Goal: Task Accomplishment & Management: Manage account settings

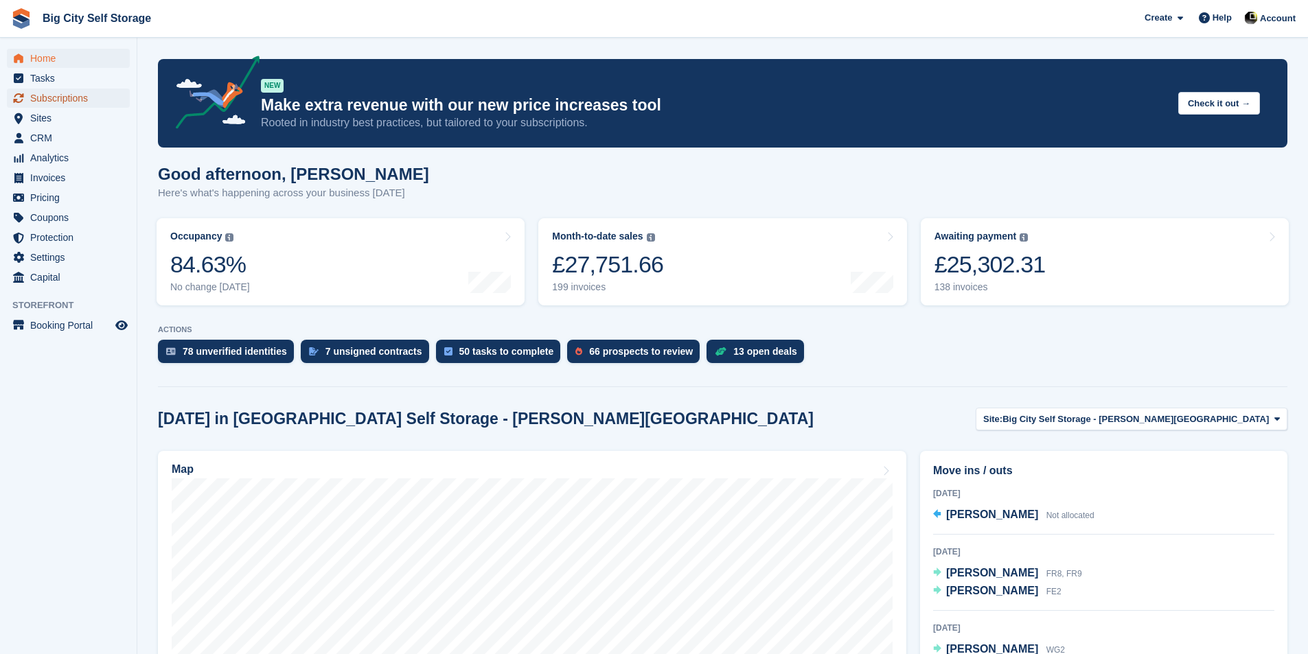
click at [95, 95] on span "Subscriptions" at bounding box center [71, 98] width 82 height 19
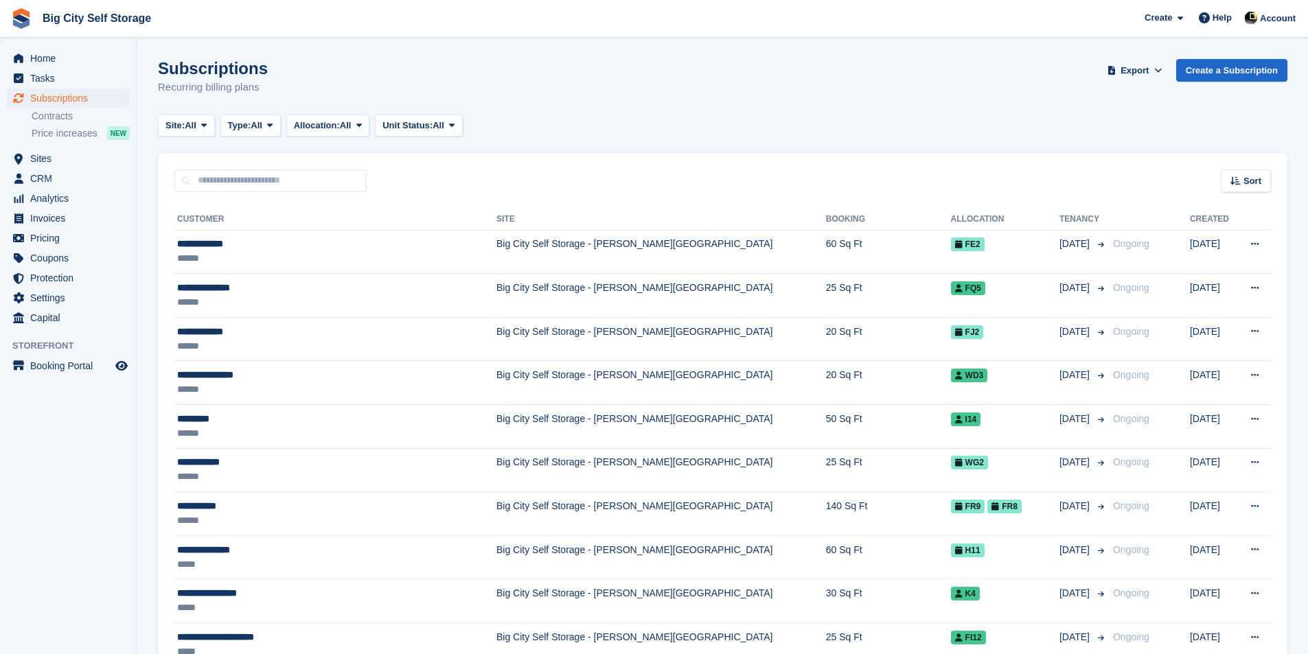
click at [259, 135] on button "Type: All" at bounding box center [250, 126] width 60 height 23
click at [313, 233] on link "Active" at bounding box center [286, 232] width 119 height 25
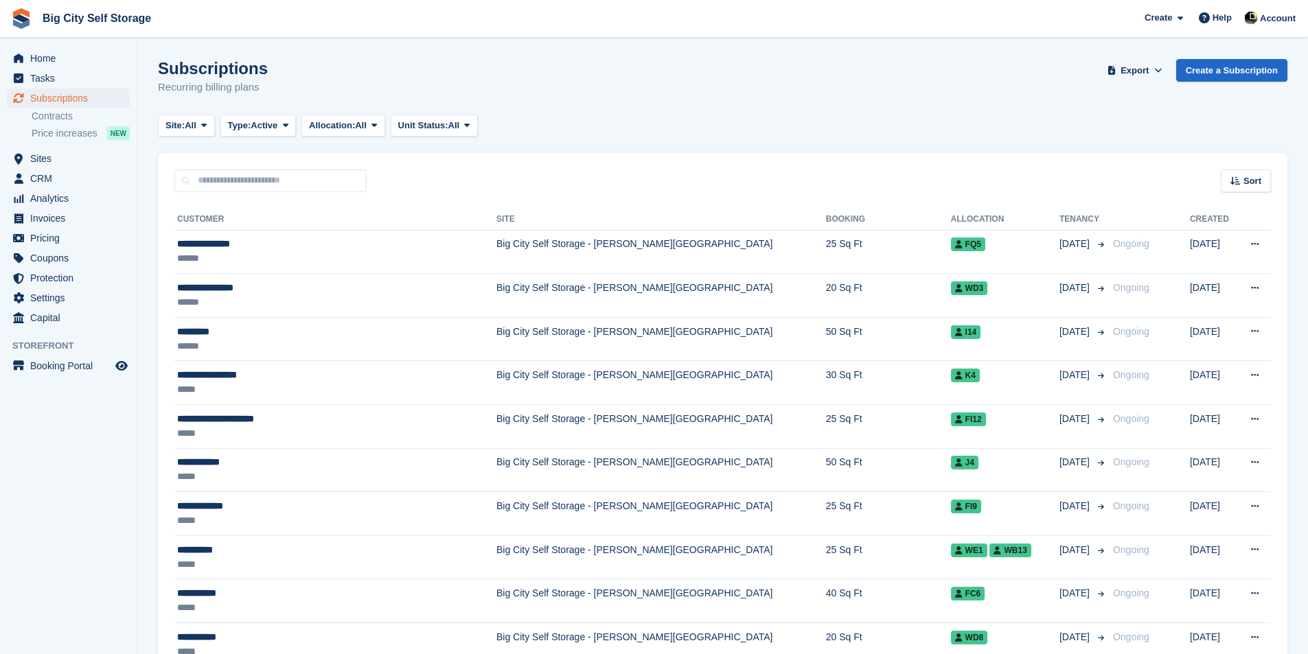
click at [1251, 182] on span "Sort" at bounding box center [1252, 181] width 18 height 14
click at [1207, 268] on span "Move in date" at bounding box center [1188, 267] width 55 height 11
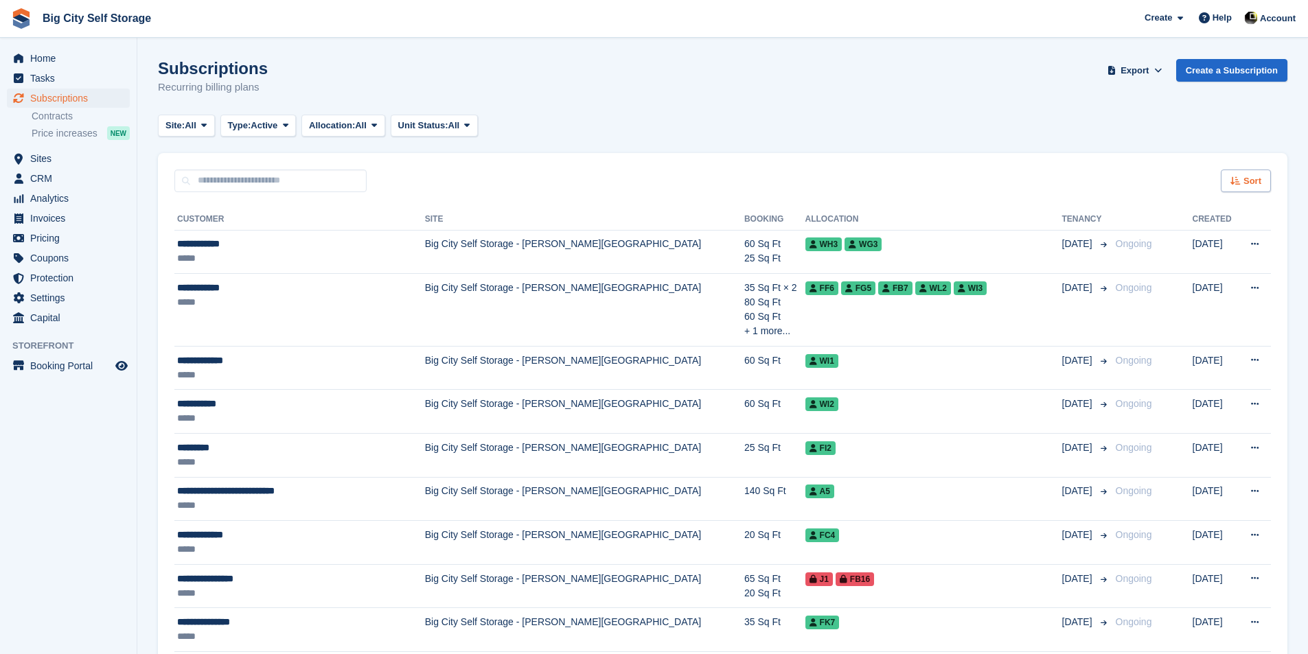
click at [1251, 176] on span "Sort" at bounding box center [1252, 181] width 18 height 14
click at [1250, 177] on span "Sort" at bounding box center [1252, 181] width 18 height 14
click at [422, 129] on span "Unit Status:" at bounding box center [423, 126] width 50 height 14
click at [176, 130] on span "Site:" at bounding box center [174, 126] width 19 height 14
click at [203, 177] on link "Big City Self Storage - [PERSON_NAME][GEOGRAPHIC_DATA]" at bounding box center [320, 182] width 312 height 25
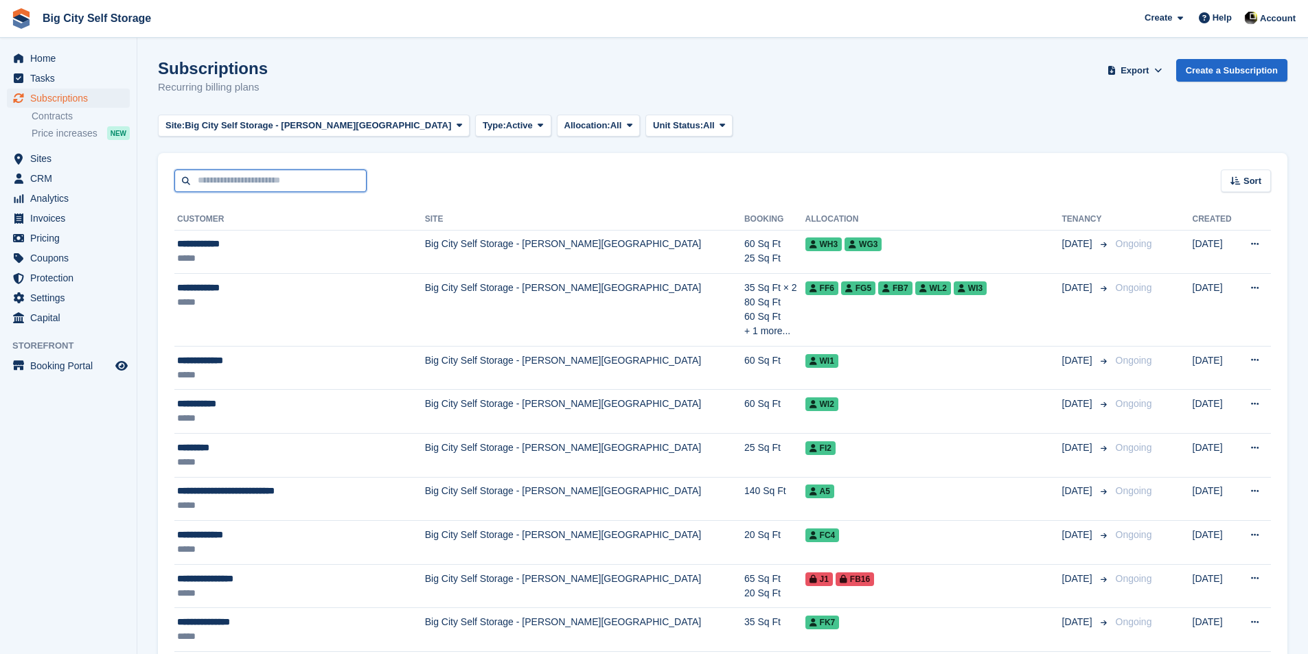
click at [270, 172] on input "text" at bounding box center [270, 181] width 192 height 23
click at [261, 181] on input "text" at bounding box center [270, 181] width 192 height 23
type input "*********"
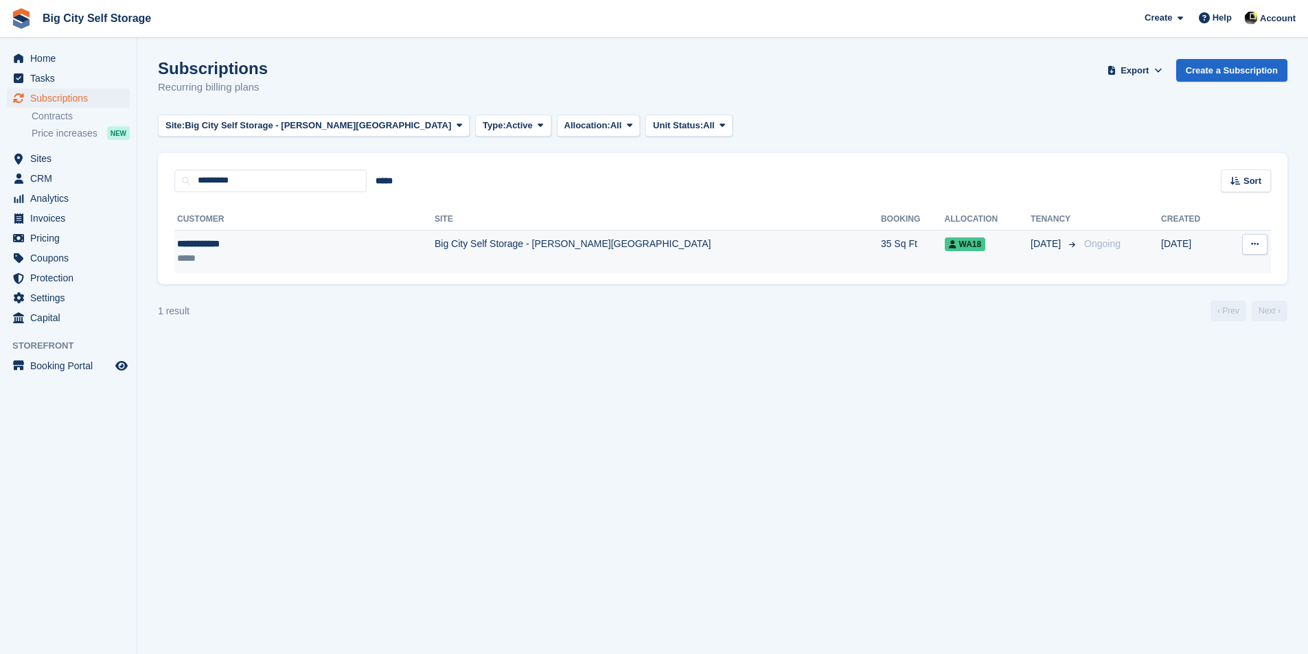
click at [480, 256] on td "Big City Self Storage - [PERSON_NAME][GEOGRAPHIC_DATA]" at bounding box center [658, 251] width 446 height 43
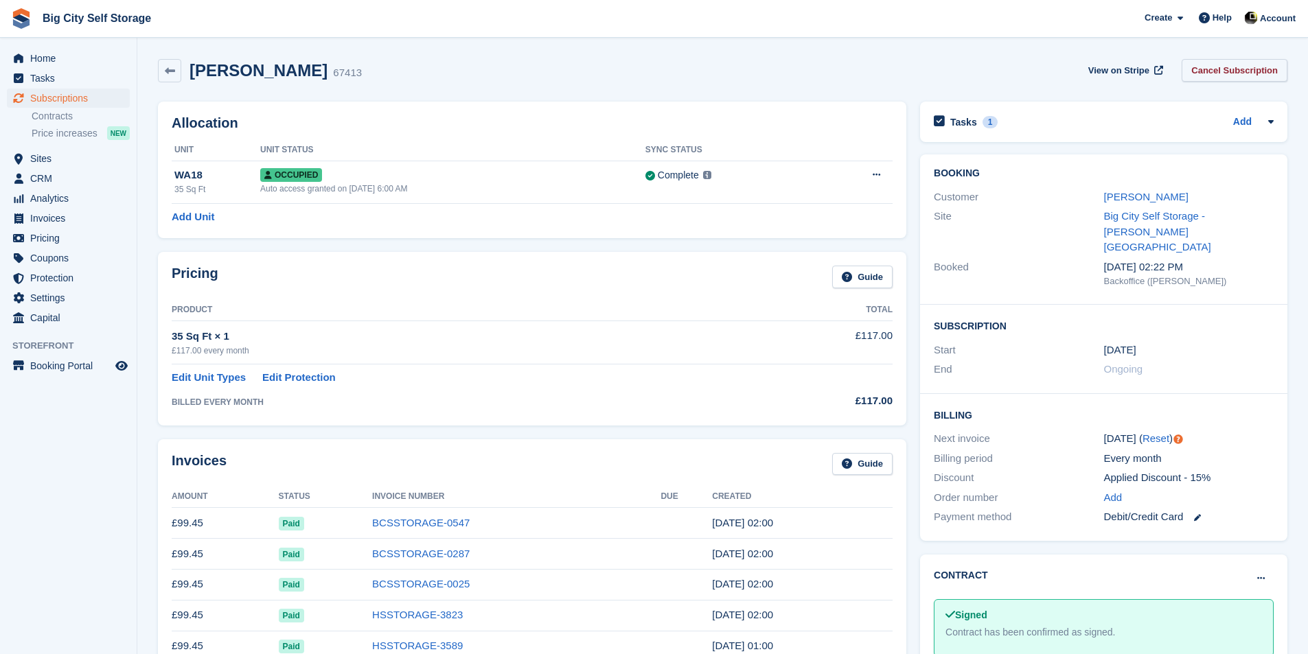
click at [1223, 65] on link "Cancel Subscription" at bounding box center [1234, 70] width 106 height 23
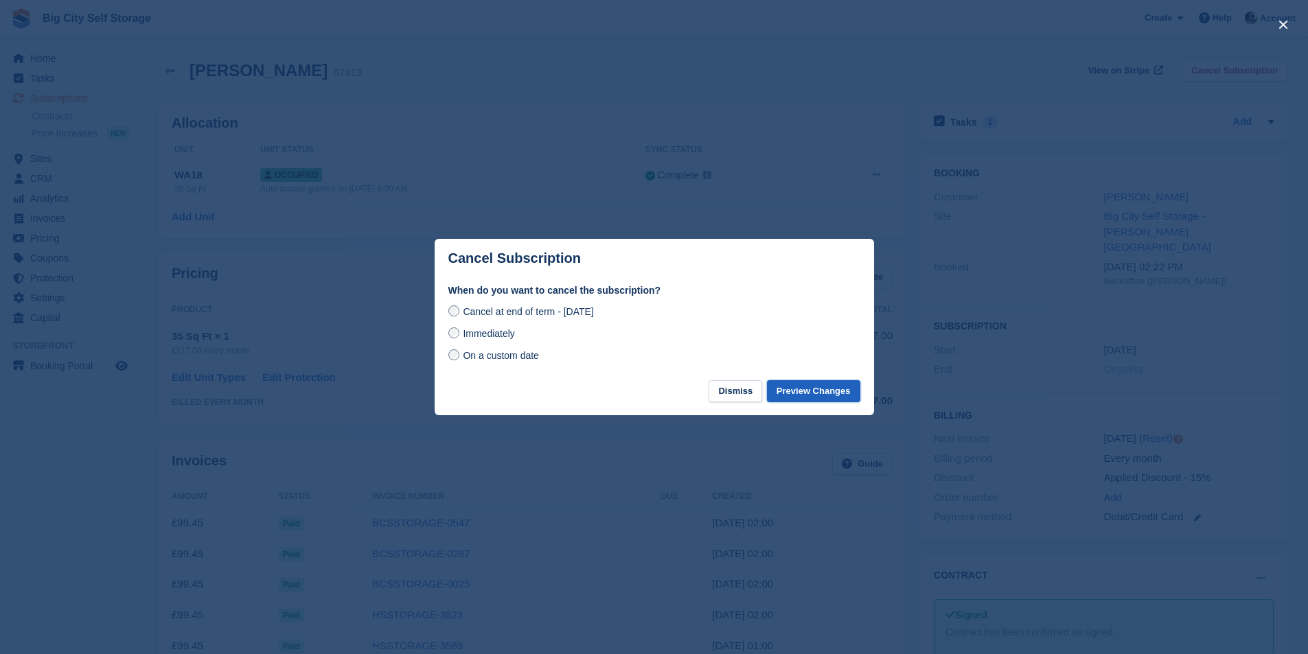
click at [835, 393] on button "Preview Changes" at bounding box center [813, 391] width 93 height 23
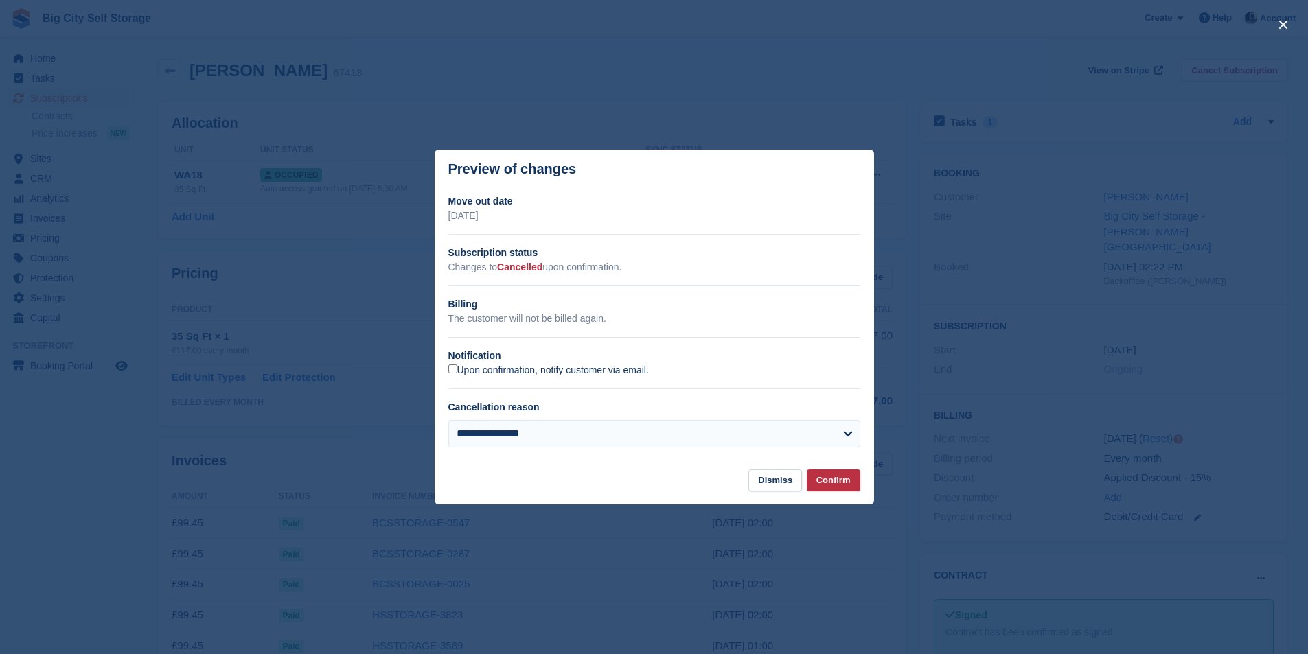
click at [595, 375] on label "Upon confirmation, notify customer via email." at bounding box center [548, 371] width 200 height 12
click at [840, 491] on button "Confirm" at bounding box center [834, 481] width 54 height 23
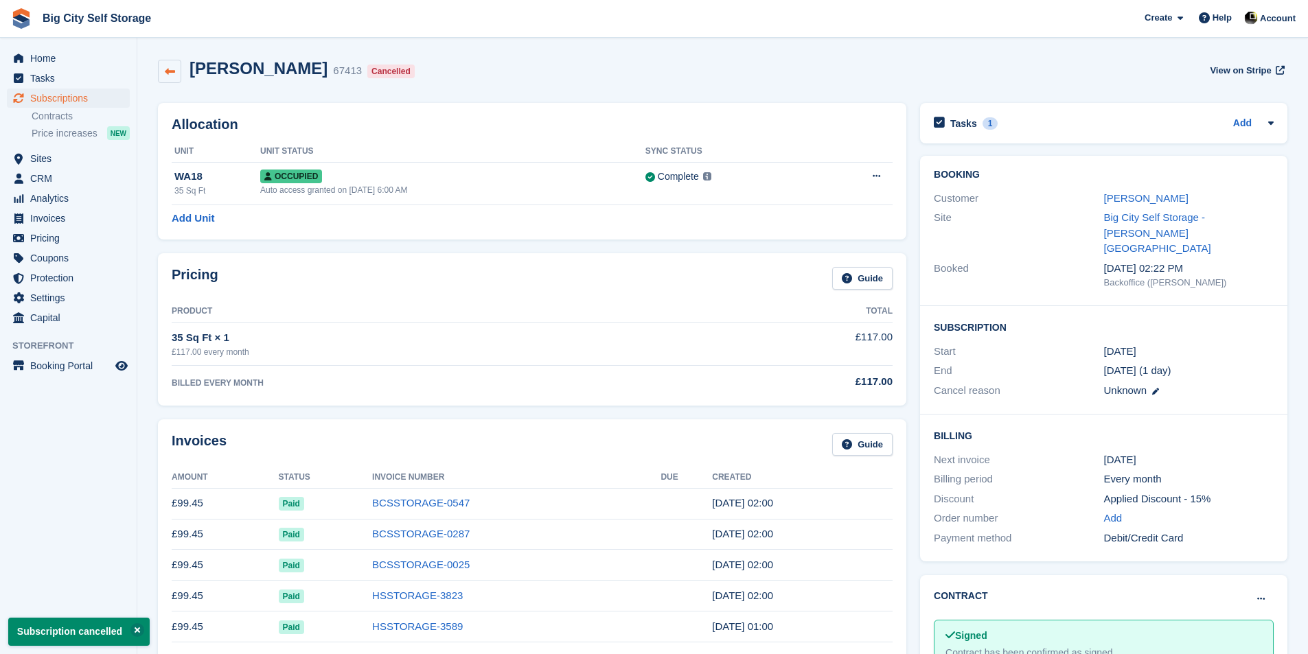
click at [168, 68] on icon at bounding box center [170, 72] width 10 height 10
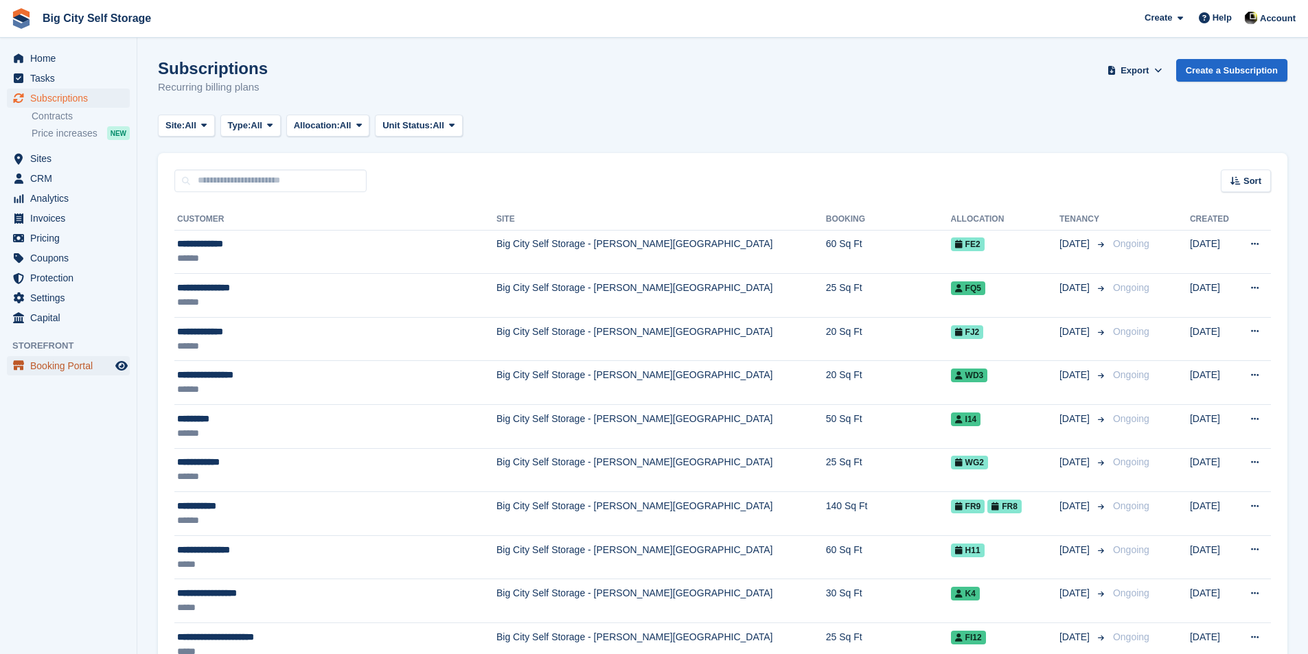
click at [66, 365] on span "Booking Portal" at bounding box center [71, 365] width 82 height 19
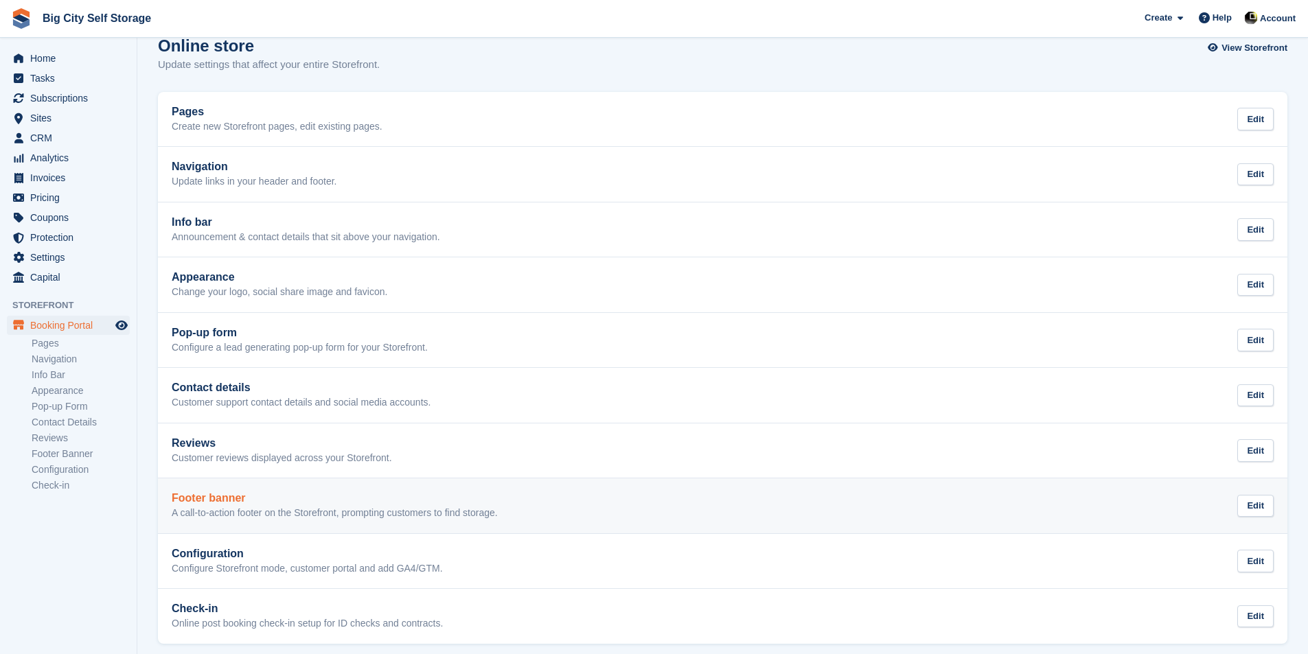
scroll to position [33, 0]
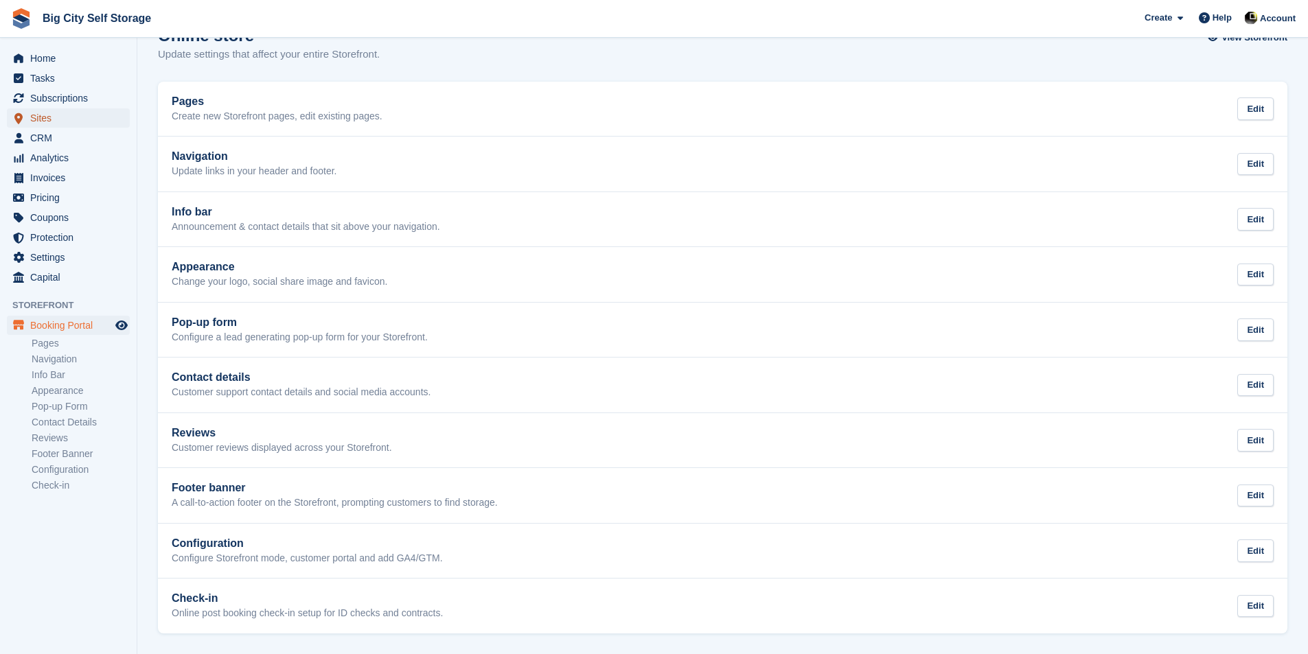
click at [66, 116] on span "Sites" at bounding box center [71, 117] width 82 height 19
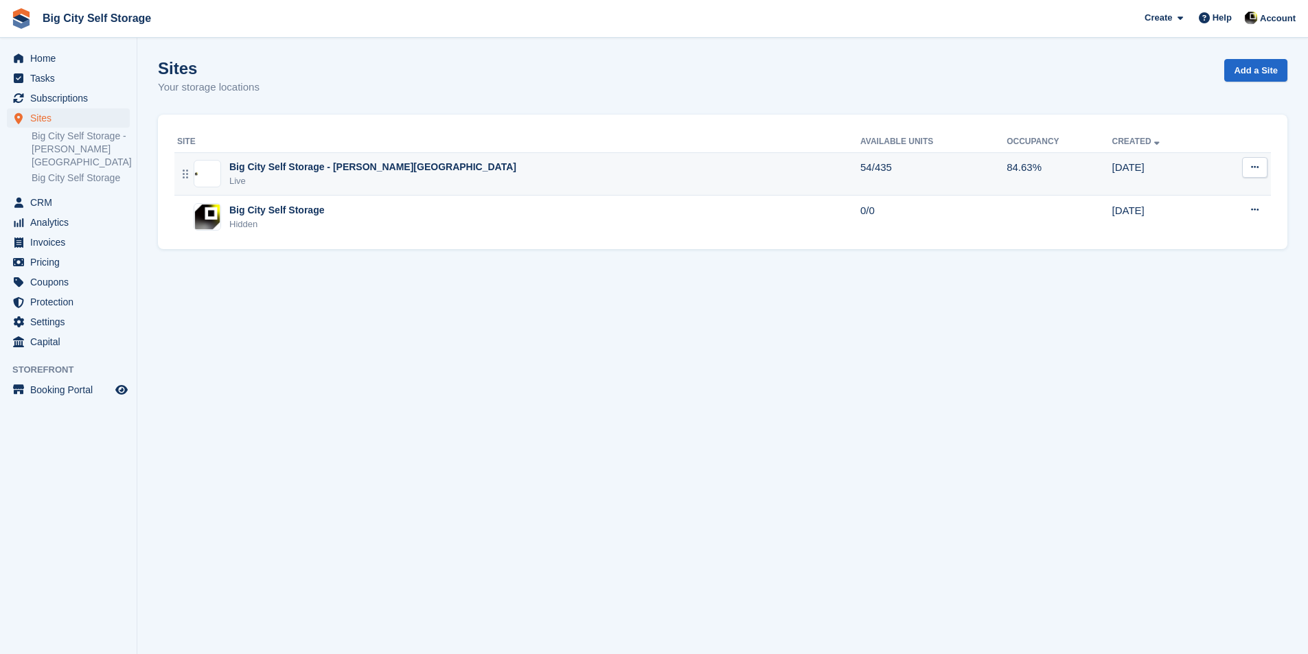
click at [1256, 167] on icon at bounding box center [1255, 167] width 8 height 9
click at [1164, 193] on p "Edit site" at bounding box center [1201, 194] width 119 height 18
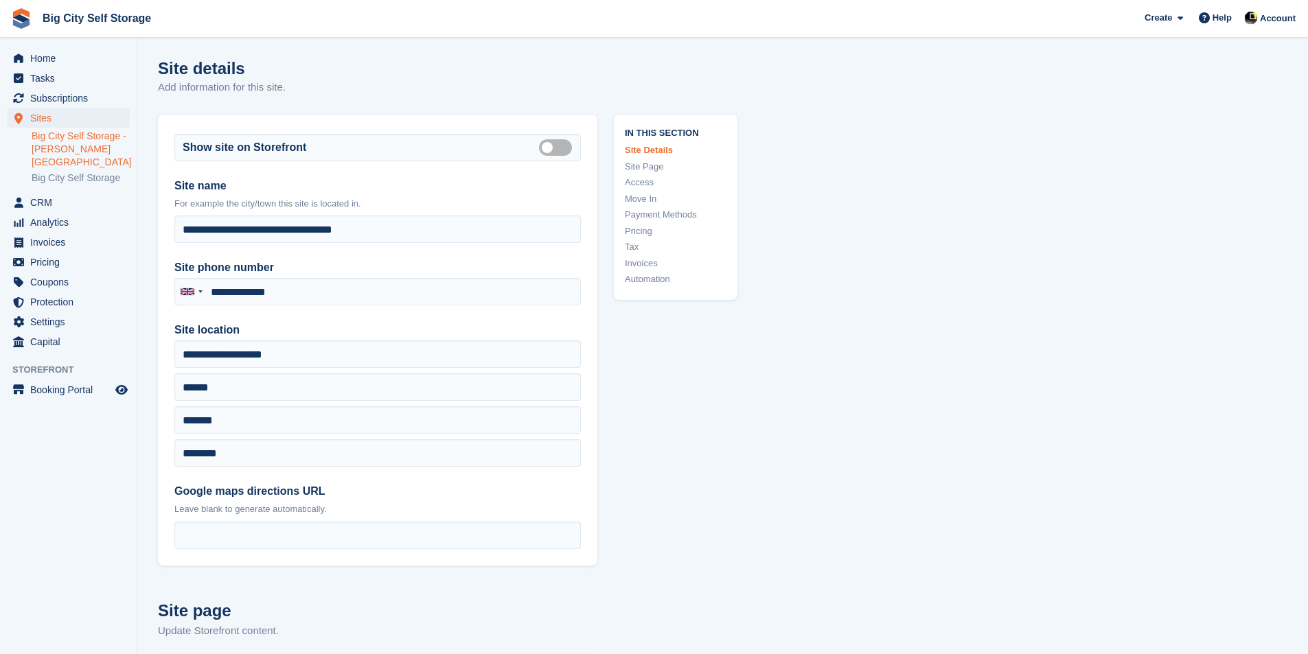
type input "**********"
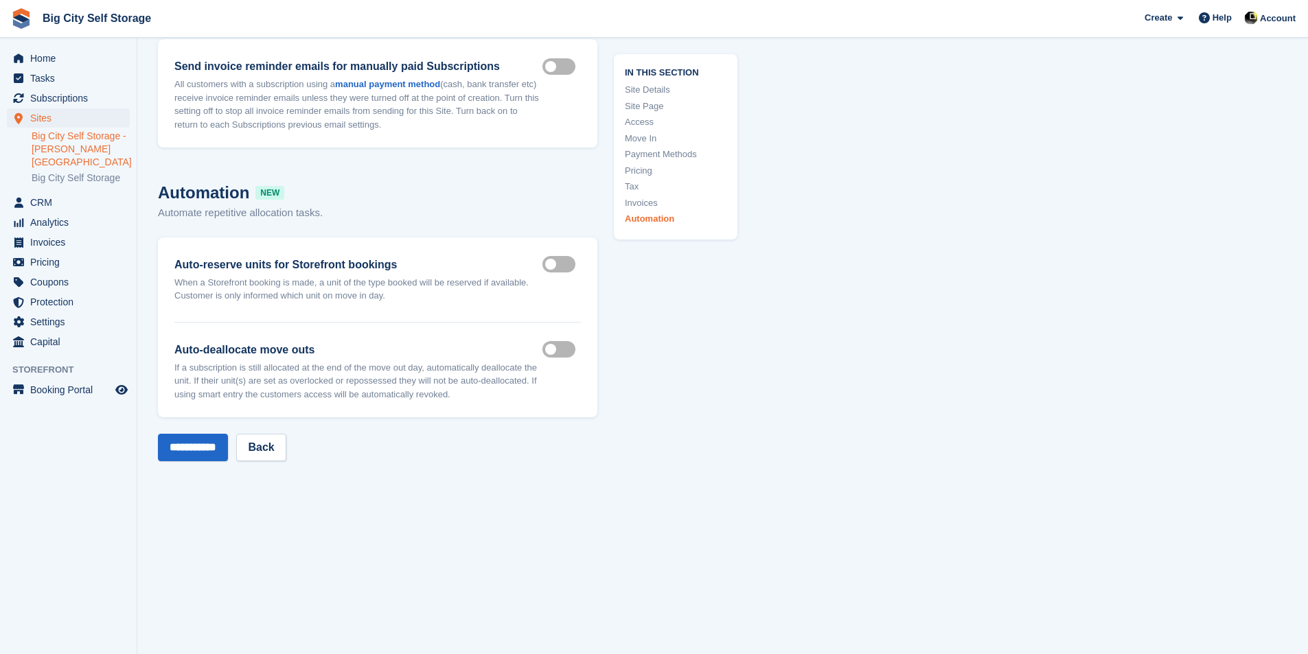
scroll to position [5904, 0]
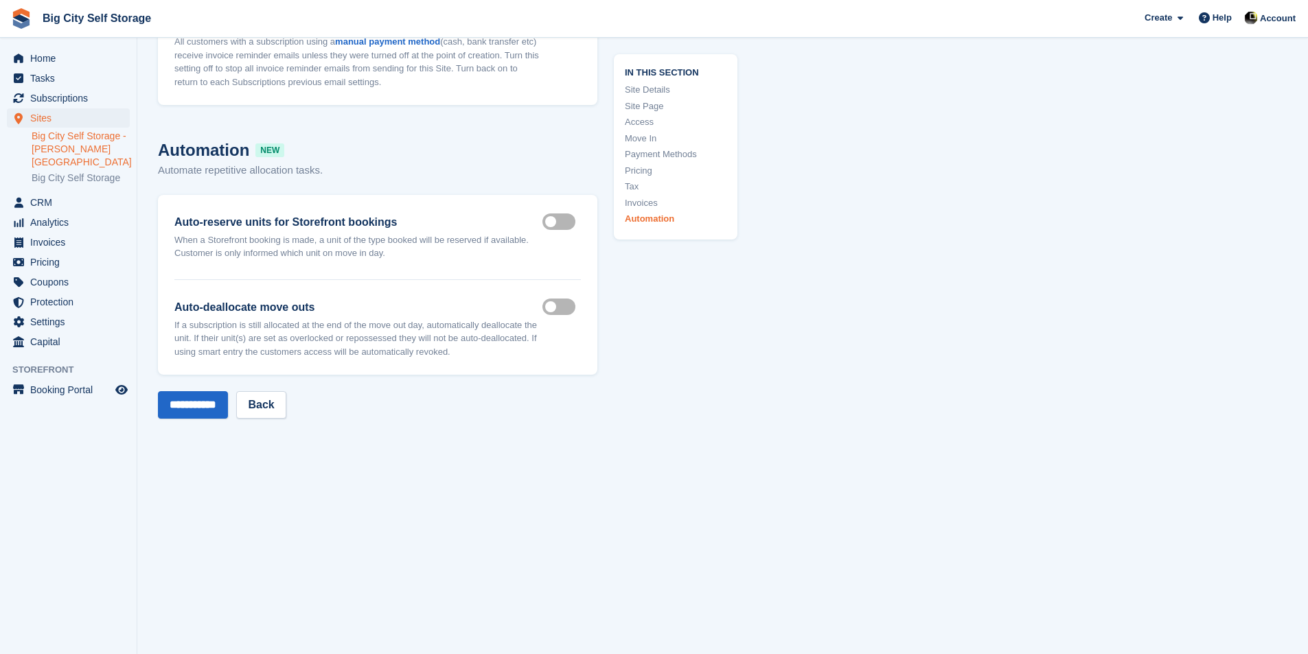
click at [553, 306] on label "Auto deallocate move outs" at bounding box center [561, 307] width 38 height 2
click at [215, 401] on input "**********" at bounding box center [193, 404] width 70 height 27
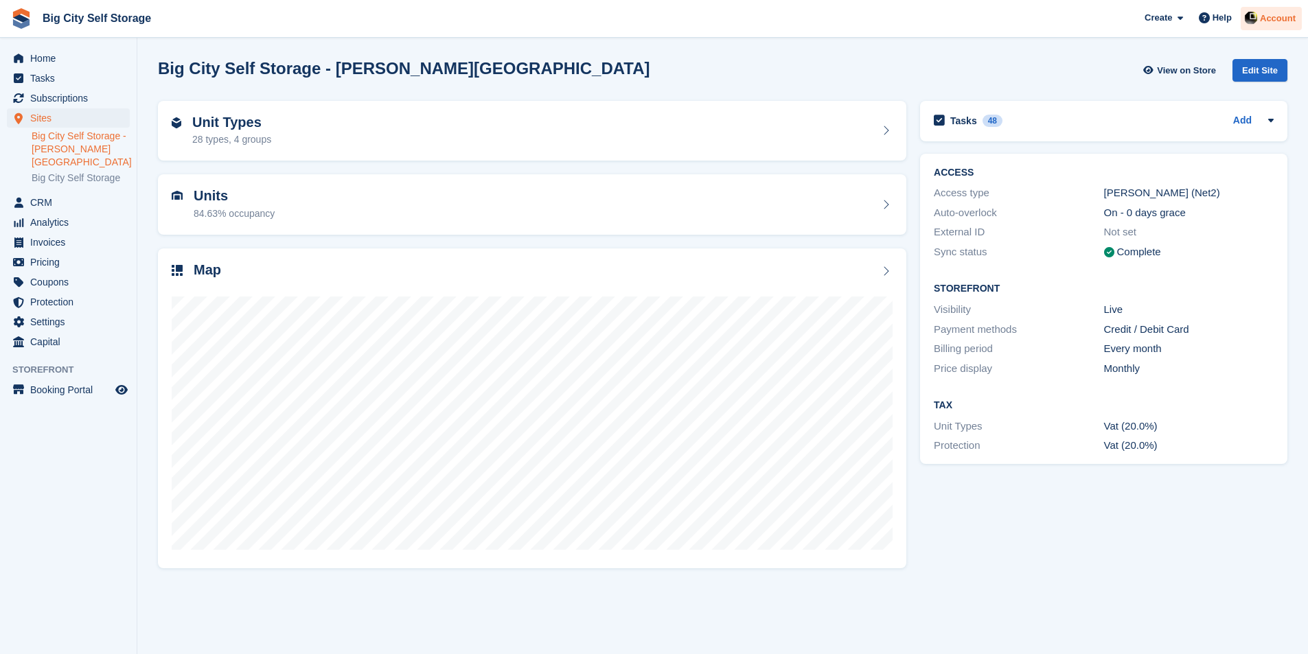
click at [1274, 11] on div "Account" at bounding box center [1270, 19] width 61 height 24
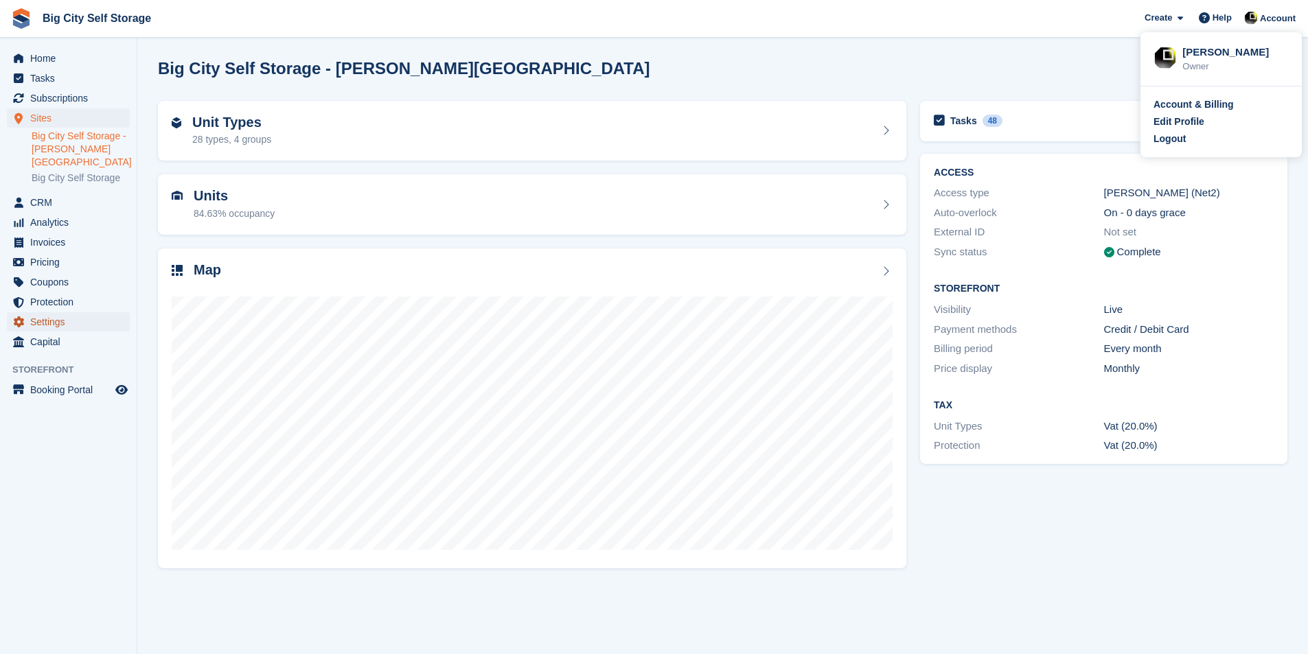
click at [51, 312] on span "Settings" at bounding box center [71, 321] width 82 height 19
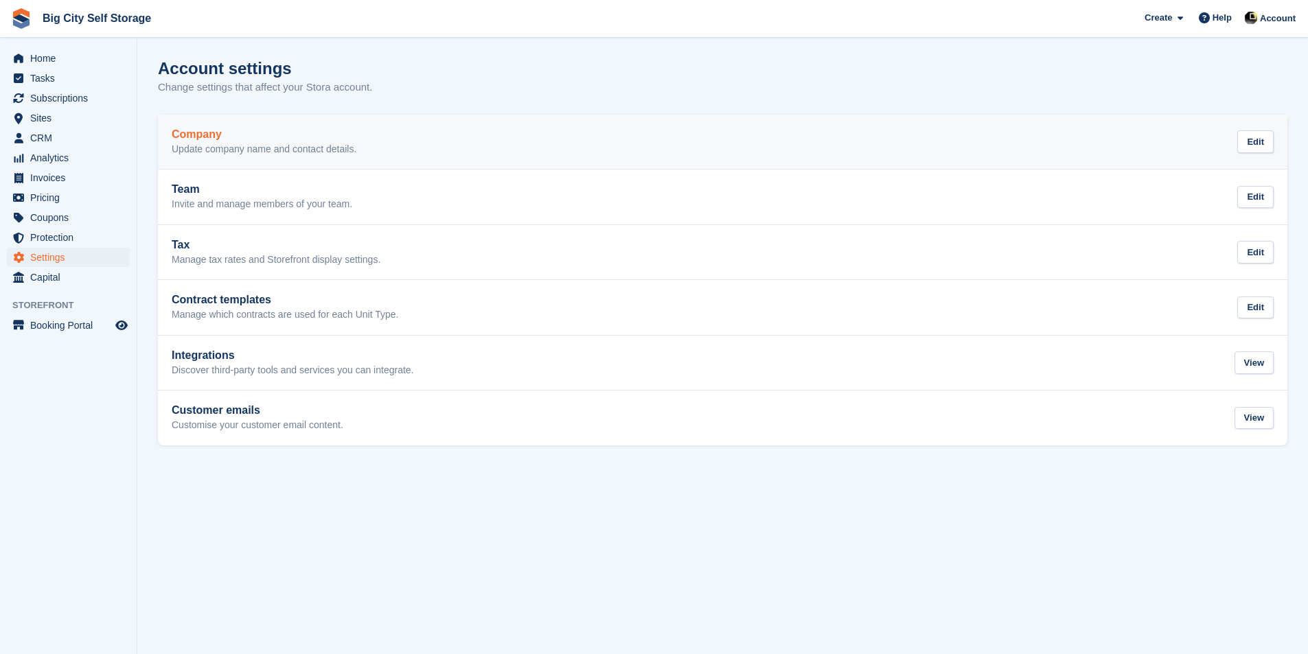
click at [415, 130] on div "Company Update company name and contact details. Edit" at bounding box center [723, 141] width 1102 height 27
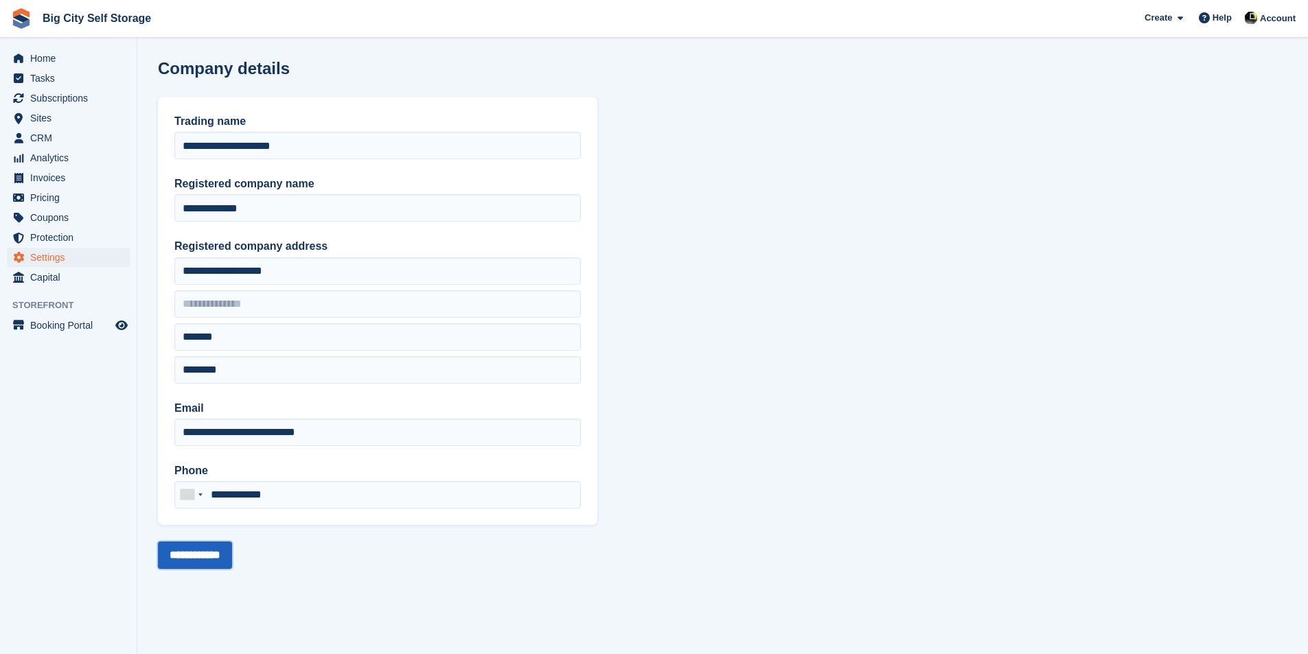
click at [190, 562] on input "**********" at bounding box center [195, 555] width 74 height 27
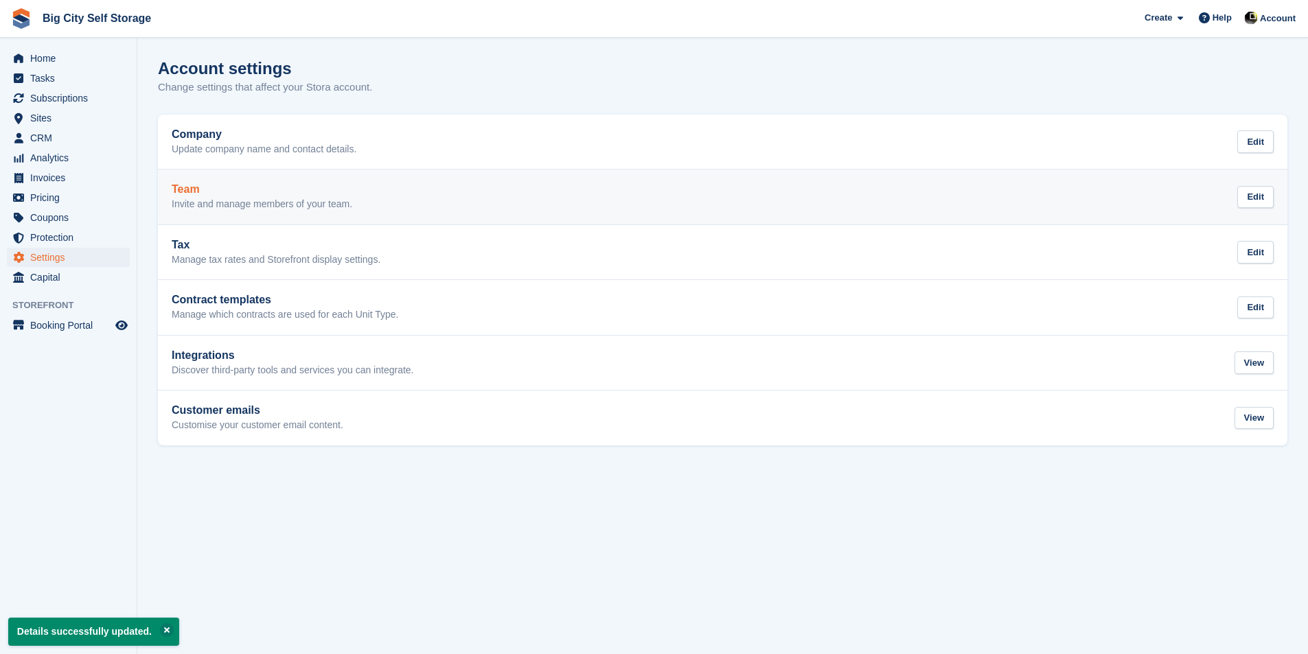
click at [350, 196] on div "Team Invite and manage members of your team." at bounding box center [262, 196] width 181 height 27
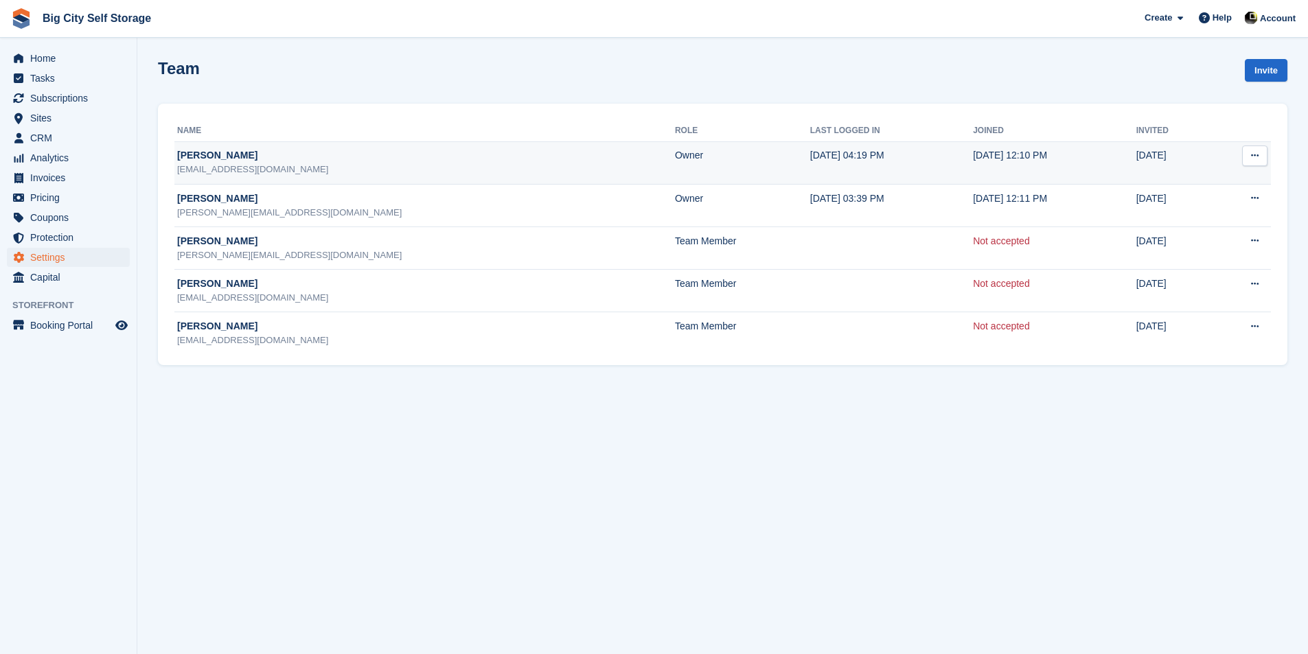
click at [1251, 161] on button at bounding box center [1254, 156] width 25 height 21
click at [1237, 181] on p "Edit team member" at bounding box center [1201, 183] width 119 height 18
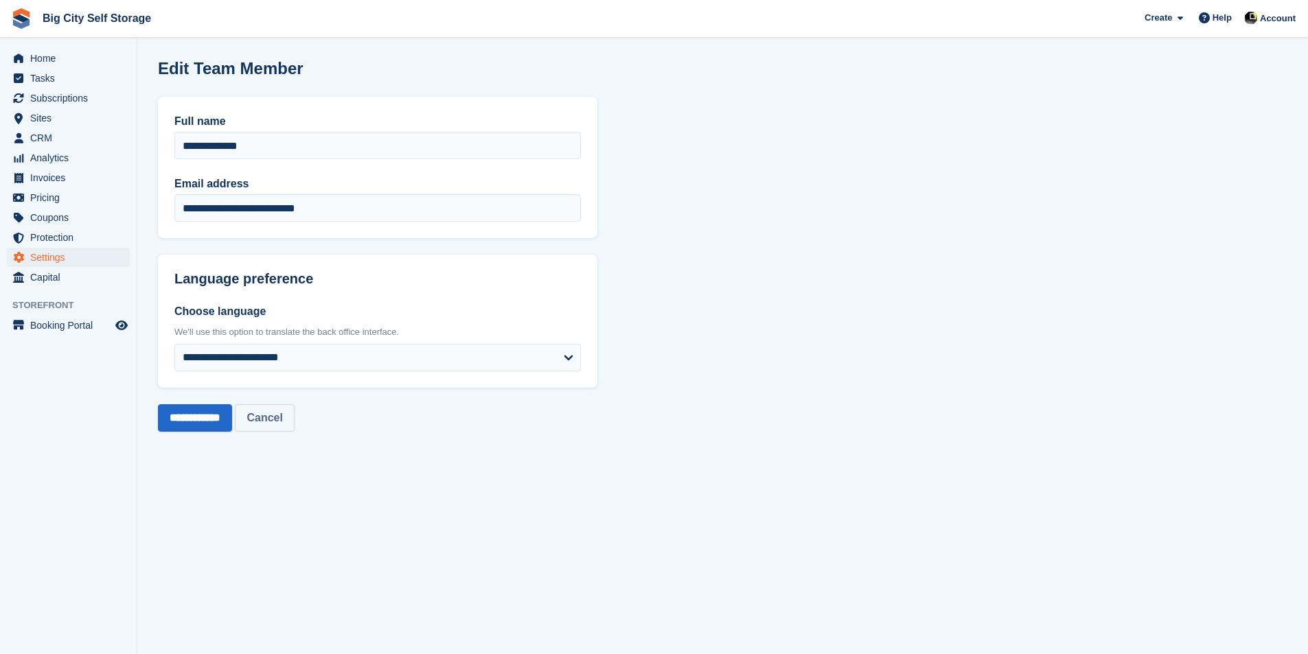
click at [286, 415] on link "Cancel" at bounding box center [264, 417] width 59 height 27
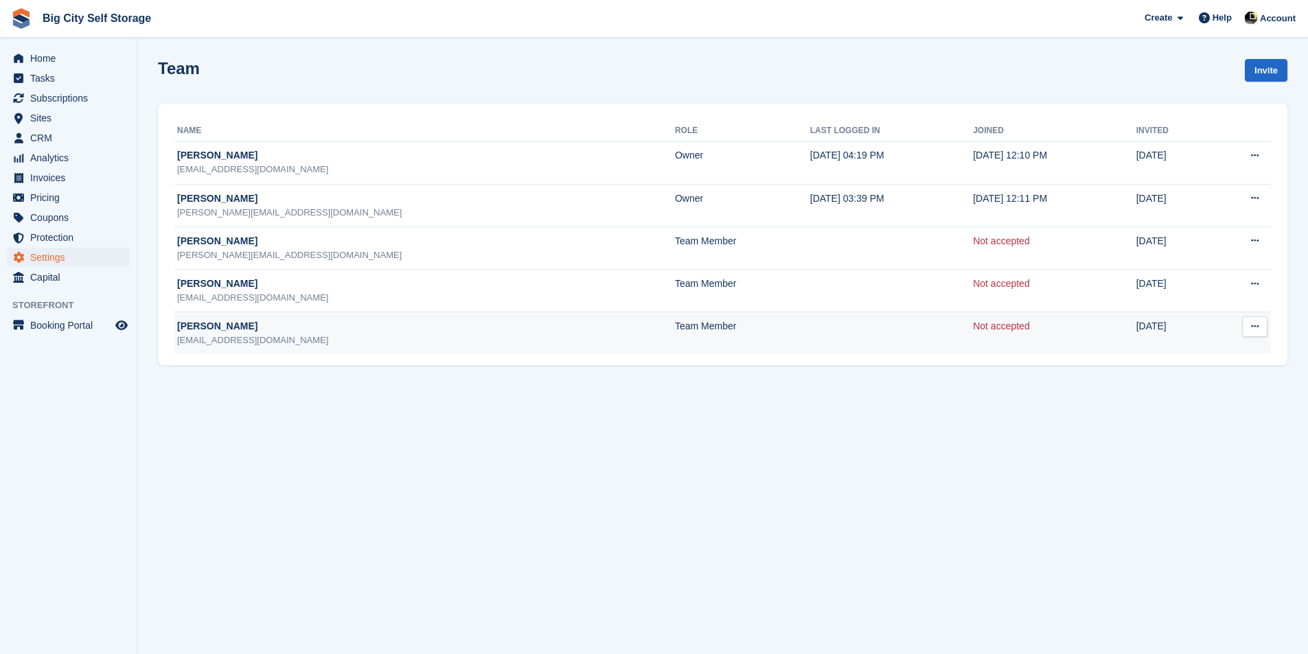
click at [1251, 335] on button at bounding box center [1254, 326] width 25 height 21
click at [1193, 408] on p "Delete team member" at bounding box center [1201, 401] width 119 height 18
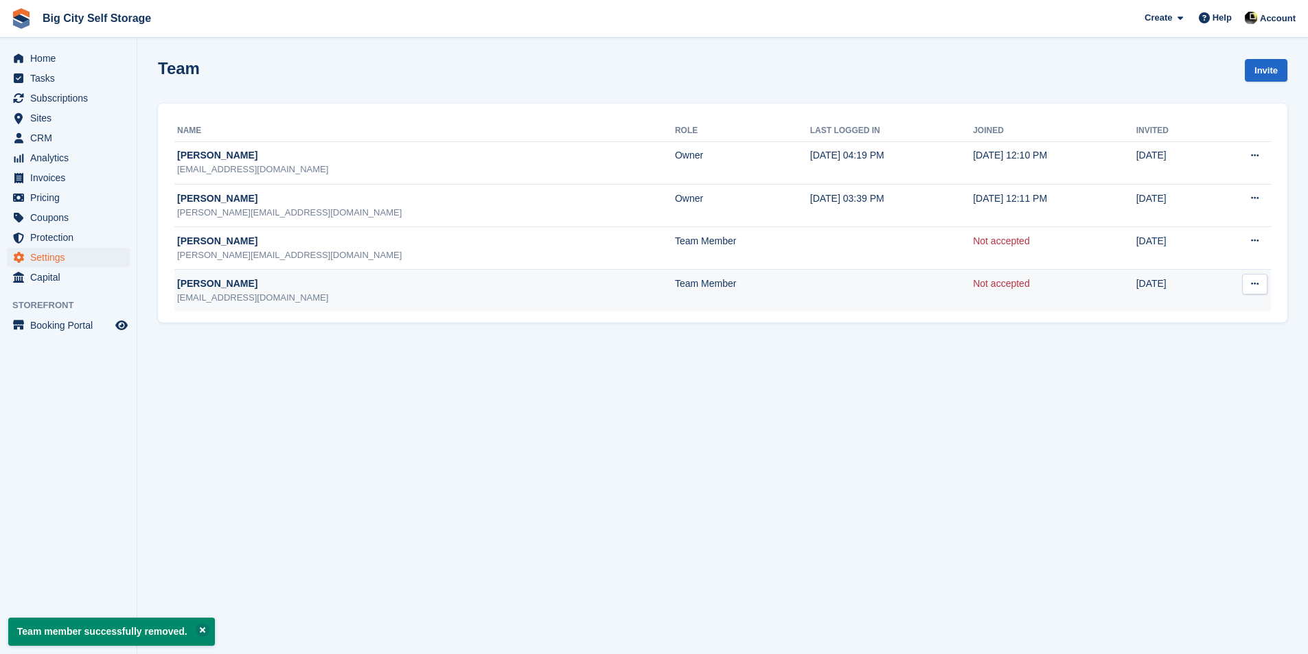
click at [1257, 284] on icon at bounding box center [1255, 283] width 8 height 9
click at [1184, 358] on p "Delete team member" at bounding box center [1201, 358] width 119 height 18
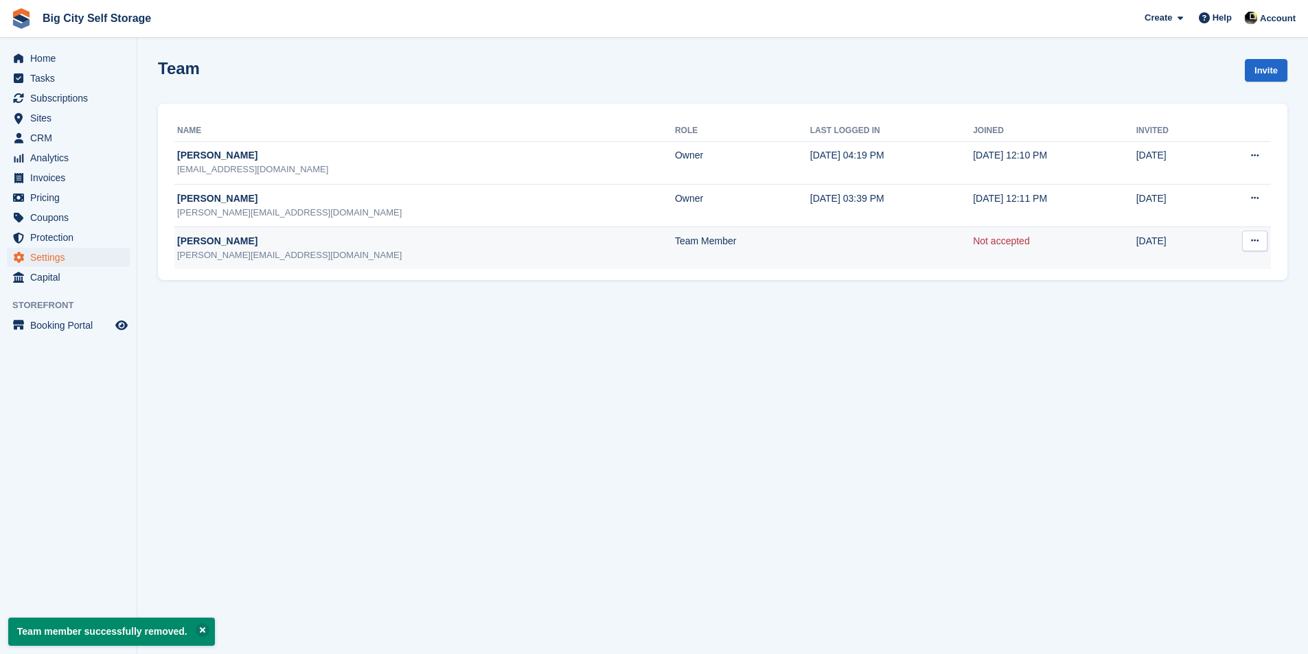
click at [1256, 244] on icon at bounding box center [1255, 240] width 8 height 9
click at [1183, 314] on p "Delete team member" at bounding box center [1201, 315] width 119 height 18
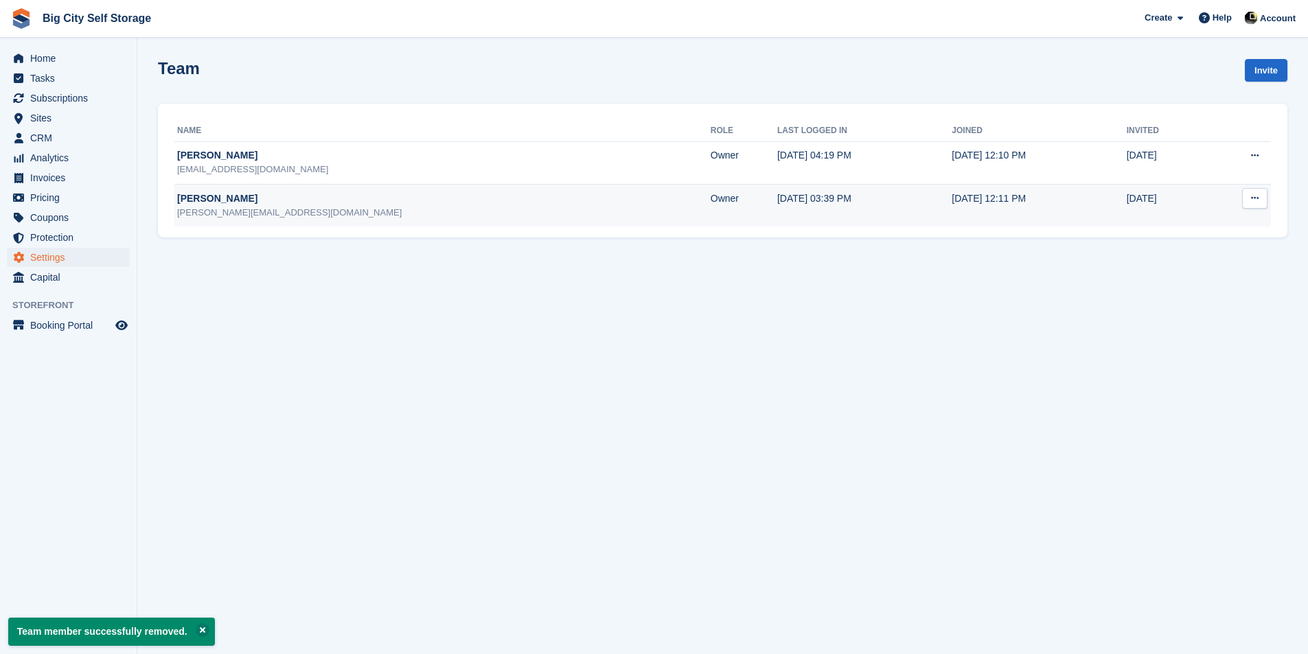
click at [1263, 190] on button at bounding box center [1254, 198] width 25 height 21
click at [1179, 260] on p "Delete team member" at bounding box center [1201, 255] width 119 height 18
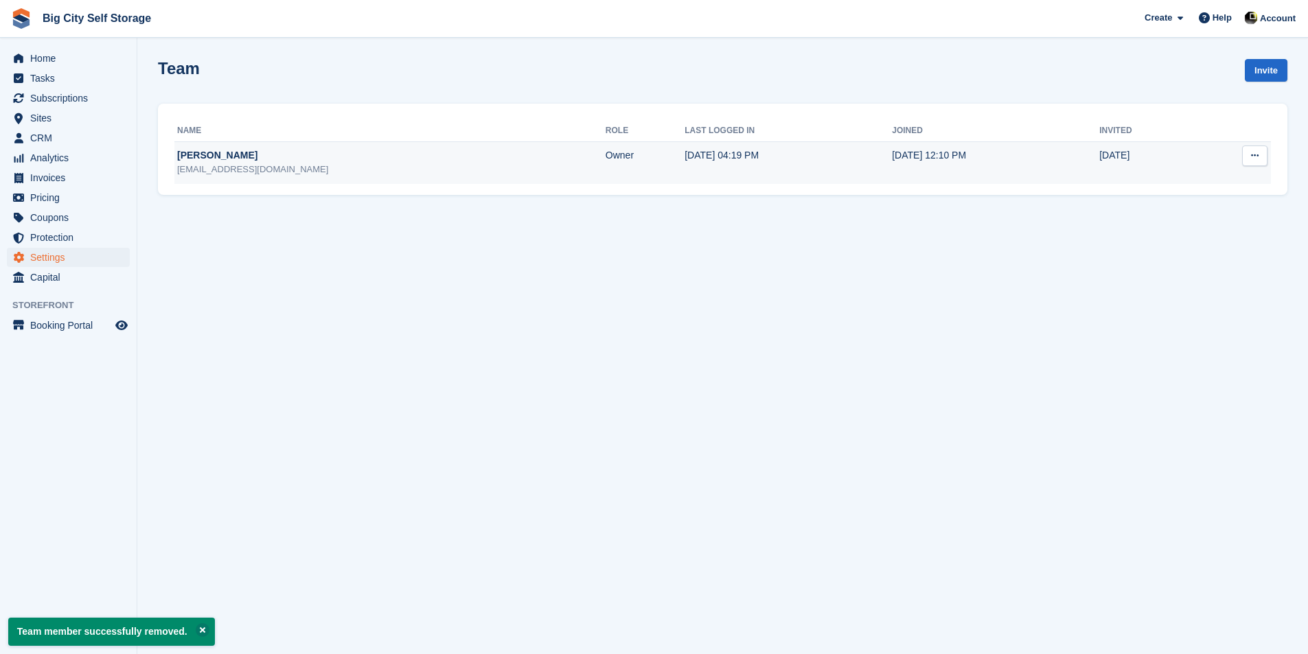
click at [1253, 153] on icon at bounding box center [1255, 155] width 8 height 9
click at [1231, 184] on p "Edit team member" at bounding box center [1201, 183] width 119 height 18
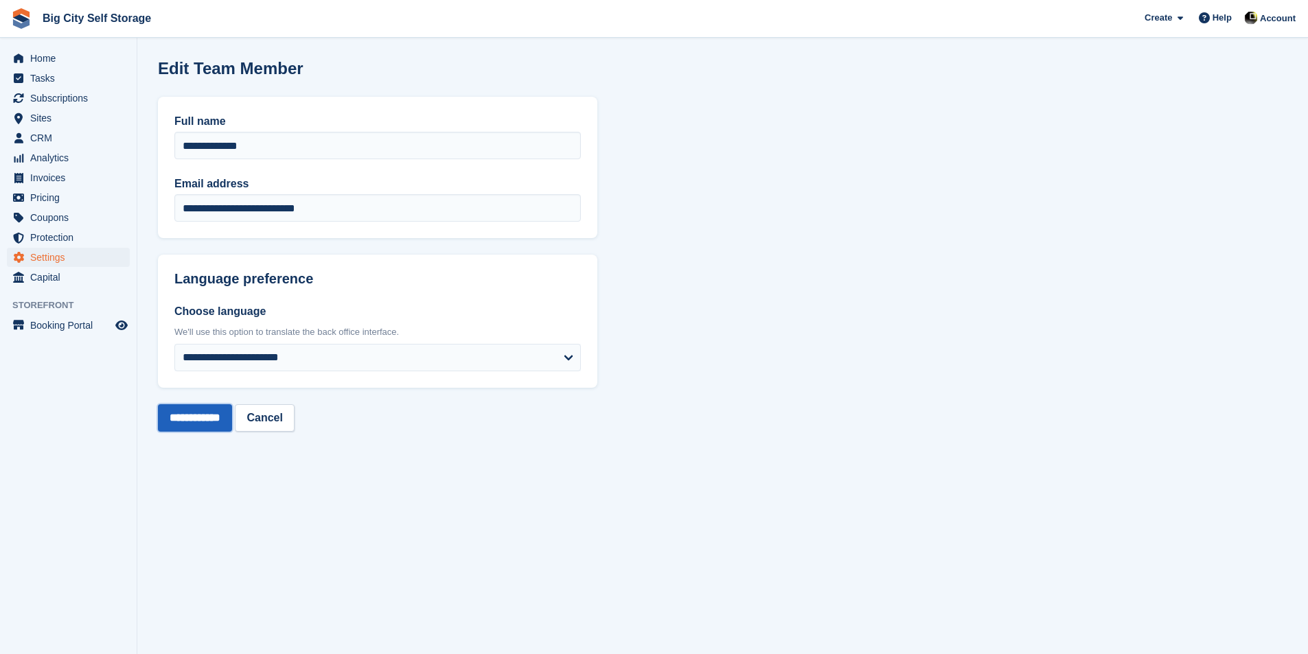
click at [232, 426] on input "**********" at bounding box center [195, 417] width 74 height 27
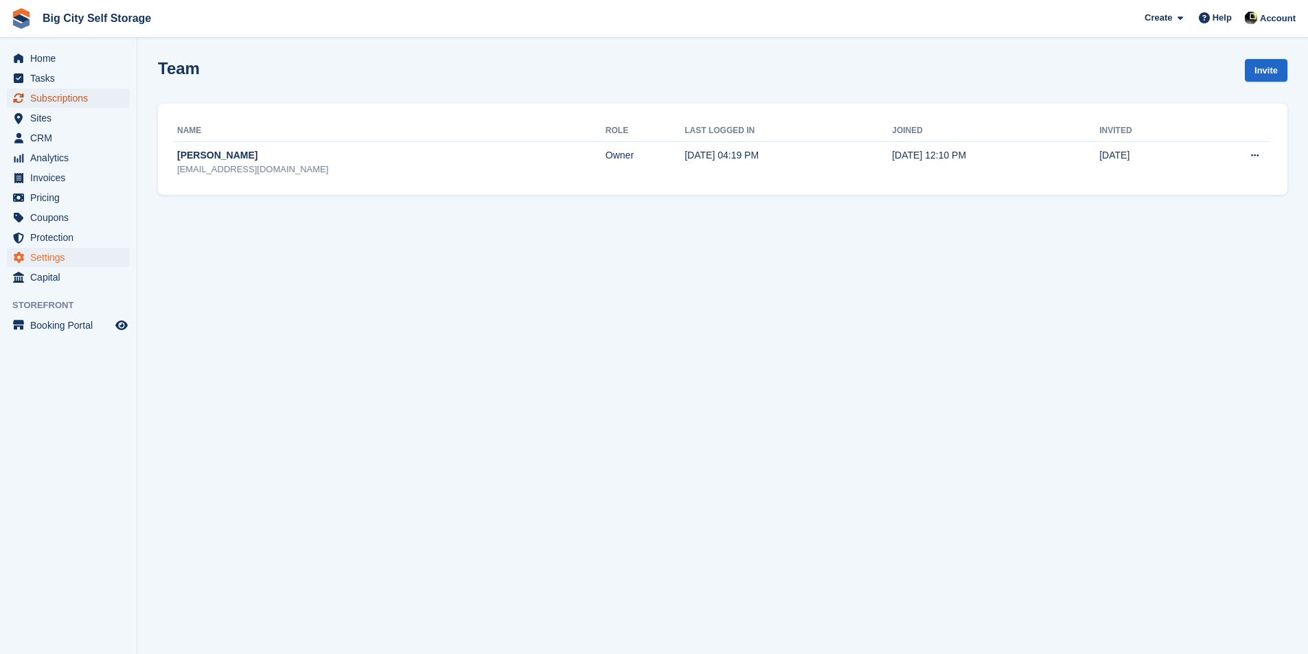
click at [54, 102] on span "Subscriptions" at bounding box center [71, 98] width 82 height 19
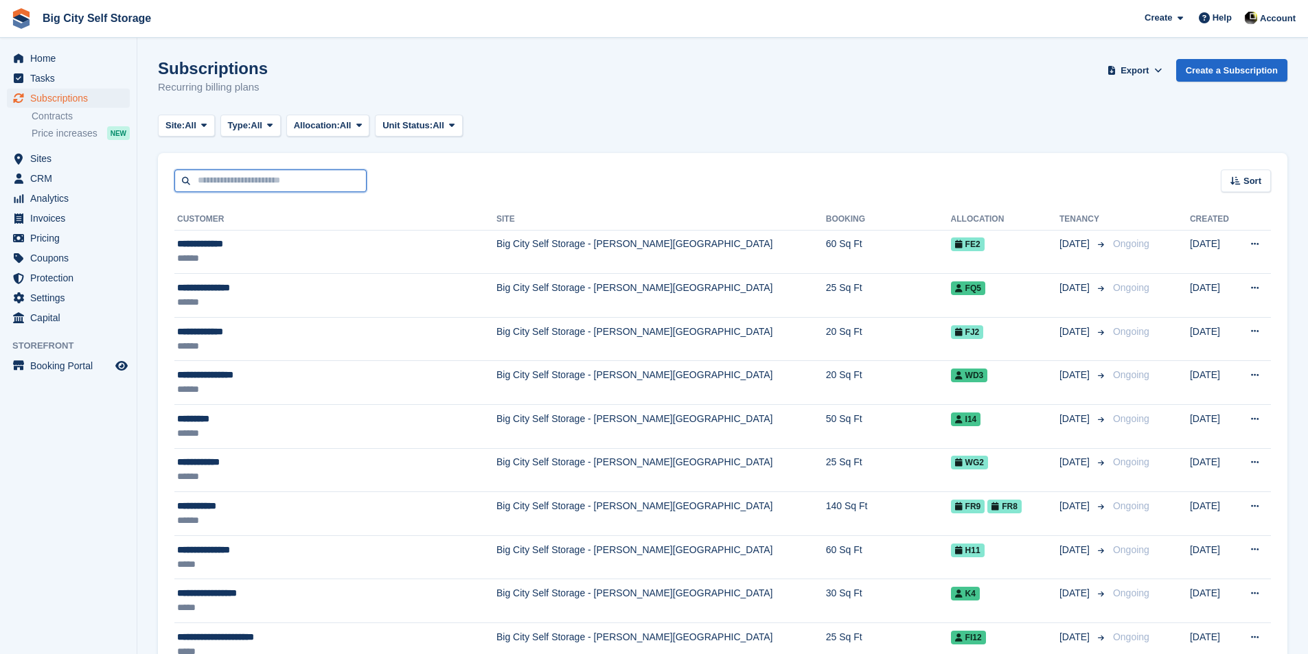
click at [292, 185] on input "text" at bounding box center [270, 181] width 192 height 23
type input "******"
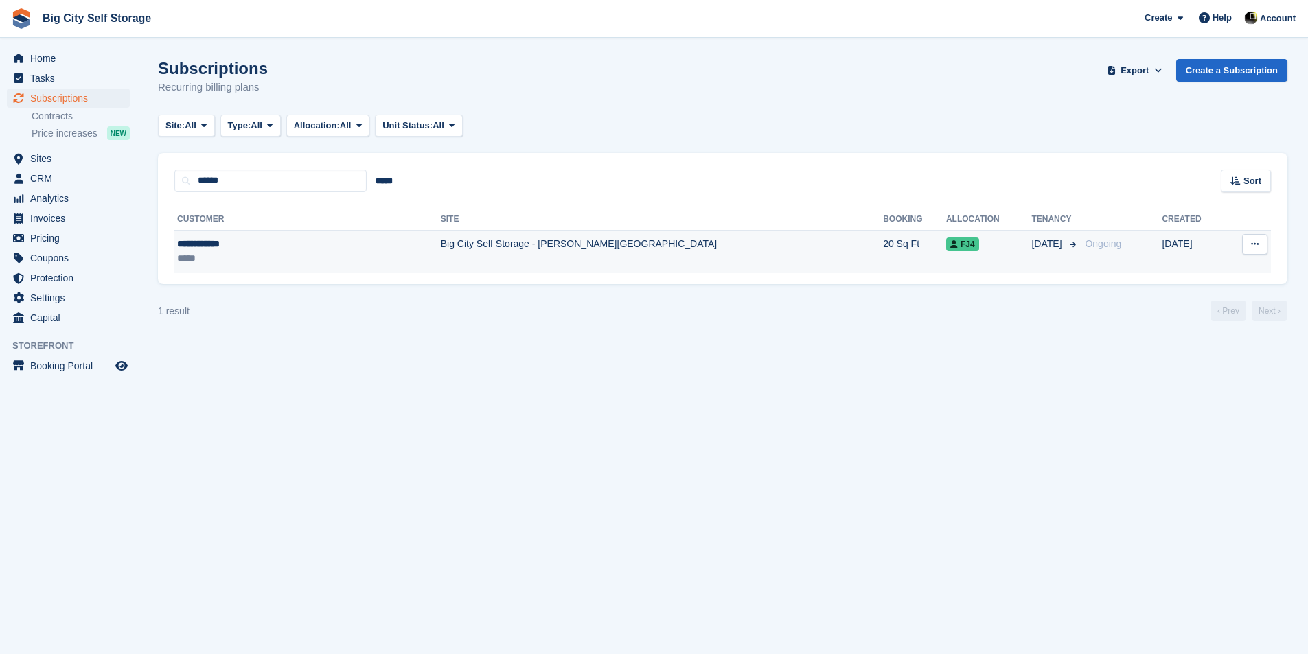
click at [333, 231] on td "**********" at bounding box center [307, 251] width 266 height 43
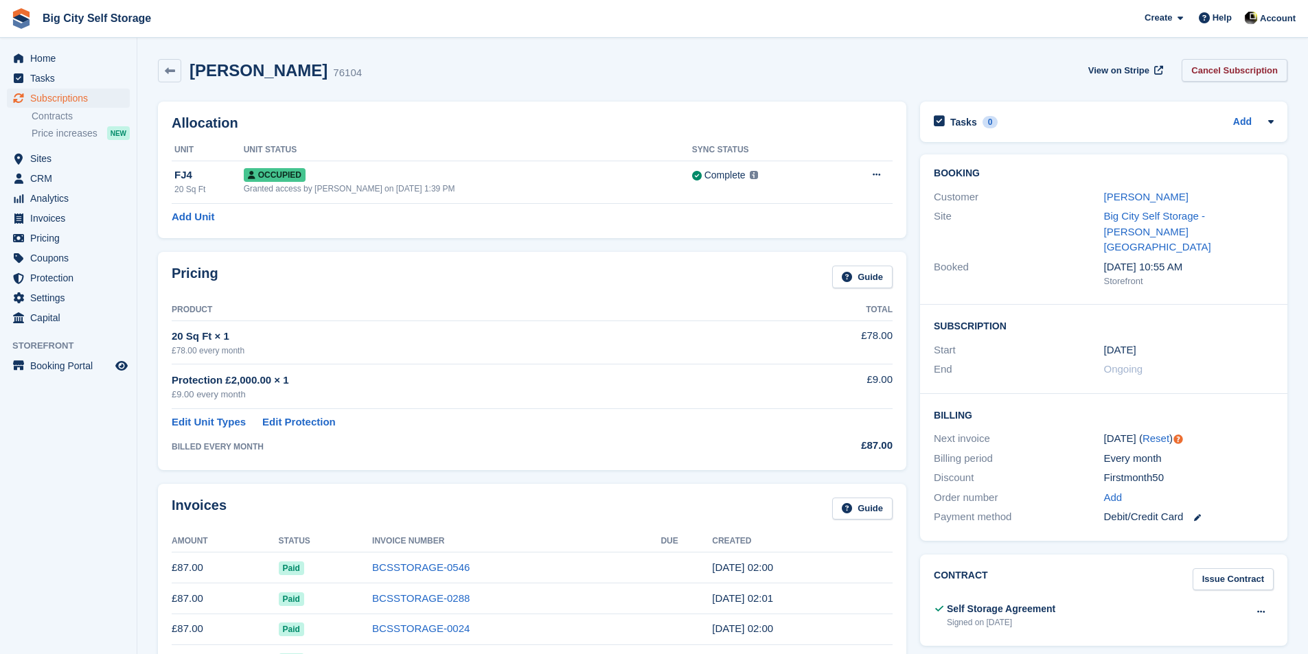
click at [1230, 66] on link "Cancel Subscription" at bounding box center [1234, 70] width 106 height 23
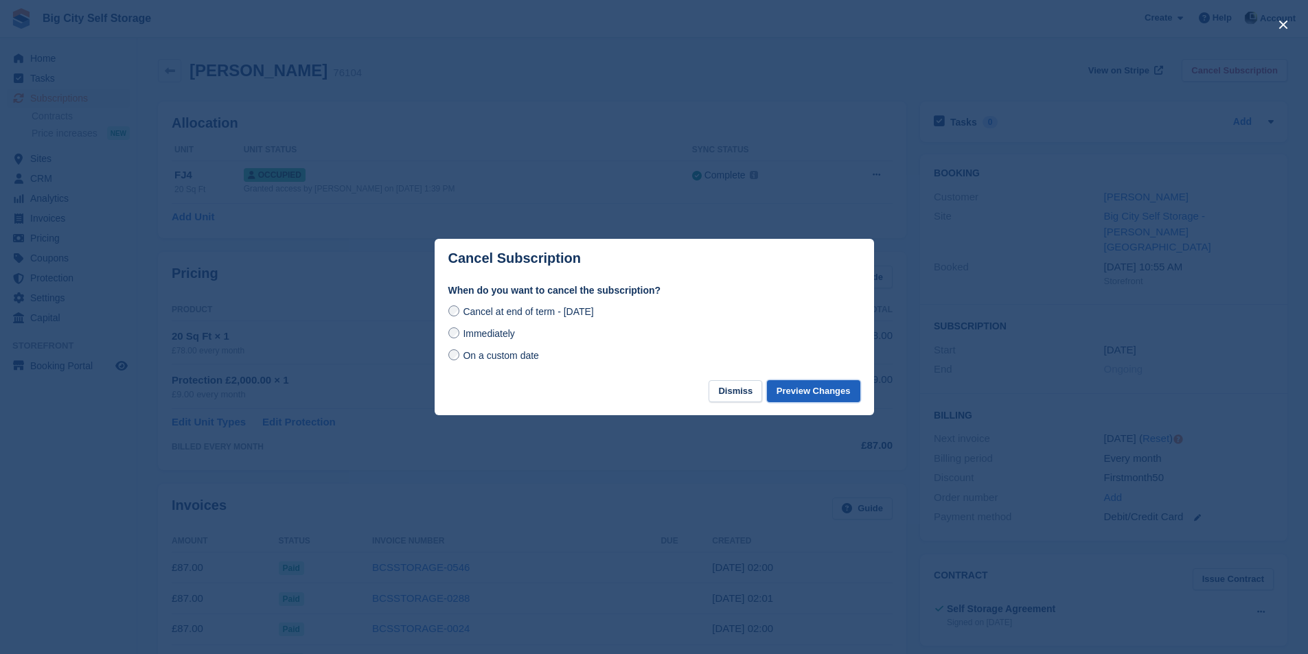
click at [815, 397] on button "Preview Changes" at bounding box center [813, 391] width 93 height 23
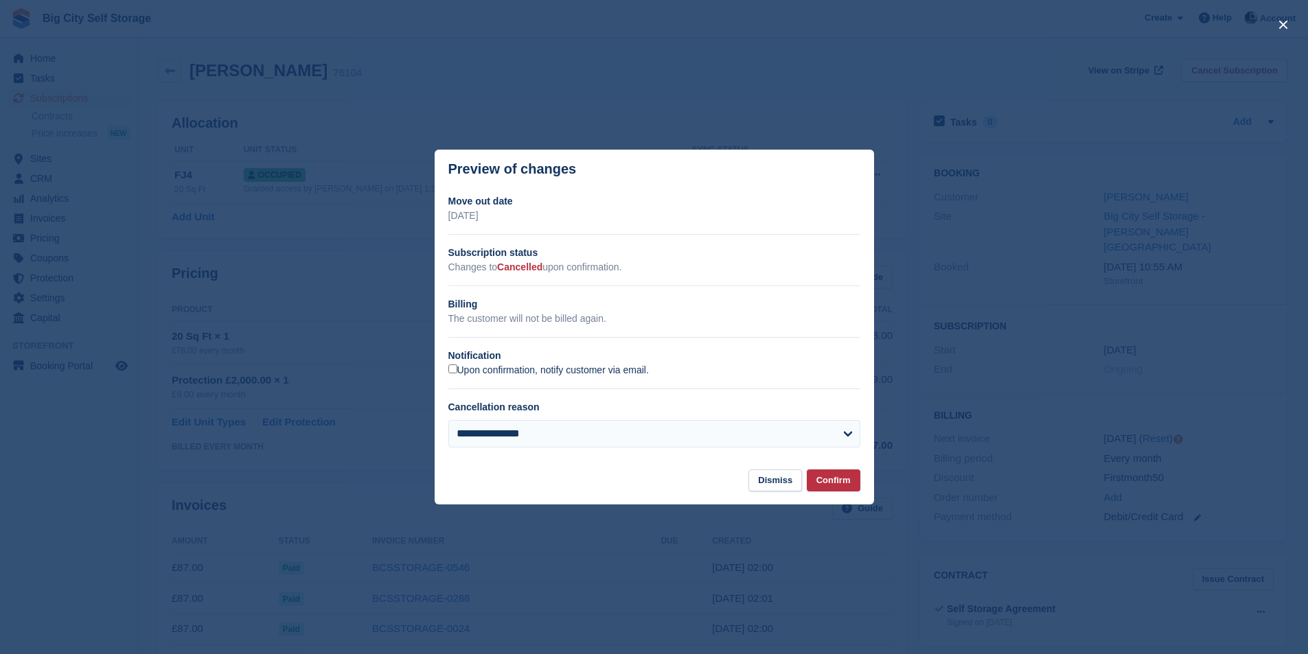
click at [537, 373] on label "Upon confirmation, notify customer via email." at bounding box center [548, 371] width 200 height 12
click at [842, 478] on button "Confirm" at bounding box center [834, 481] width 54 height 23
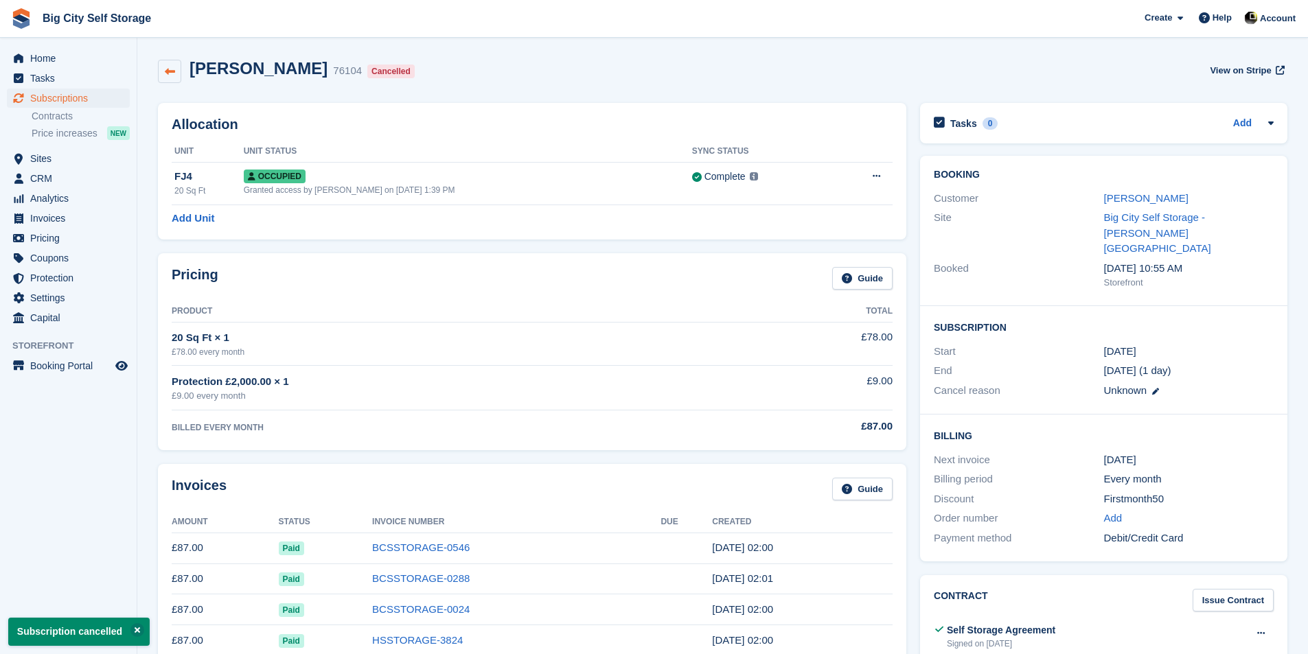
click at [176, 82] on link at bounding box center [169, 71] width 23 height 23
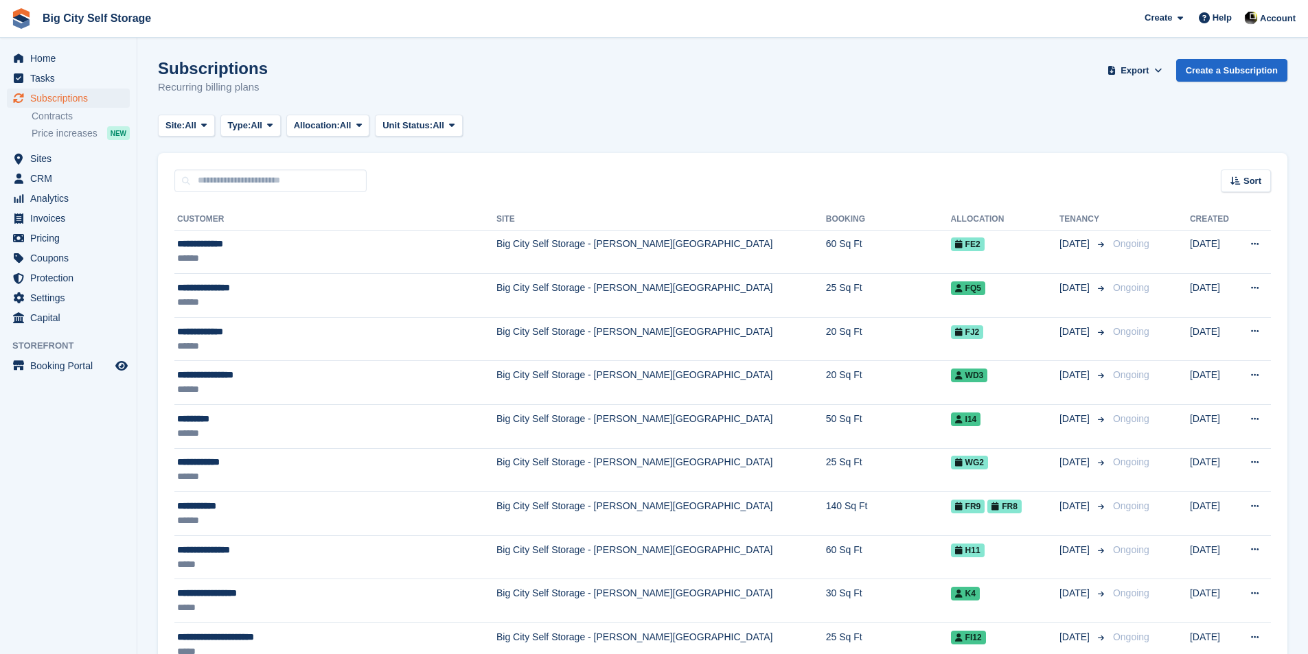
click at [313, 169] on div "Sort Sort by Customer name Date created Move in date Move out date Created (old…" at bounding box center [722, 172] width 1129 height 39
click at [316, 176] on input "text" at bounding box center [270, 181] width 192 height 23
type input "*****"
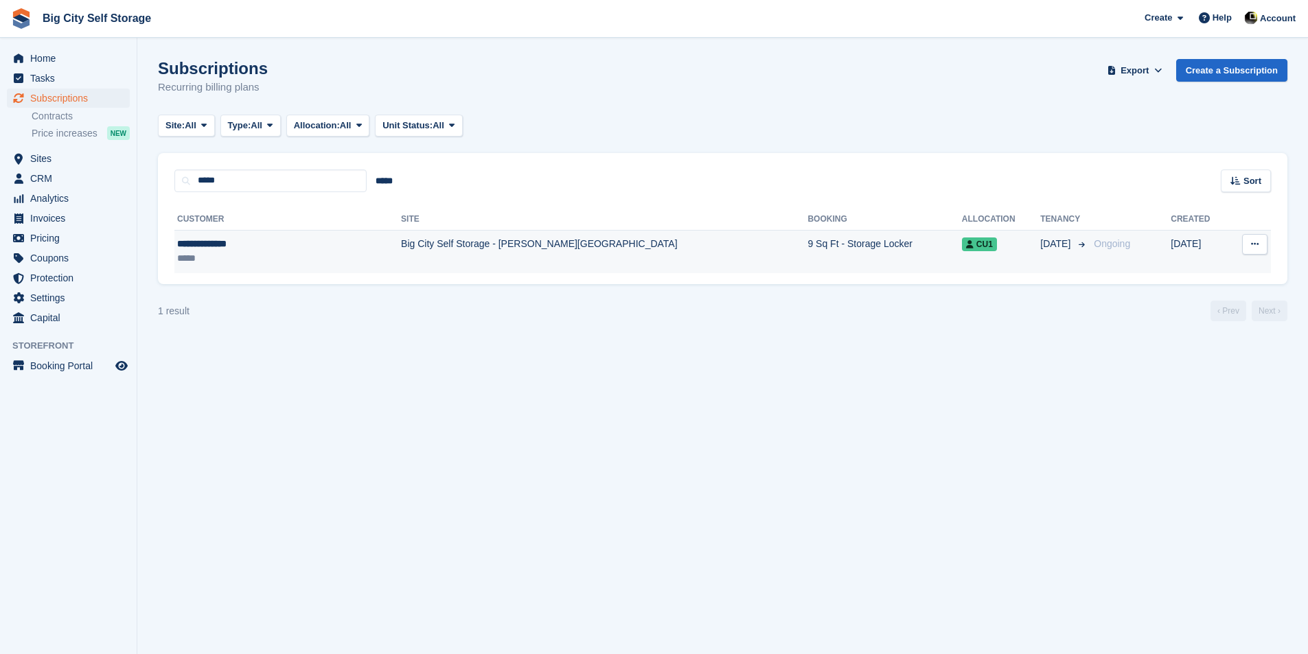
click at [401, 248] on td "Big City Self Storage - [PERSON_NAME][GEOGRAPHIC_DATA]" at bounding box center [604, 251] width 406 height 43
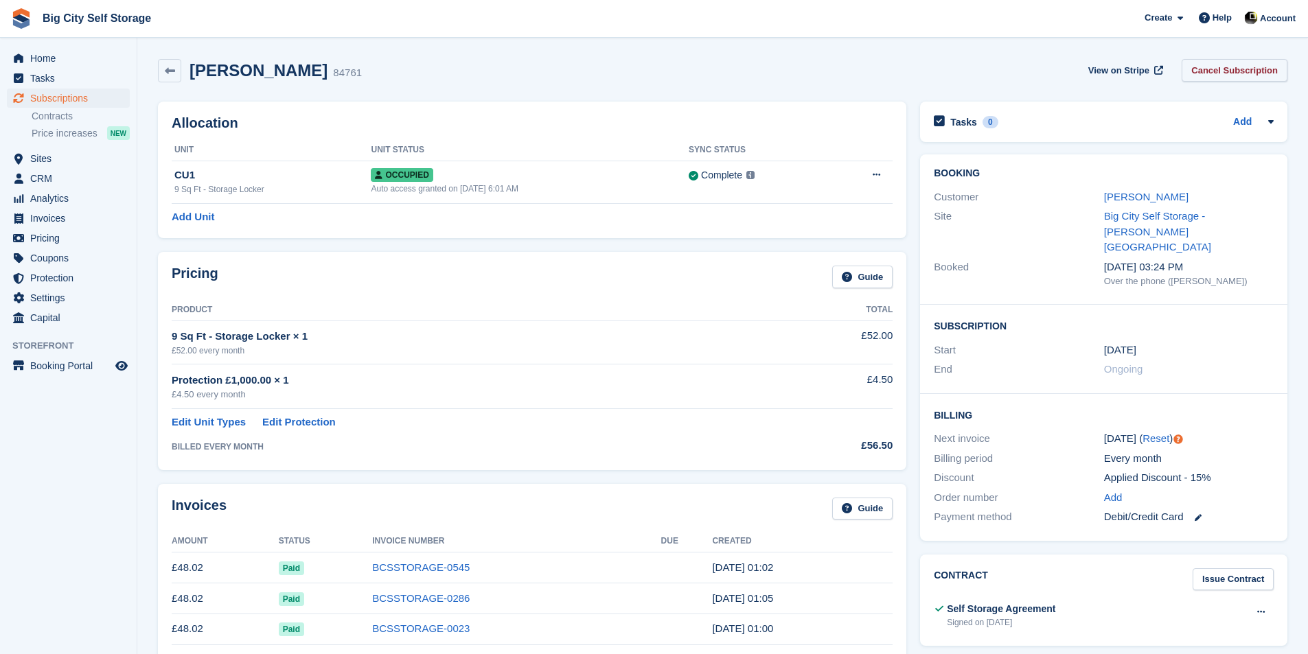
click at [1265, 65] on link "Cancel Subscription" at bounding box center [1234, 70] width 106 height 23
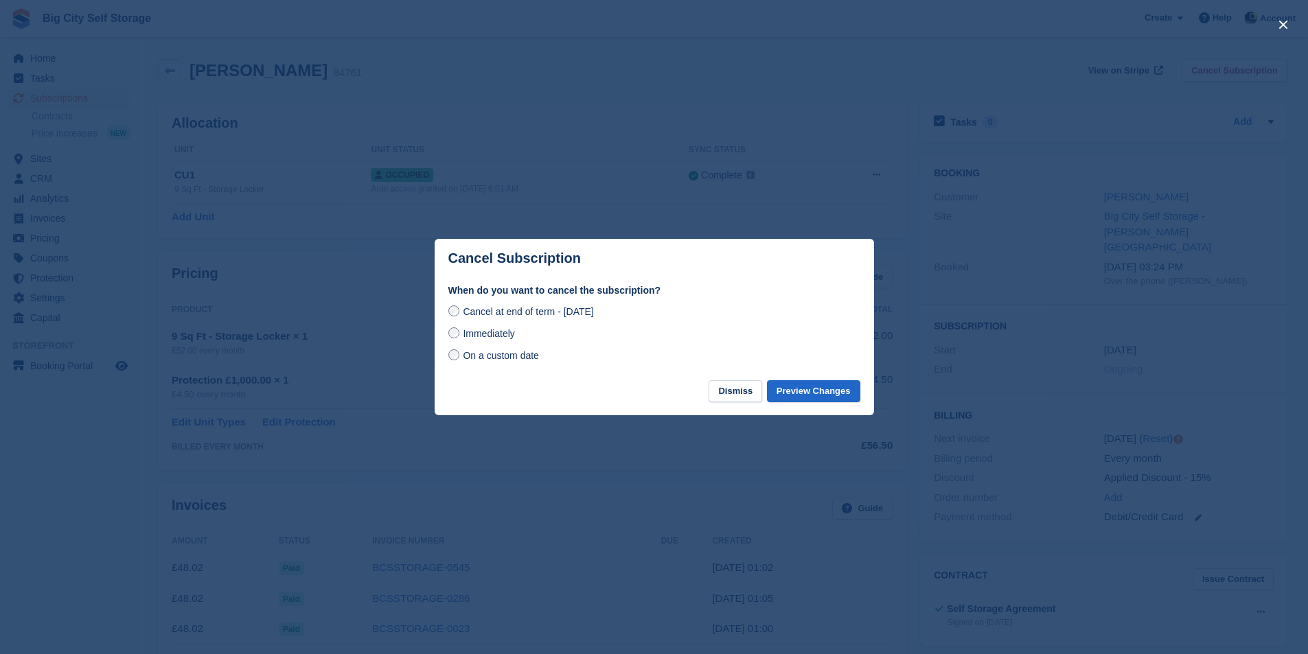
click at [490, 358] on span "On a custom date" at bounding box center [501, 355] width 76 height 11
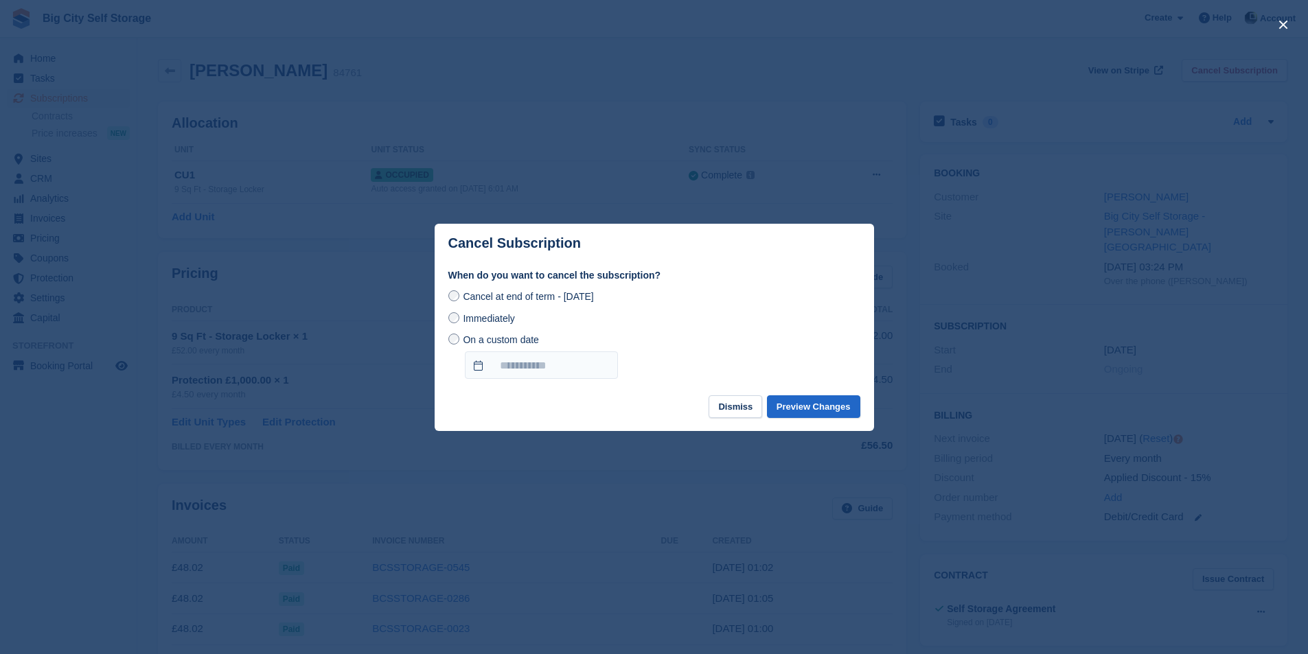
click at [487, 321] on span "Immediately" at bounding box center [488, 318] width 51 height 11
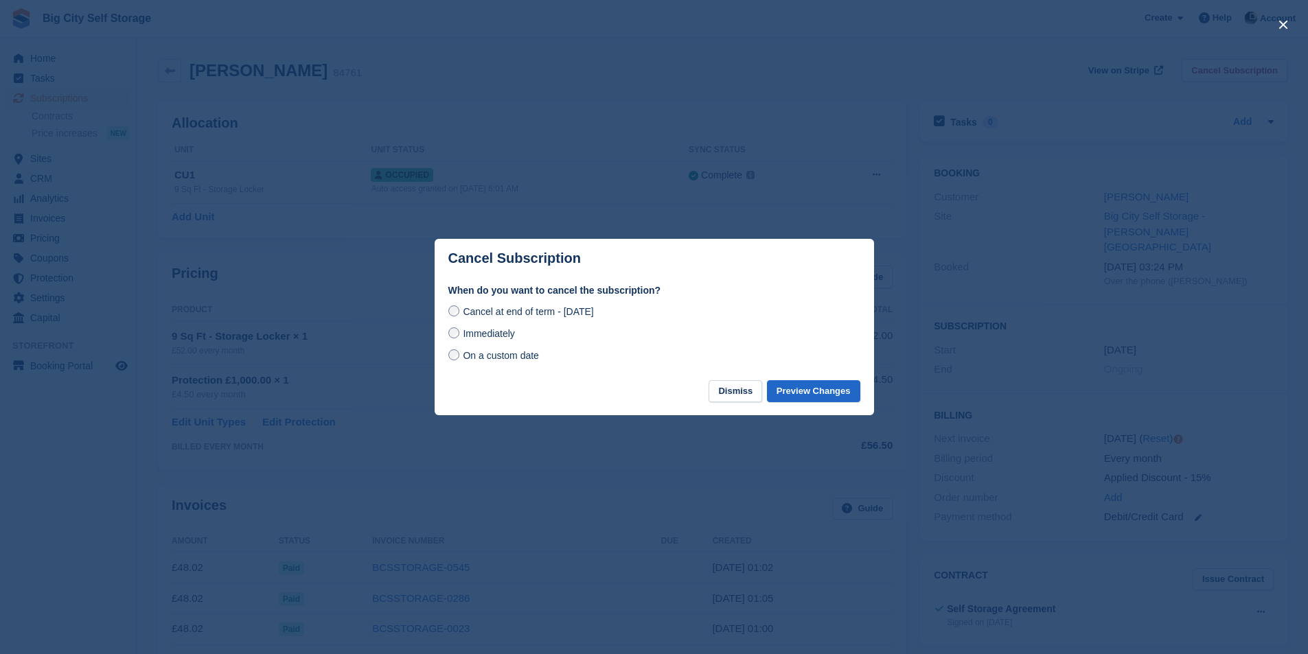
click at [548, 315] on span "Cancel at end of term - Thursday, 14th August, 2025" at bounding box center [528, 311] width 130 height 11
click at [809, 392] on button "Preview Changes" at bounding box center [813, 391] width 93 height 23
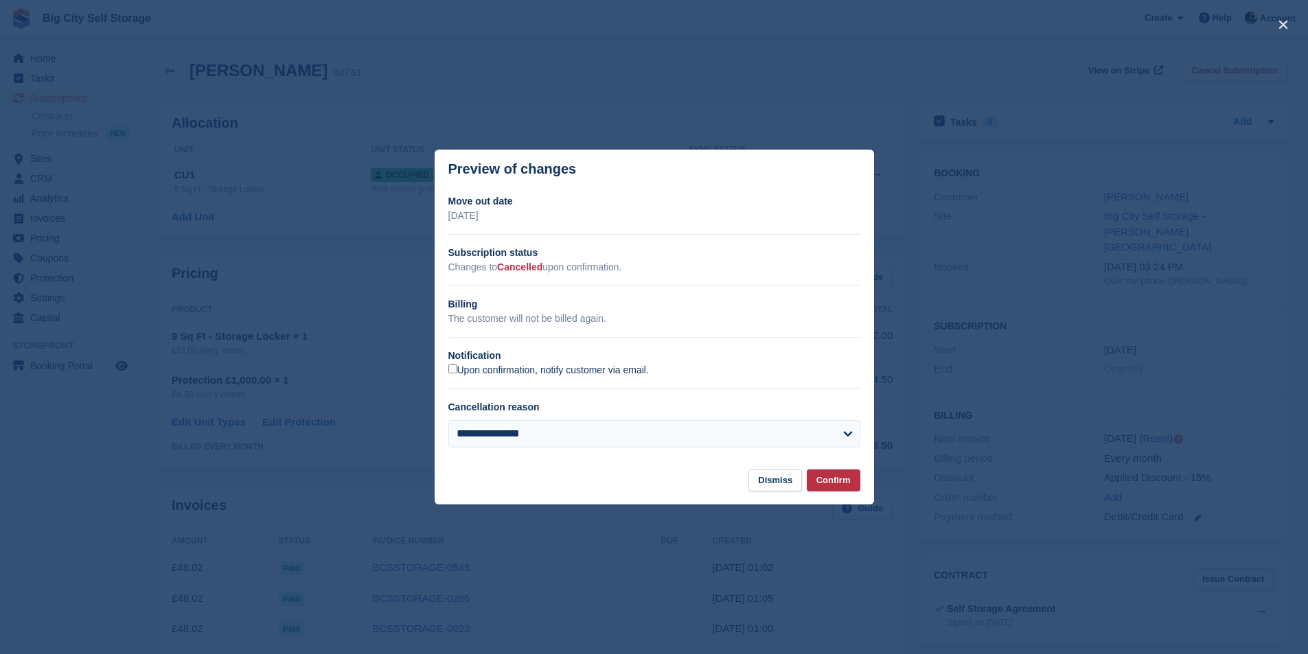
click at [541, 370] on label "Upon confirmation, notify customer via email." at bounding box center [548, 371] width 200 height 12
click at [833, 479] on button "Confirm" at bounding box center [834, 481] width 54 height 23
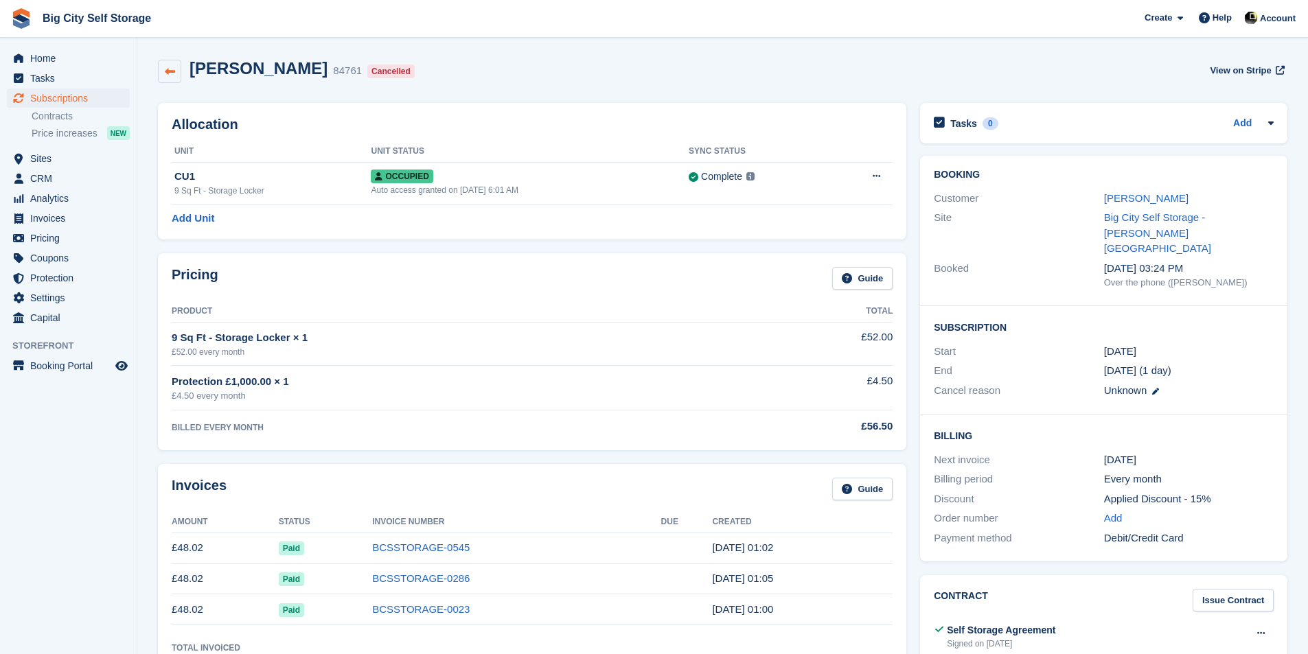
click at [162, 73] on link at bounding box center [169, 71] width 23 height 23
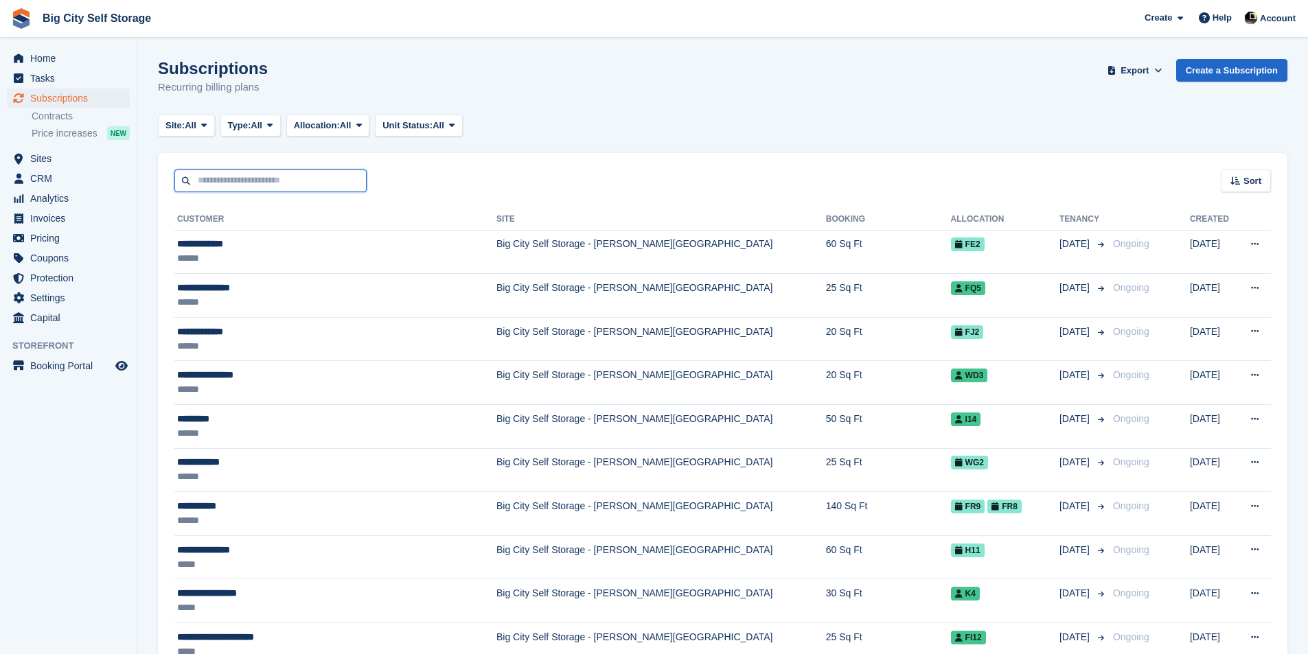
click at [287, 181] on input "text" at bounding box center [270, 181] width 192 height 23
type input "*****"
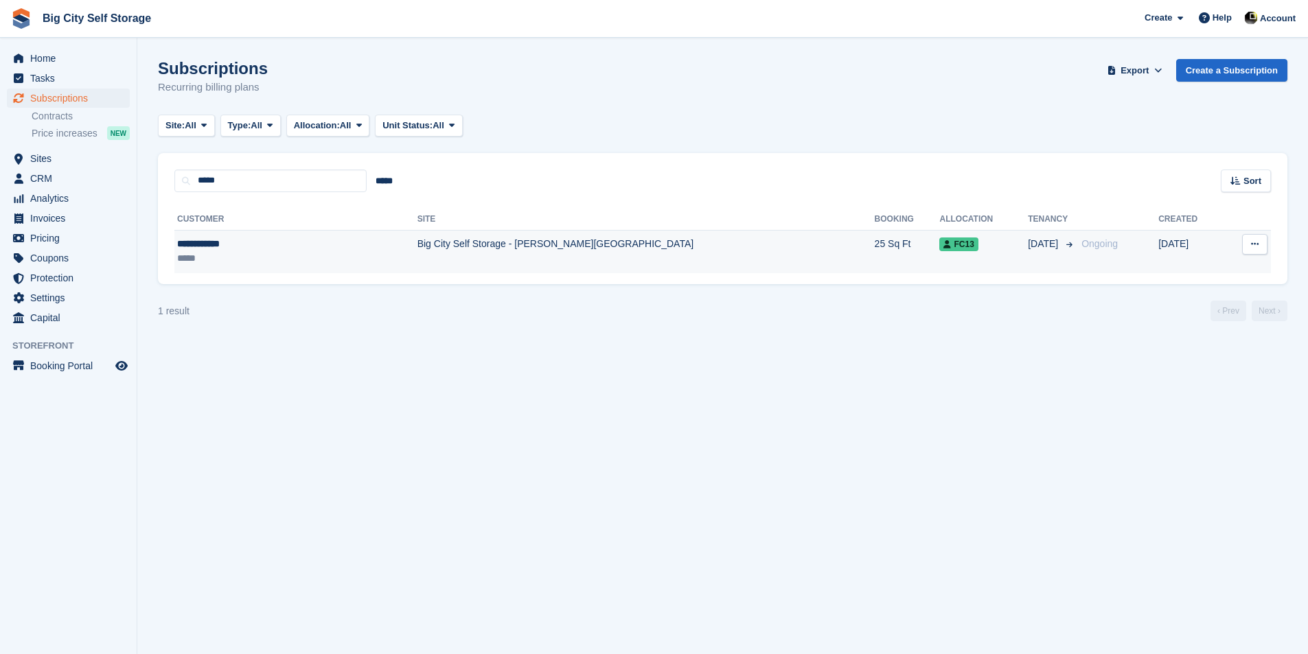
click at [462, 255] on td "Big City Self Storage - [PERSON_NAME][GEOGRAPHIC_DATA]" at bounding box center [645, 251] width 457 height 43
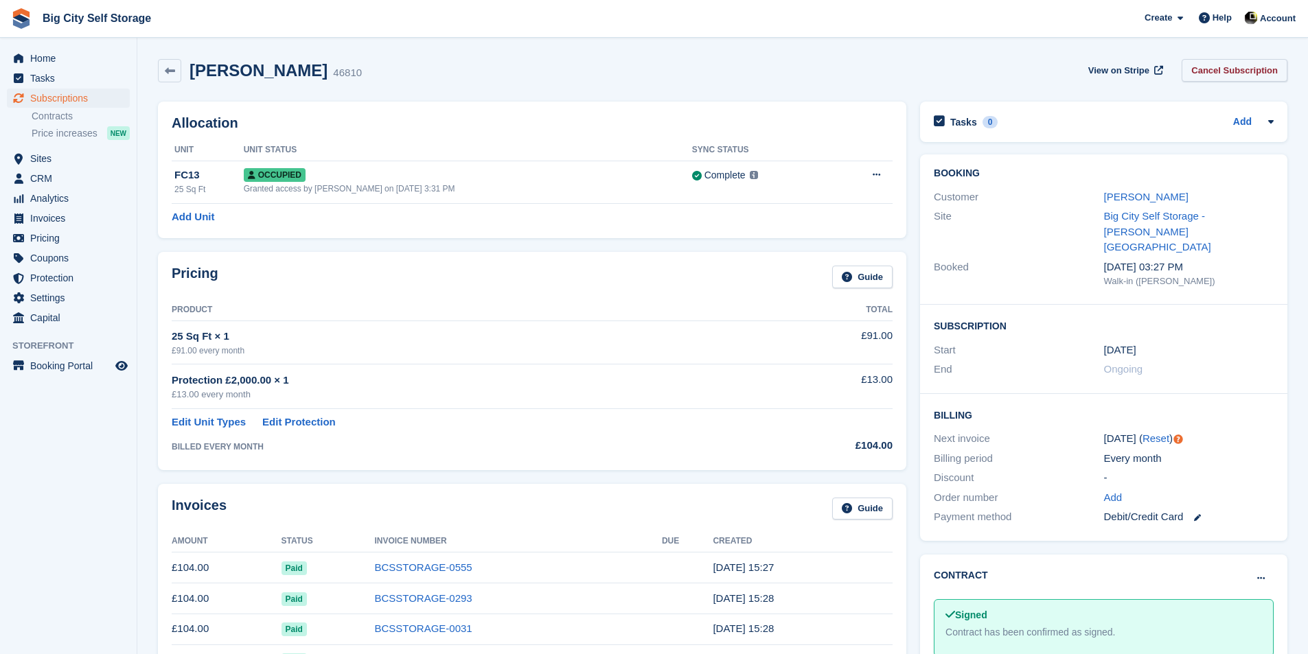
click at [1228, 69] on link "Cancel Subscription" at bounding box center [1234, 70] width 106 height 23
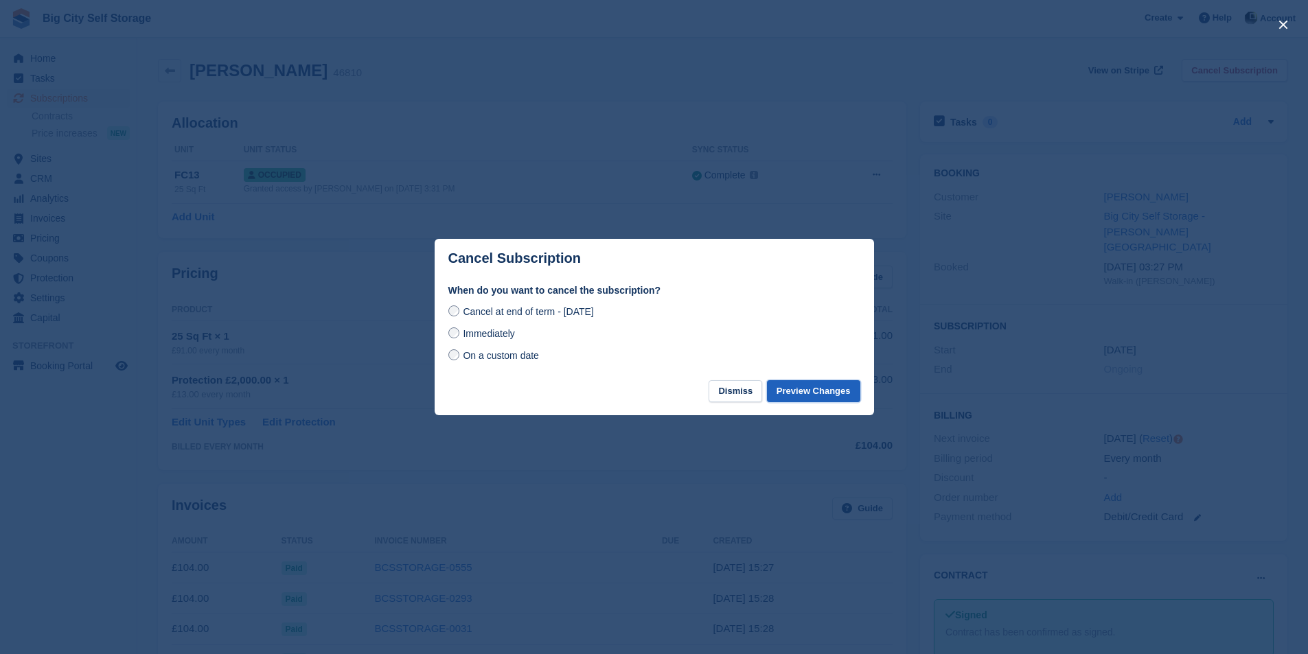
click at [816, 395] on button "Preview Changes" at bounding box center [813, 391] width 93 height 23
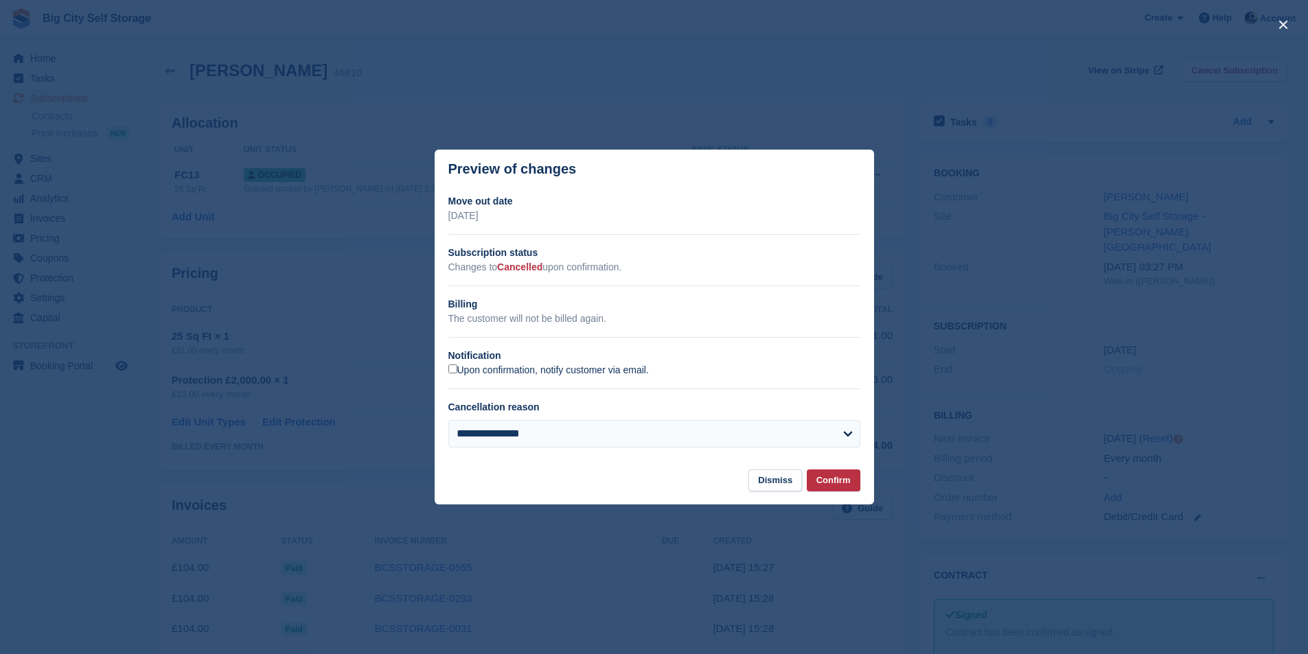
click at [540, 369] on label "Upon confirmation, notify customer via email." at bounding box center [548, 371] width 200 height 12
click at [842, 475] on button "Confirm" at bounding box center [834, 481] width 54 height 23
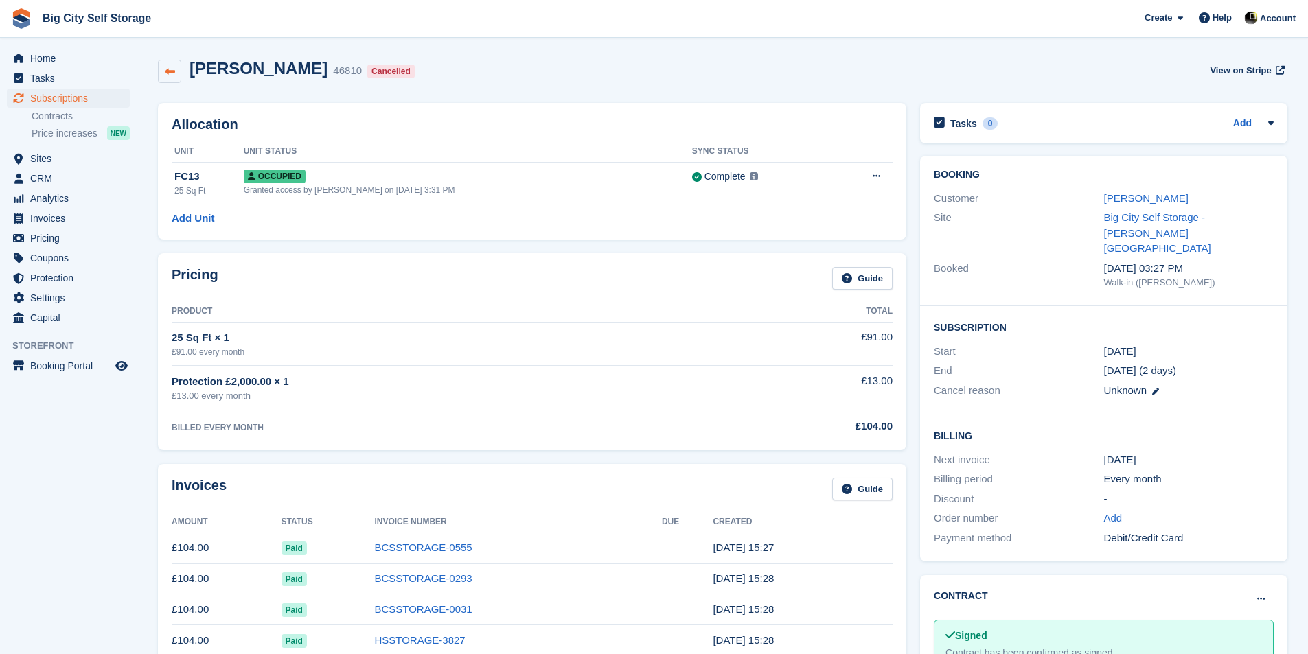
click at [165, 69] on icon at bounding box center [170, 72] width 10 height 10
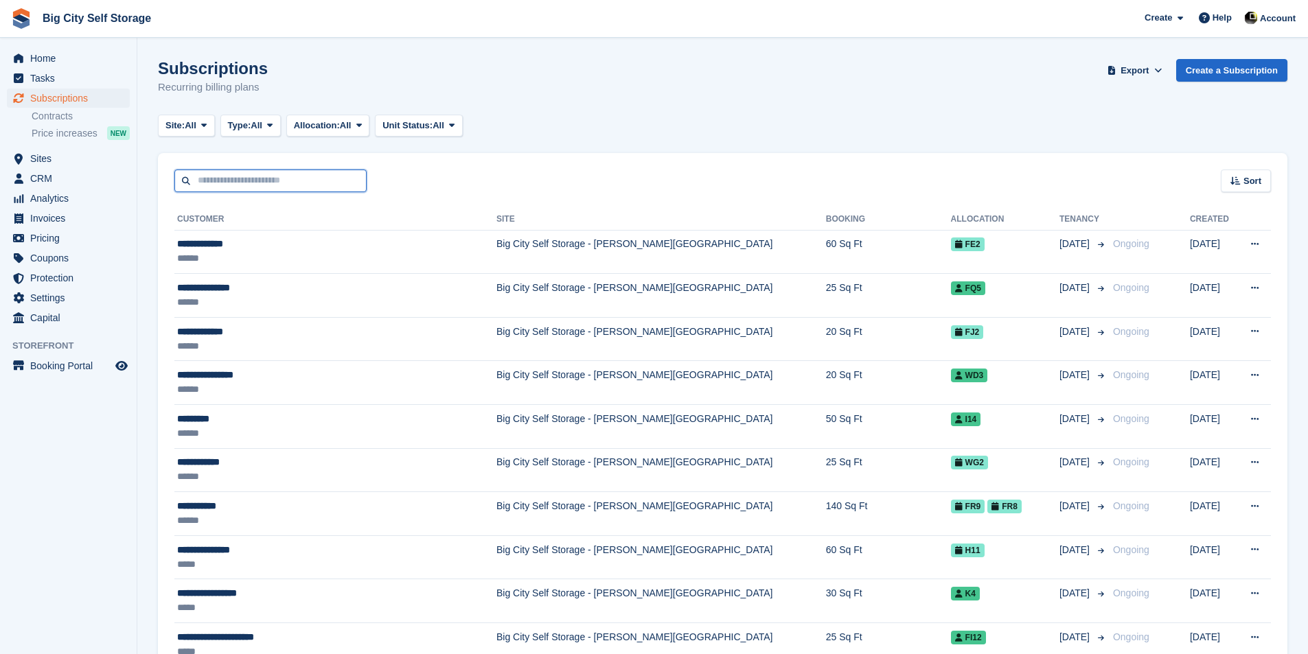
click at [316, 188] on input "text" at bounding box center [270, 181] width 192 height 23
type input "******"
click at [303, 178] on input "******" at bounding box center [270, 181] width 192 height 23
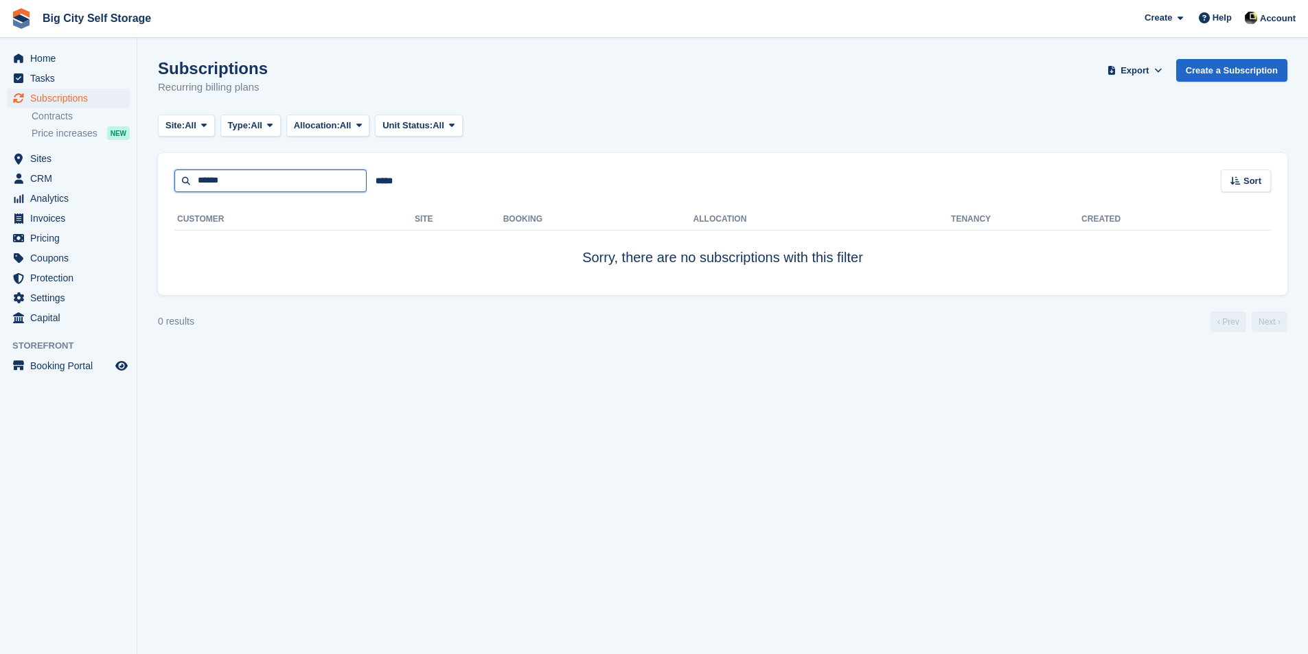
click at [308, 187] on input "******" at bounding box center [270, 181] width 192 height 23
type input "****"
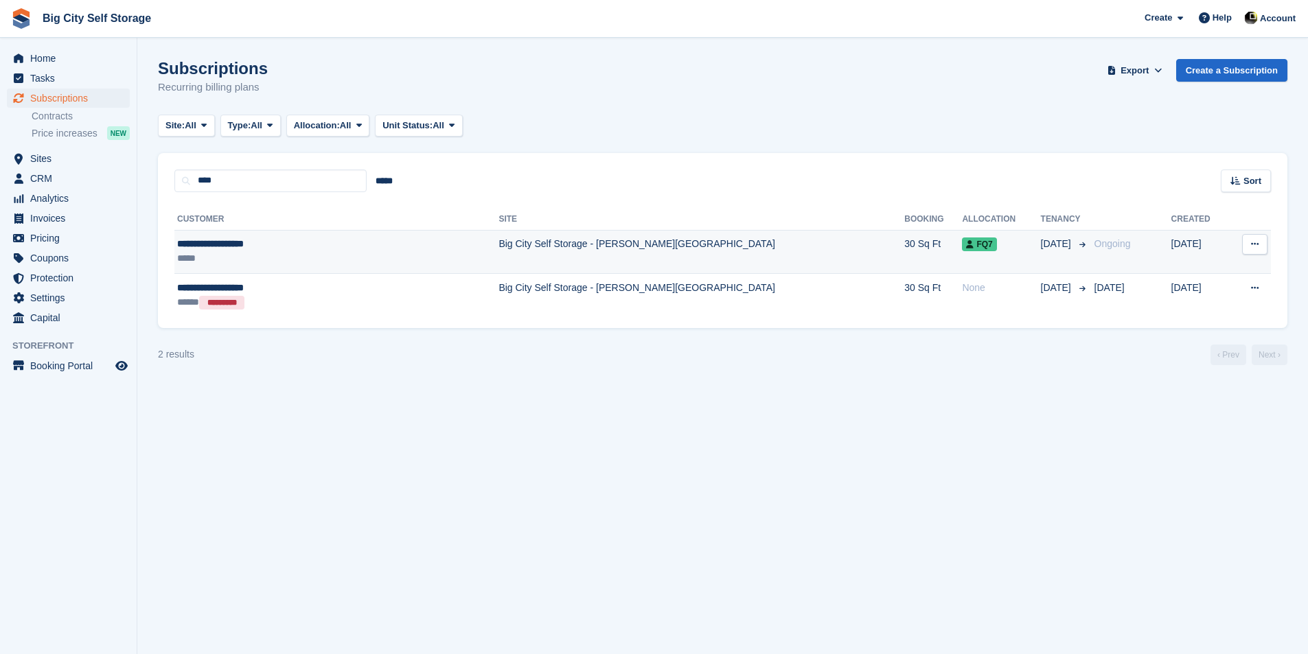
click at [669, 270] on td "Big City Self Storage - [PERSON_NAME][GEOGRAPHIC_DATA]" at bounding box center [701, 252] width 406 height 44
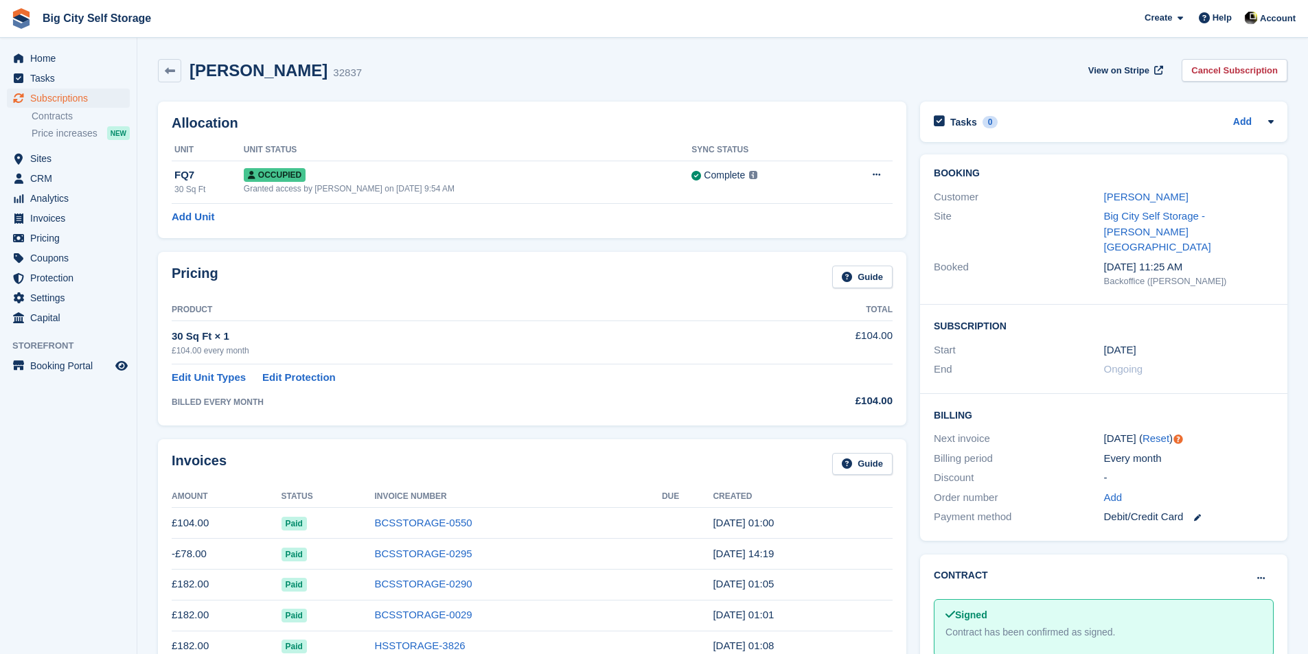
click at [1244, 85] on div "View on Stripe Cancel Subscription" at bounding box center [1185, 73] width 205 height 28
click at [1244, 74] on link "Cancel Subscription" at bounding box center [1234, 70] width 106 height 23
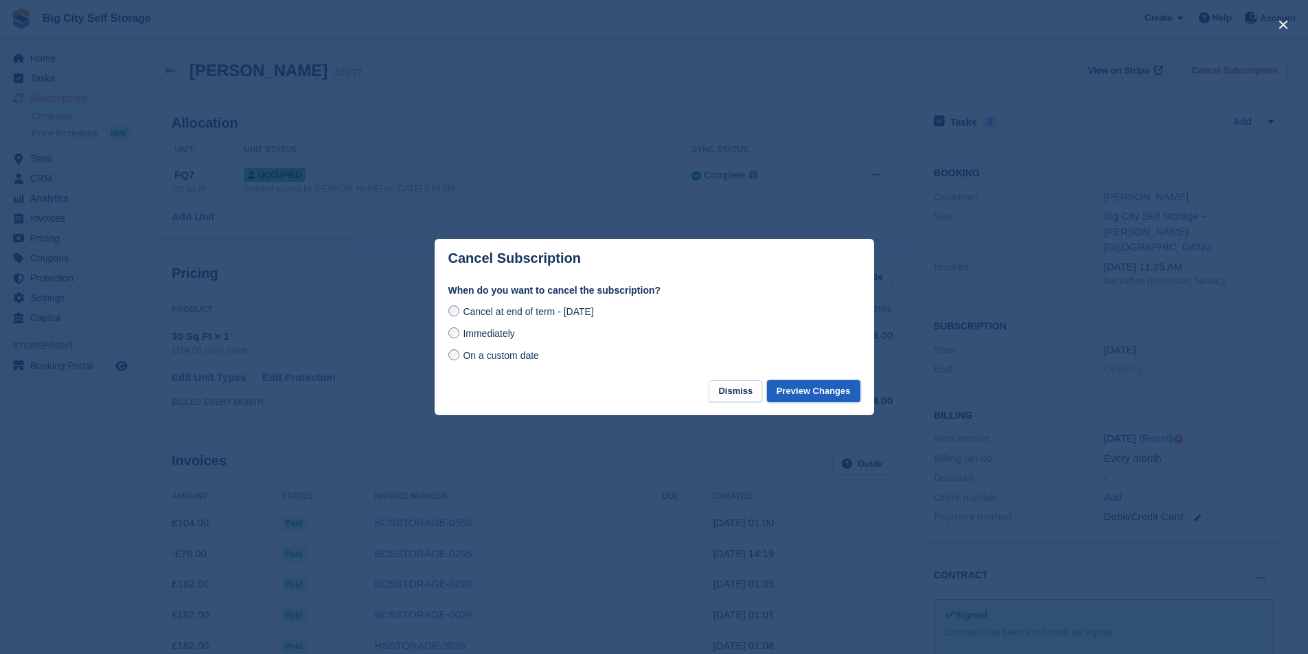
click at [851, 393] on button "Preview Changes" at bounding box center [813, 391] width 93 height 23
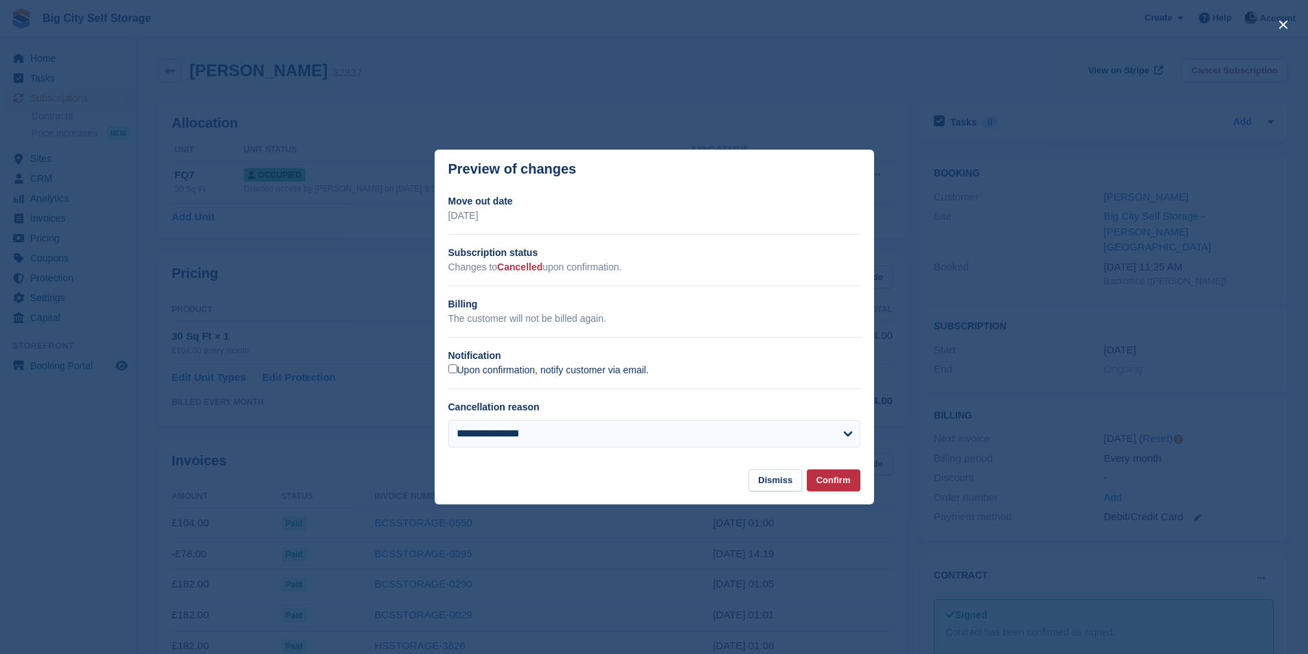
click at [520, 374] on label "Upon confirmation, notify customer via email." at bounding box center [548, 371] width 200 height 12
click at [844, 482] on button "Confirm" at bounding box center [834, 481] width 54 height 23
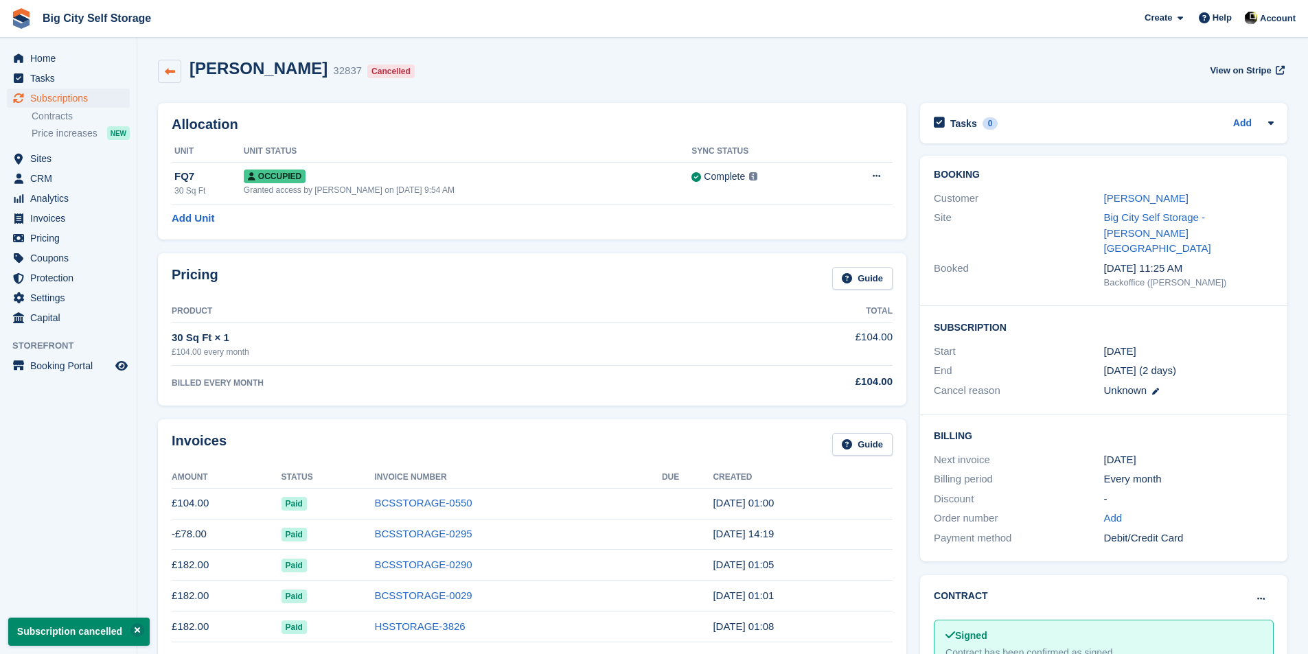
click at [170, 65] on link at bounding box center [169, 71] width 23 height 23
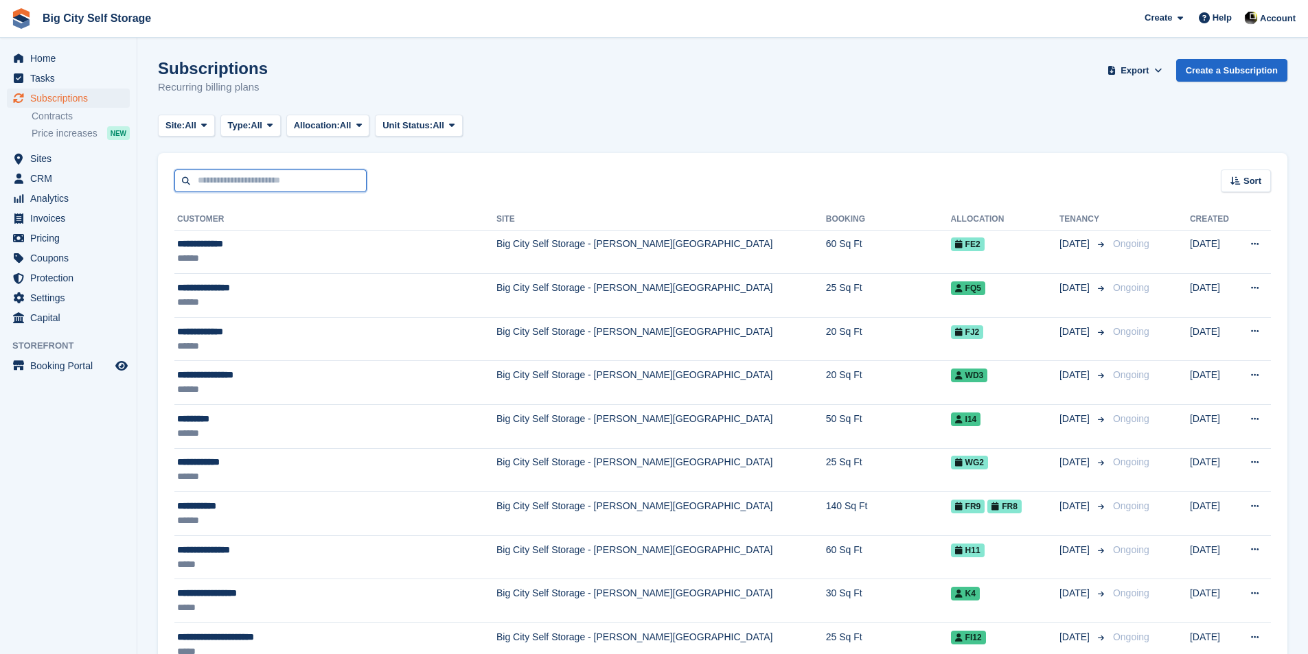
click at [322, 187] on input "text" at bounding box center [270, 181] width 192 height 23
type input "******"
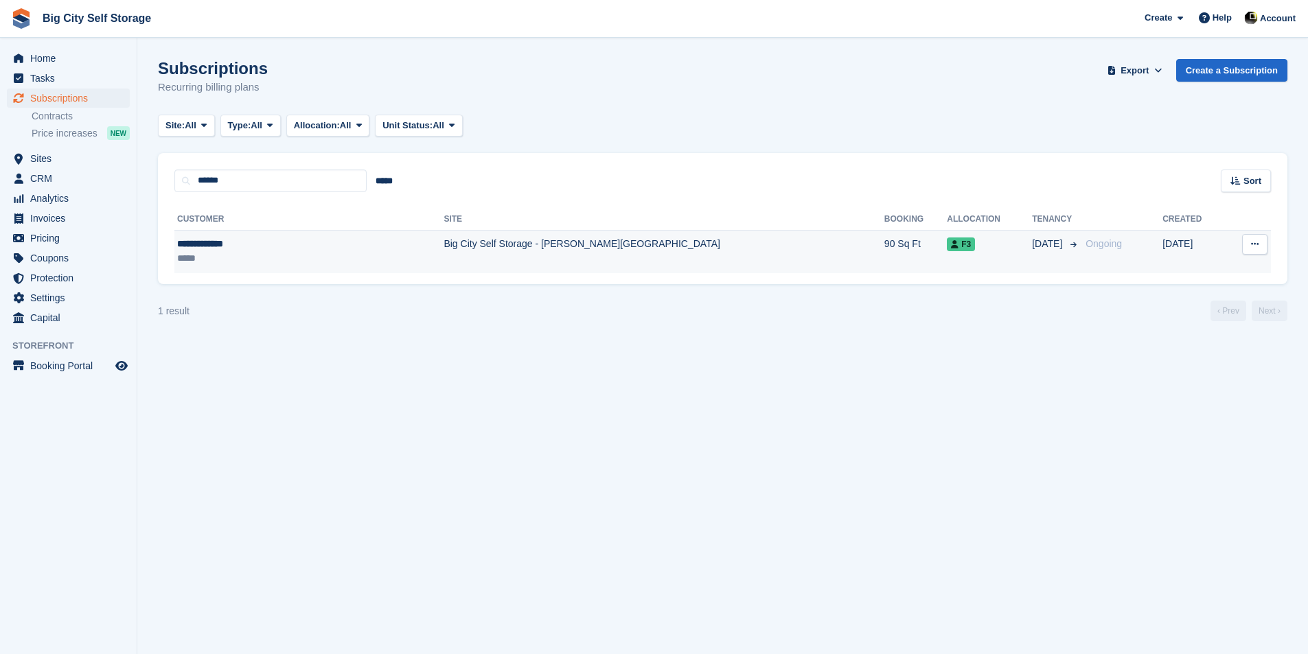
click at [524, 269] on td "Big City Self Storage - [PERSON_NAME][GEOGRAPHIC_DATA]" at bounding box center [663, 251] width 440 height 43
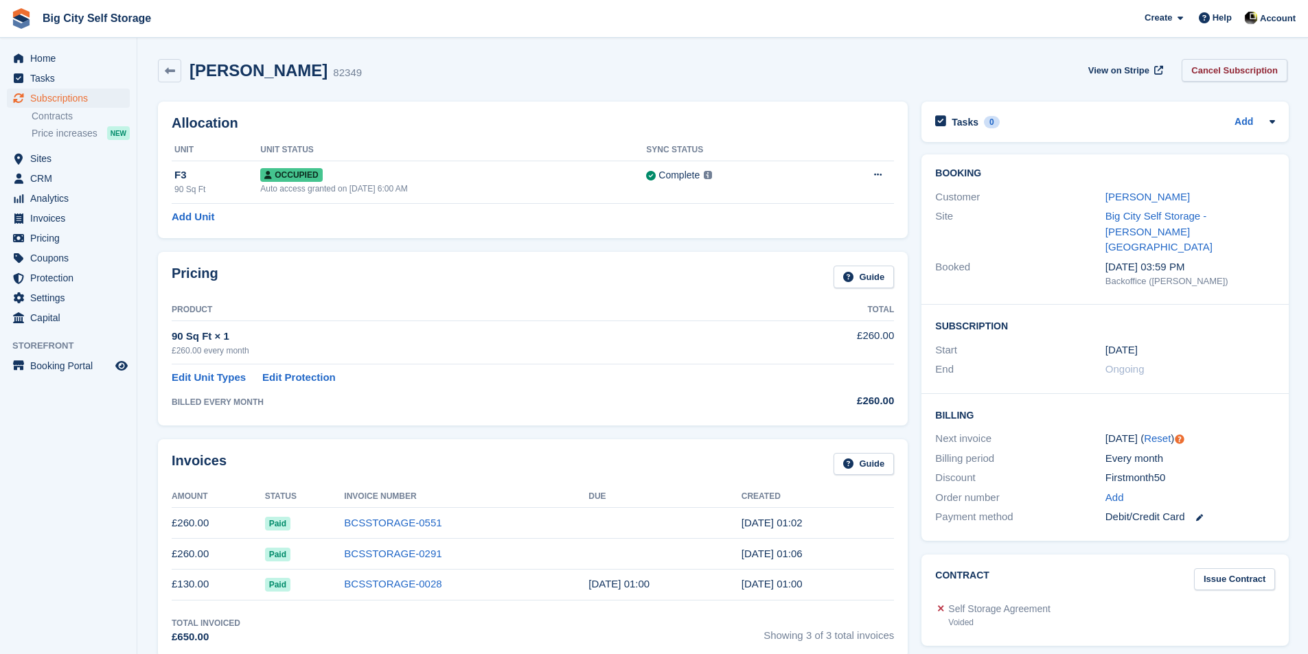
click at [1261, 70] on link "Cancel Subscription" at bounding box center [1234, 70] width 106 height 23
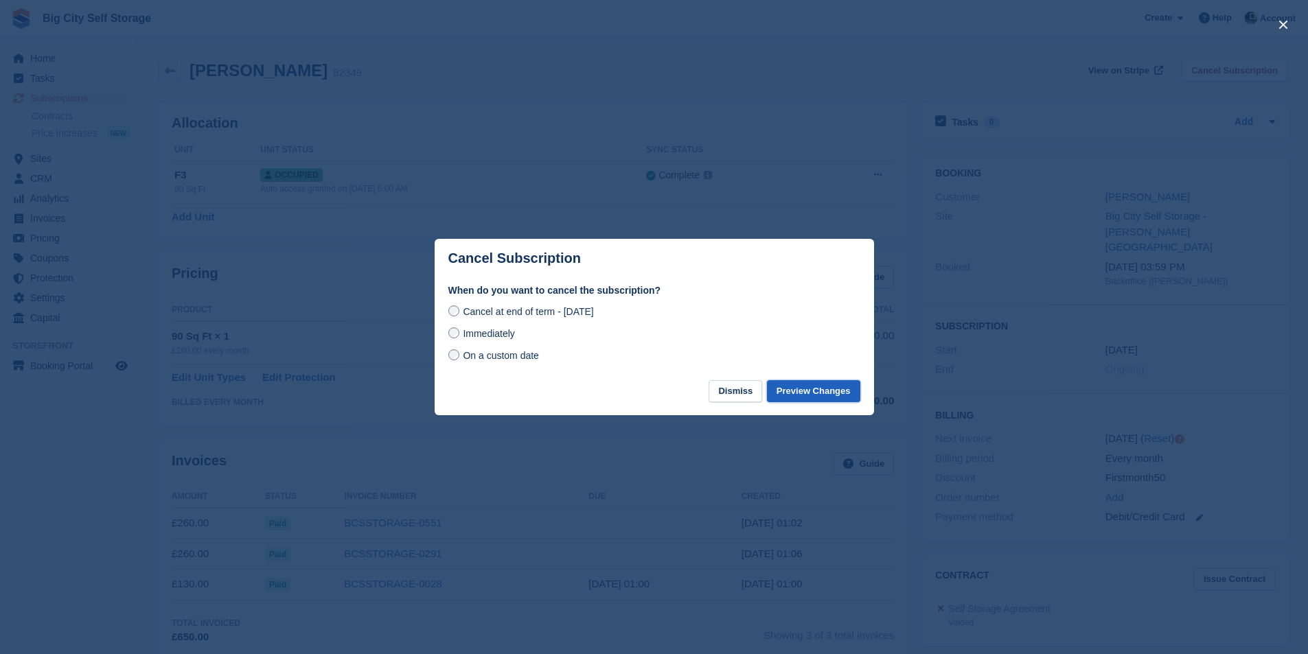
click at [824, 395] on button "Preview Changes" at bounding box center [813, 391] width 93 height 23
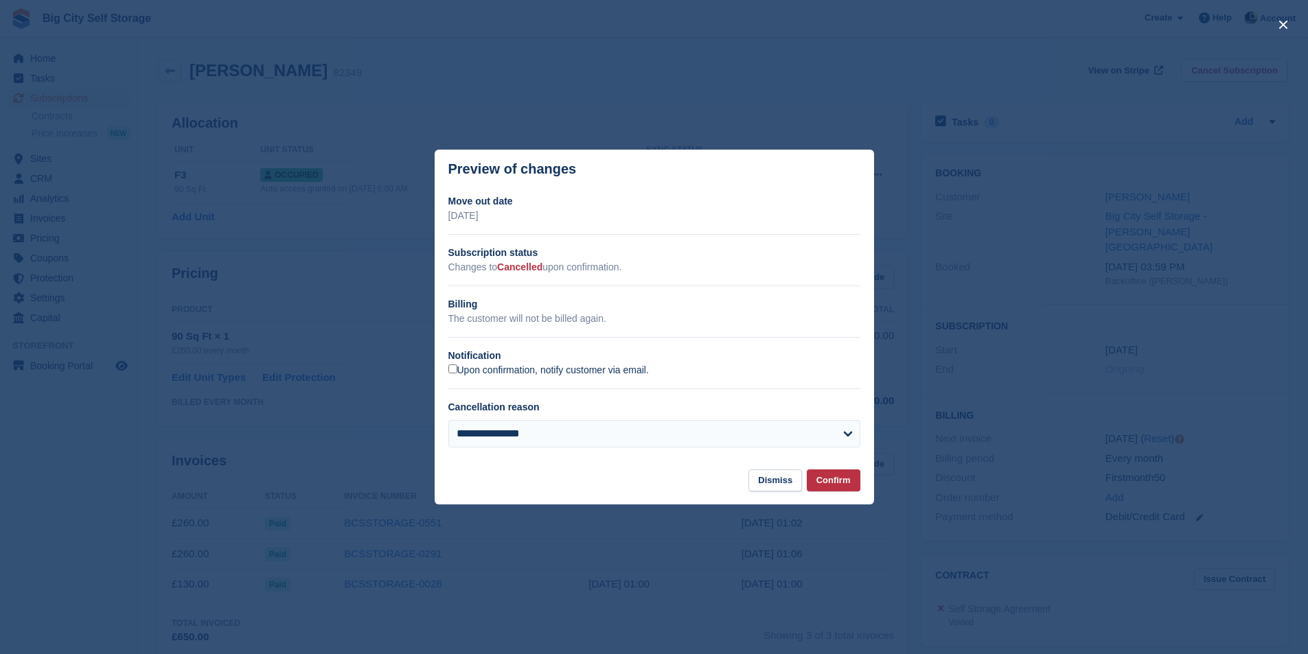
click at [553, 373] on label "Upon confirmation, notify customer via email." at bounding box center [548, 371] width 200 height 12
click at [841, 485] on button "Confirm" at bounding box center [834, 481] width 54 height 23
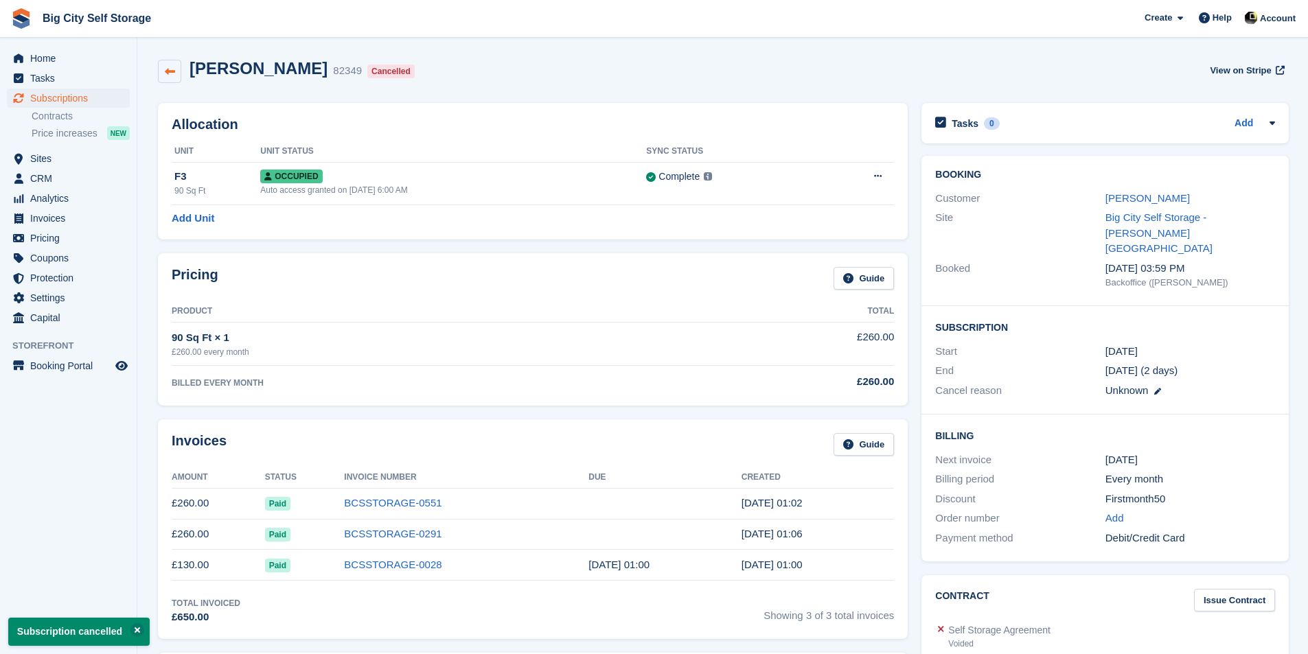
click at [172, 69] on icon at bounding box center [170, 72] width 10 height 10
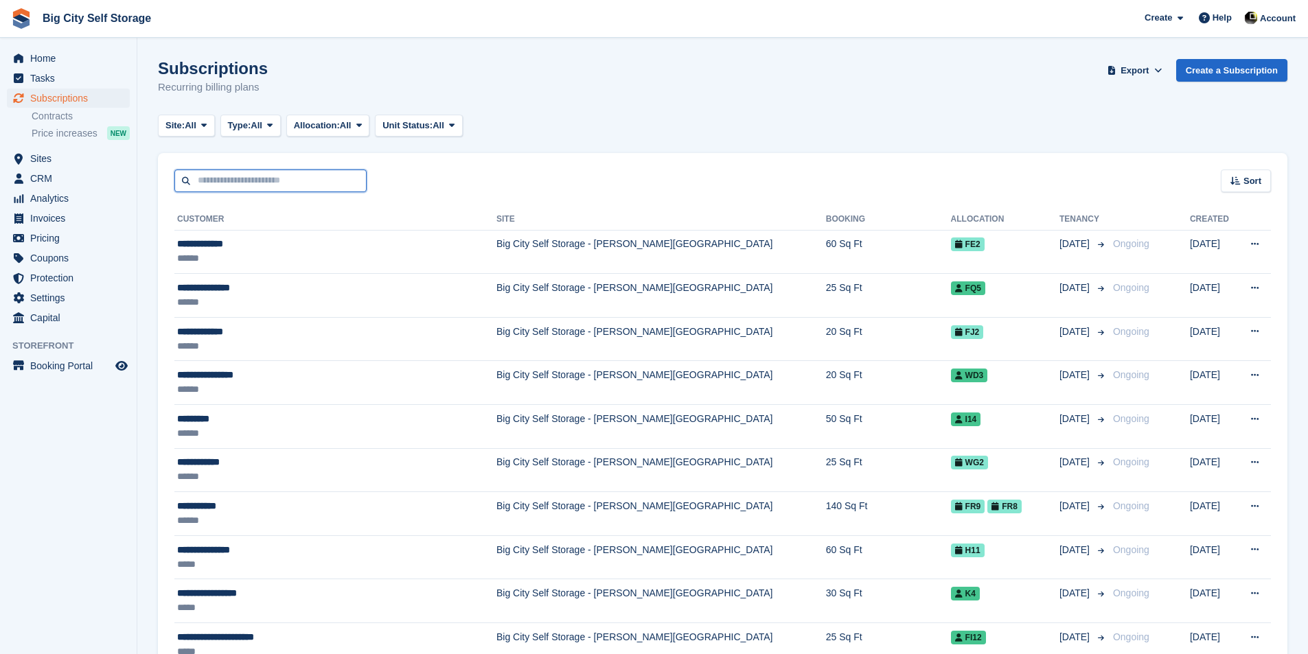
click at [336, 174] on input "text" at bounding box center [270, 181] width 192 height 23
type input "**********"
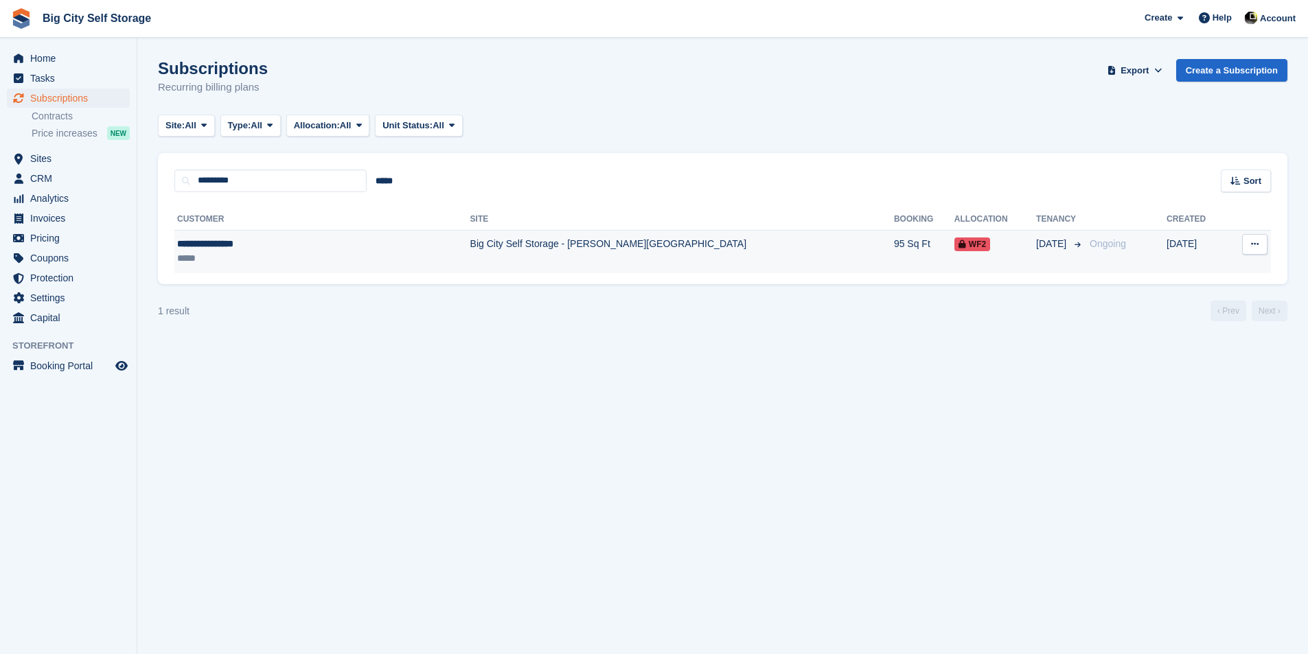
click at [591, 266] on td "Big City Self Storage - [PERSON_NAME][GEOGRAPHIC_DATA]" at bounding box center [682, 251] width 424 height 43
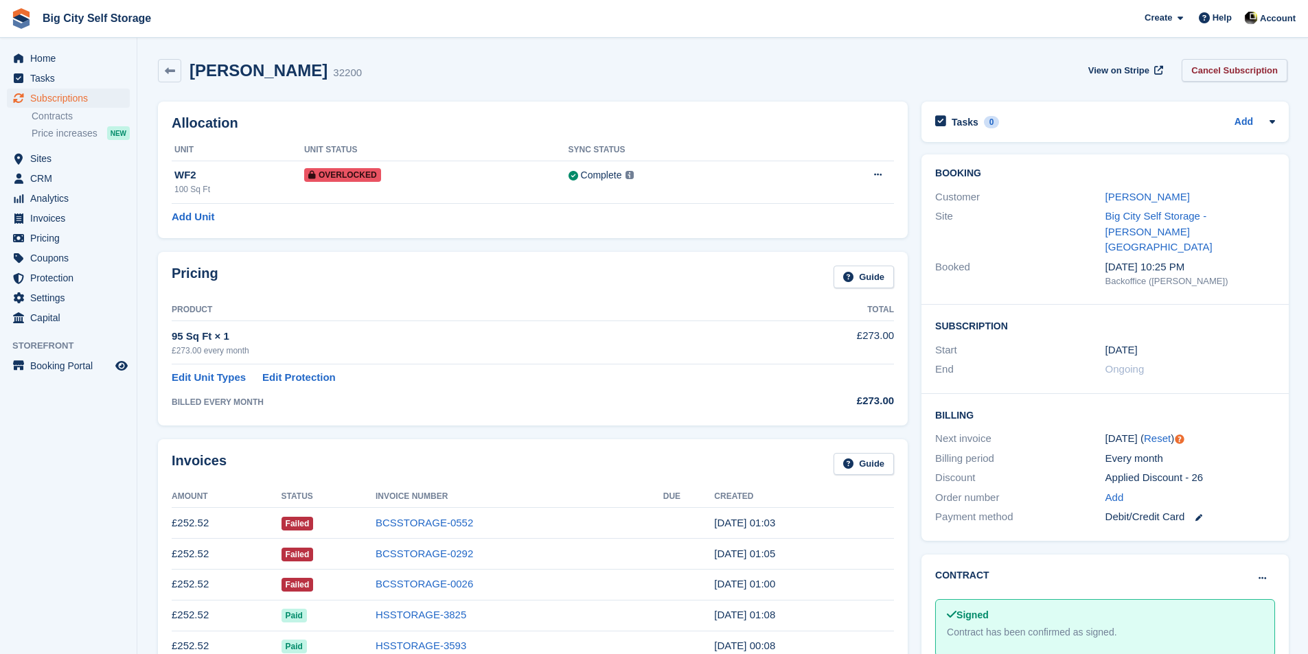
click at [1231, 67] on link "Cancel Subscription" at bounding box center [1234, 70] width 106 height 23
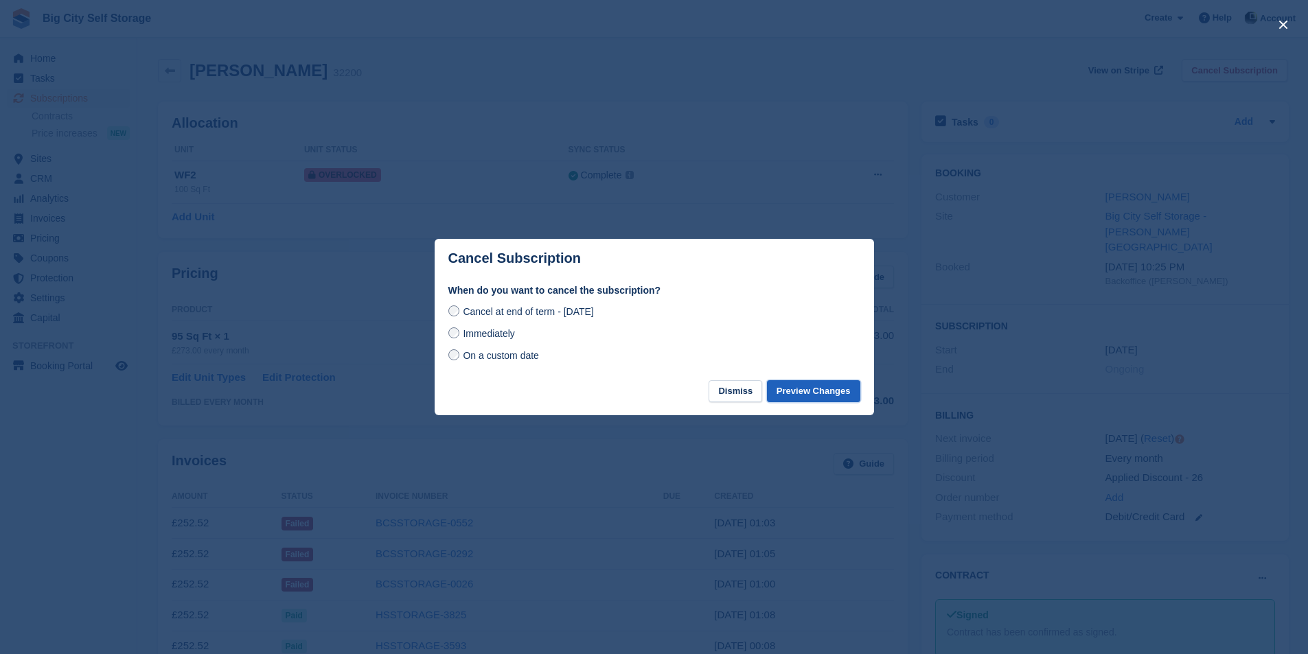
click at [844, 395] on button "Preview Changes" at bounding box center [813, 391] width 93 height 23
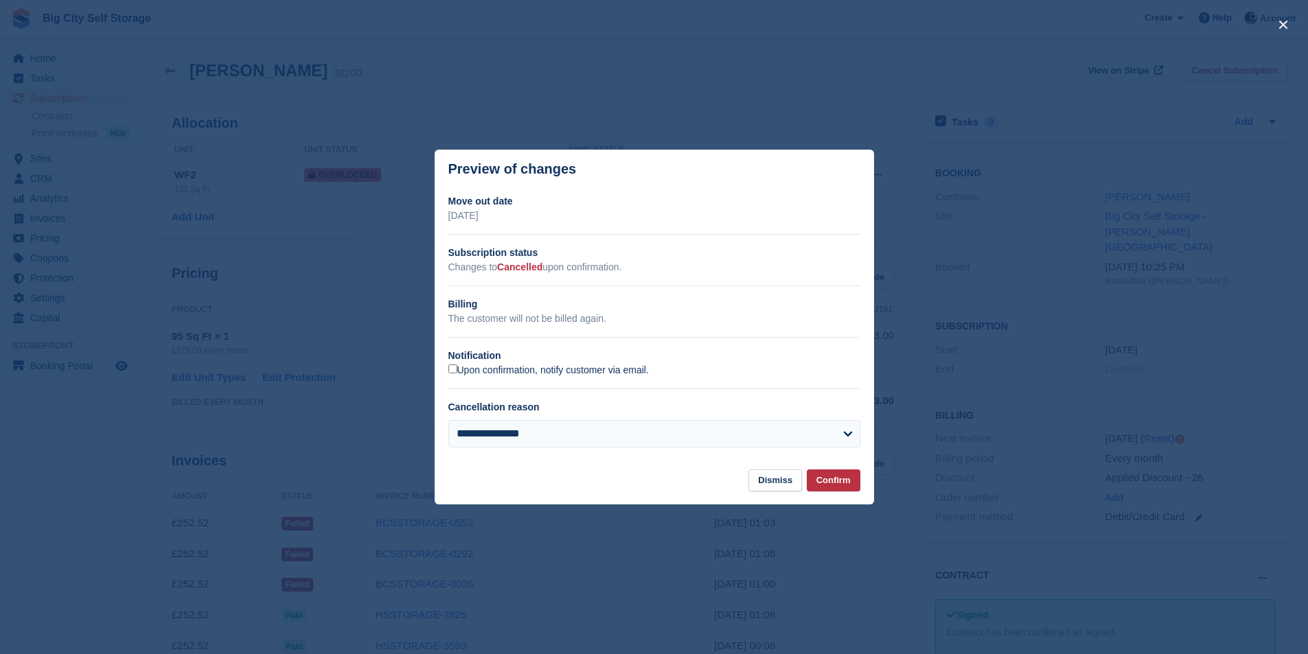
click at [497, 370] on label "Upon confirmation, notify customer via email." at bounding box center [548, 371] width 200 height 12
click at [852, 490] on button "Confirm" at bounding box center [834, 481] width 54 height 23
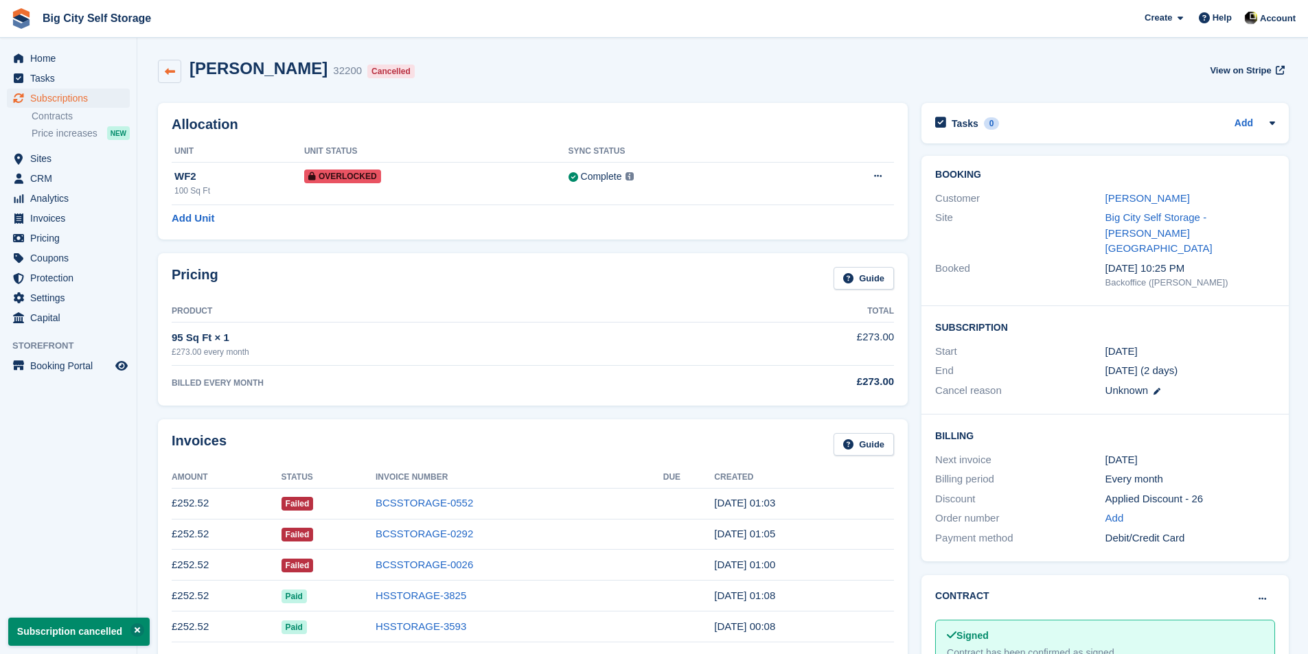
click at [163, 73] on link at bounding box center [169, 71] width 23 height 23
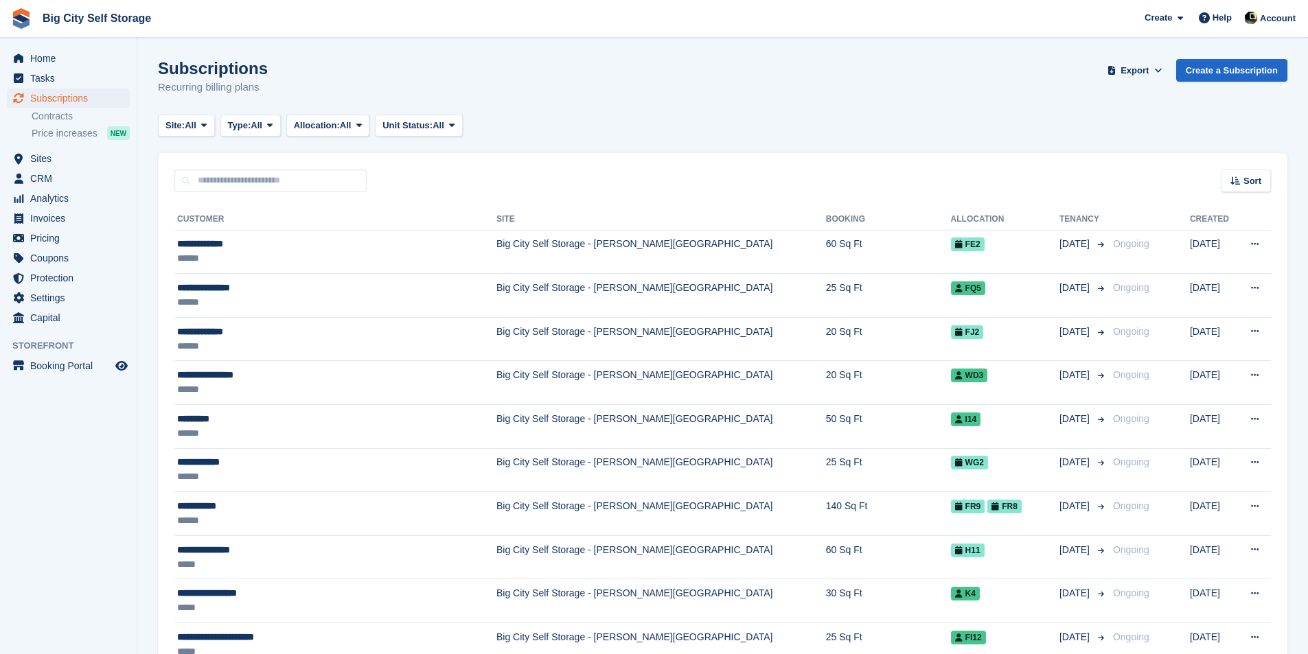
click at [307, 192] on input "text" at bounding box center [270, 181] width 192 height 23
type input "***"
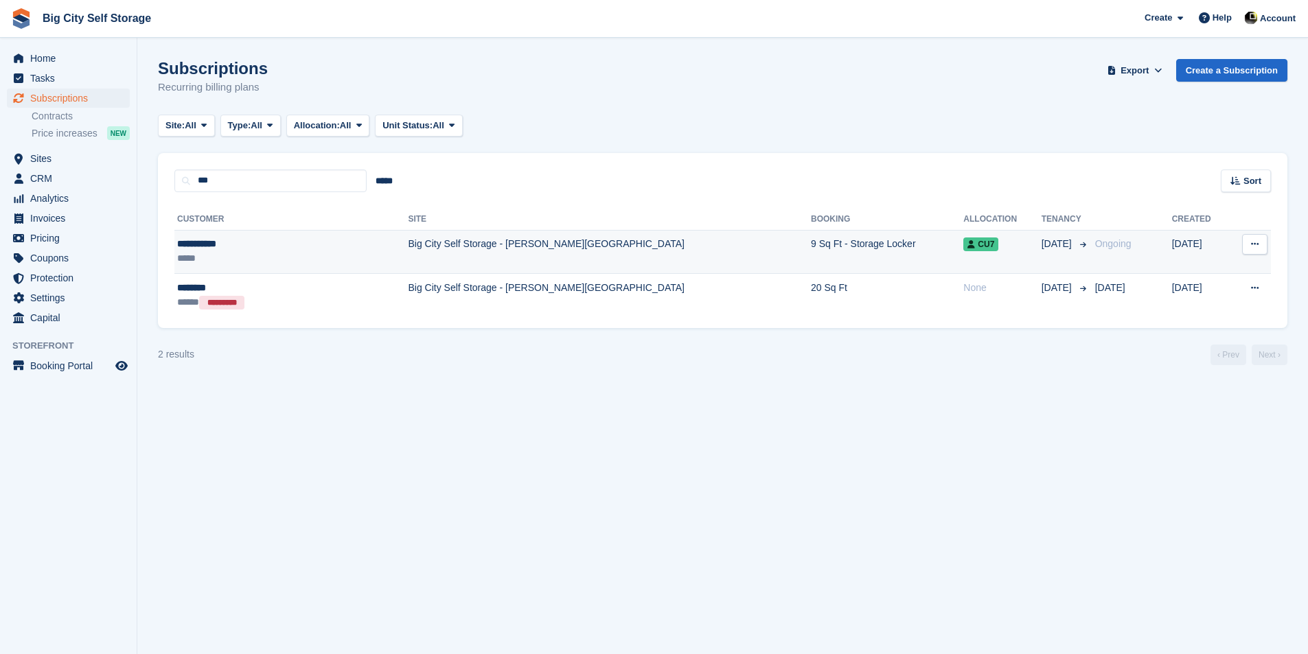
click at [480, 245] on td "Big City Self Storage - [PERSON_NAME][GEOGRAPHIC_DATA]" at bounding box center [609, 252] width 403 height 44
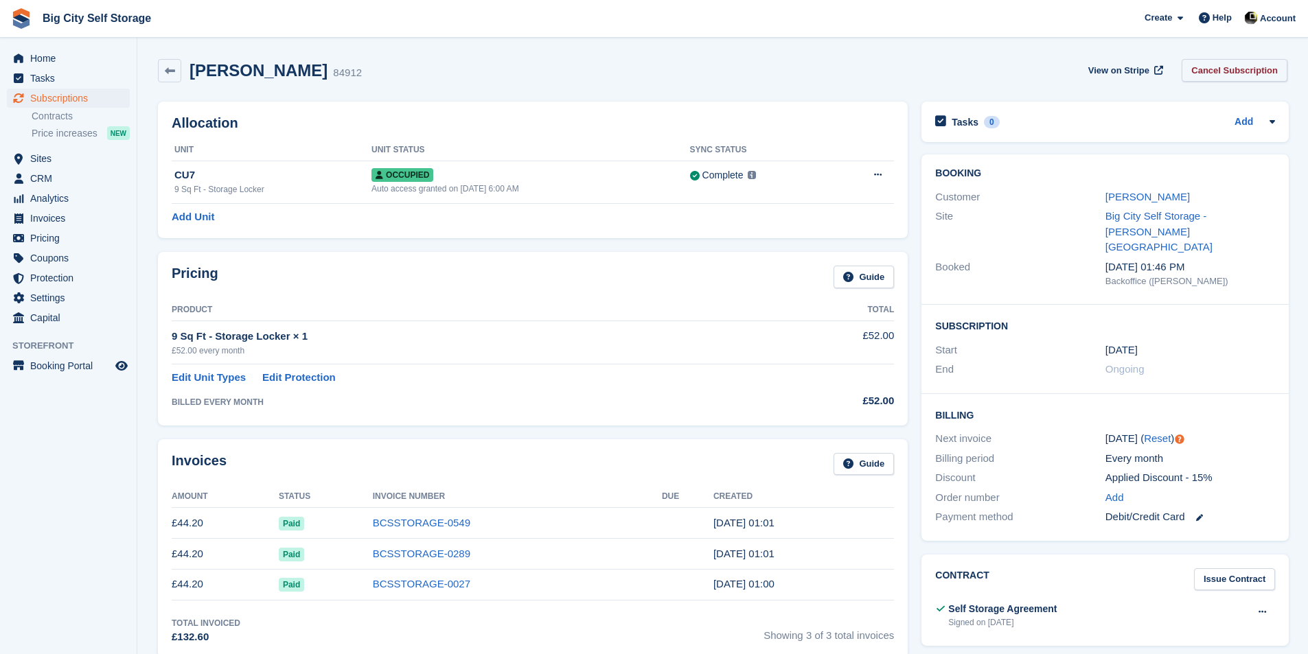
click at [1232, 65] on link "Cancel Subscription" at bounding box center [1234, 70] width 106 height 23
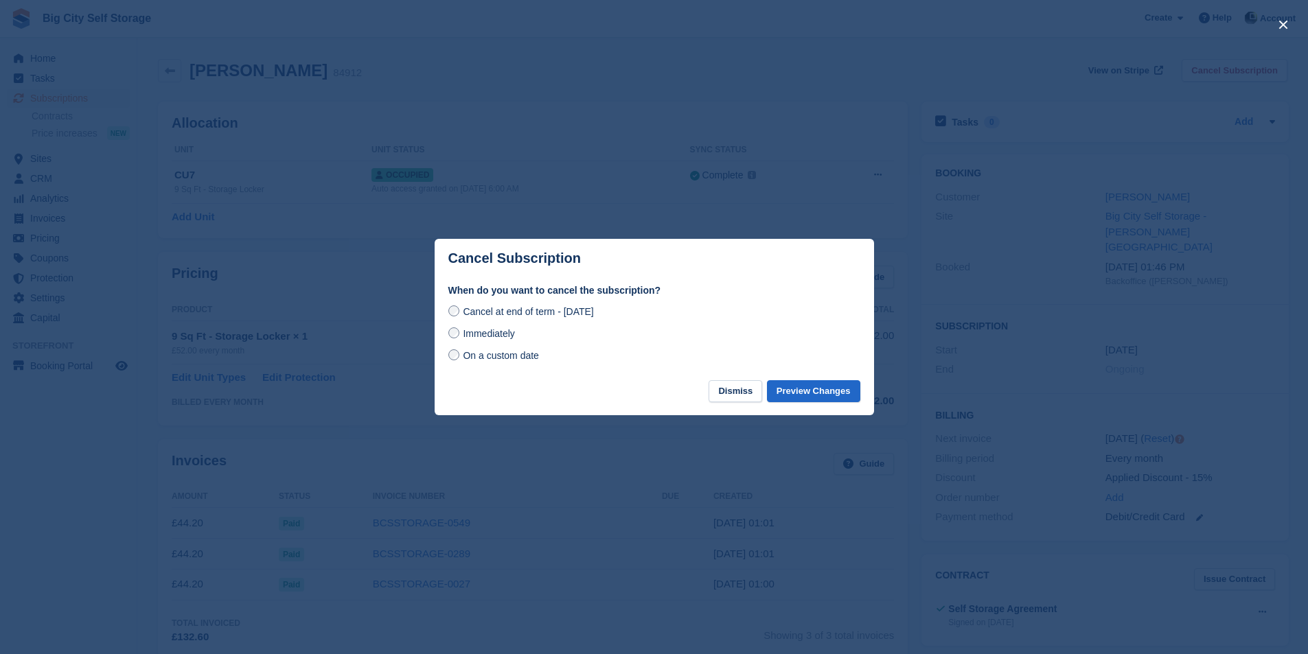
click at [487, 339] on span "Immediately" at bounding box center [488, 333] width 51 height 11
click at [526, 302] on div "When do you want to cancel the subscription? Cancel at end of term - [DATE] Imm…" at bounding box center [654, 332] width 439 height 97
click at [527, 314] on span "Cancel at end of term - Friday, 15th August, 2025" at bounding box center [528, 311] width 130 height 11
click at [831, 398] on button "Preview Changes" at bounding box center [813, 391] width 93 height 23
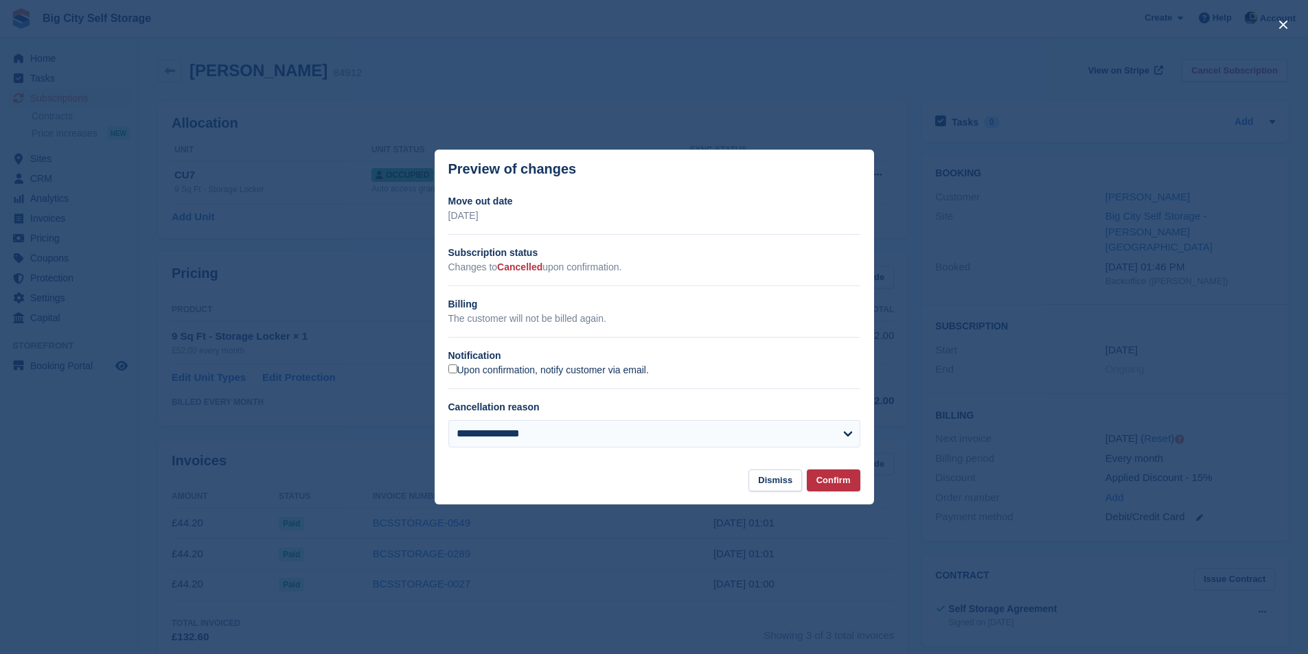
click at [516, 371] on label "Upon confirmation, notify customer via email." at bounding box center [548, 371] width 200 height 12
click at [608, 452] on div "**********" at bounding box center [654, 439] width 412 height 38
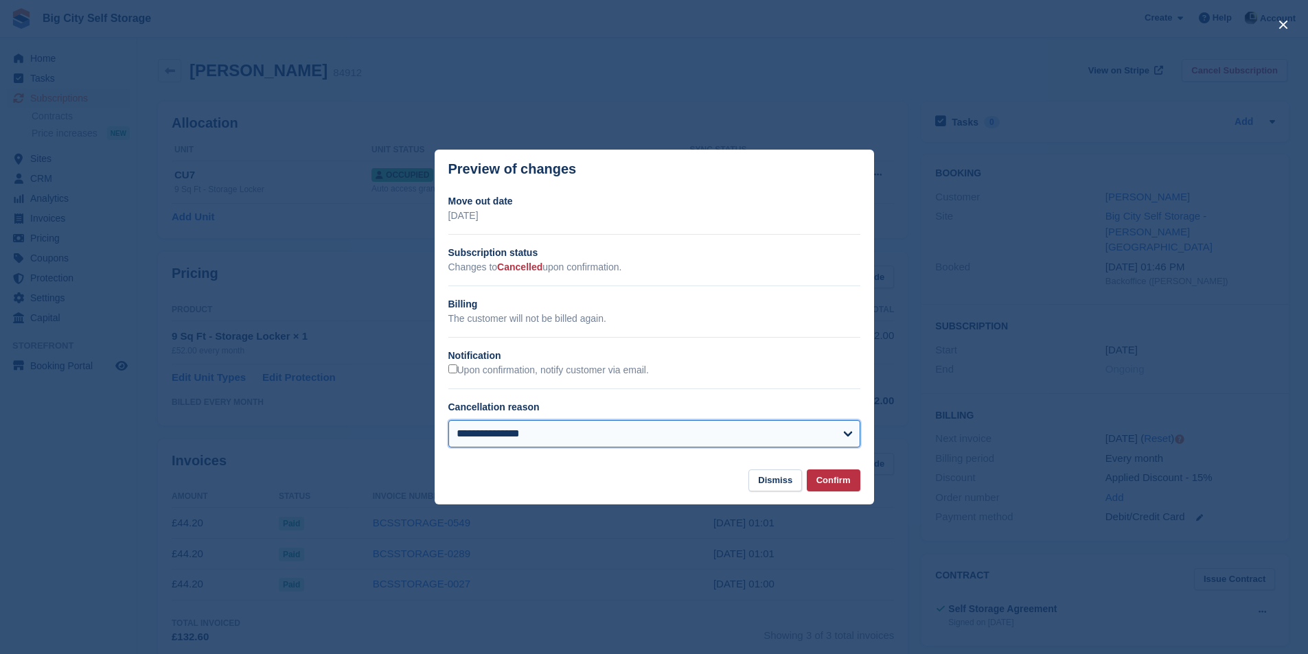
click at [610, 438] on select "**********" at bounding box center [654, 433] width 412 height 27
select select "**********"
click at [448, 421] on select "**********" at bounding box center [654, 433] width 412 height 27
click at [844, 482] on button "Confirm" at bounding box center [834, 481] width 54 height 23
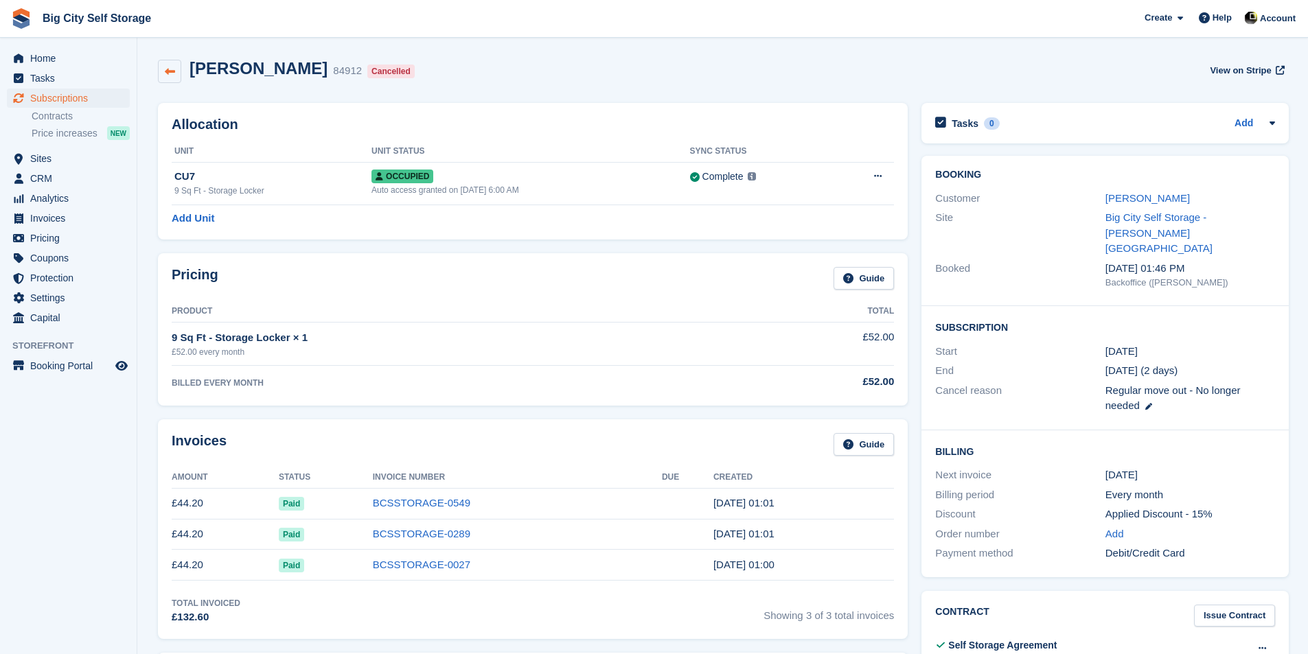
click at [176, 79] on link at bounding box center [169, 71] width 23 height 23
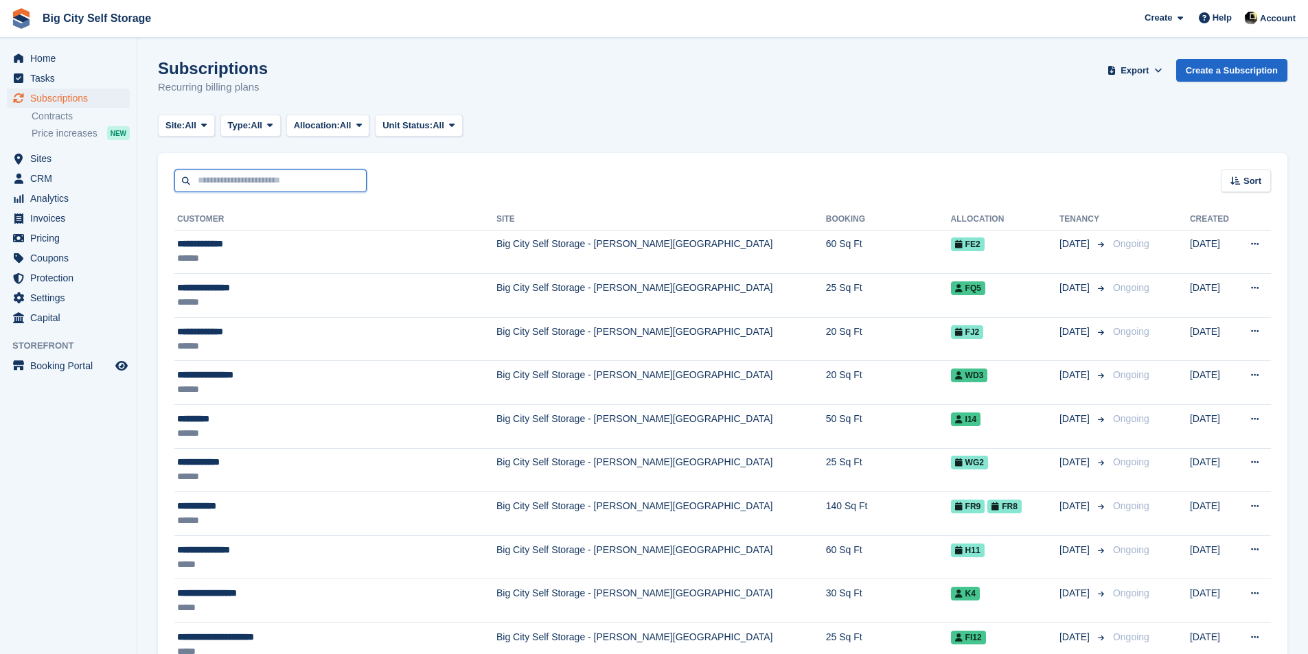
click at [290, 176] on input "text" at bounding box center [270, 181] width 192 height 23
type input "*****"
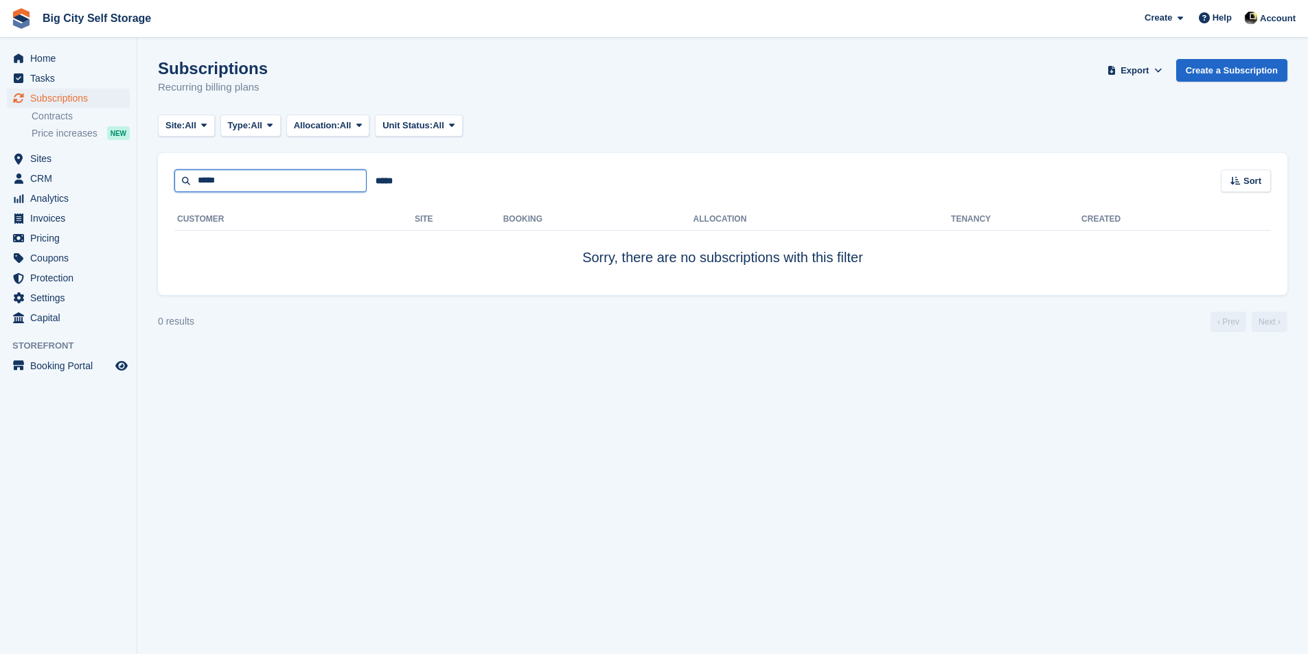
click at [311, 181] on input "*****" at bounding box center [270, 181] width 192 height 23
type input "****"
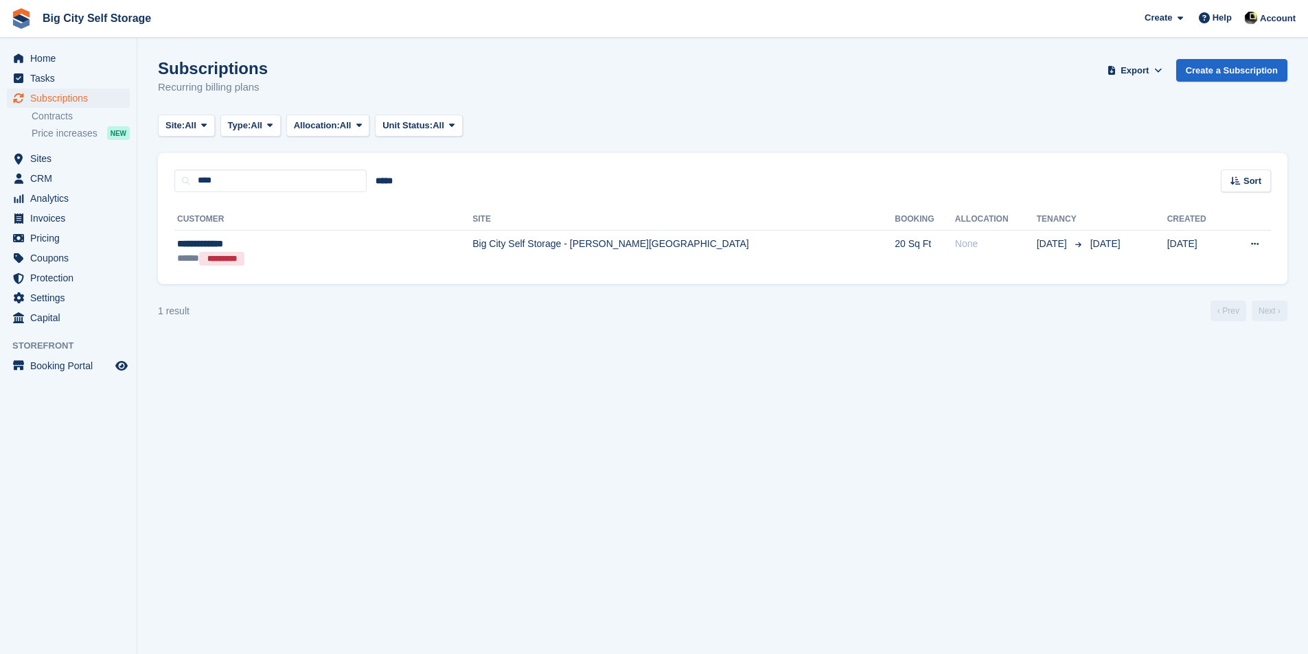
click at [557, 280] on div "**********" at bounding box center [722, 238] width 1129 height 93
click at [577, 264] on td "Big City Self Storage - [PERSON_NAME][GEOGRAPHIC_DATA]" at bounding box center [683, 251] width 422 height 43
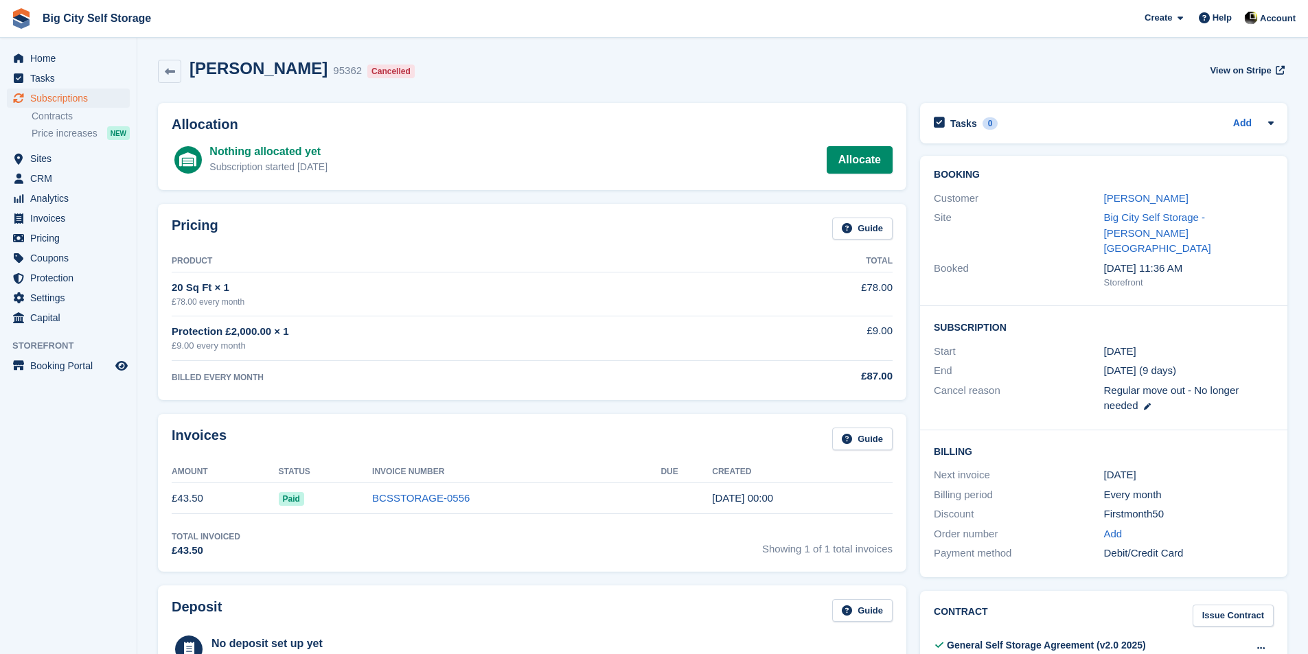
click at [1148, 400] on link at bounding box center [1146, 406] width 10 height 12
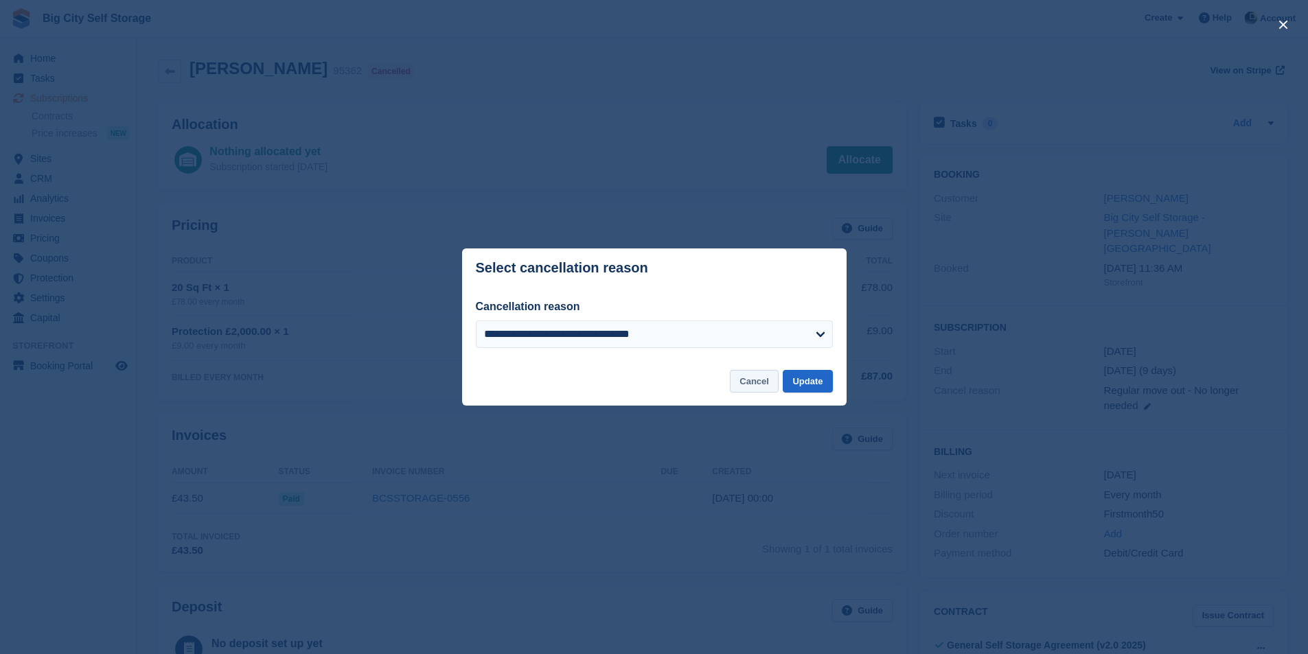
click at [767, 384] on button "Cancel" at bounding box center [754, 381] width 49 height 23
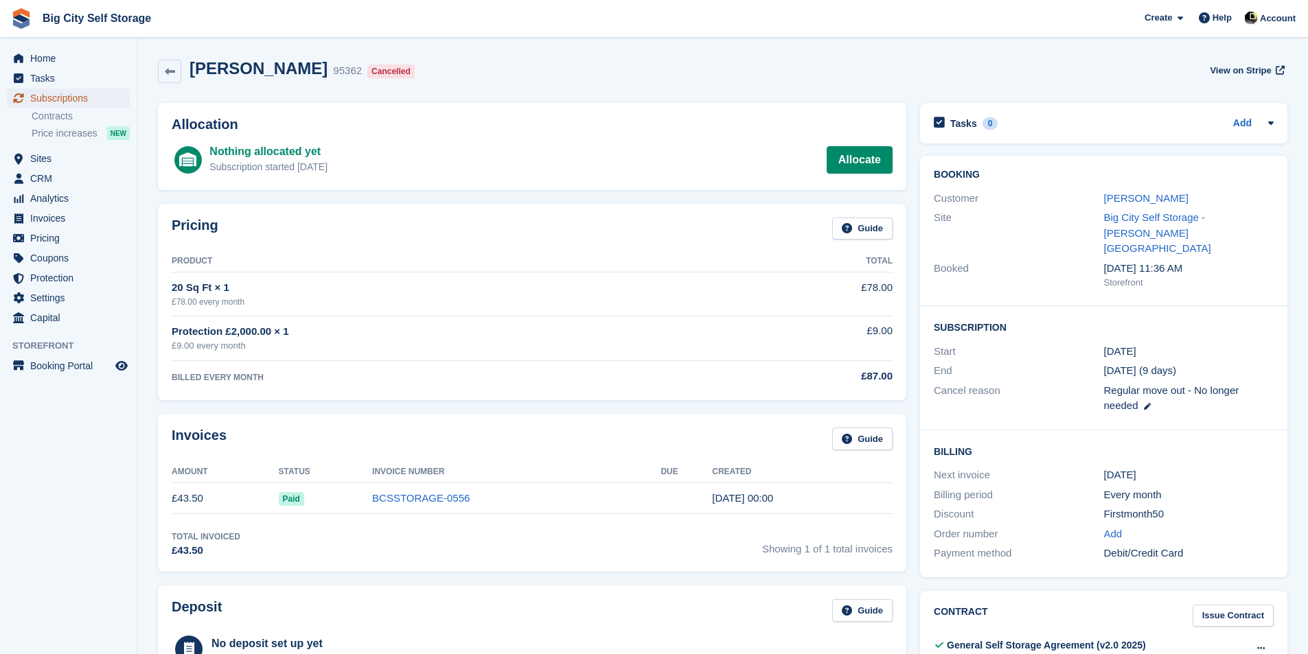
click at [62, 99] on span "Subscriptions" at bounding box center [71, 98] width 82 height 19
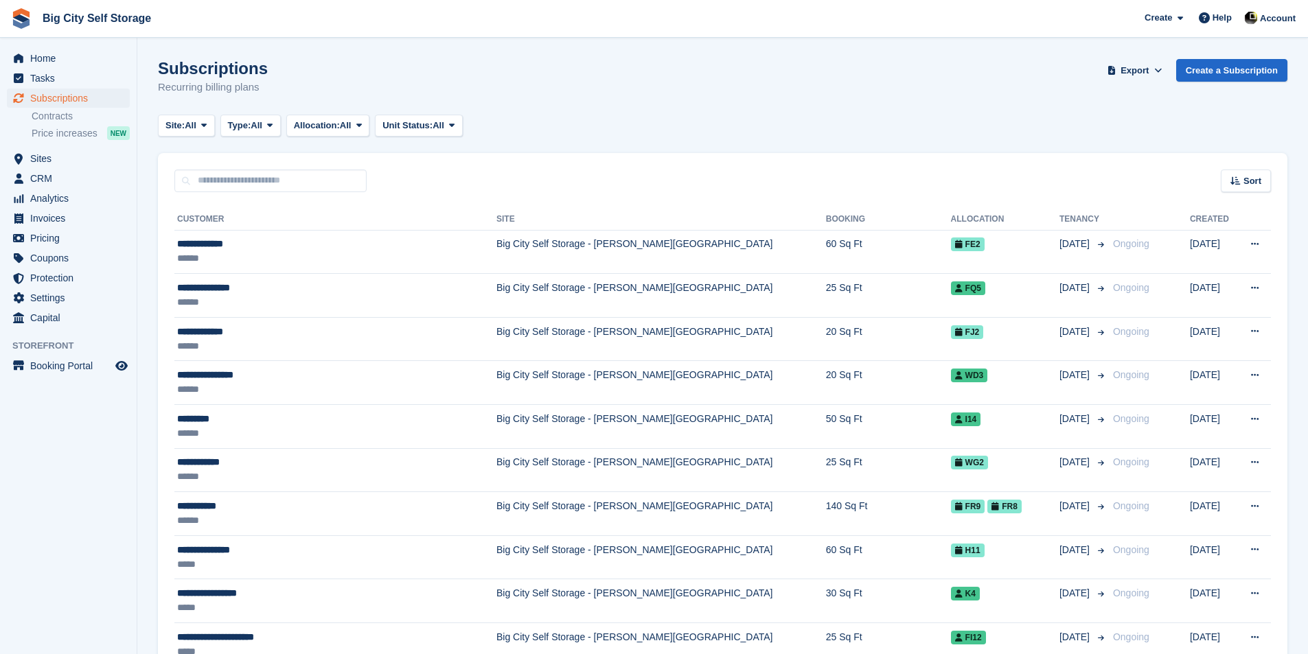
click at [265, 168] on div "Sort Sort by Customer name Date created Move in date Move out date Created (old…" at bounding box center [722, 172] width 1129 height 39
click at [262, 178] on input "text" at bounding box center [270, 181] width 192 height 23
type input "*****"
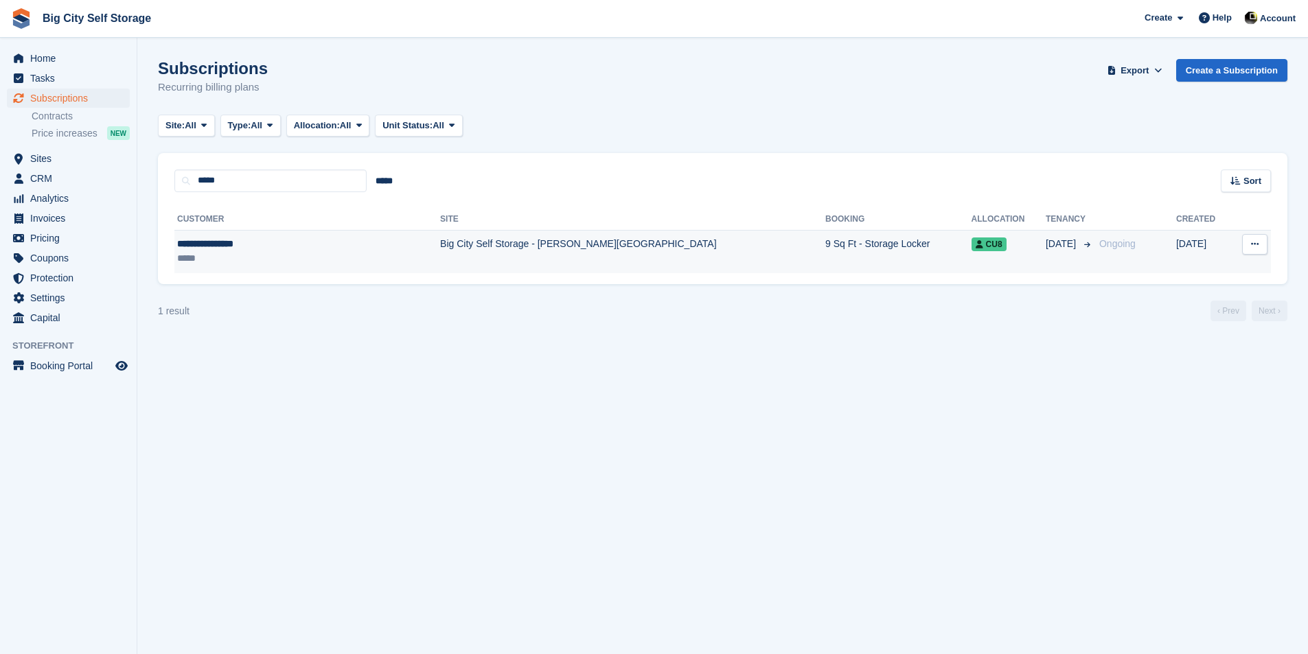
click at [494, 259] on td "Big City Self Storage - [PERSON_NAME][GEOGRAPHIC_DATA]" at bounding box center [632, 251] width 385 height 43
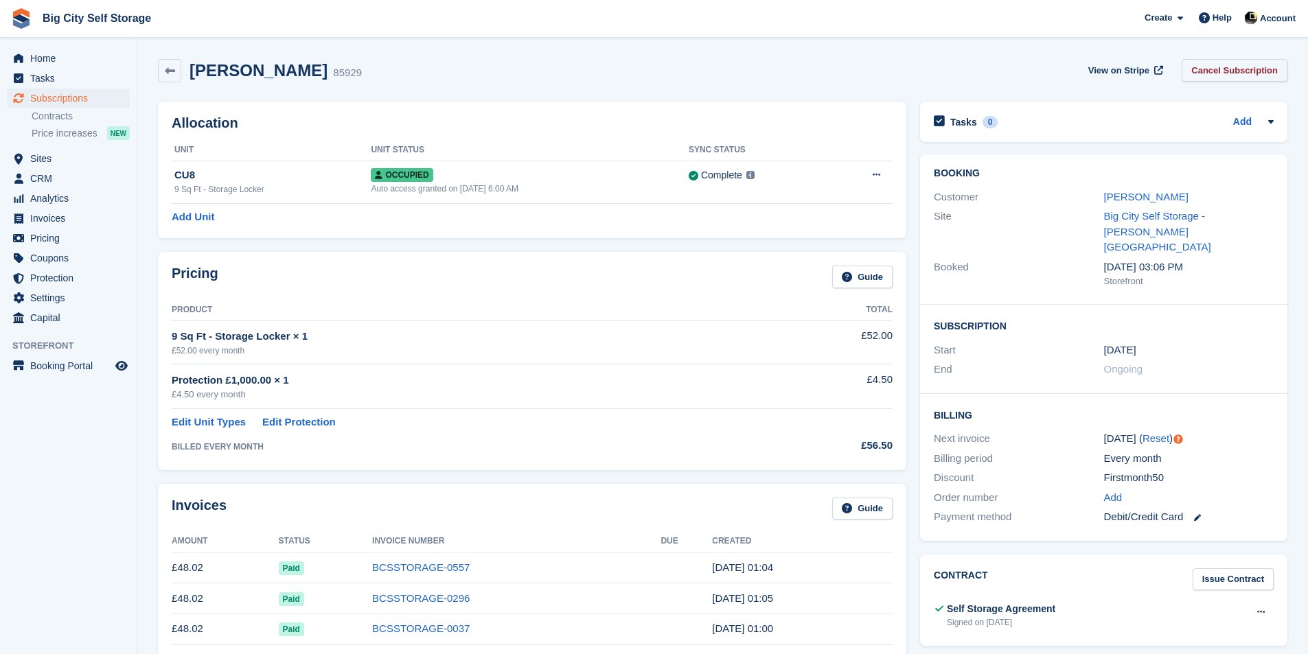
click at [1246, 76] on link "Cancel Subscription" at bounding box center [1234, 70] width 106 height 23
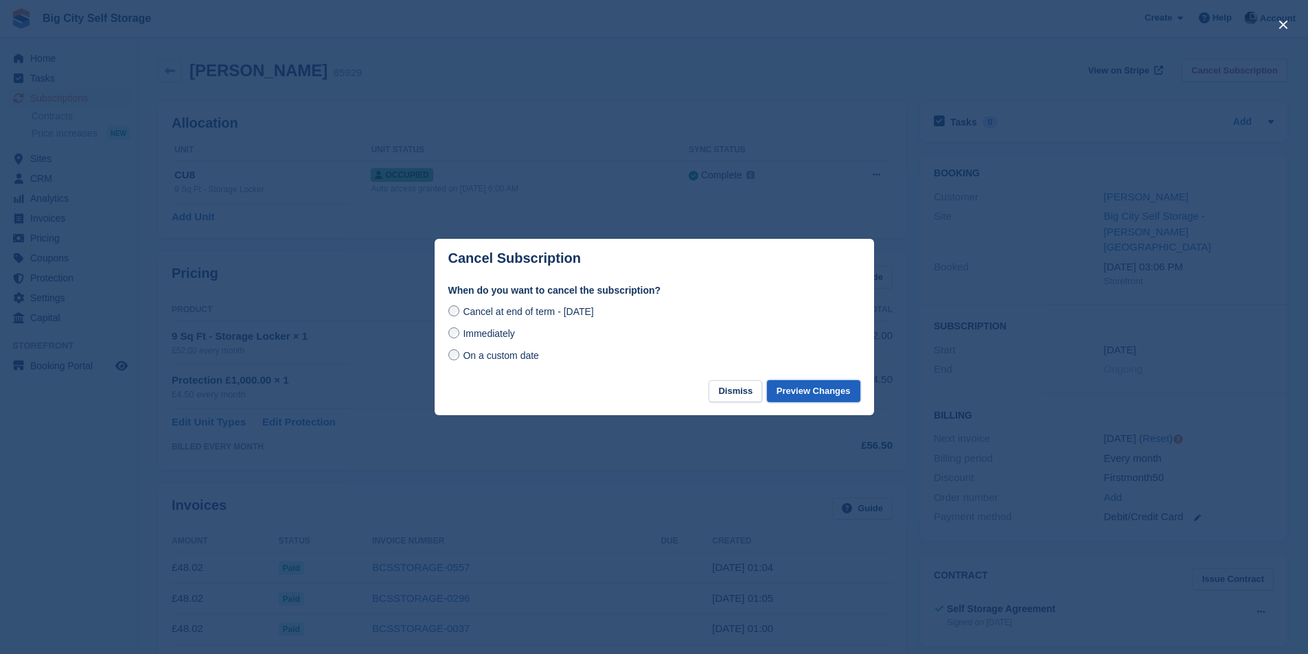
click at [818, 391] on button "Preview Changes" at bounding box center [813, 391] width 93 height 23
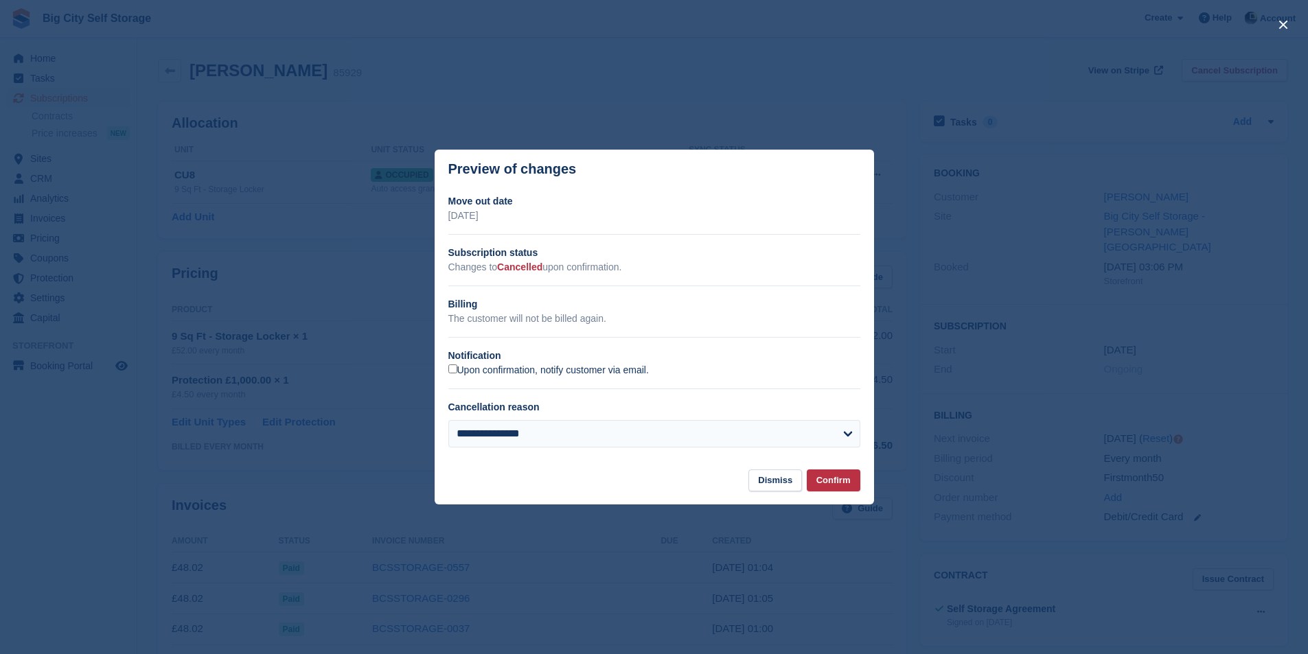
click at [481, 370] on label "Upon confirmation, notify customer via email." at bounding box center [548, 371] width 200 height 12
click at [851, 485] on button "Confirm" at bounding box center [834, 481] width 54 height 23
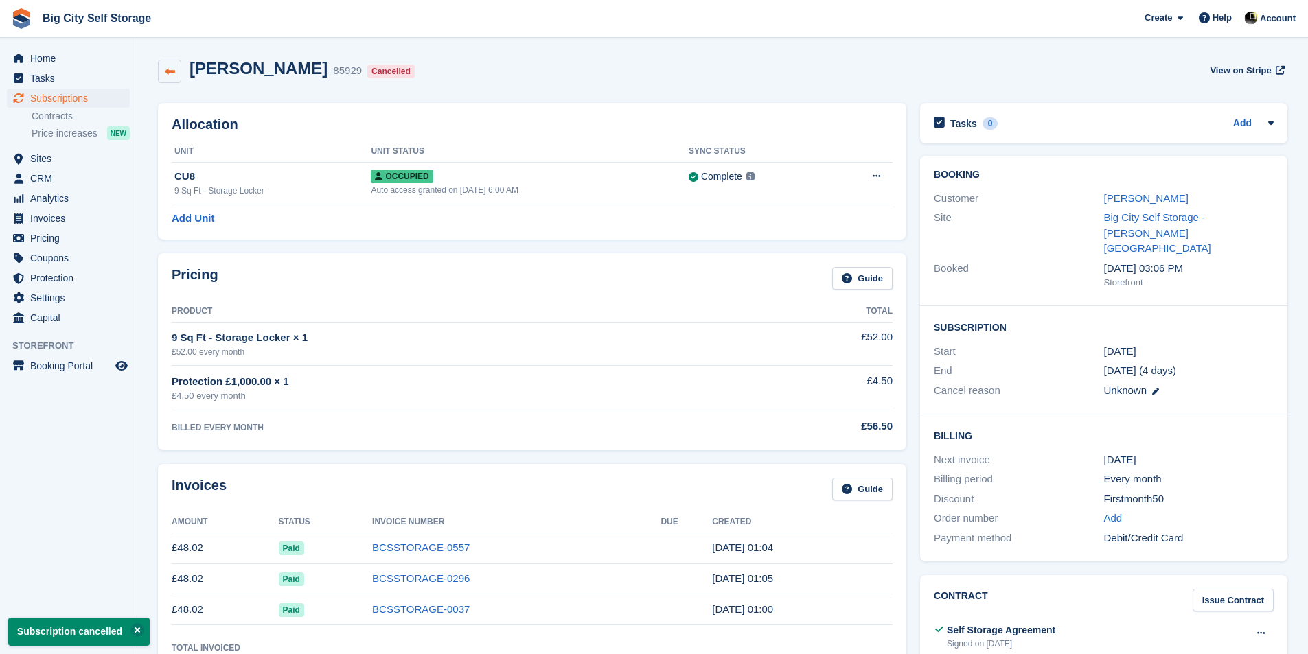
click at [167, 77] on link at bounding box center [169, 71] width 23 height 23
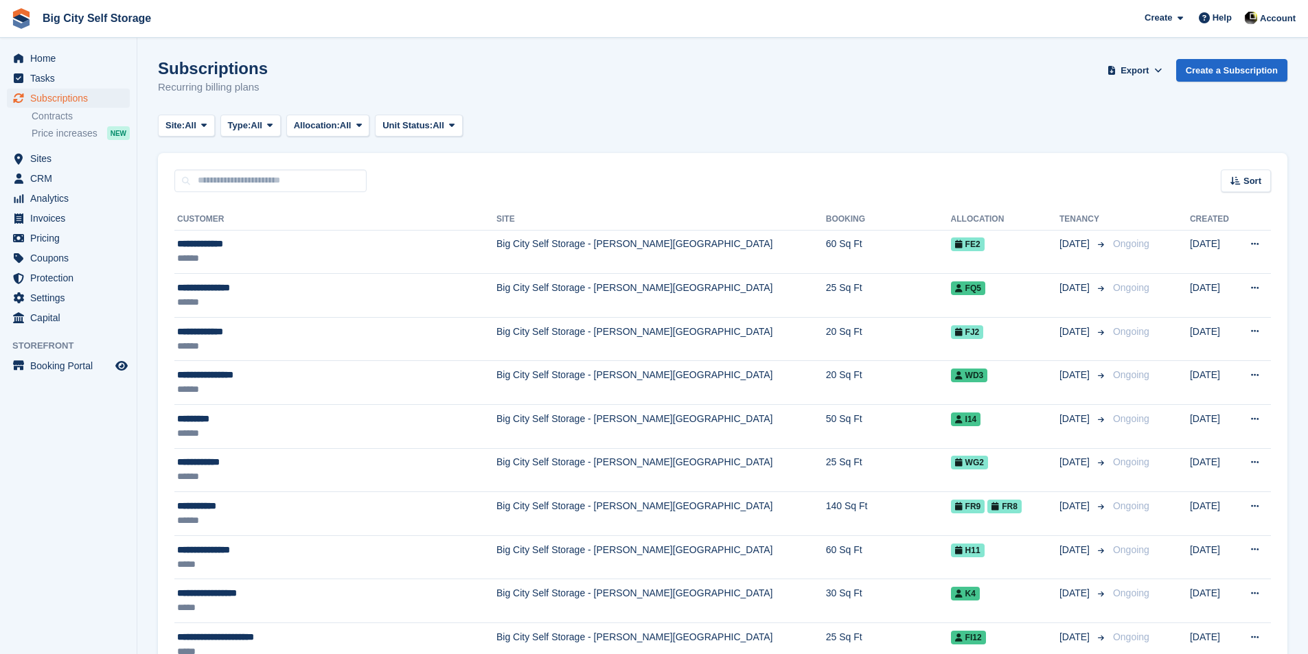
click at [277, 168] on div "Sort Sort by Customer name Date created Move in date Move out date Created (old…" at bounding box center [722, 172] width 1129 height 39
click at [271, 188] on input "text" at bounding box center [270, 181] width 192 height 23
type input "**********"
click at [304, 182] on input "**********" at bounding box center [270, 181] width 192 height 23
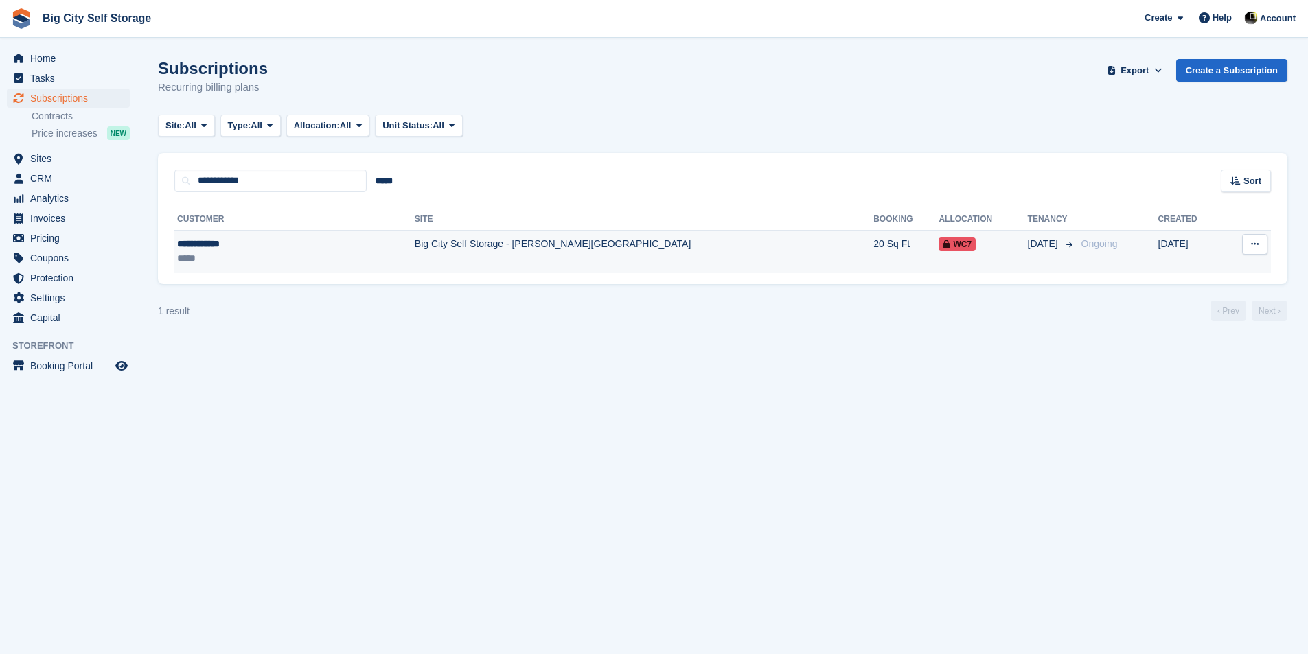
click at [640, 237] on td "Big City Self Storage - [PERSON_NAME][GEOGRAPHIC_DATA]" at bounding box center [644, 251] width 459 height 43
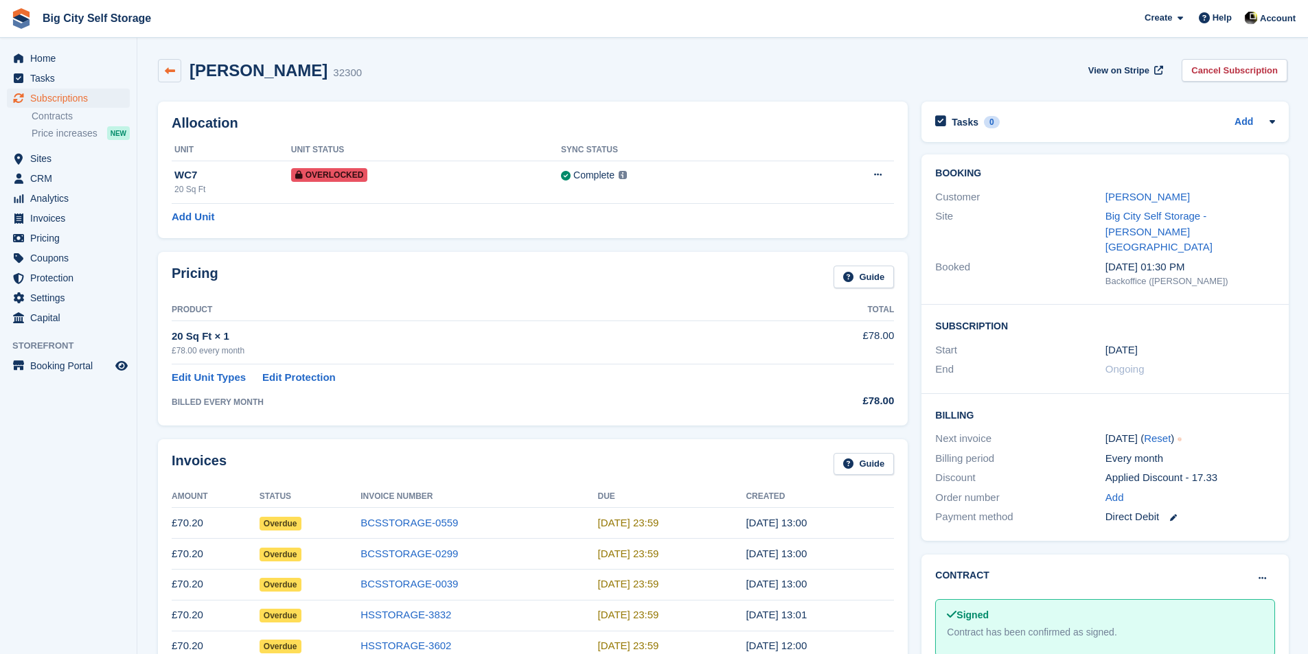
click at [167, 77] on link at bounding box center [169, 70] width 23 height 23
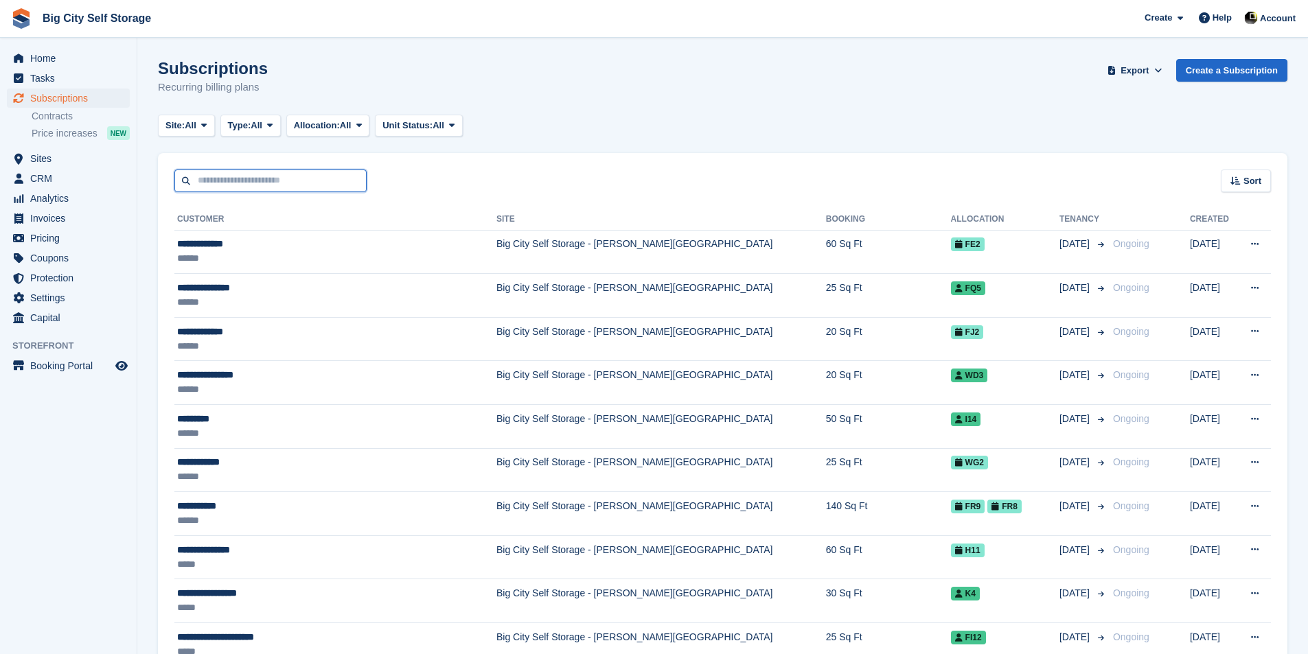
click at [291, 185] on input "text" at bounding box center [270, 181] width 192 height 23
type input "*****"
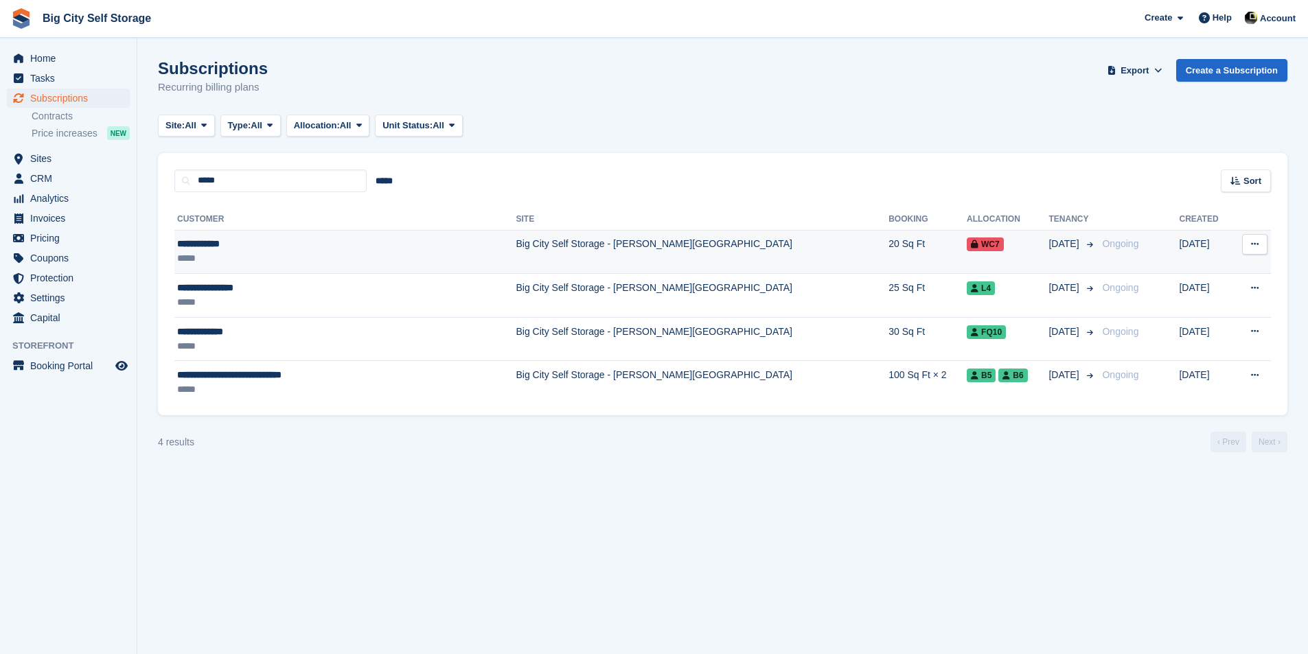
click at [888, 248] on td "20 Sq Ft" at bounding box center [927, 252] width 78 height 44
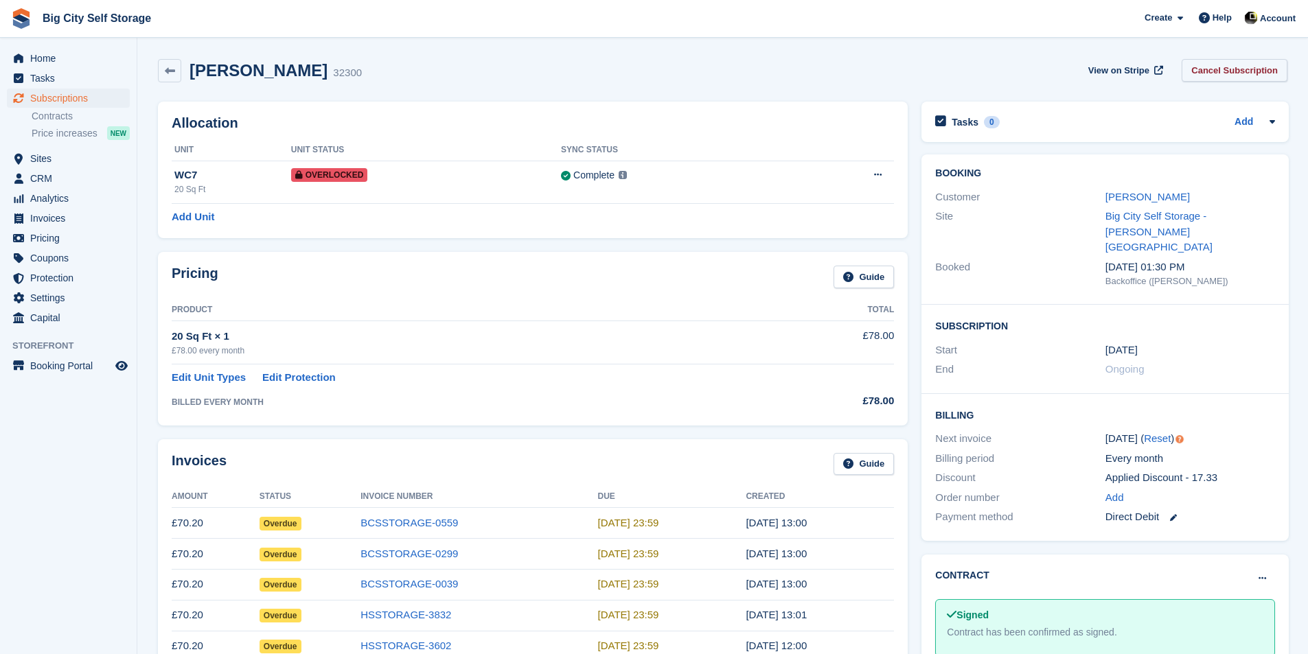
click at [1254, 66] on link "Cancel Subscription" at bounding box center [1234, 70] width 106 height 23
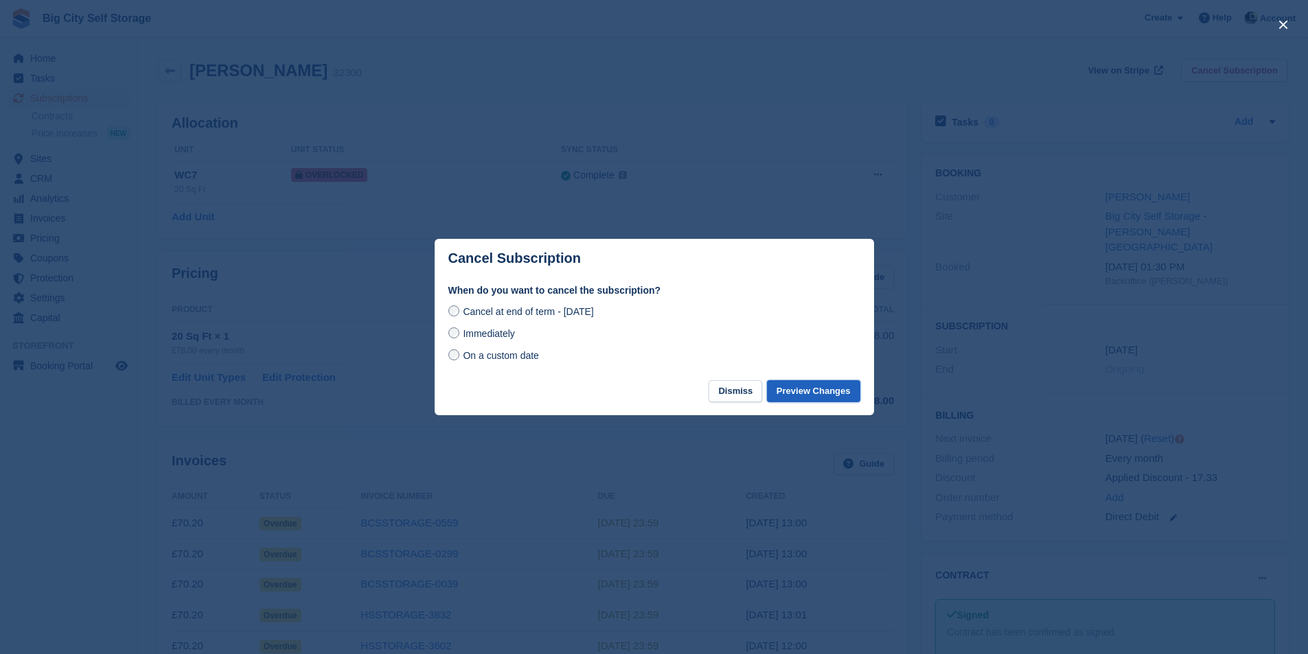
click at [835, 393] on button "Preview Changes" at bounding box center [813, 391] width 93 height 23
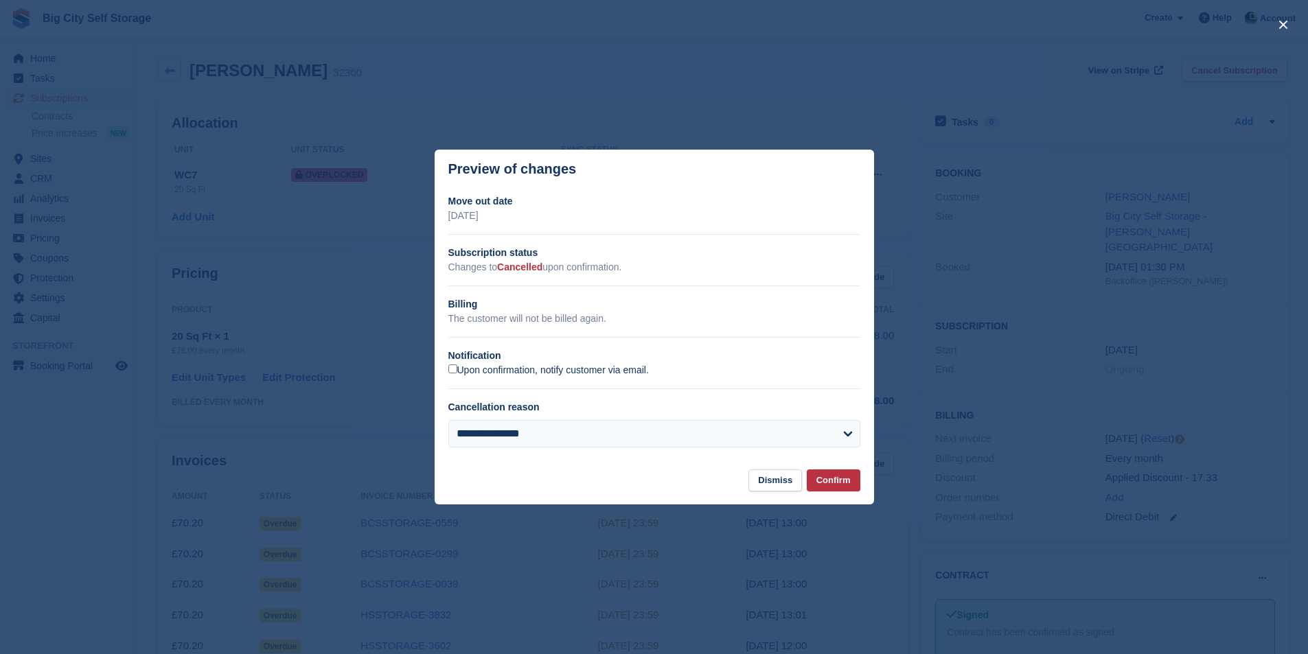
click at [559, 377] on label "Upon confirmation, notify customer via email." at bounding box center [548, 371] width 200 height 12
click at [826, 482] on button "Confirm" at bounding box center [834, 481] width 54 height 23
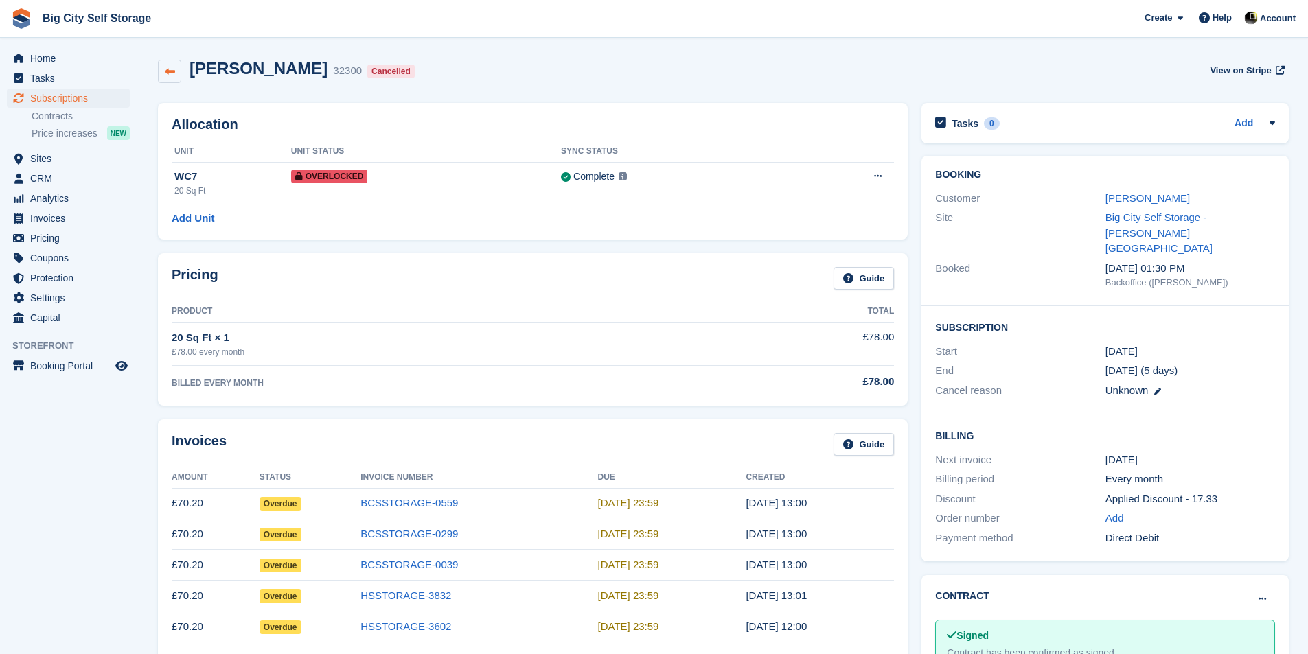
click at [166, 67] on icon at bounding box center [170, 72] width 10 height 10
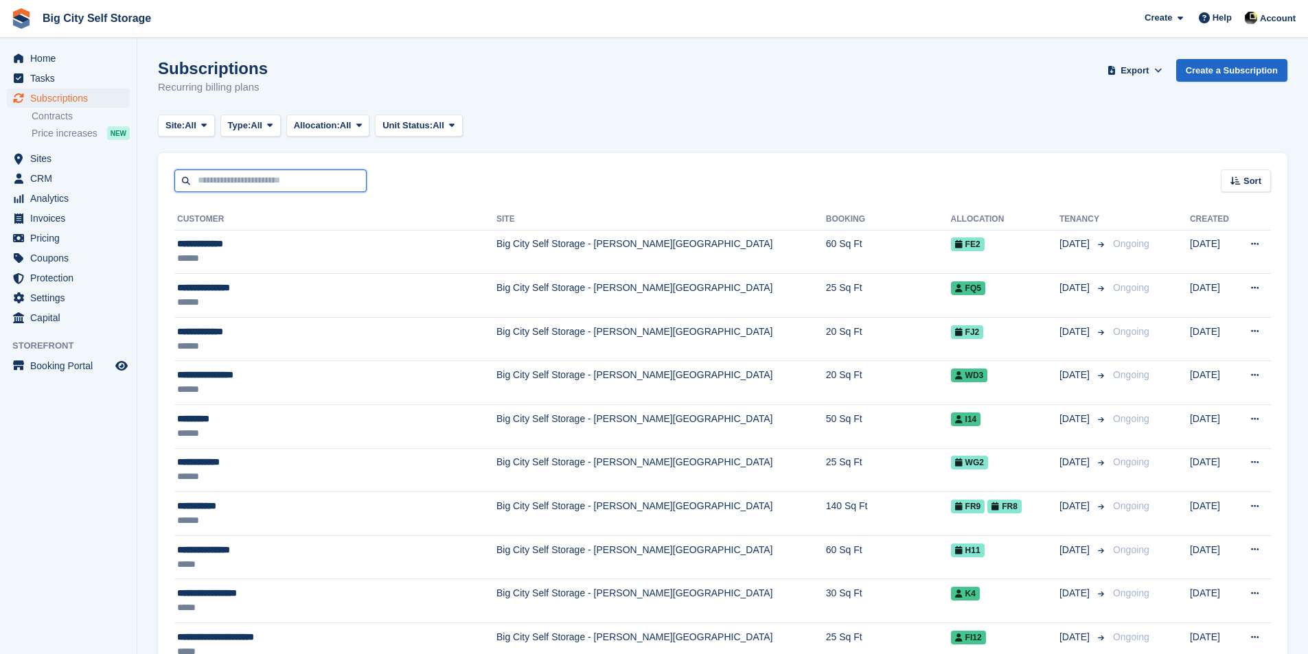
click at [344, 174] on input "text" at bounding box center [270, 181] width 192 height 23
type input "******"
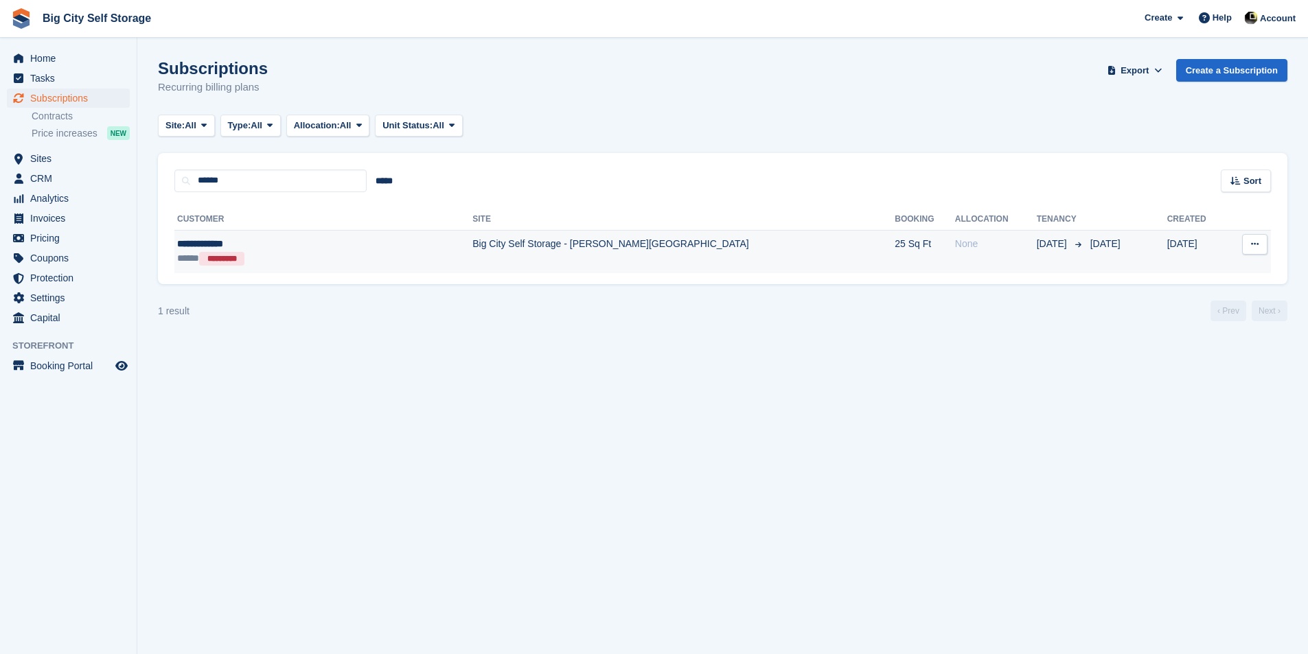
click at [525, 258] on td "Big City Self Storage - [PERSON_NAME][GEOGRAPHIC_DATA]" at bounding box center [683, 251] width 422 height 43
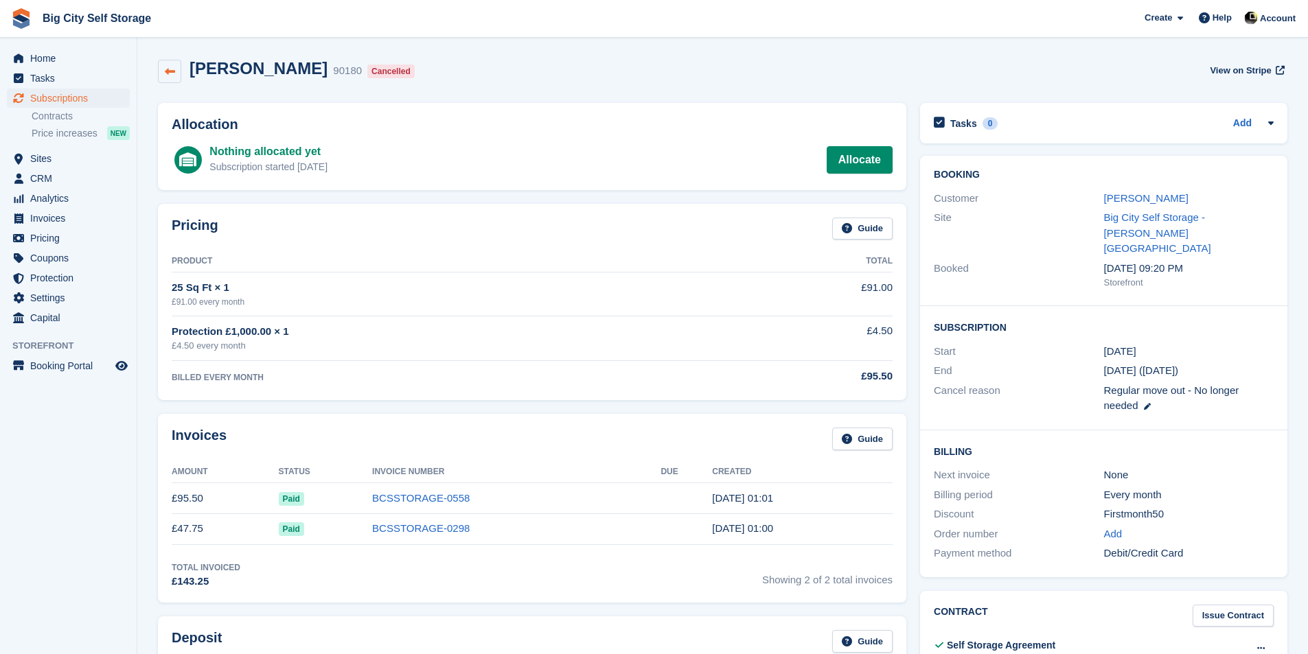
click at [171, 71] on icon at bounding box center [170, 72] width 10 height 10
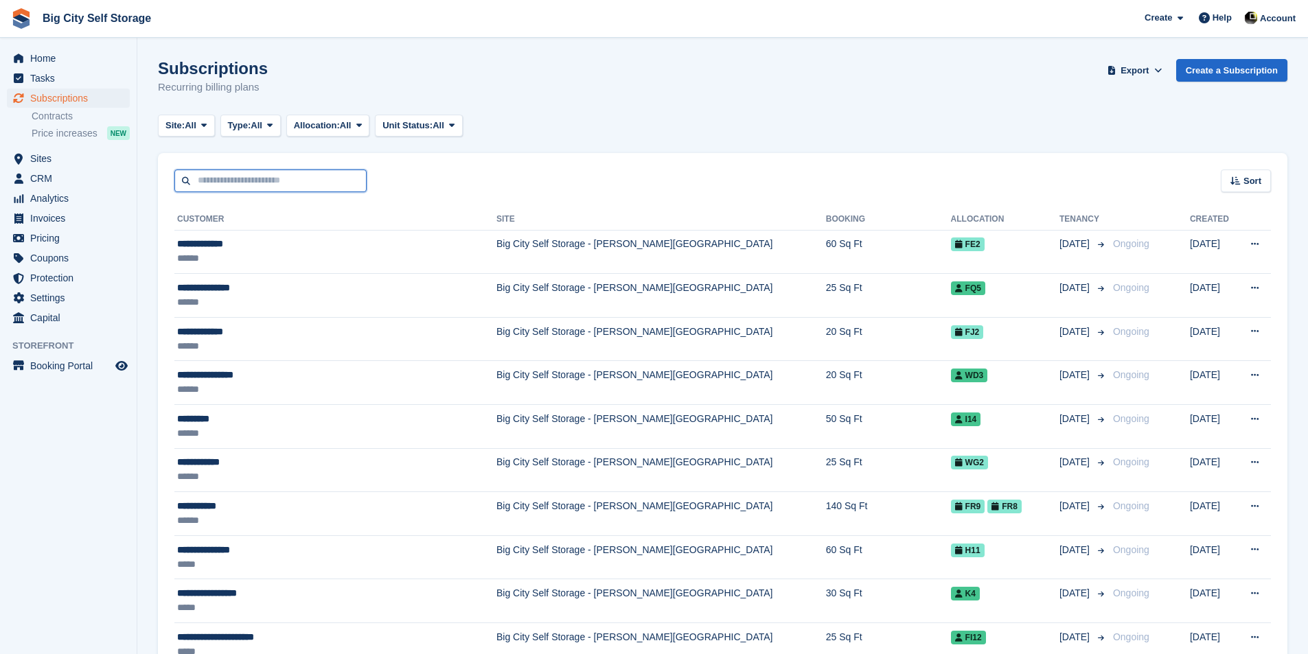
click at [276, 187] on input "text" at bounding box center [270, 181] width 192 height 23
type input "****"
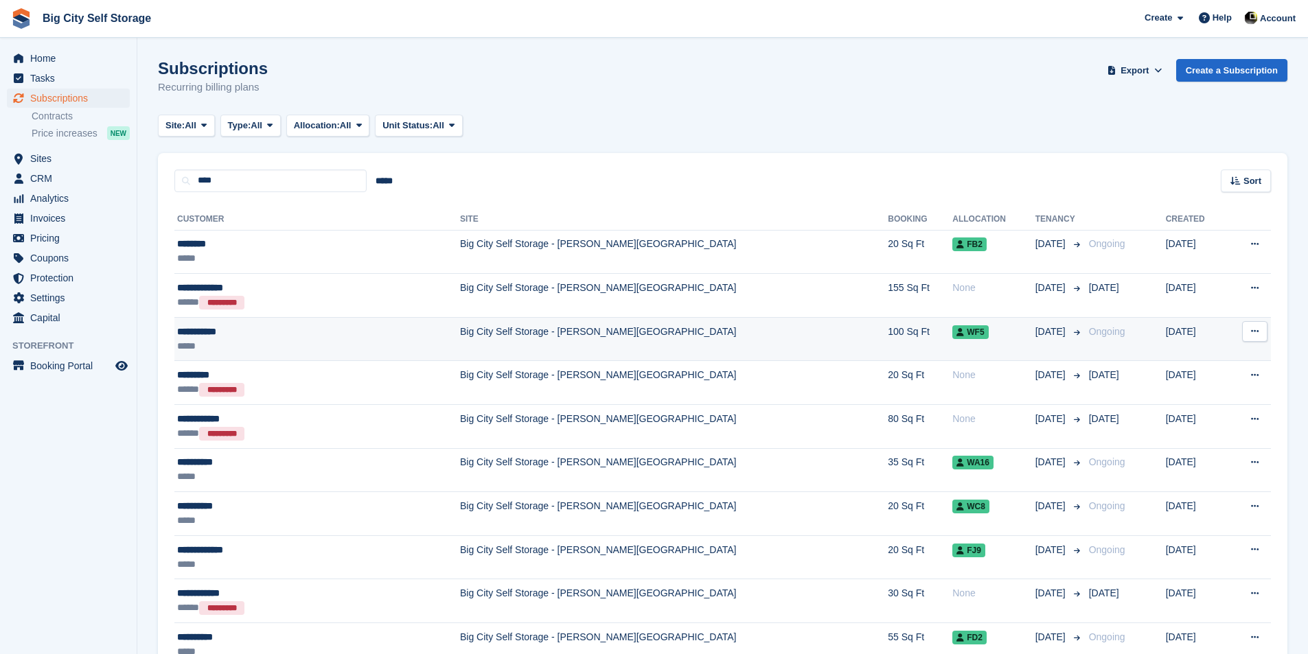
click at [460, 340] on td "Big City Self Storage - [PERSON_NAME][GEOGRAPHIC_DATA]" at bounding box center [674, 339] width 428 height 44
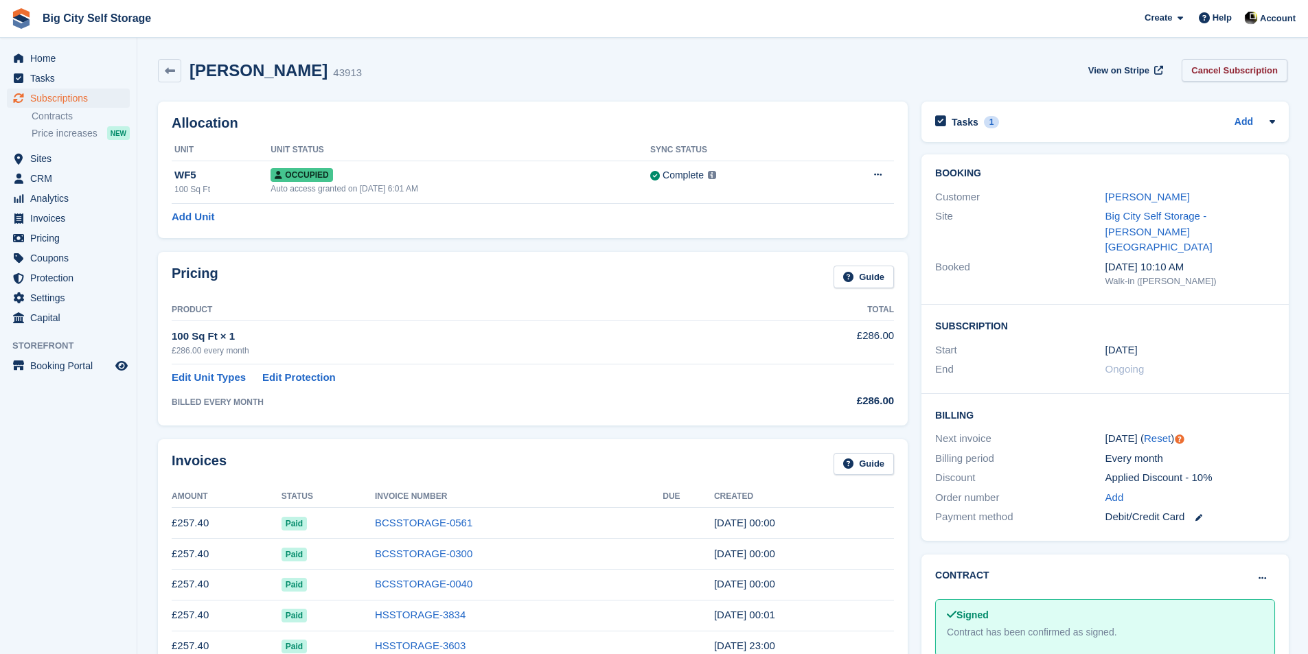
click at [1225, 81] on link "Cancel Subscription" at bounding box center [1234, 70] width 106 height 23
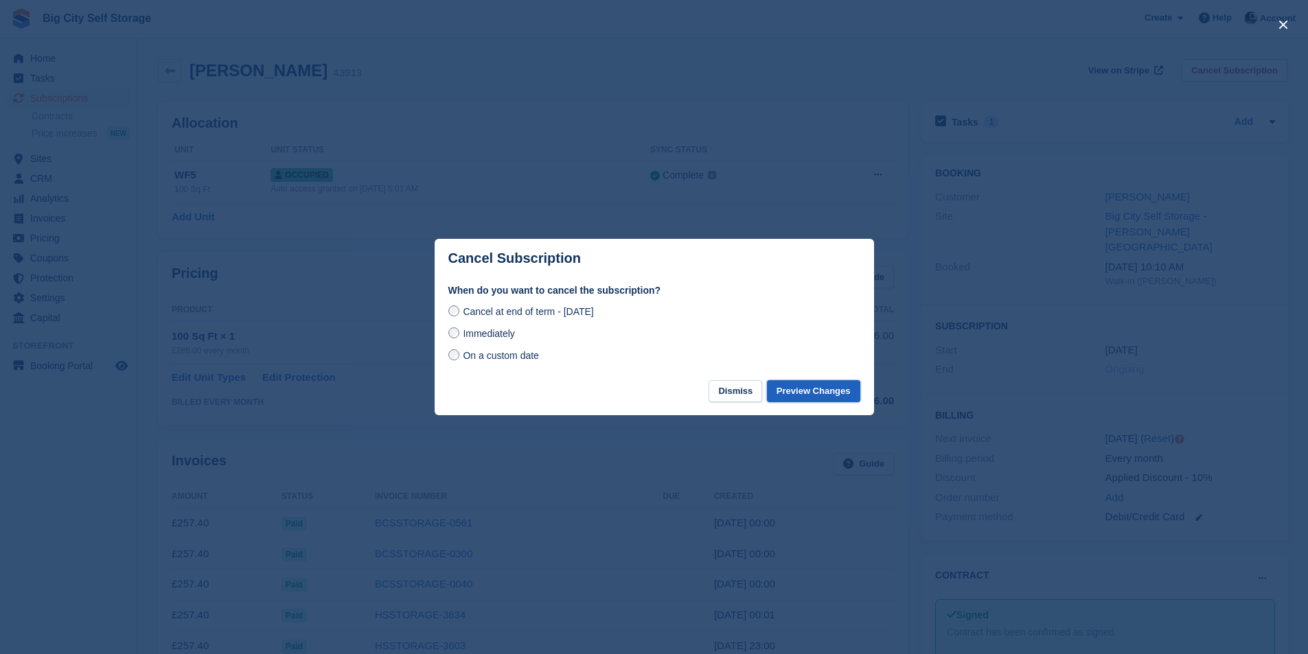
click at [831, 388] on button "Preview Changes" at bounding box center [813, 391] width 93 height 23
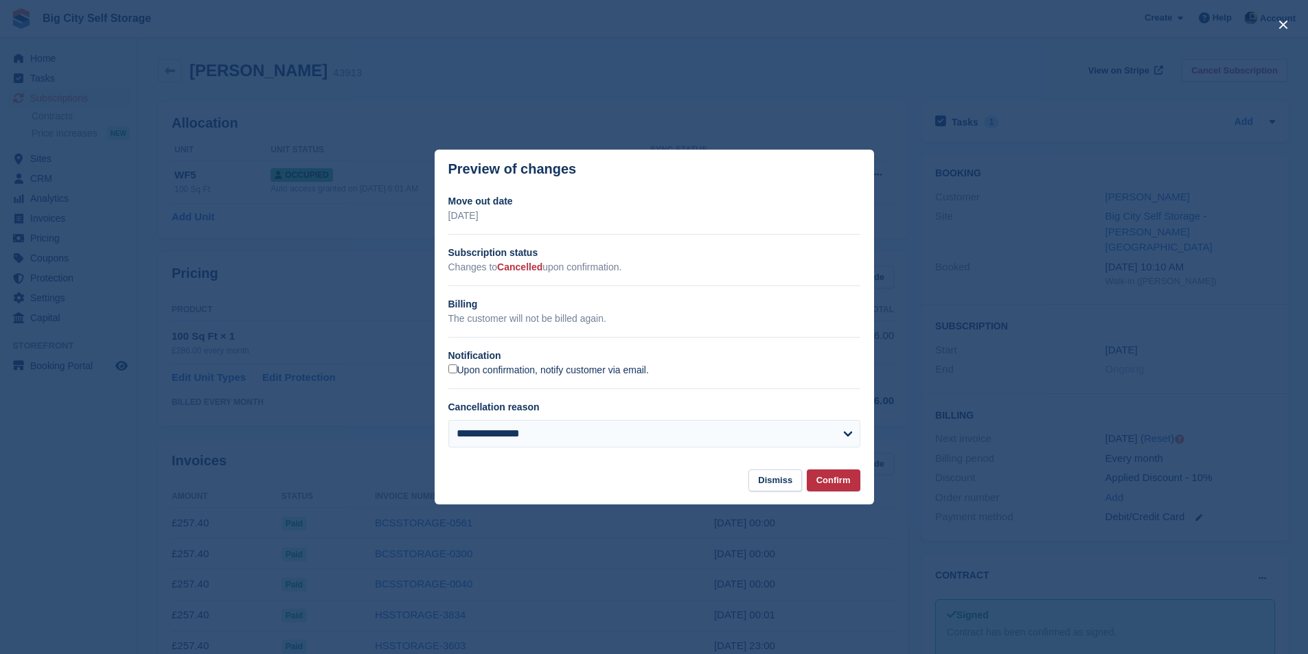
click at [468, 376] on label "Upon confirmation, notify customer via email." at bounding box center [548, 371] width 200 height 12
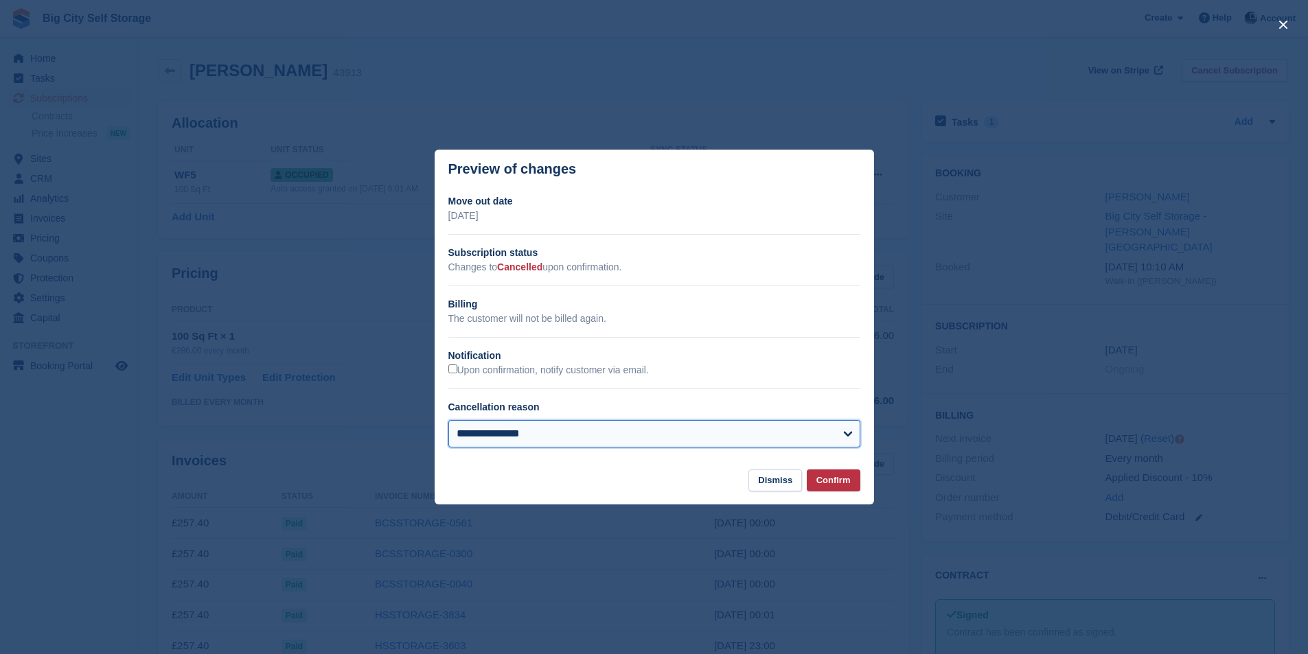
click at [532, 439] on select "**********" at bounding box center [654, 433] width 412 height 27
click at [564, 441] on select "**********" at bounding box center [654, 433] width 412 height 27
click at [844, 491] on button "Confirm" at bounding box center [834, 481] width 54 height 23
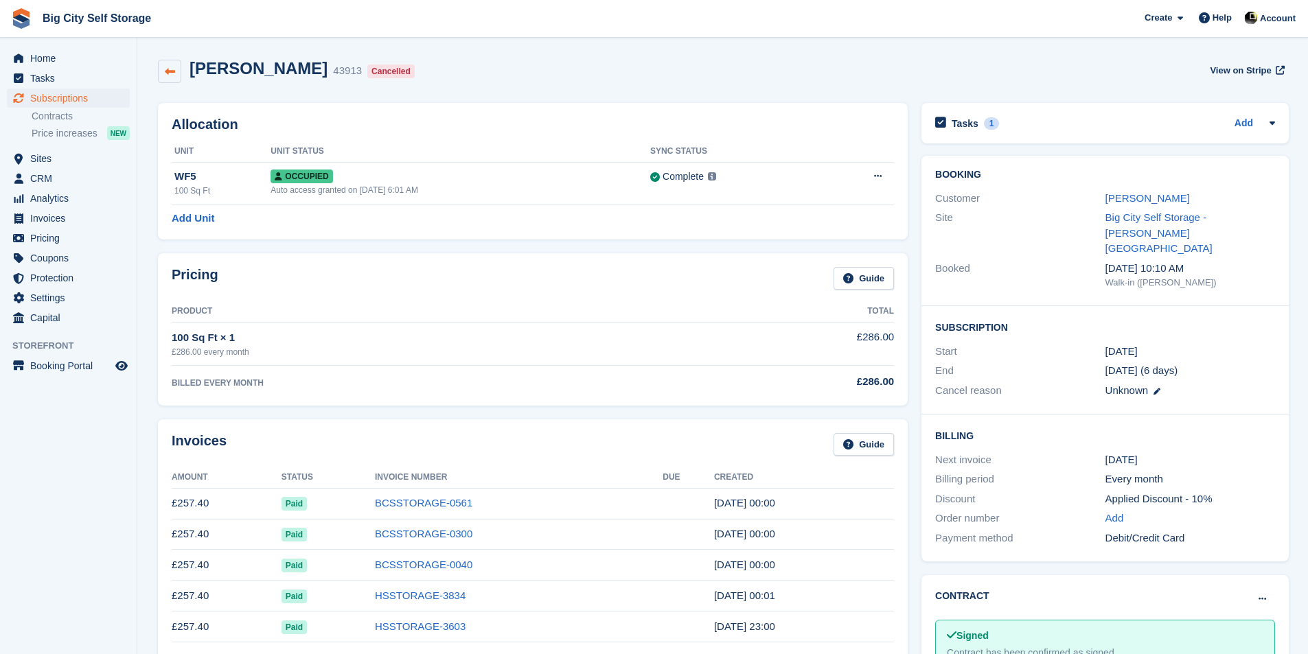
click at [165, 70] on icon at bounding box center [170, 72] width 10 height 10
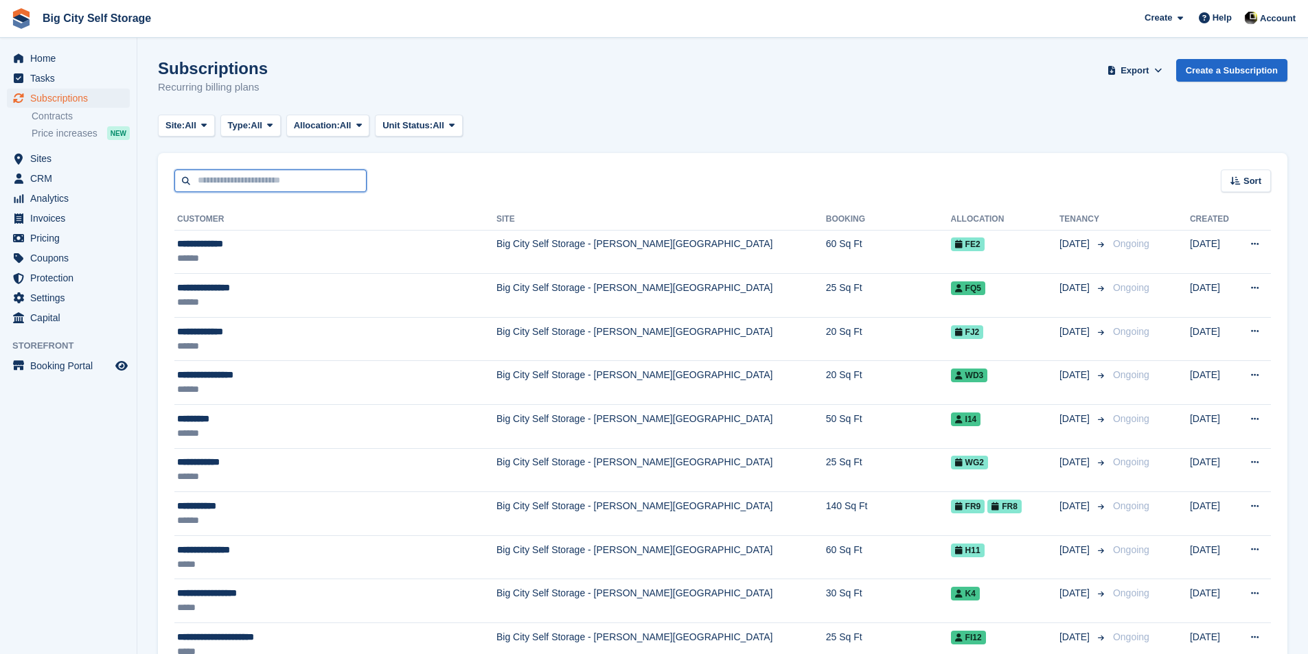
click at [329, 182] on input "text" at bounding box center [270, 181] width 192 height 23
type input "*****"
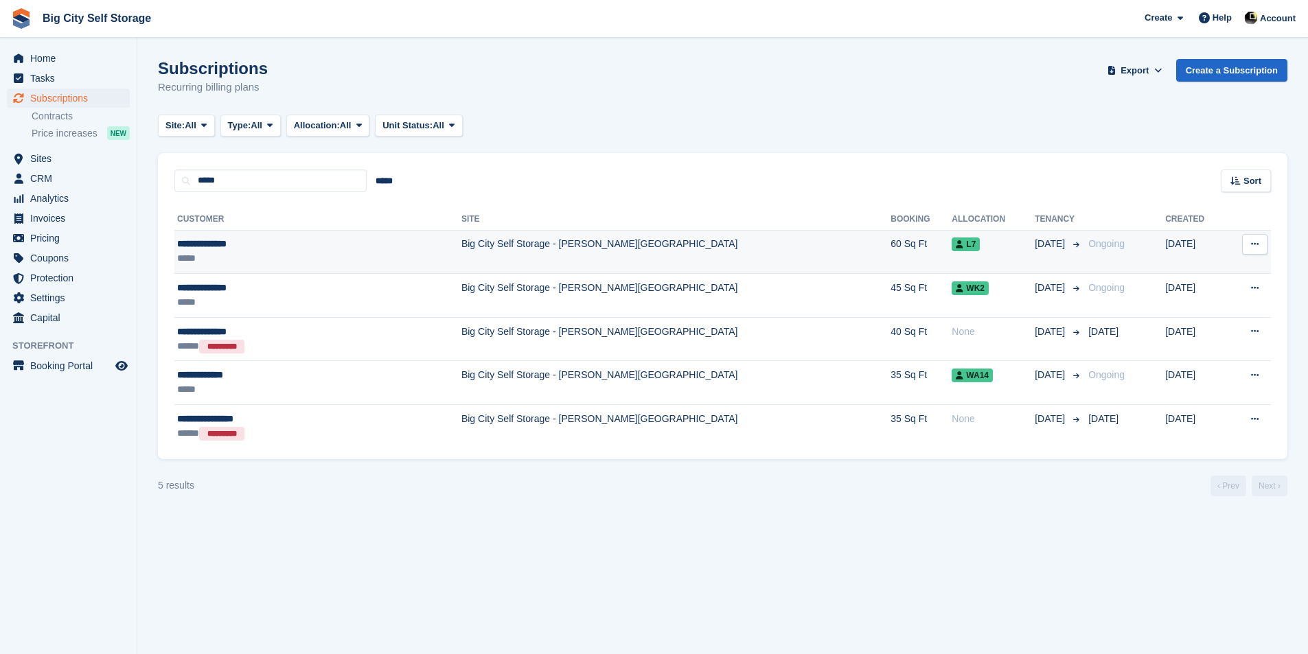
click at [461, 255] on td "Big City Self Storage - [PERSON_NAME][GEOGRAPHIC_DATA]" at bounding box center [675, 252] width 429 height 44
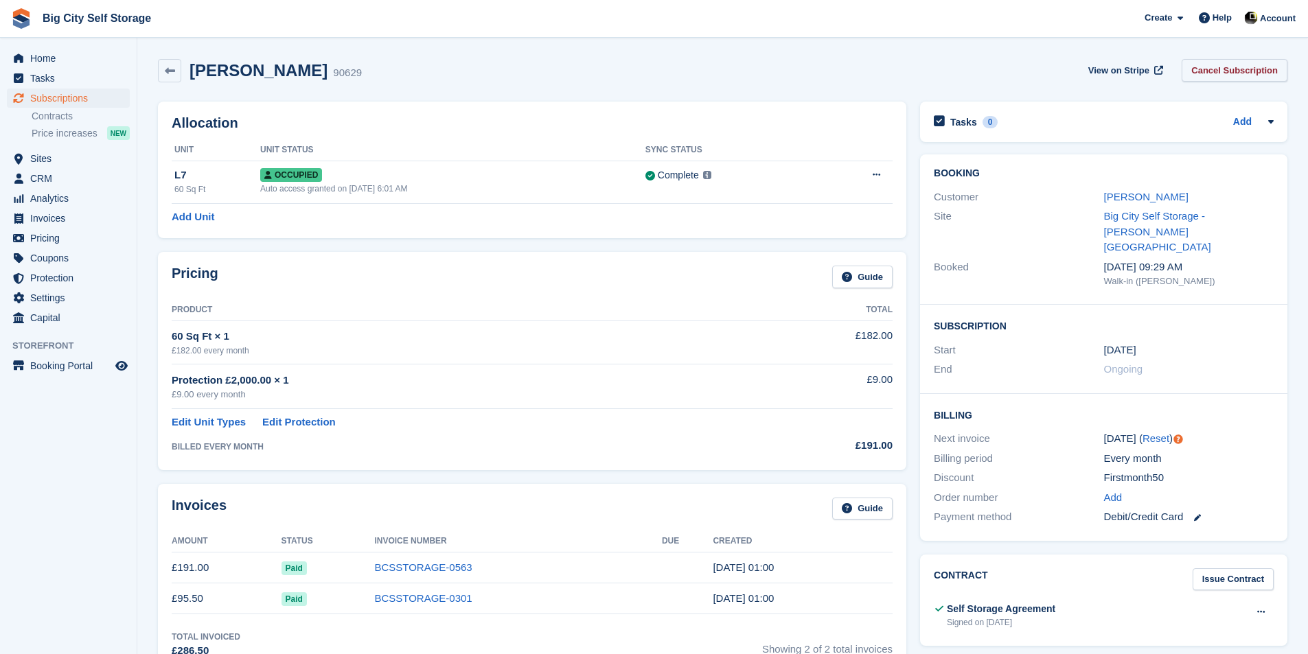
click at [1265, 66] on link "Cancel Subscription" at bounding box center [1234, 70] width 106 height 23
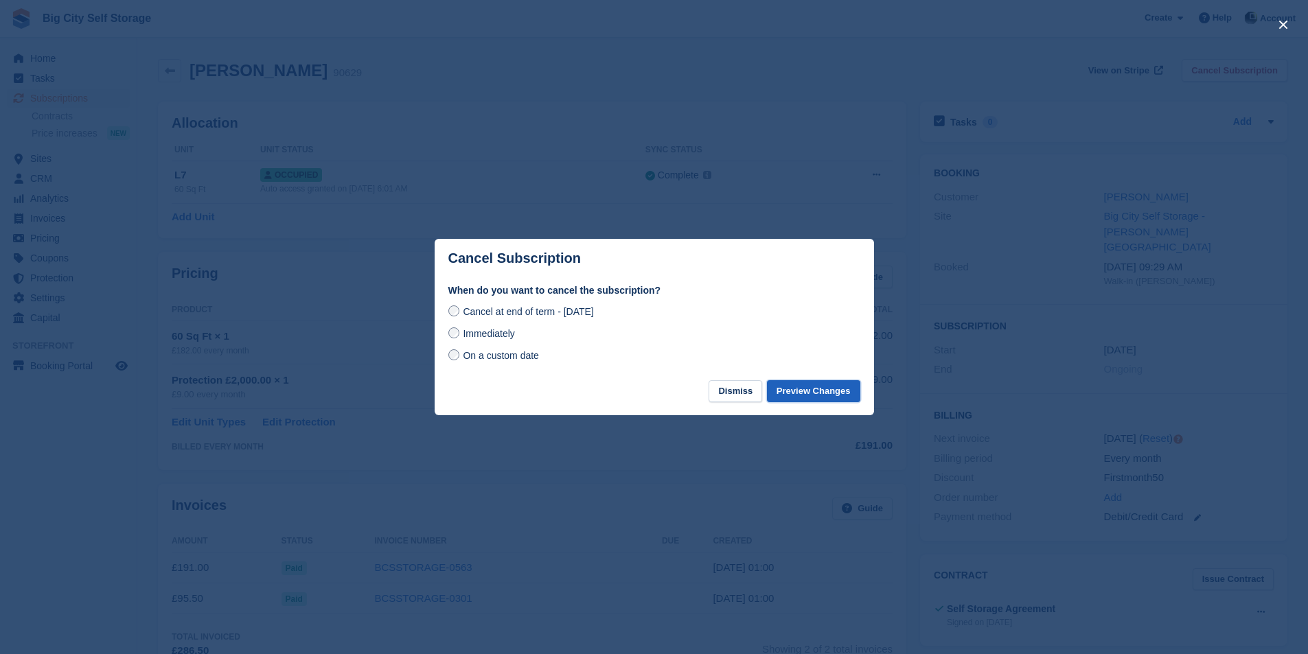
click at [813, 389] on button "Preview Changes" at bounding box center [813, 391] width 93 height 23
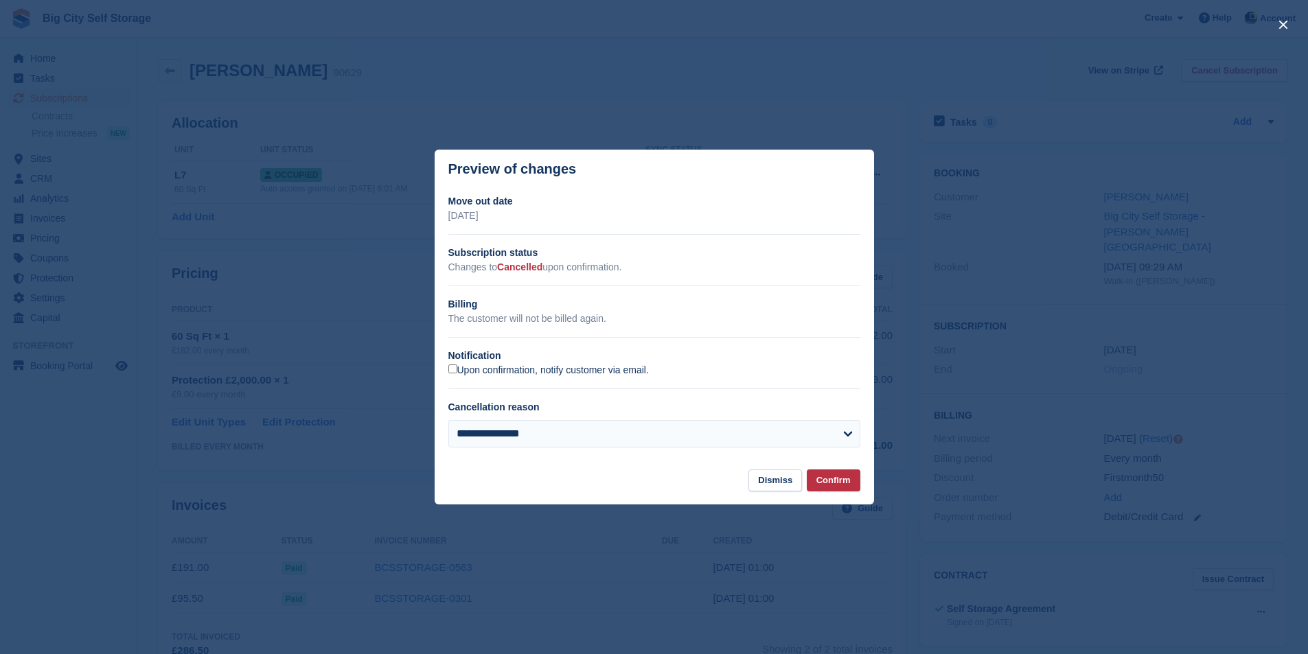
click at [528, 370] on label "Upon confirmation, notify customer via email." at bounding box center [548, 371] width 200 height 12
click at [835, 476] on button "Confirm" at bounding box center [834, 481] width 54 height 23
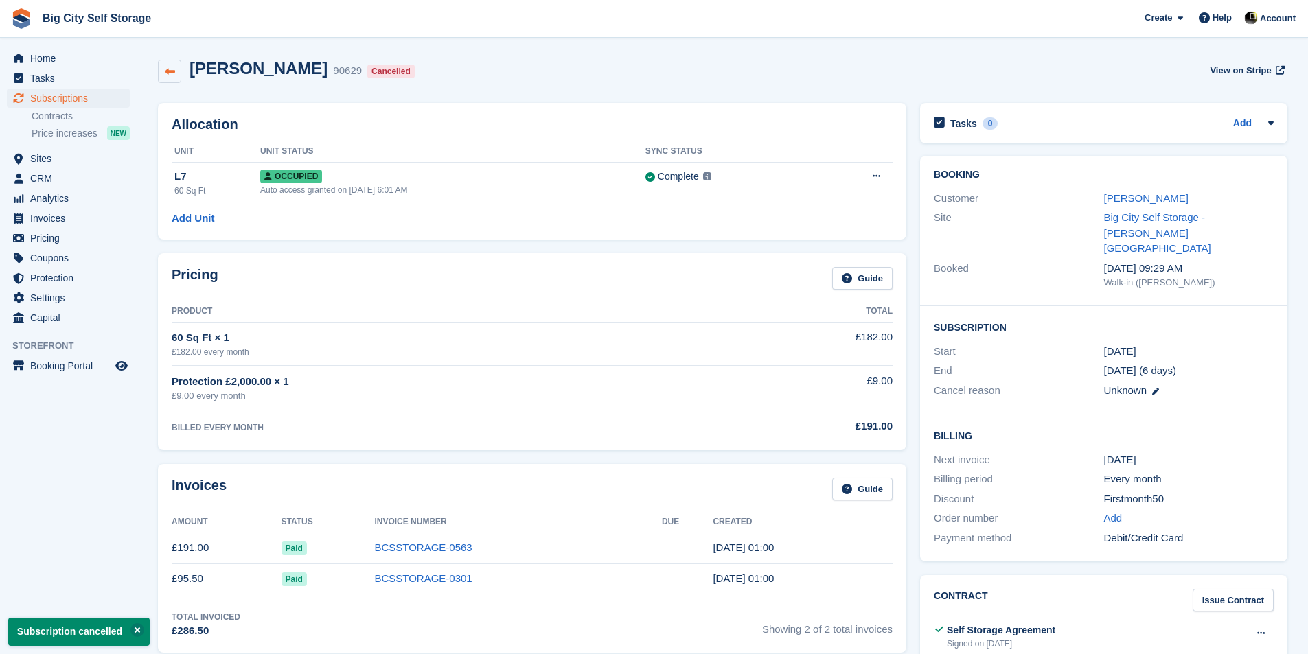
click at [173, 79] on link at bounding box center [169, 71] width 23 height 23
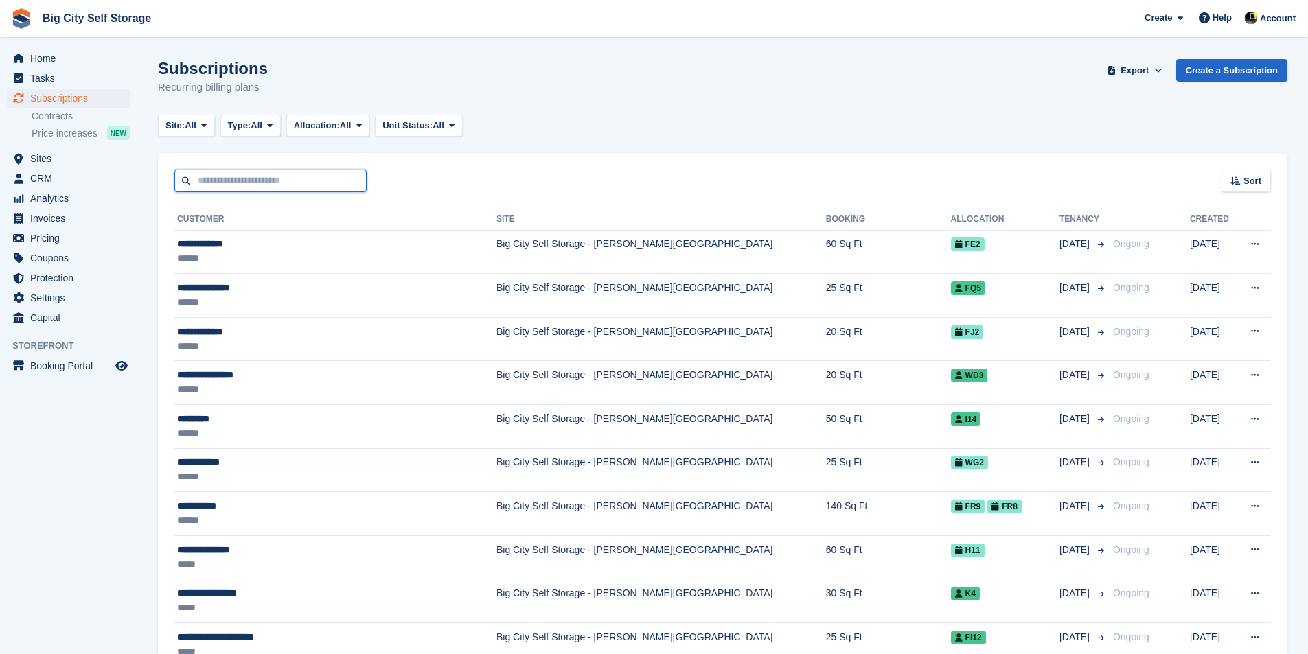
click at [319, 178] on input "text" at bounding box center [270, 181] width 192 height 23
type input "***"
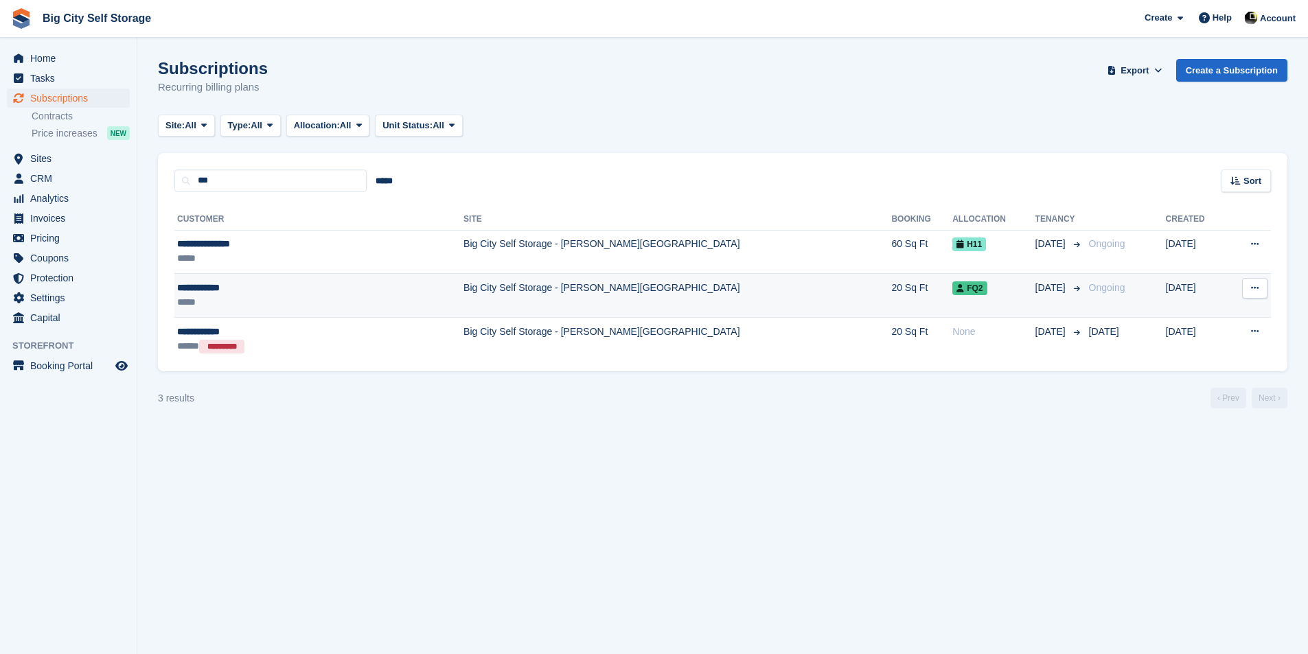
click at [298, 300] on div "*****" at bounding box center [269, 302] width 184 height 14
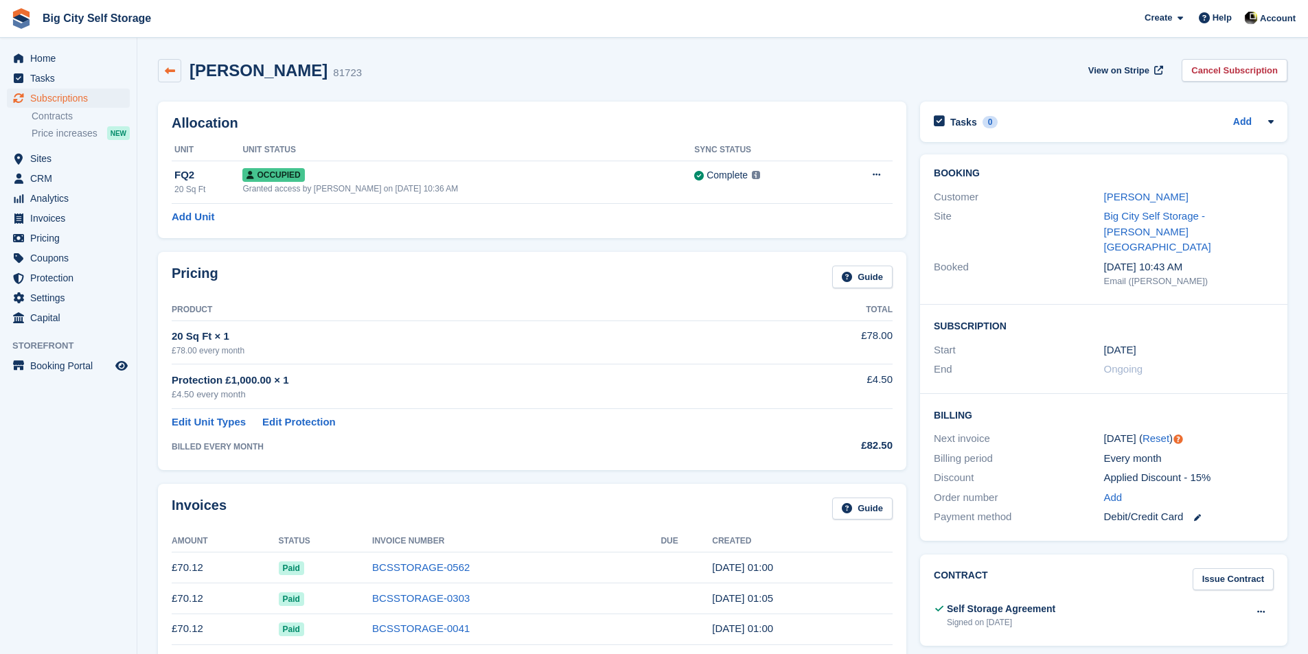
click at [167, 76] on link at bounding box center [169, 70] width 23 height 23
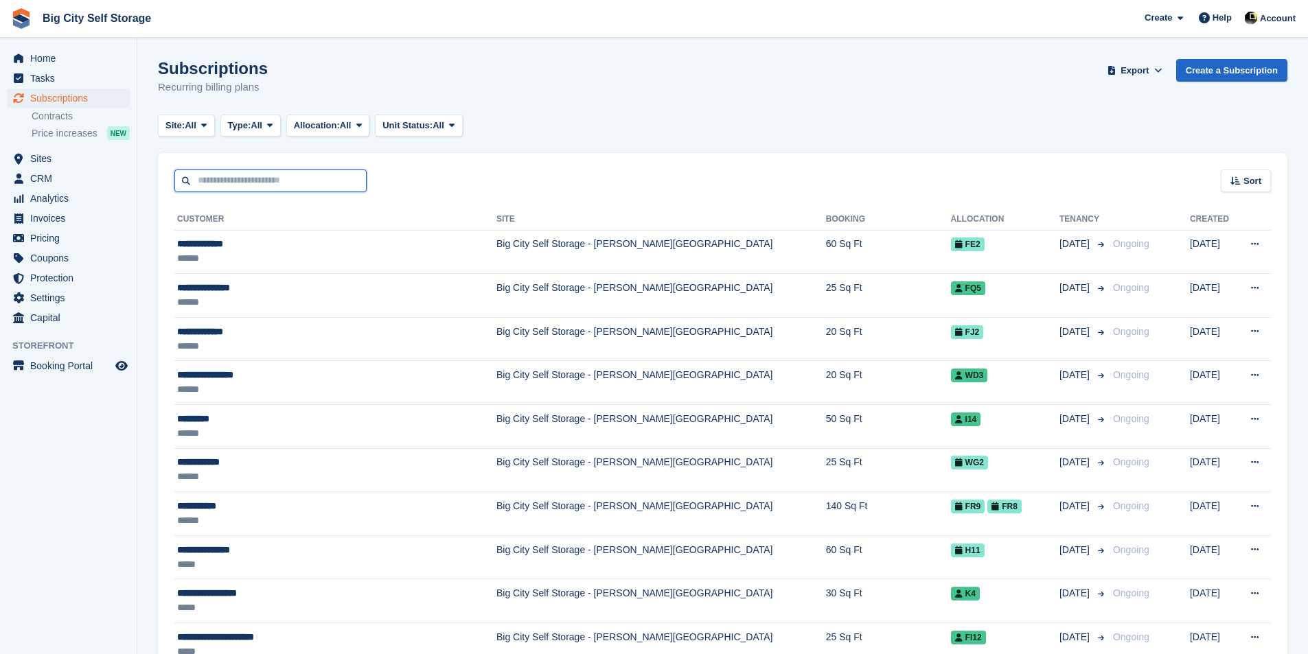
click at [307, 174] on input "text" at bounding box center [270, 181] width 192 height 23
type input "***"
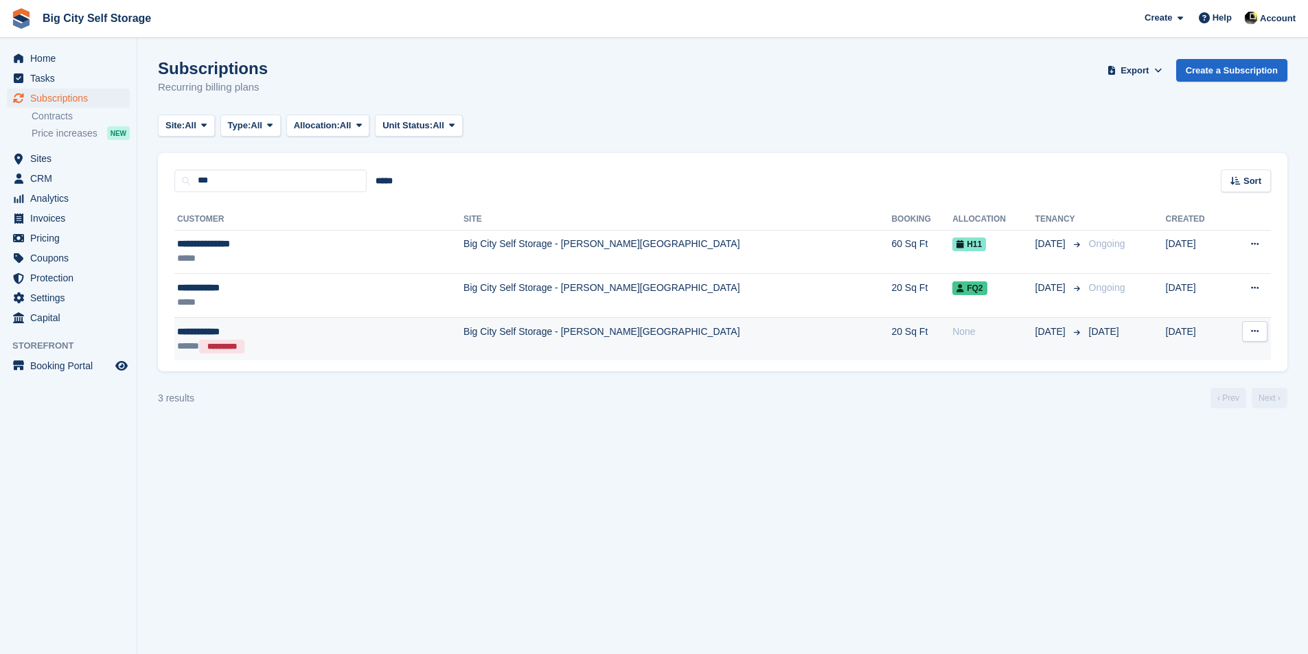
click at [332, 341] on div "***** *********" at bounding box center [269, 346] width 184 height 14
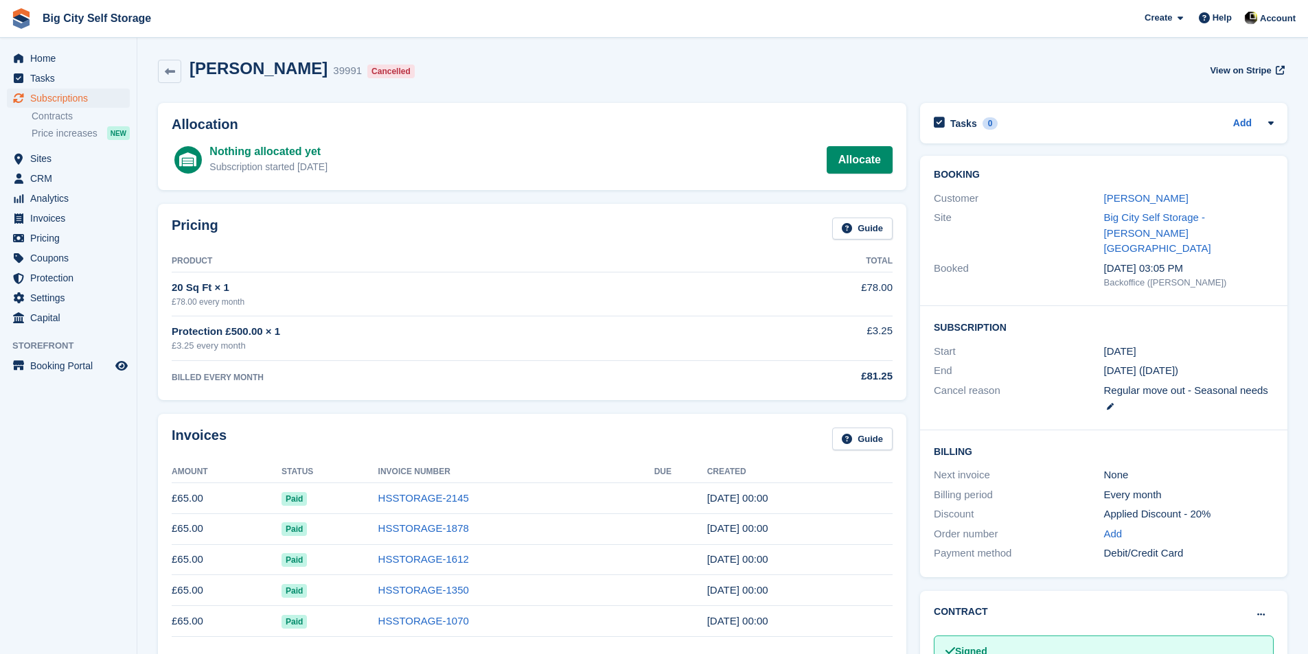
scroll to position [369, 0]
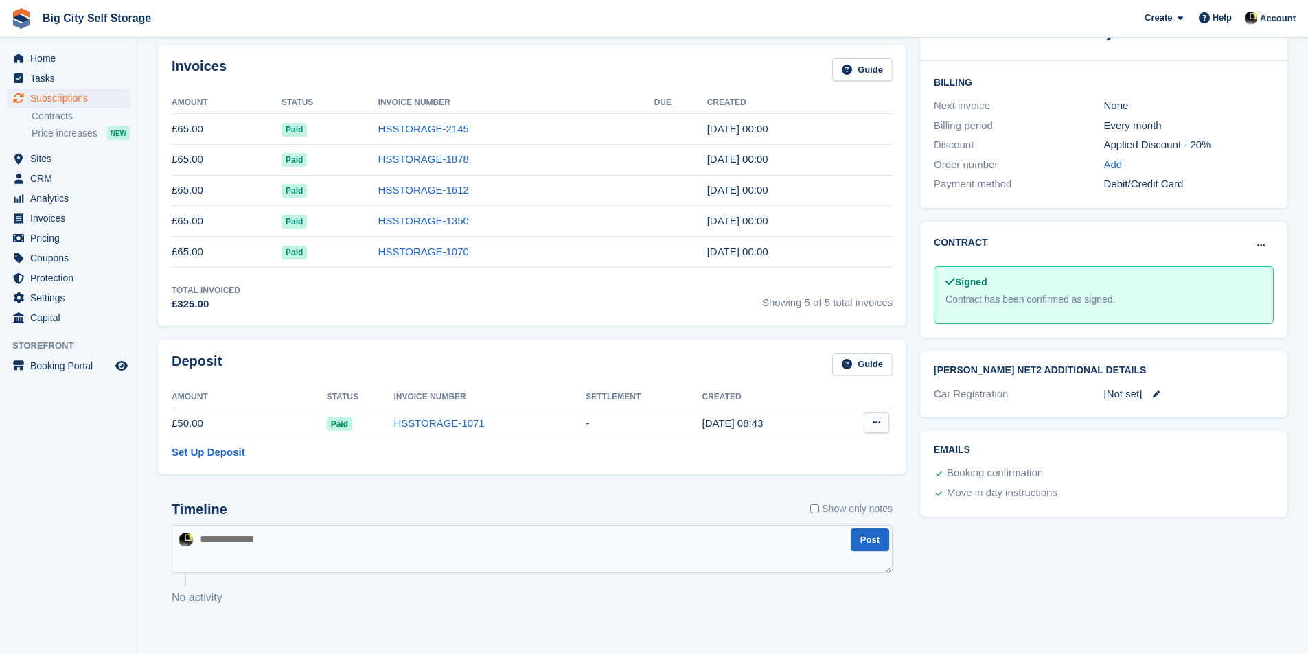
click at [873, 417] on button at bounding box center [876, 423] width 25 height 21
click at [842, 451] on p "Settle deposit" at bounding box center [822, 450] width 119 height 18
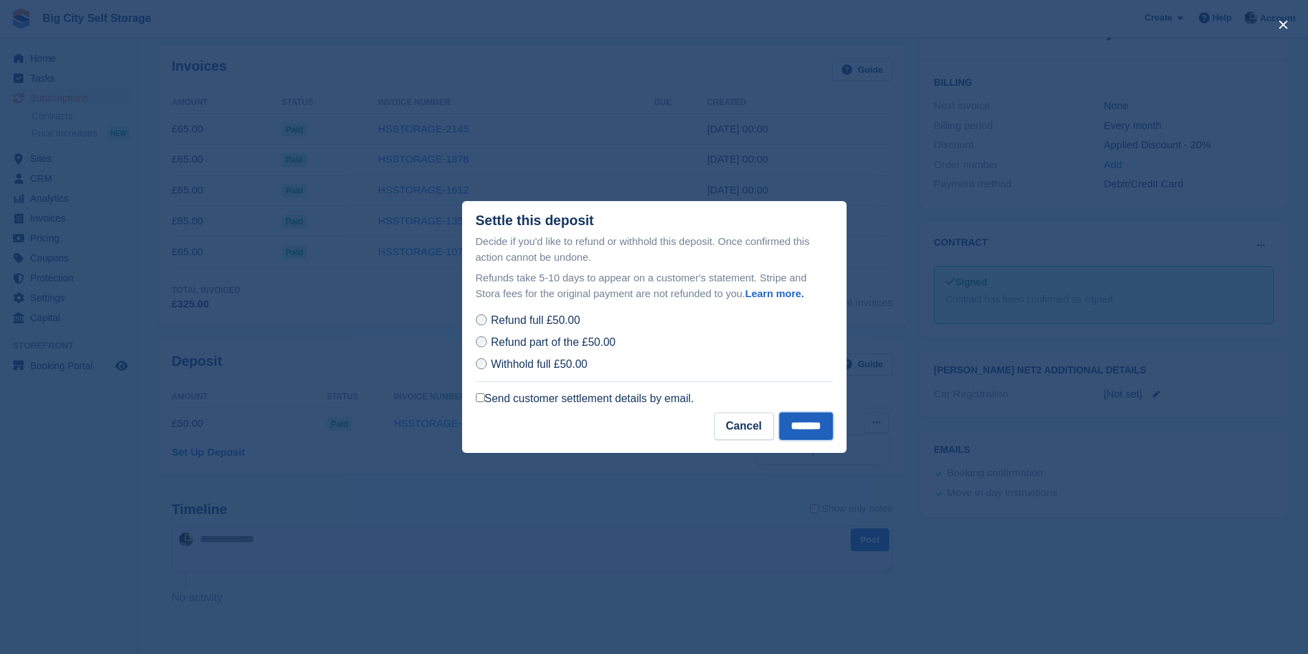
click at [821, 435] on input "*******" at bounding box center [806, 426] width 54 height 27
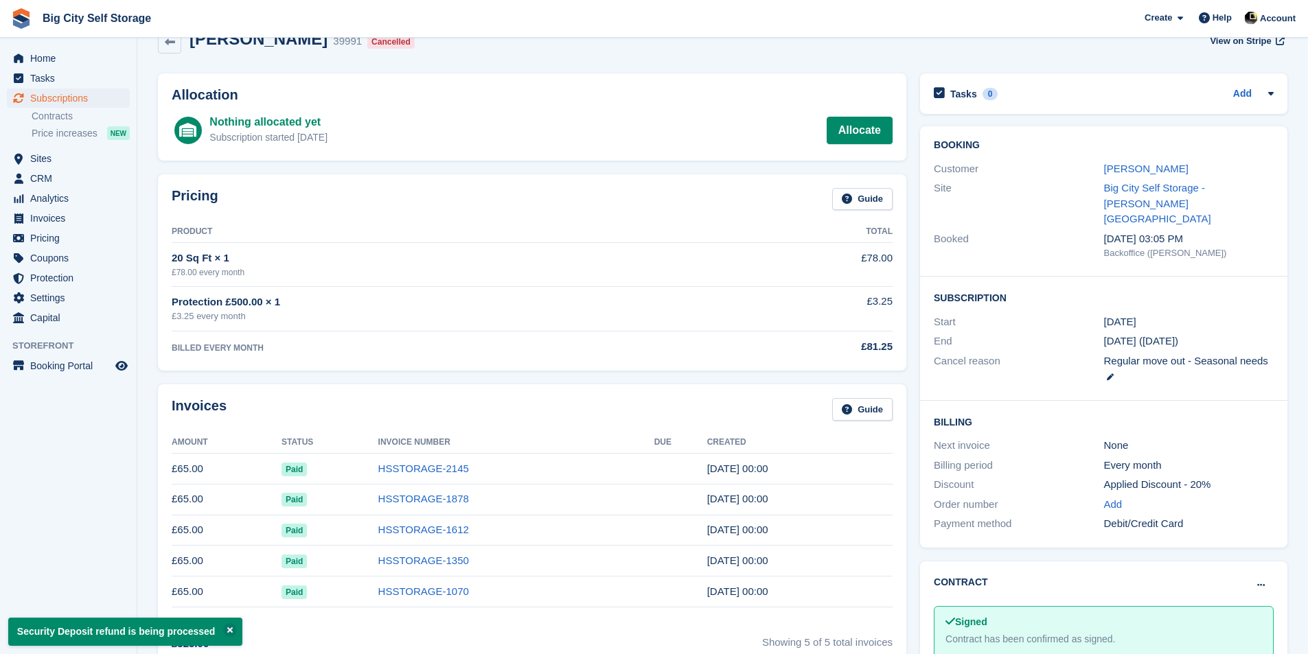
scroll to position [0, 0]
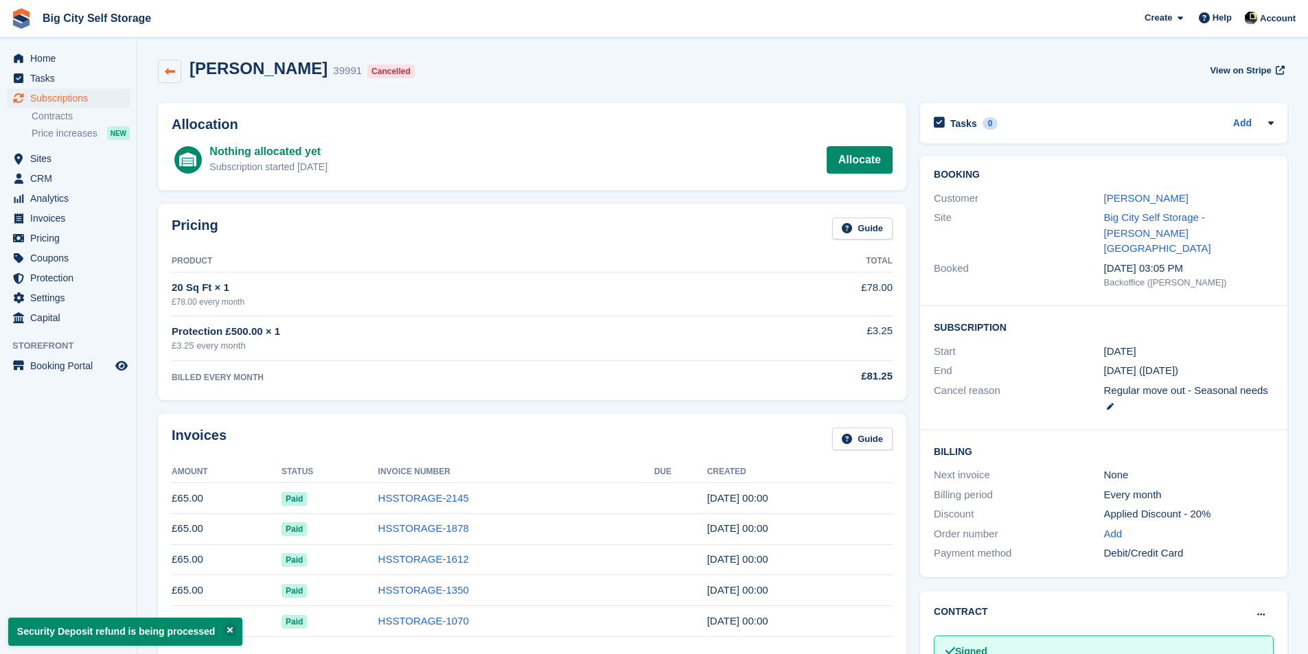
click at [165, 76] on icon at bounding box center [170, 72] width 10 height 10
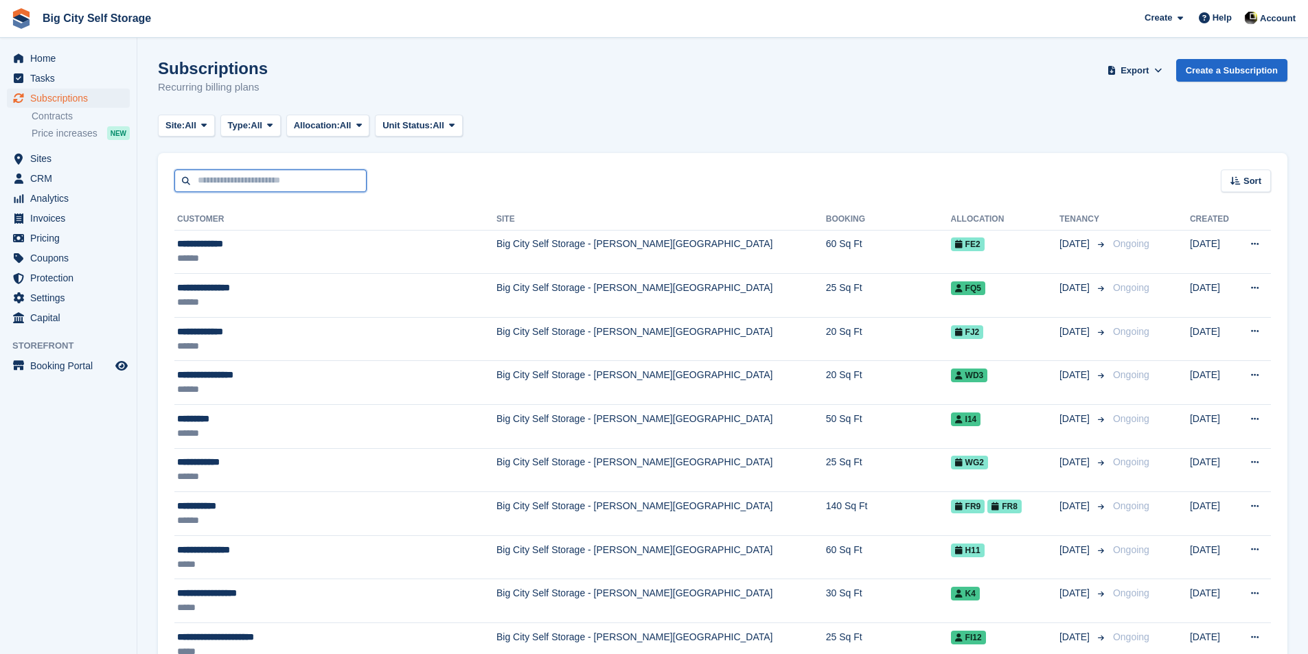
click at [331, 181] on input "text" at bounding box center [270, 181] width 192 height 23
type input "***"
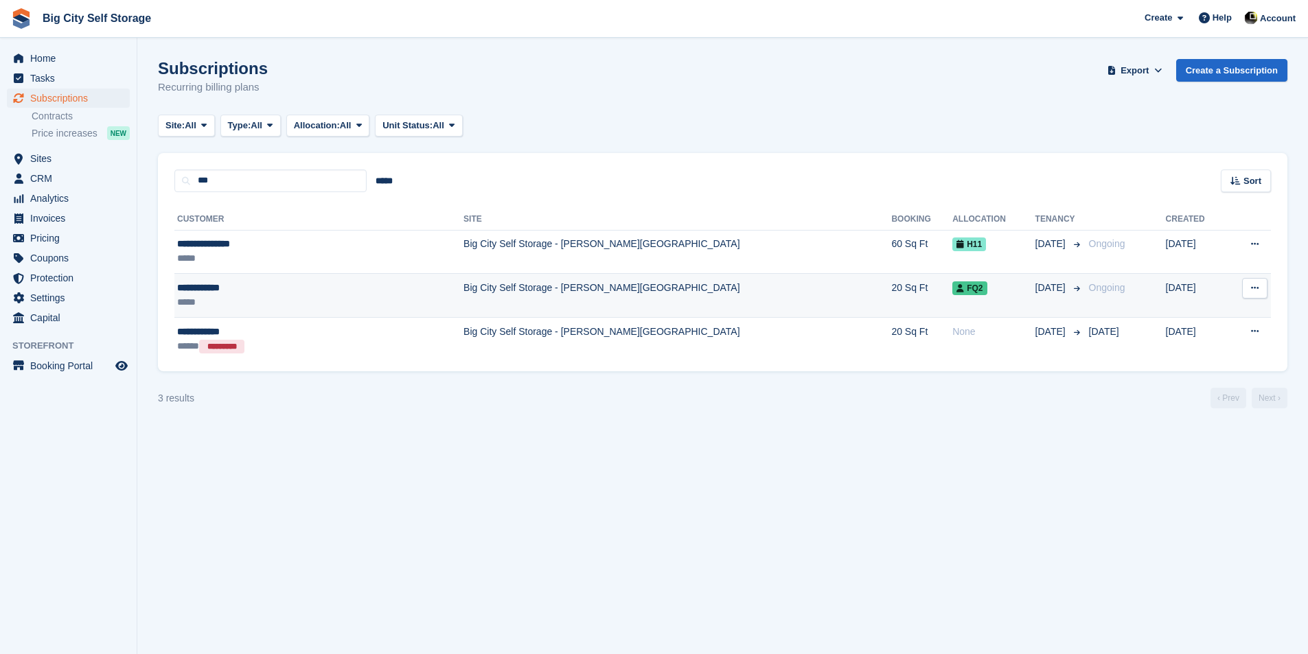
click at [463, 288] on td "Big City Self Storage - [PERSON_NAME][GEOGRAPHIC_DATA]" at bounding box center [677, 296] width 428 height 44
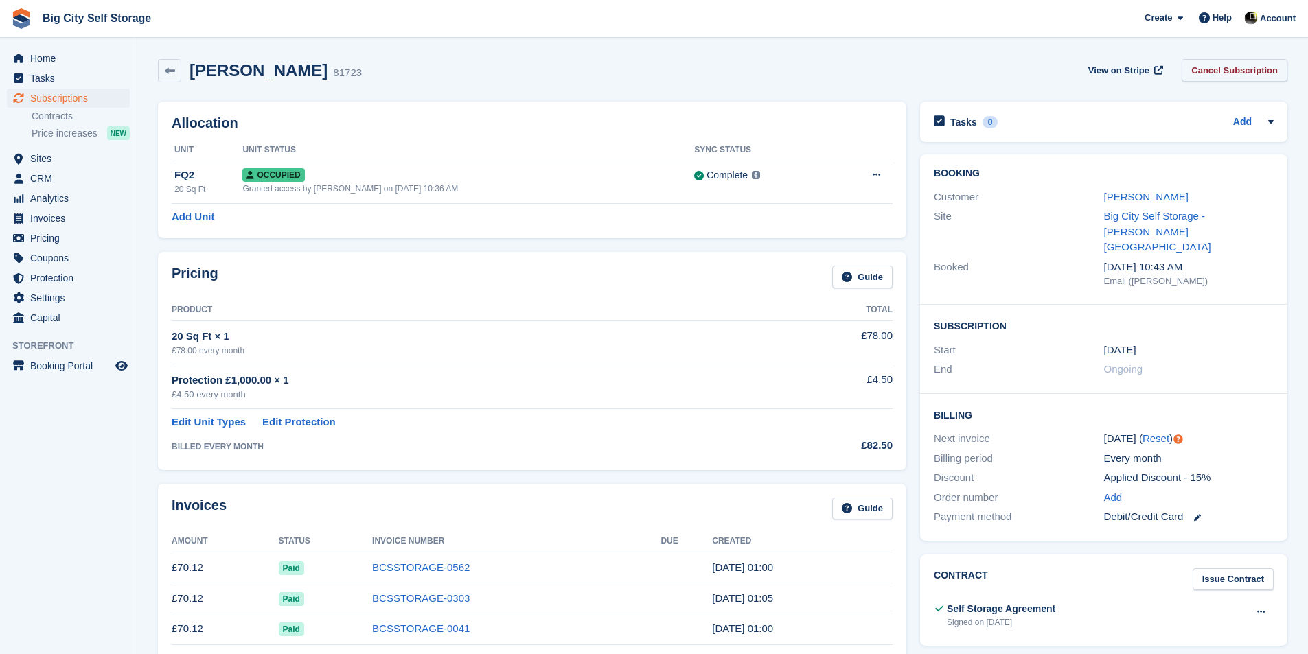
click at [1224, 76] on link "Cancel Subscription" at bounding box center [1234, 70] width 106 height 23
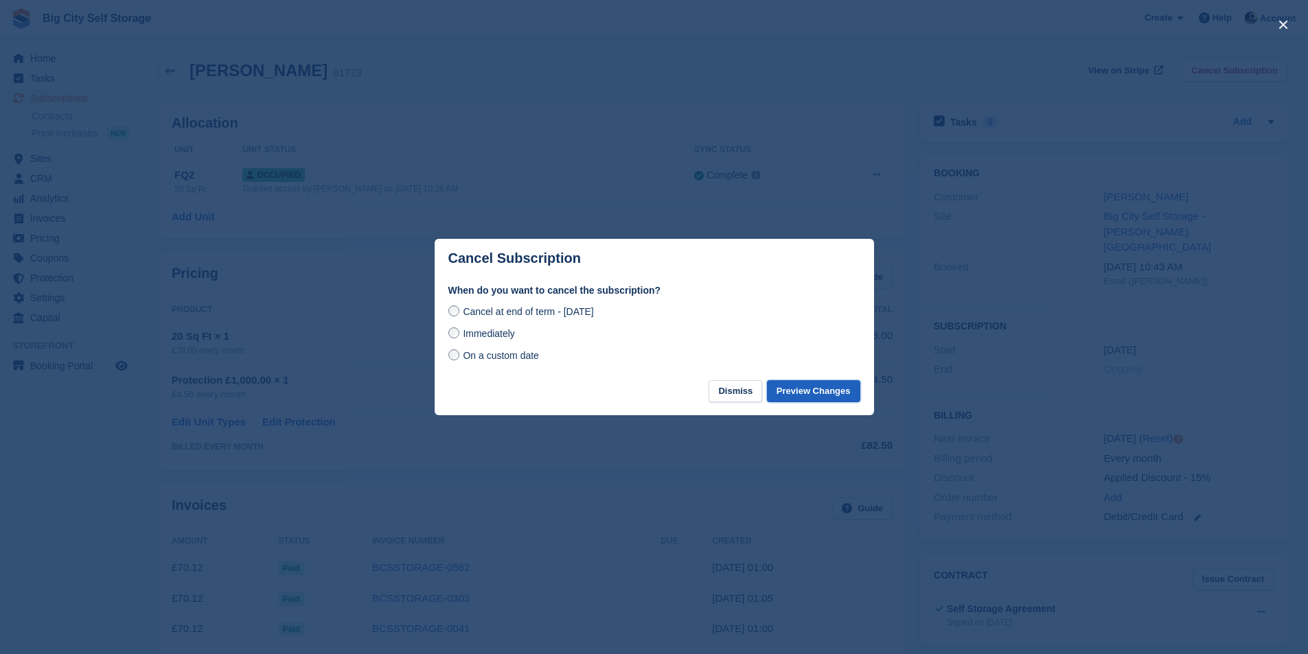
click at [814, 401] on button "Preview Changes" at bounding box center [813, 391] width 93 height 23
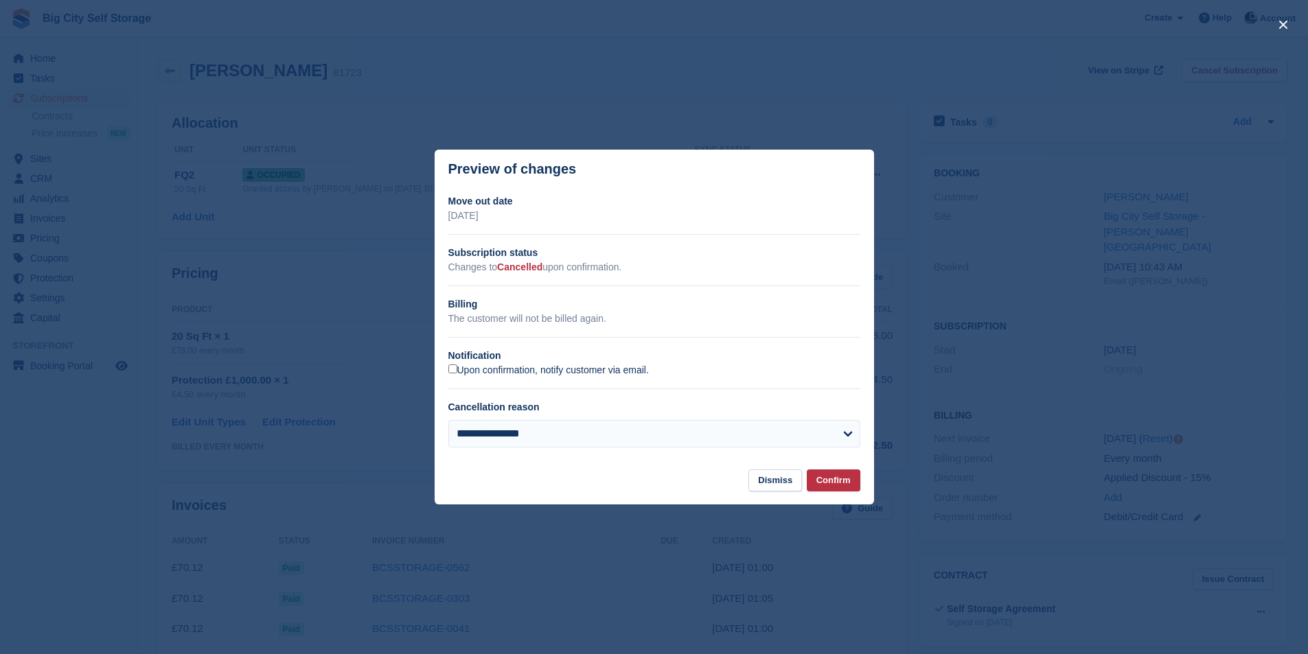
click at [557, 373] on label "Upon confirmation, notify customer via email." at bounding box center [548, 371] width 200 height 12
click at [837, 480] on button "Confirm" at bounding box center [834, 481] width 54 height 23
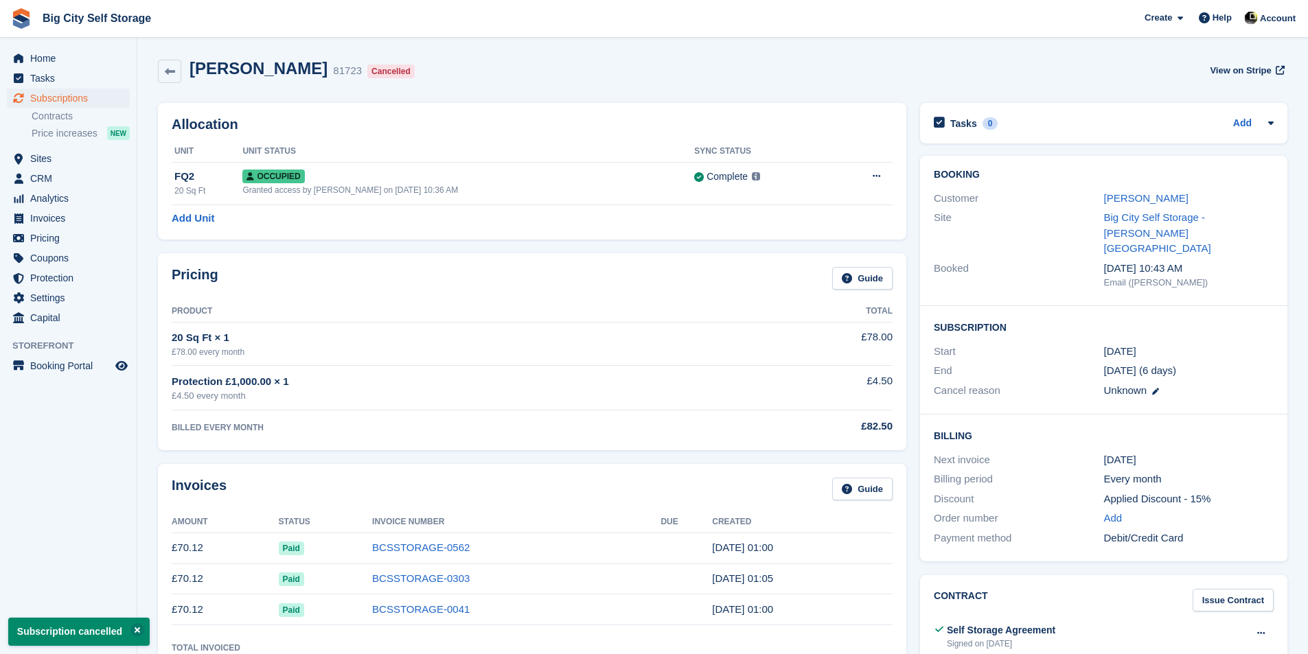
click at [157, 72] on div "[PERSON_NAME] 81723 Cancelled View on Stripe" at bounding box center [722, 74] width 1143 height 44
click at [170, 76] on icon at bounding box center [170, 72] width 10 height 10
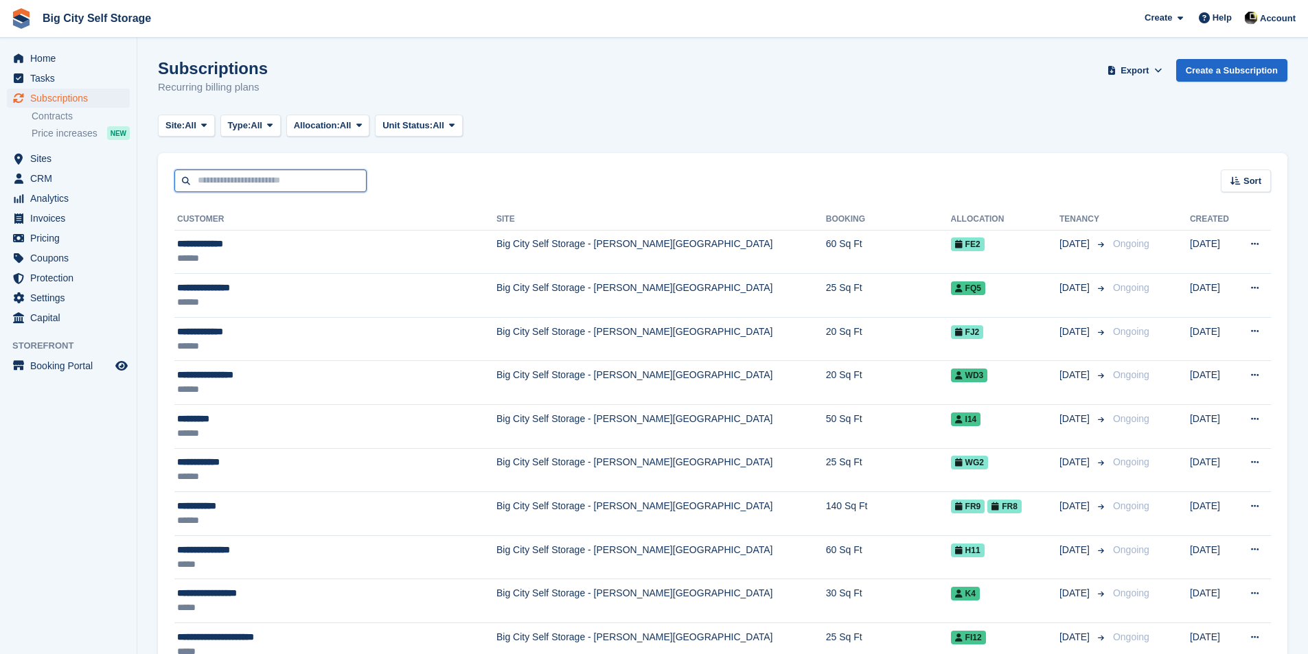
click at [361, 173] on input "text" at bounding box center [270, 181] width 192 height 23
type input "******"
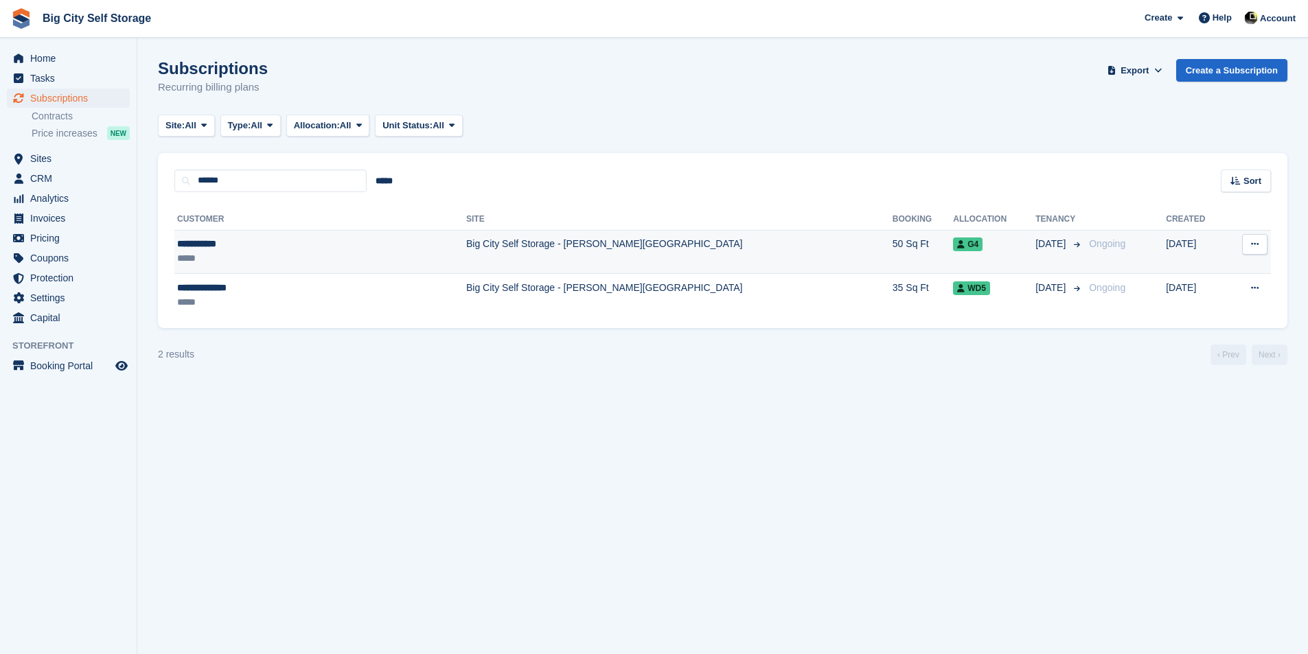
click at [637, 261] on td "Big City Self Storage - [PERSON_NAME][GEOGRAPHIC_DATA]" at bounding box center [679, 252] width 426 height 44
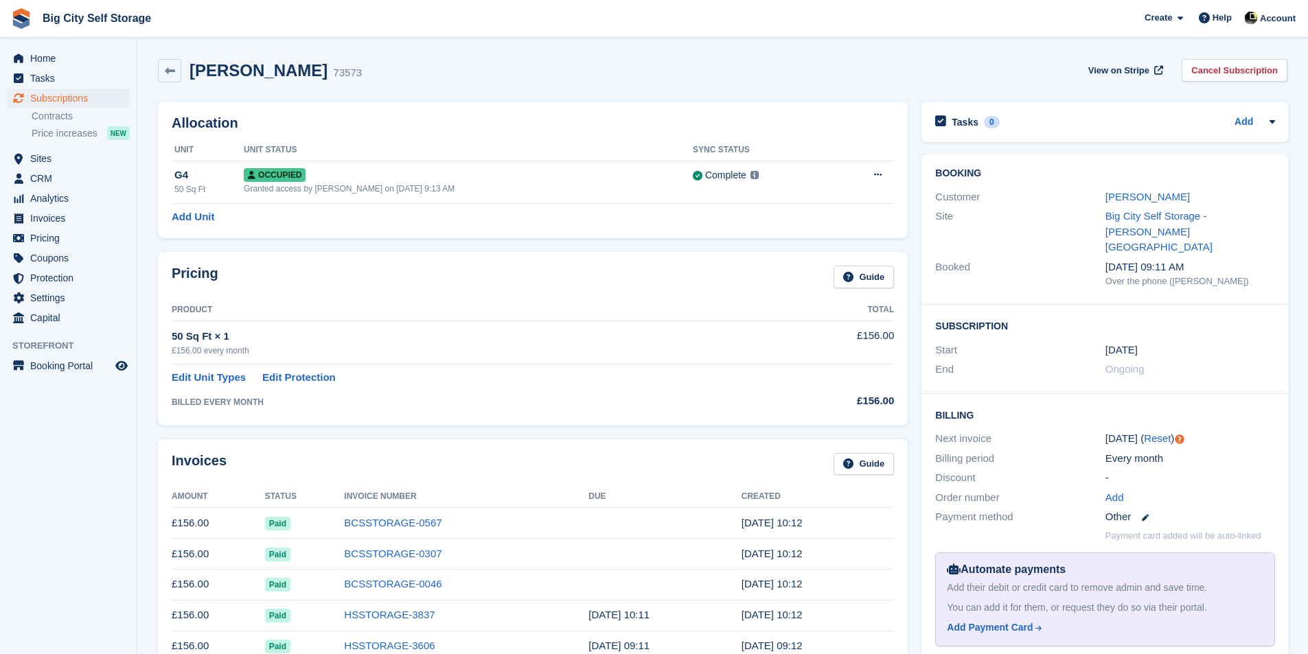
click at [1242, 57] on div "Thomas Duff 73573 View on Stripe Cancel Subscription" at bounding box center [722, 73] width 1143 height 43
click at [1234, 67] on link "Cancel Subscription" at bounding box center [1234, 70] width 106 height 23
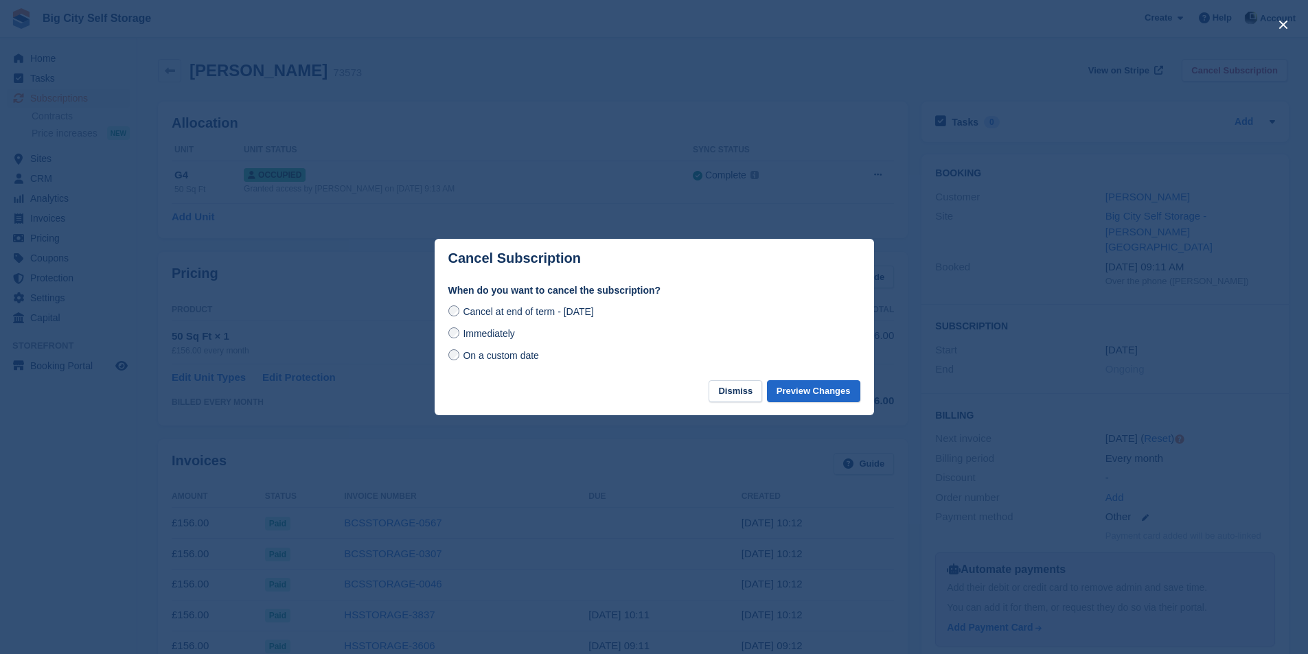
drag, startPoint x: 845, startPoint y: 371, endPoint x: 842, endPoint y: 378, distance: 7.7
click at [844, 374] on div "When do you want to cancel the subscription? Cancel at end of term - Wednesday,…" at bounding box center [654, 332] width 439 height 97
click at [838, 389] on button "Preview Changes" at bounding box center [813, 391] width 93 height 23
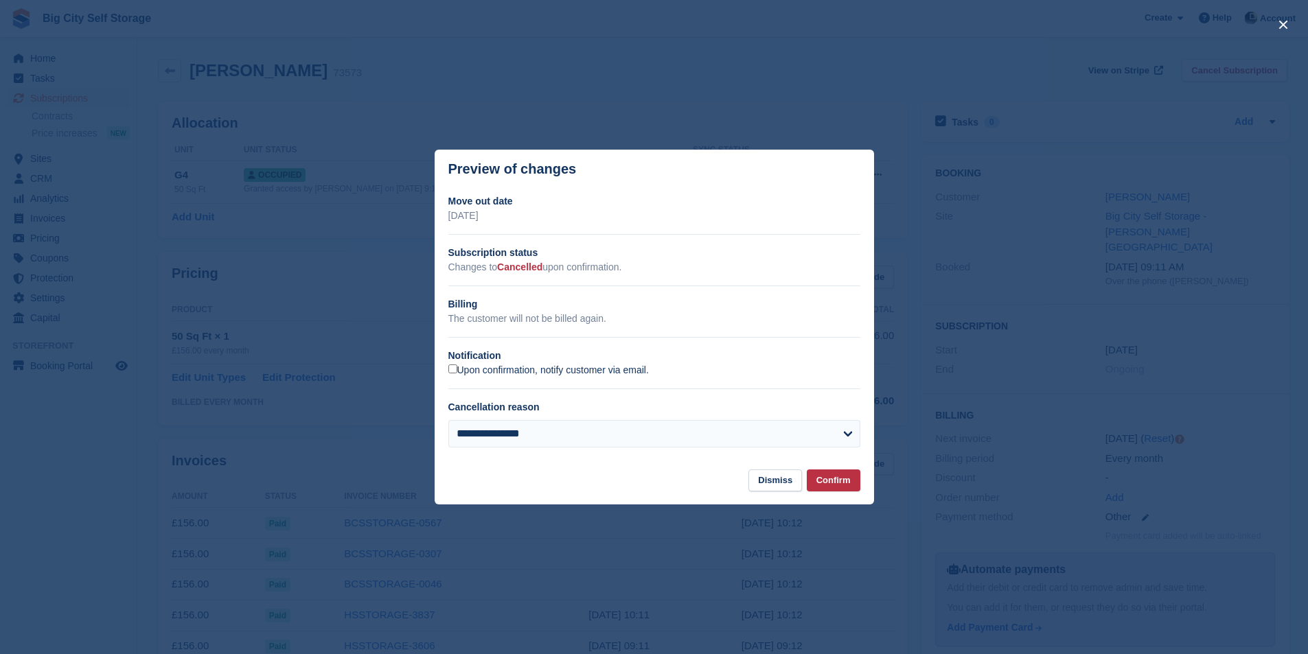
click at [520, 371] on label "Upon confirmation, notify customer via email." at bounding box center [548, 371] width 200 height 12
click at [837, 478] on button "Confirm" at bounding box center [834, 481] width 54 height 23
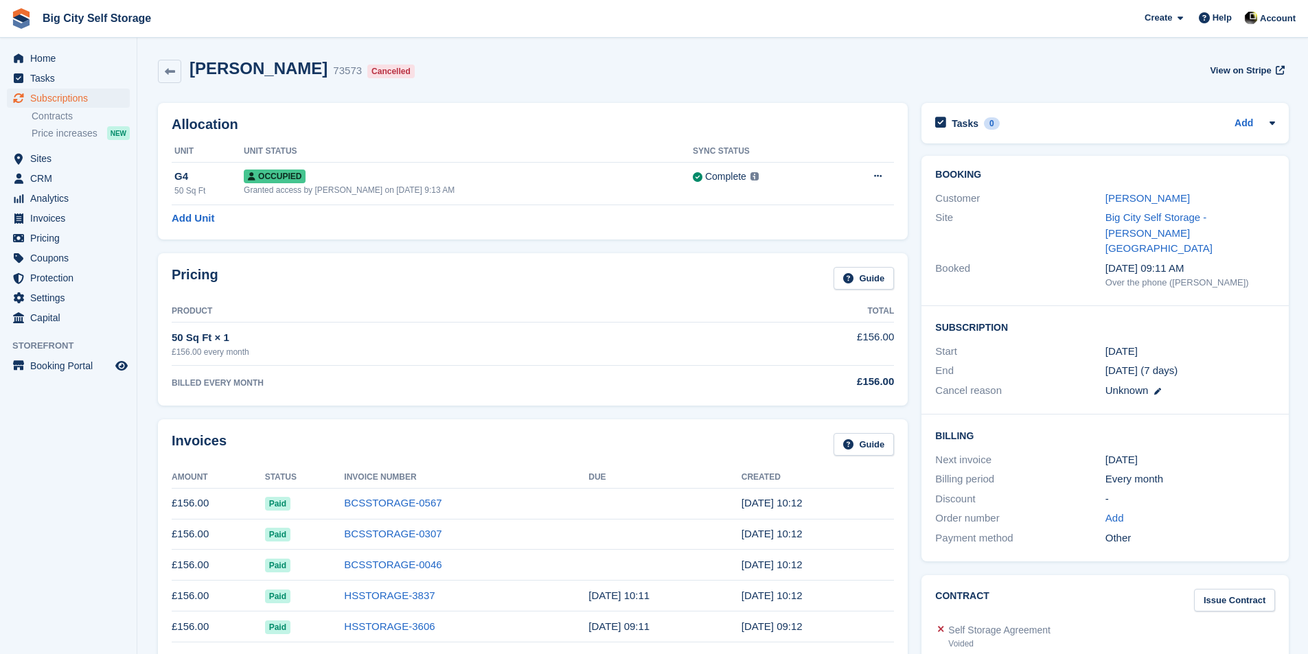
click at [150, 83] on section "Subscription cancelled Thomas Duff 73573 Cancelled View on Stripe Allocation Un…" at bounding box center [722, 596] width 1170 height 1192
click at [167, 76] on icon at bounding box center [170, 72] width 10 height 10
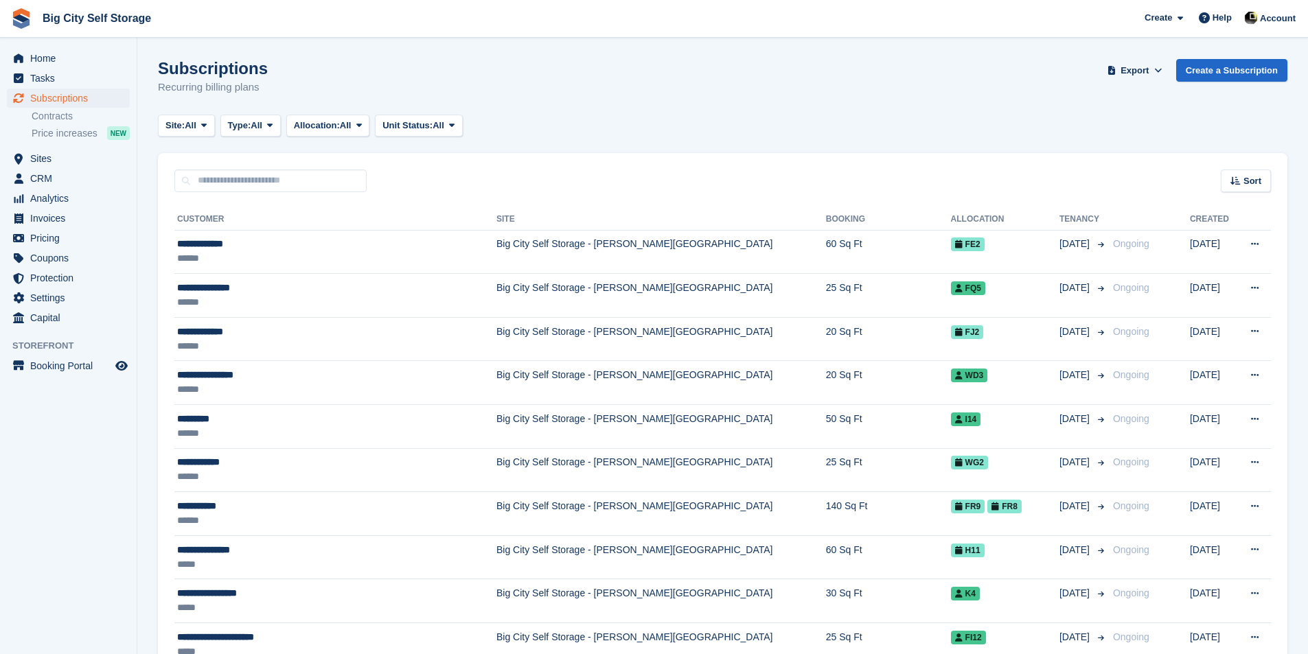
click at [277, 167] on div "Sort Sort by Customer name Date created Move in date Move out date Created (old…" at bounding box center [722, 172] width 1129 height 39
click at [279, 186] on input "text" at bounding box center [270, 181] width 192 height 23
type input "****"
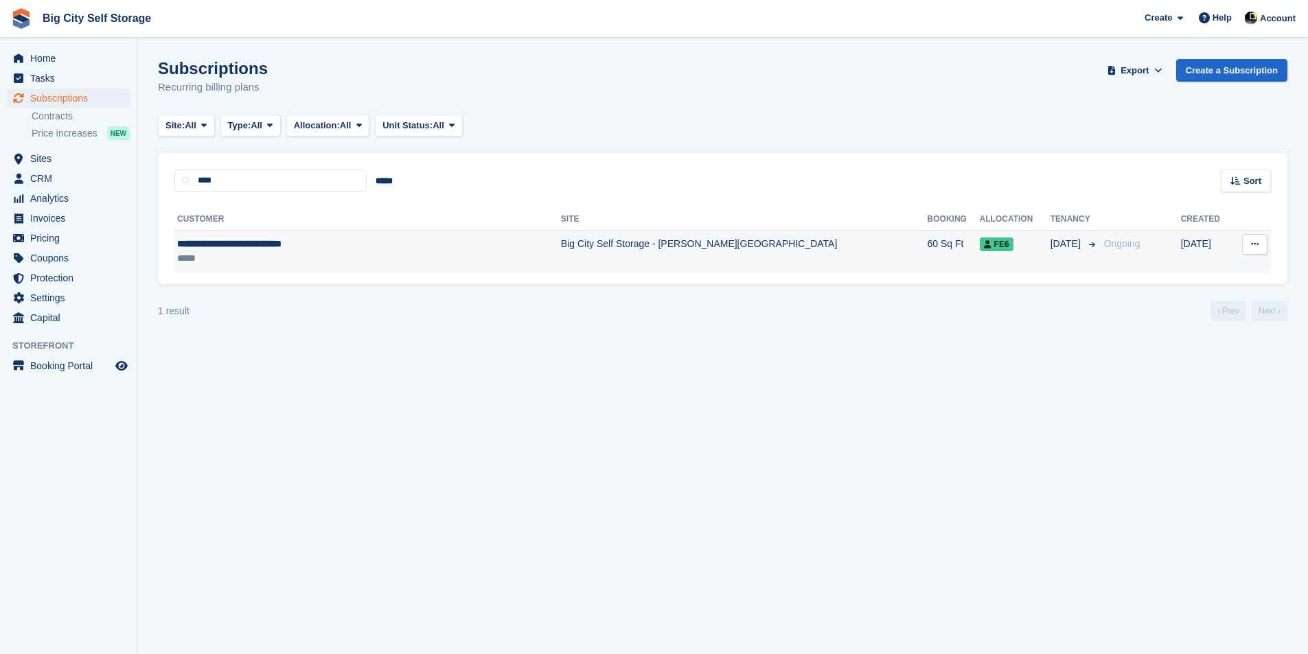
click at [305, 262] on div "*****" at bounding box center [321, 258] width 288 height 14
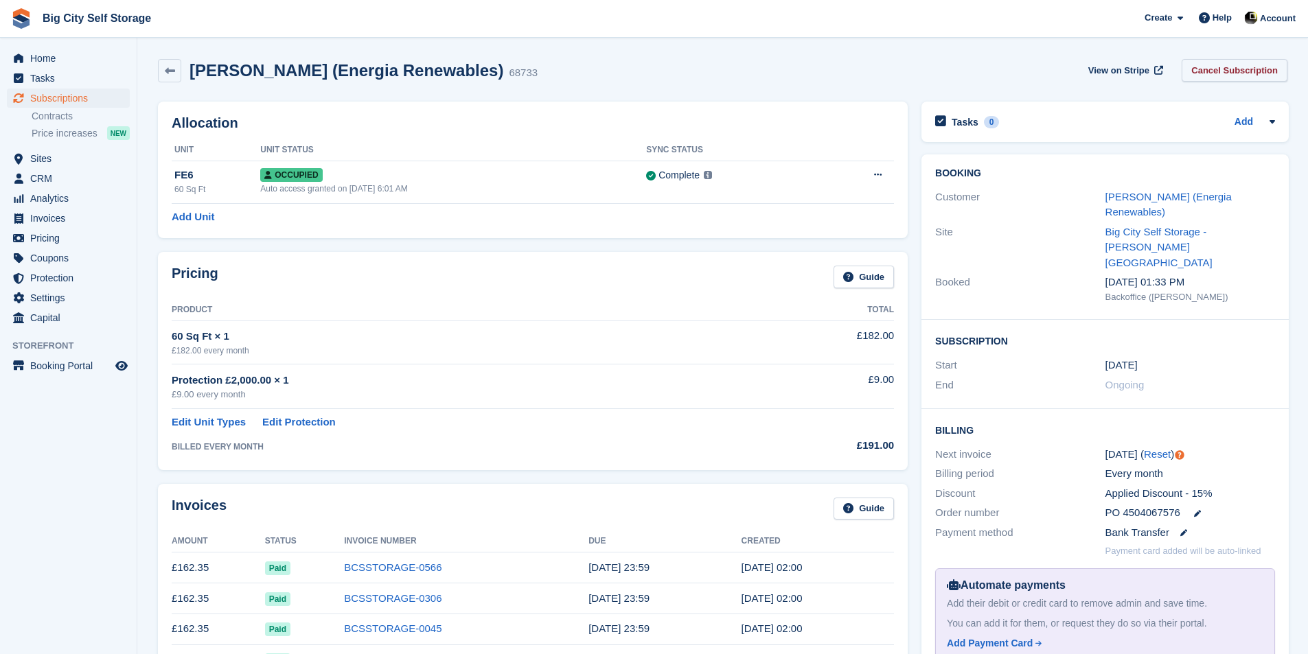
click at [1225, 64] on link "Cancel Subscription" at bounding box center [1234, 70] width 106 height 23
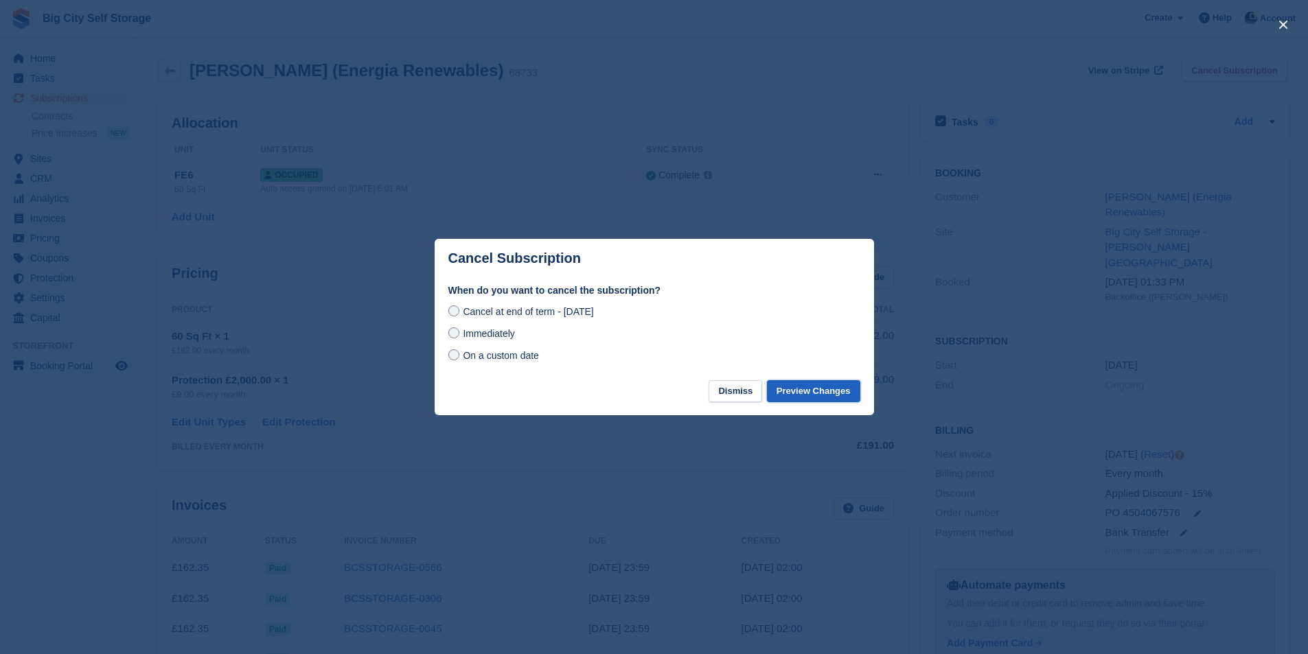
click at [808, 396] on button "Preview Changes" at bounding box center [813, 391] width 93 height 23
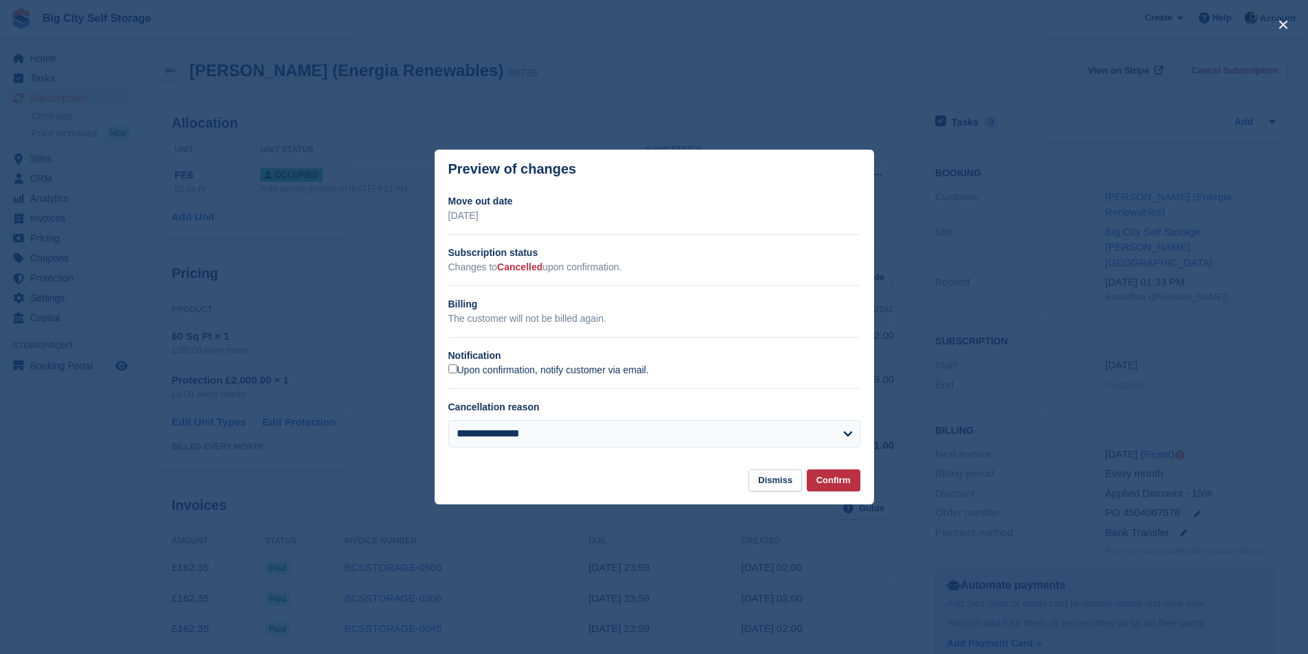
click at [498, 375] on label "Upon confirmation, notify customer via email." at bounding box center [548, 371] width 200 height 12
click at [826, 476] on button "Confirm" at bounding box center [834, 481] width 54 height 23
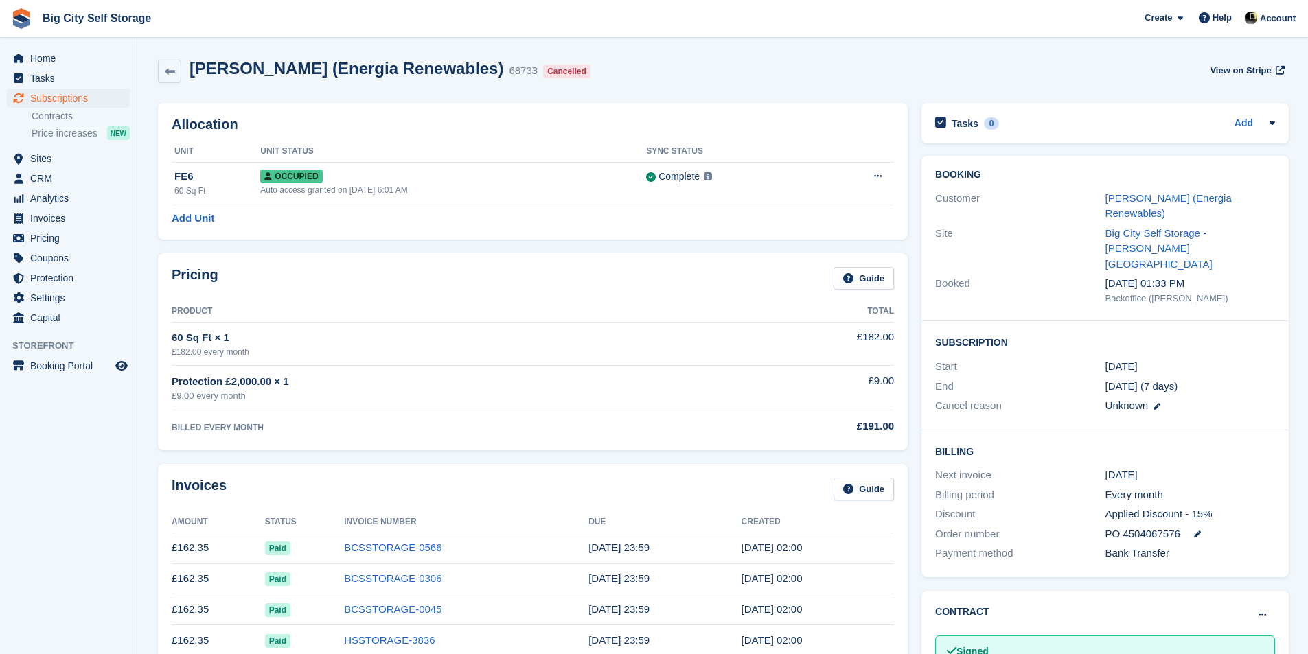
click at [1138, 527] on span "PO 4504067576" at bounding box center [1142, 535] width 75 height 16
copy div "PO 4504067576"
click at [76, 53] on span "Home" at bounding box center [71, 58] width 82 height 19
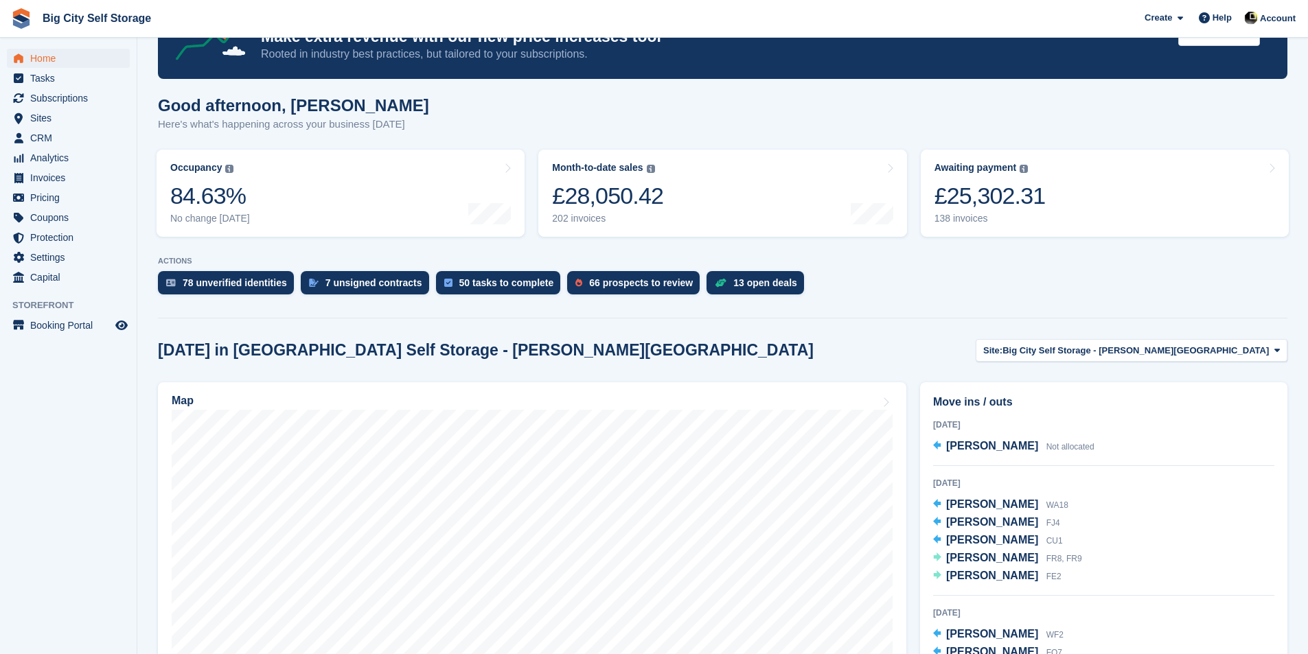
scroll to position [137, 0]
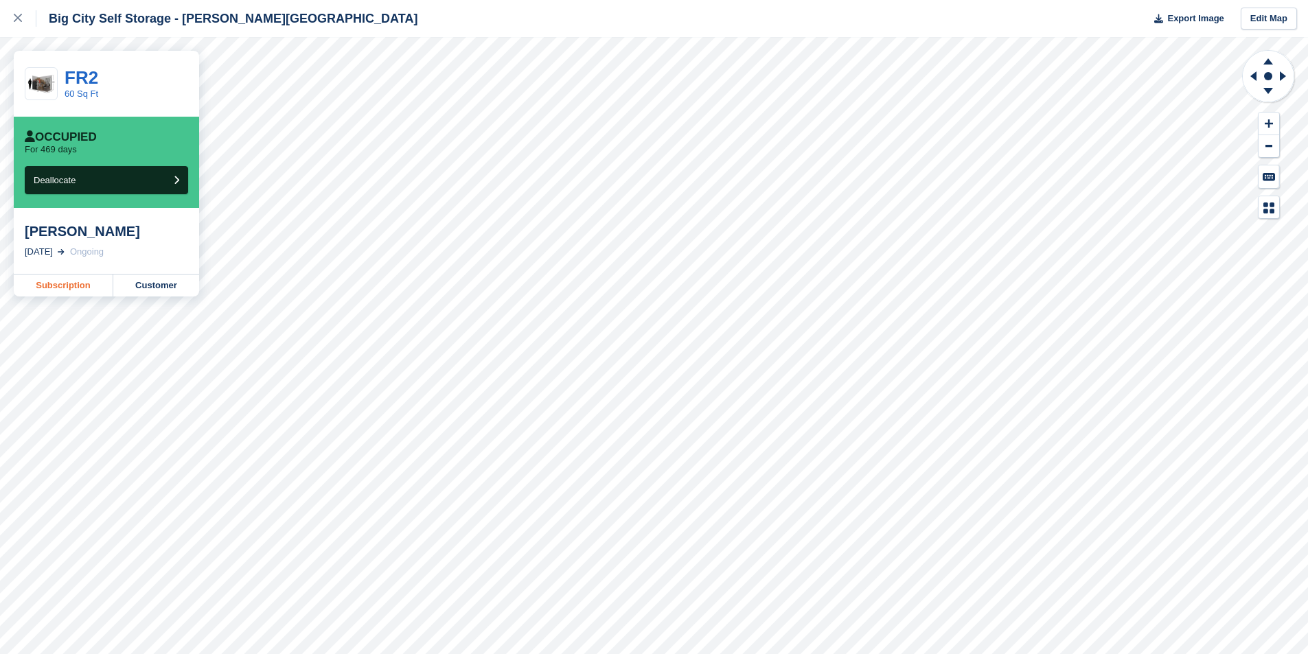
click at [83, 288] on link "Subscription" at bounding box center [64, 286] width 100 height 22
click at [19, 21] on icon at bounding box center [18, 18] width 8 height 8
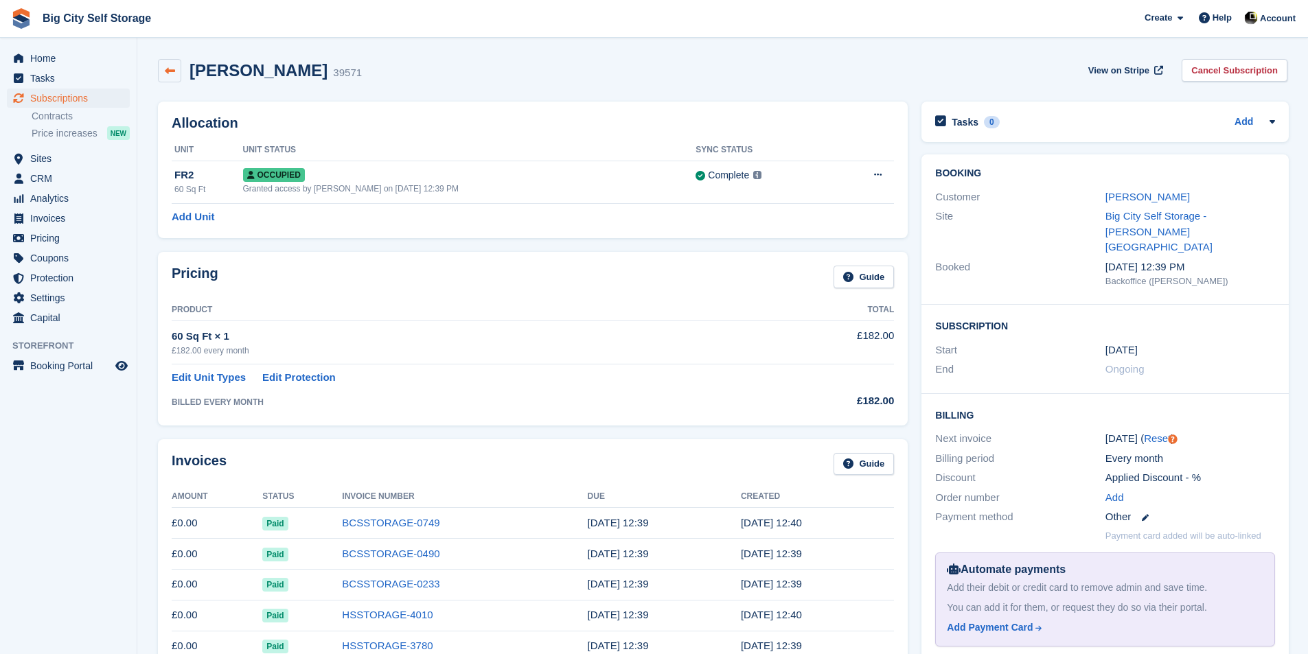
click at [165, 63] on link at bounding box center [169, 70] width 23 height 23
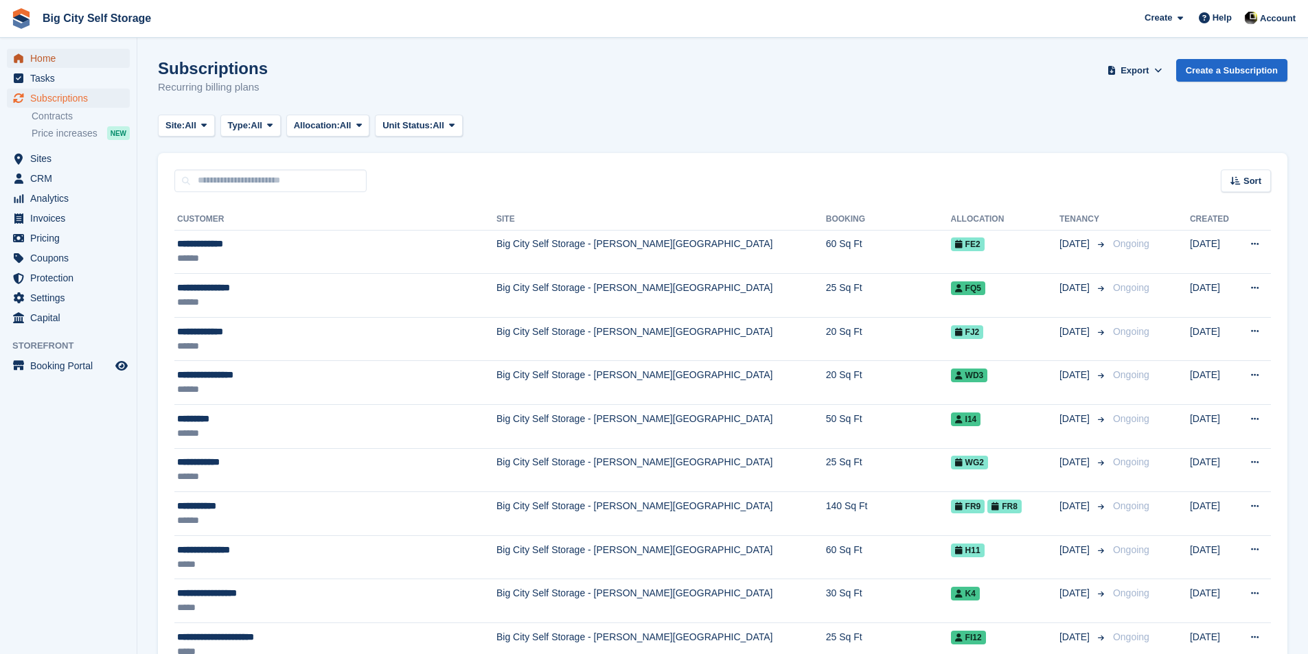
click at [65, 56] on span "Home" at bounding box center [71, 58] width 82 height 19
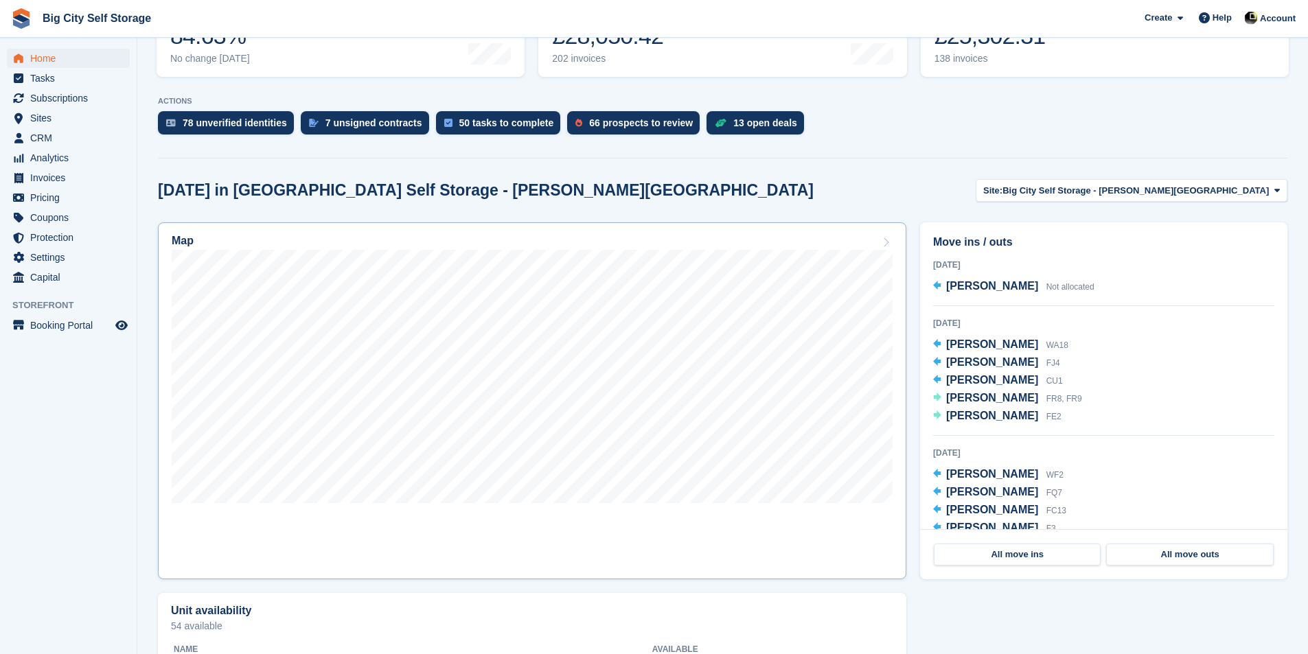
scroll to position [481, 0]
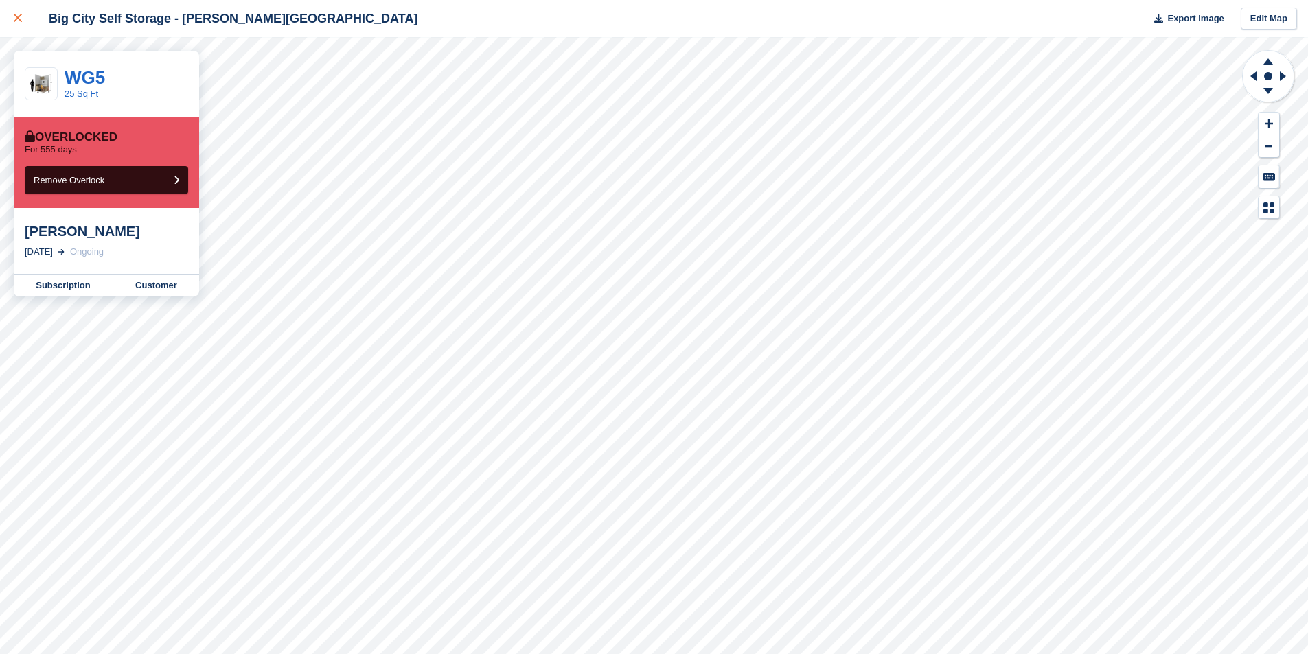
click at [20, 12] on div at bounding box center [25, 18] width 23 height 16
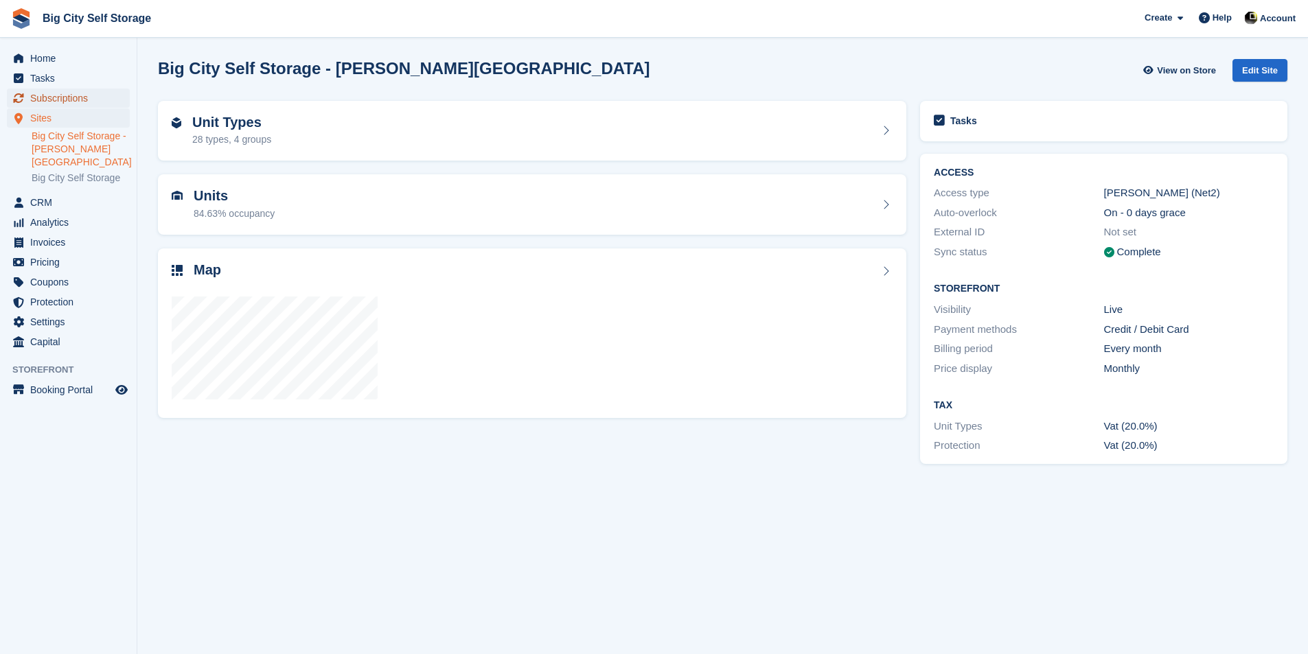
click at [80, 97] on span "Subscriptions" at bounding box center [71, 98] width 82 height 19
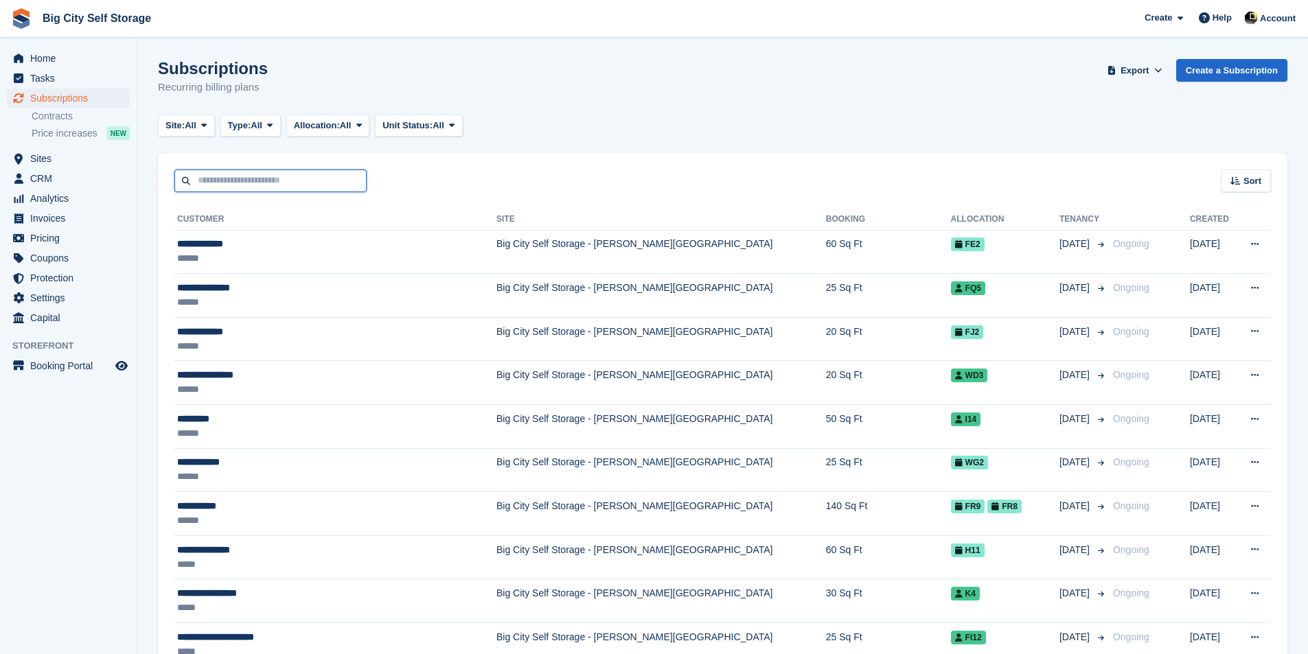
click at [253, 184] on input "text" at bounding box center [270, 181] width 192 height 23
type input "******"
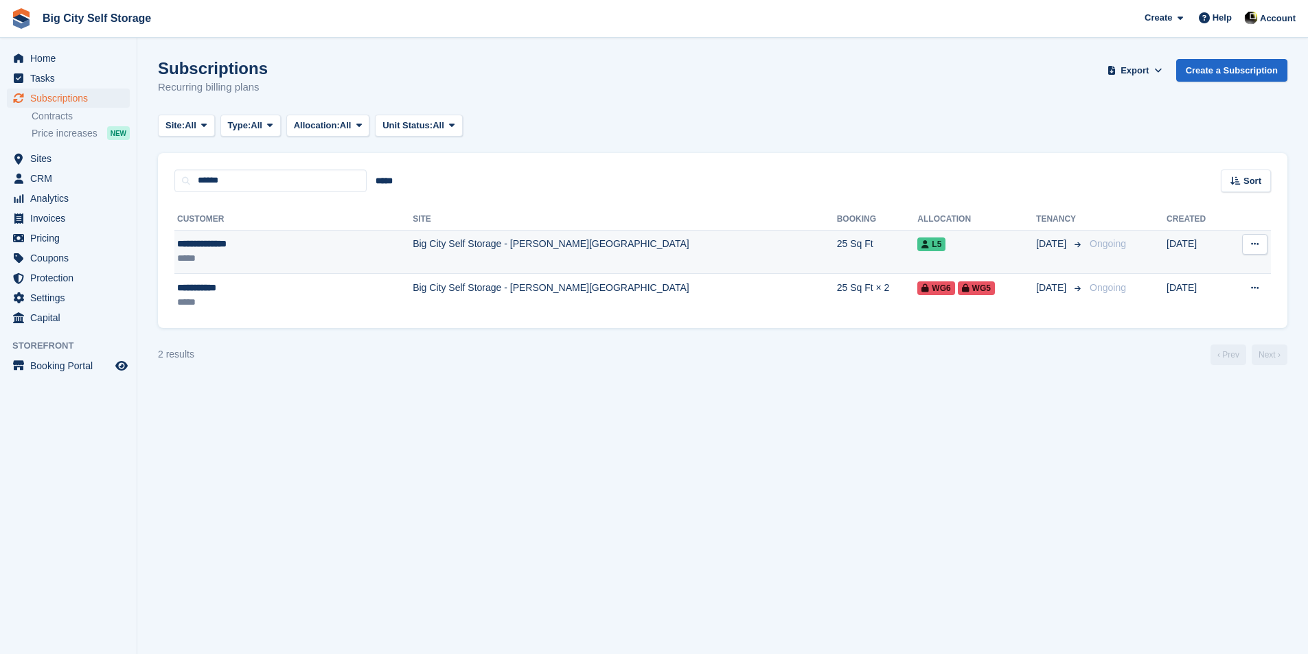
click at [917, 262] on td "L5" at bounding box center [976, 252] width 119 height 44
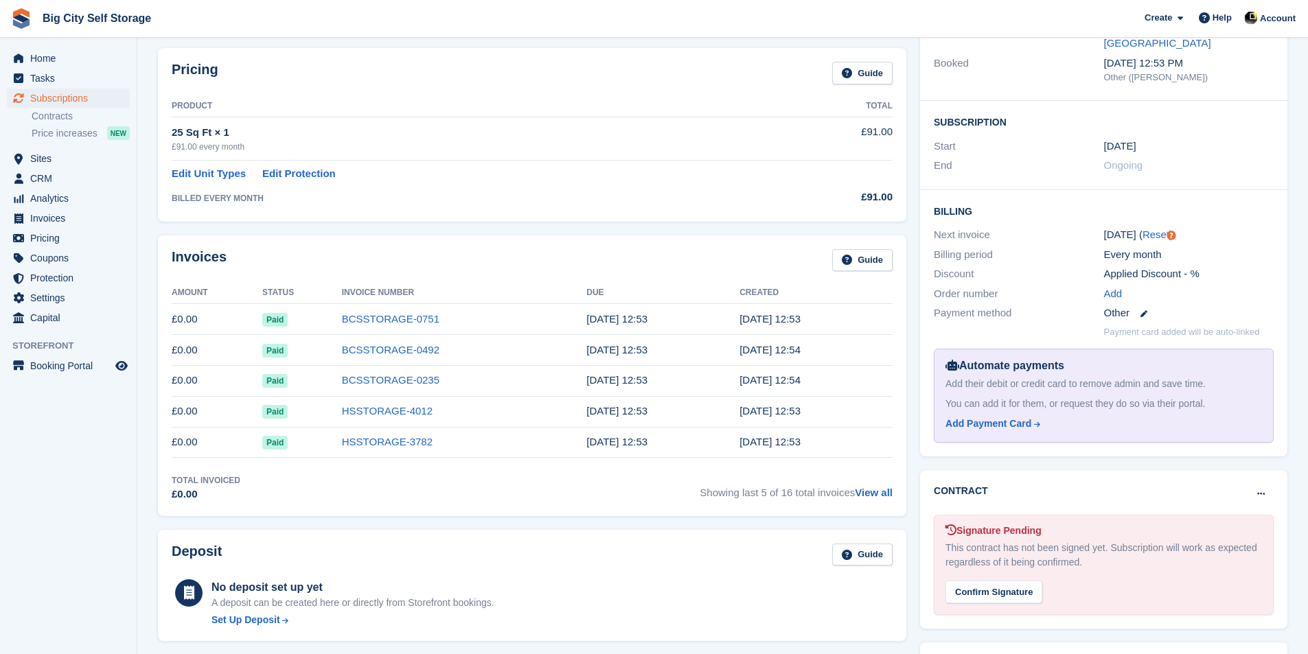
scroll to position [275, 0]
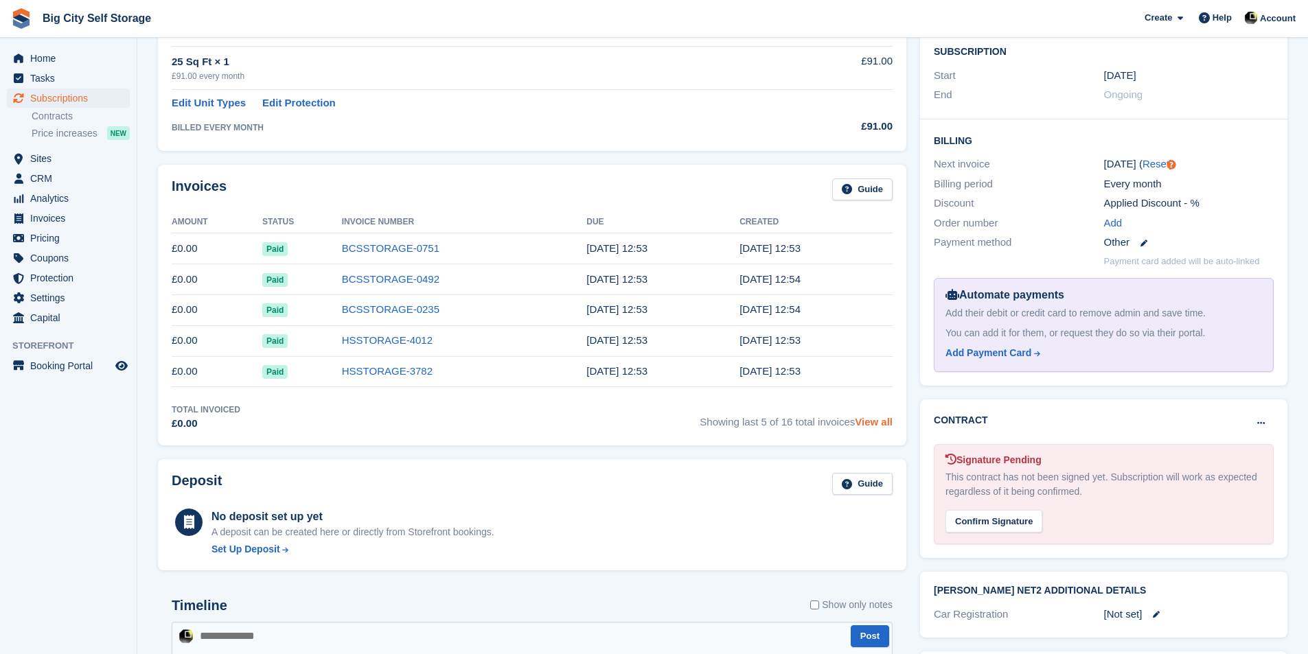
click at [873, 419] on link "View all" at bounding box center [874, 422] width 38 height 12
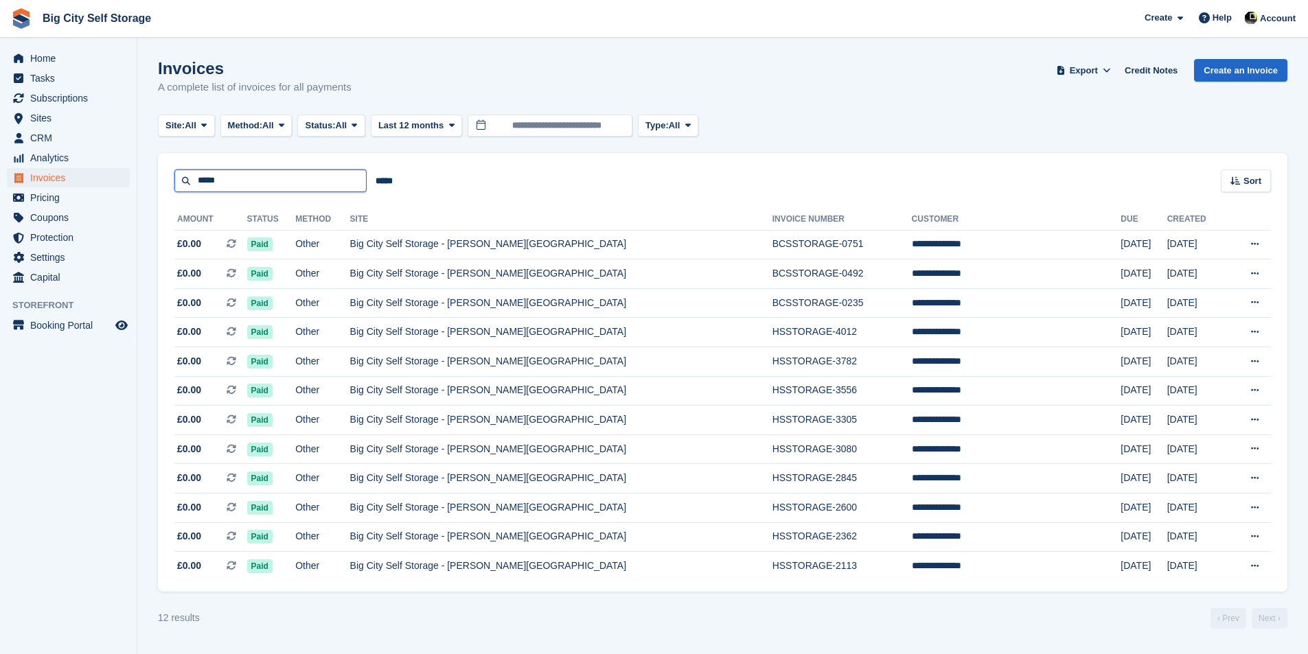
click at [207, 179] on input "*****" at bounding box center [270, 181] width 192 height 23
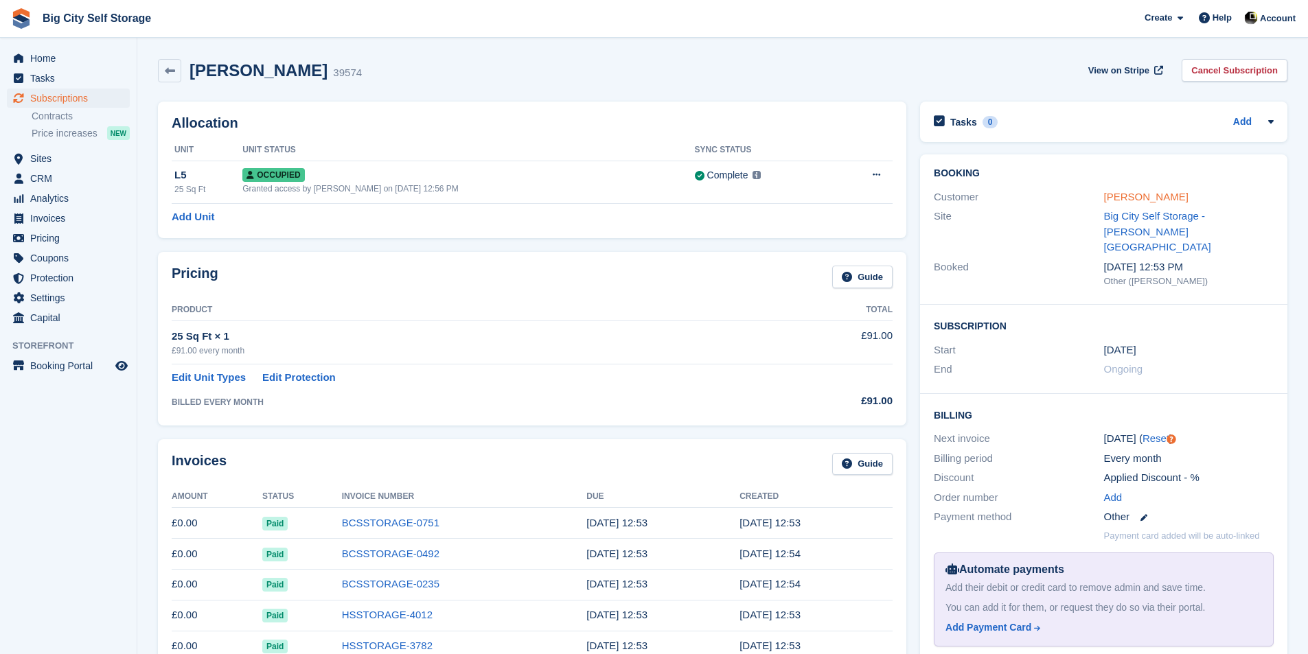
click at [1129, 199] on link "Stuart Kennedy" at bounding box center [1146, 197] width 84 height 12
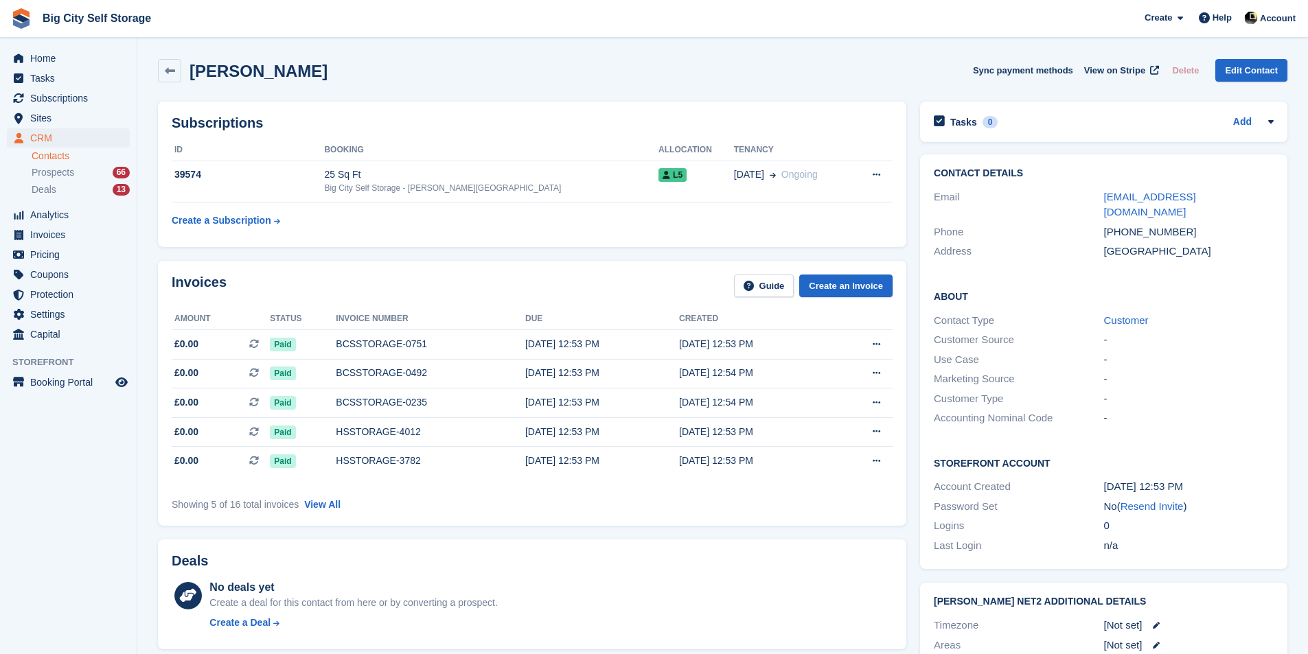
click at [1171, 224] on div "+447777775489" at bounding box center [1189, 232] width 170 height 16
click at [180, 76] on link at bounding box center [169, 70] width 23 height 23
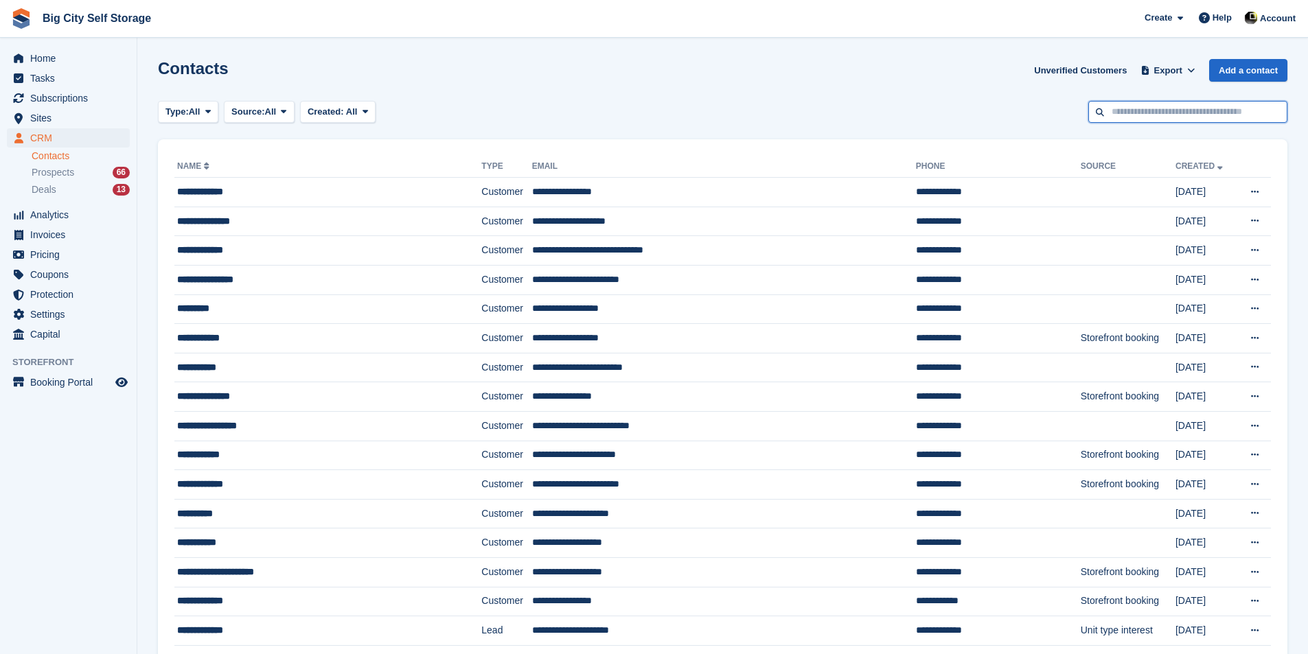
click at [1168, 110] on input "text" at bounding box center [1187, 112] width 199 height 23
click at [1201, 112] on input "text" at bounding box center [1187, 112] width 199 height 23
click at [1196, 118] on input "text" at bounding box center [1187, 112] width 199 height 23
click at [87, 62] on span "Home" at bounding box center [71, 58] width 82 height 19
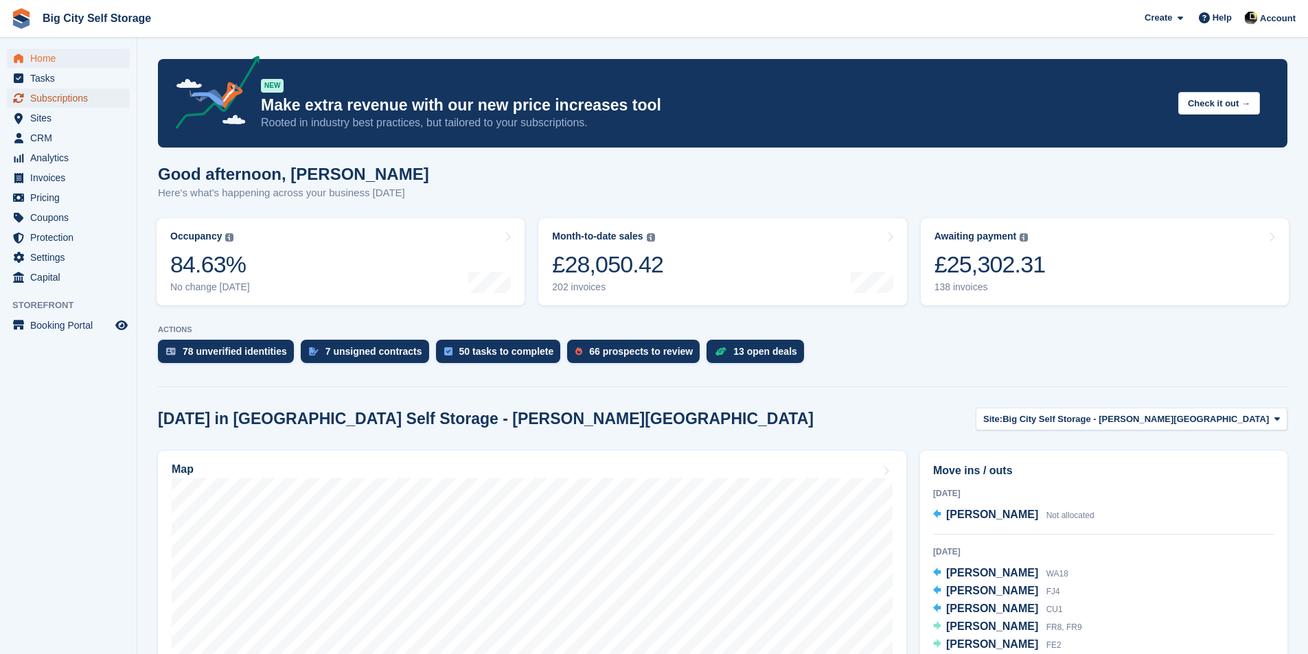
click at [102, 99] on span "Subscriptions" at bounding box center [71, 98] width 82 height 19
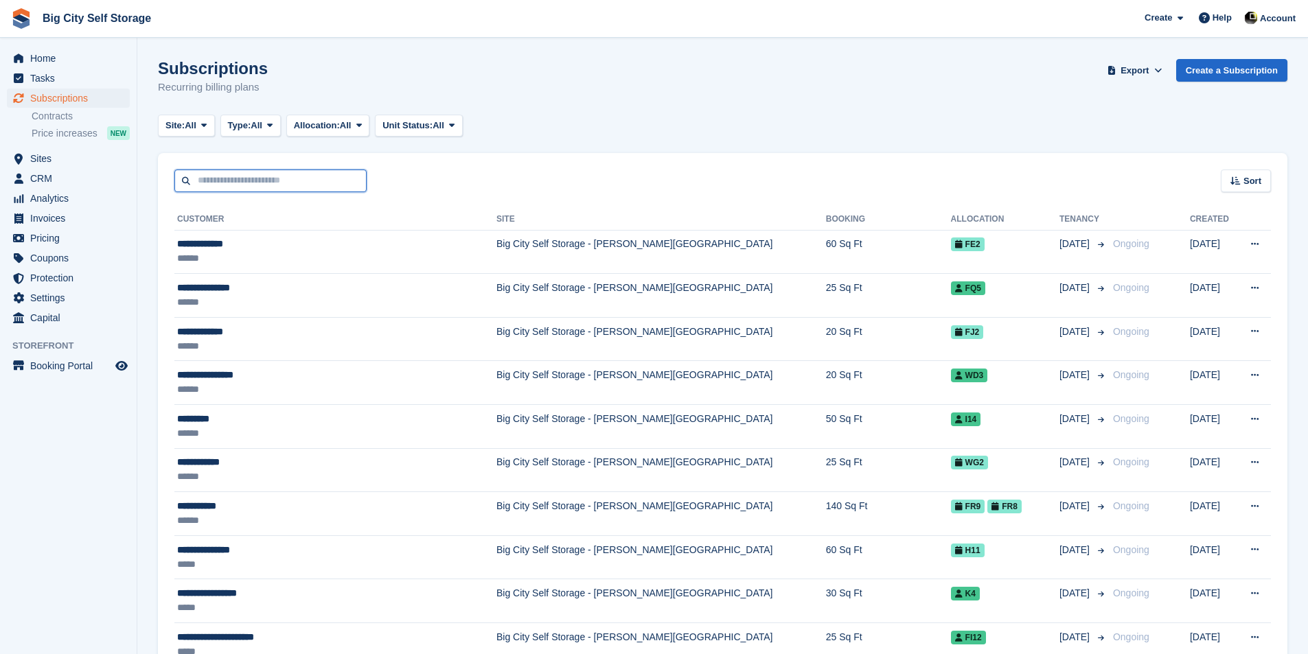
drag, startPoint x: 0, startPoint y: 0, endPoint x: 310, endPoint y: 172, distance: 354.3
click at [310, 172] on input "text" at bounding box center [270, 181] width 192 height 23
type input "********"
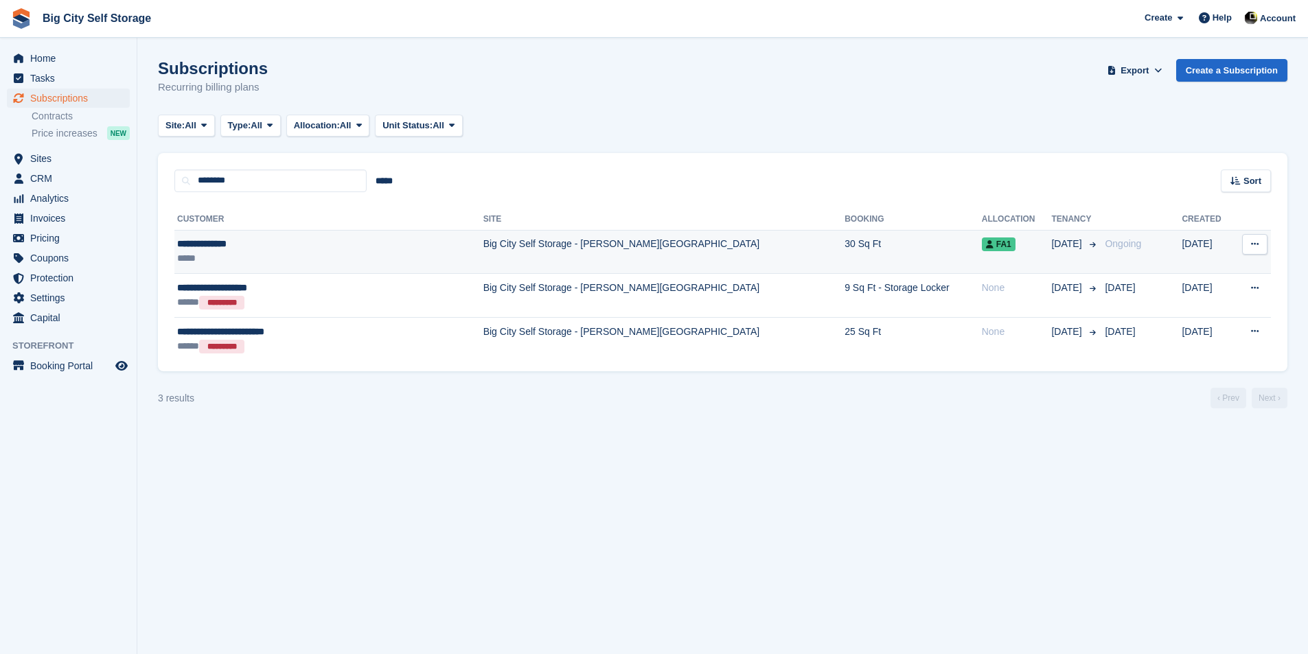
click at [844, 248] on td "30 Sq Ft" at bounding box center [912, 252] width 137 height 44
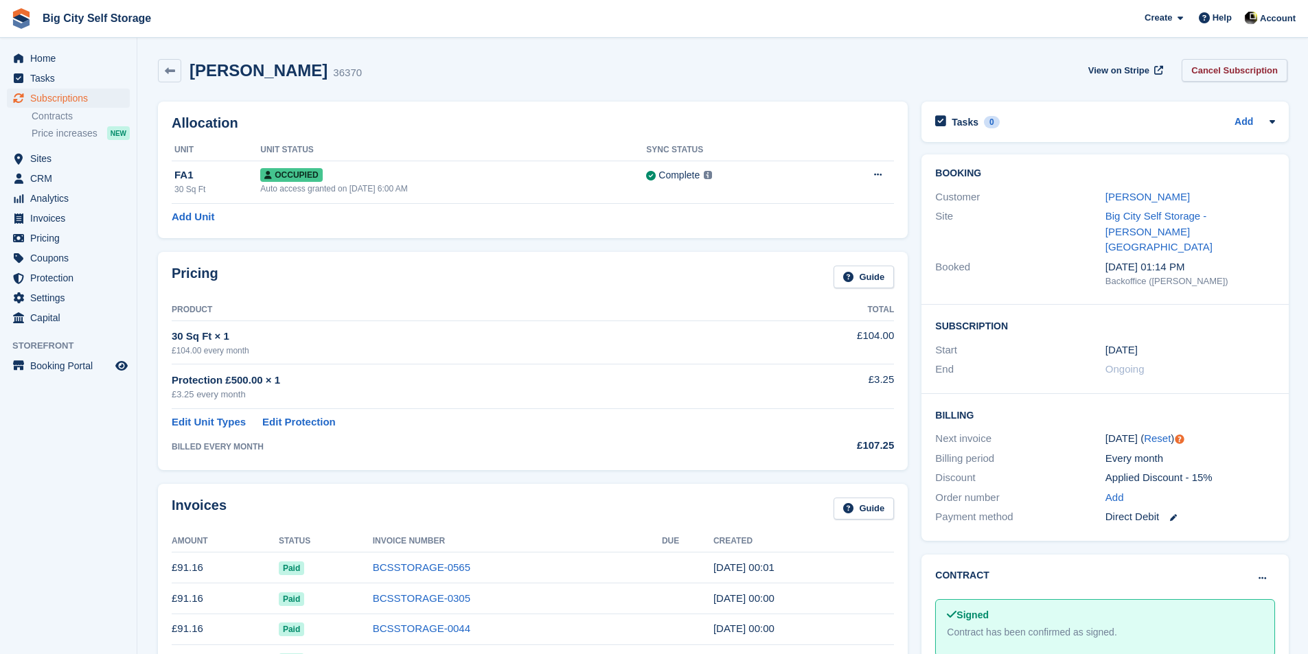
click at [1252, 67] on link "Cancel Subscription" at bounding box center [1234, 70] width 106 height 23
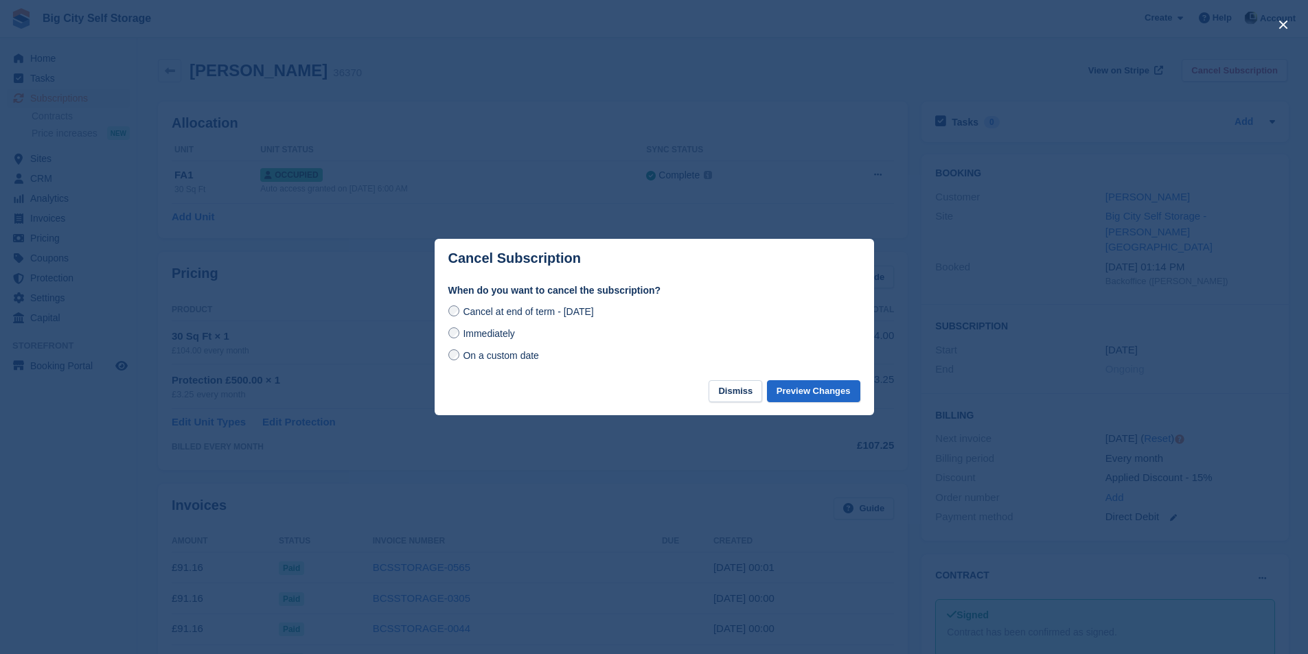
click at [831, 408] on footer "Dismiss Preview Changes" at bounding box center [654, 398] width 439 height 36
click at [833, 389] on button "Preview Changes" at bounding box center [813, 391] width 93 height 23
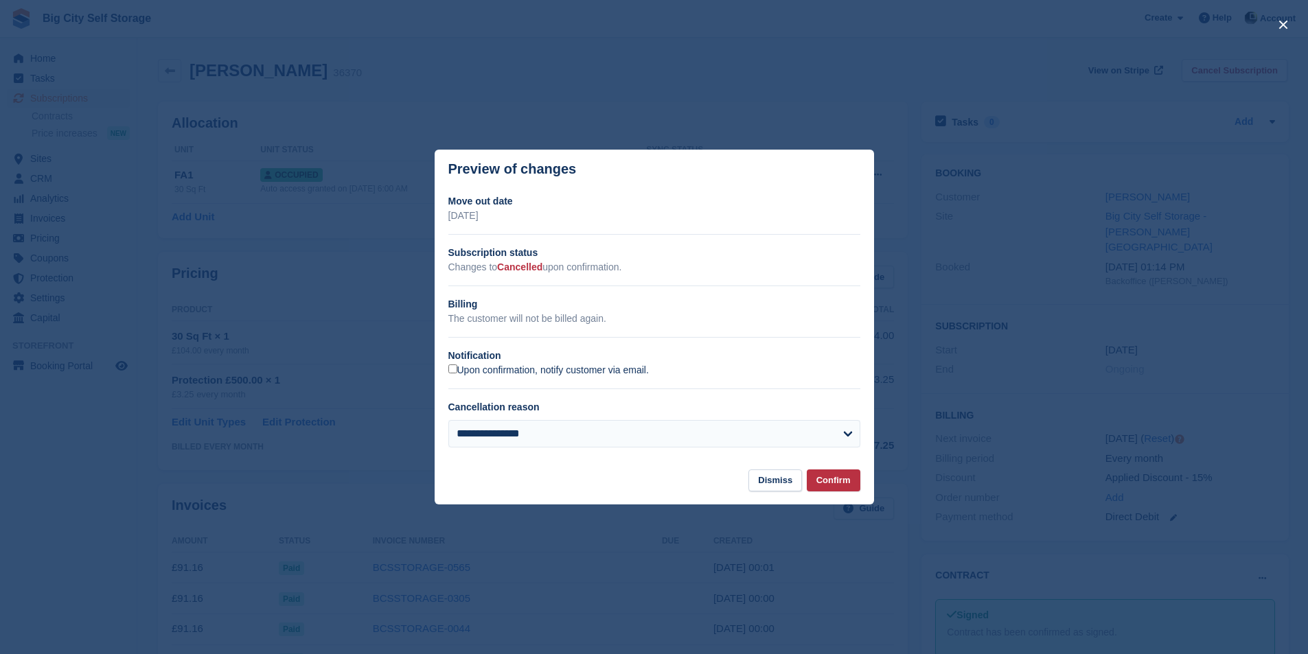
click at [559, 368] on label "Upon confirmation, notify customer via email." at bounding box center [548, 371] width 200 height 12
click at [848, 481] on button "Confirm" at bounding box center [834, 481] width 54 height 23
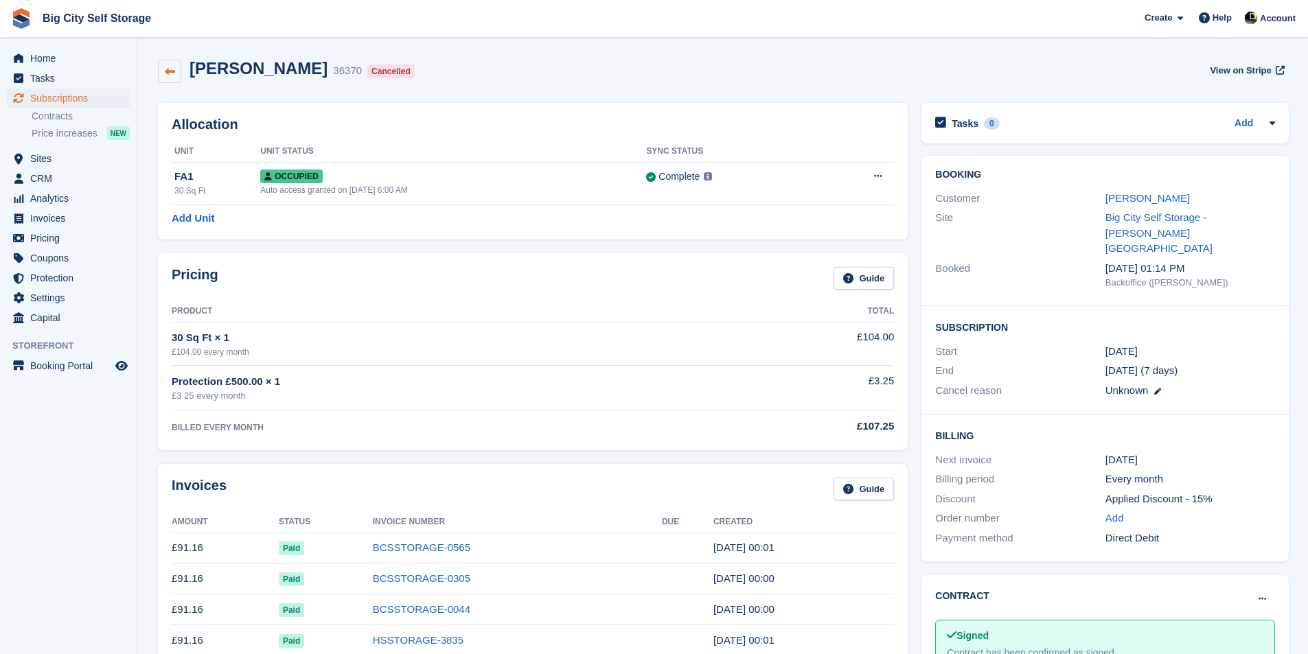
click at [167, 75] on icon at bounding box center [170, 72] width 10 height 10
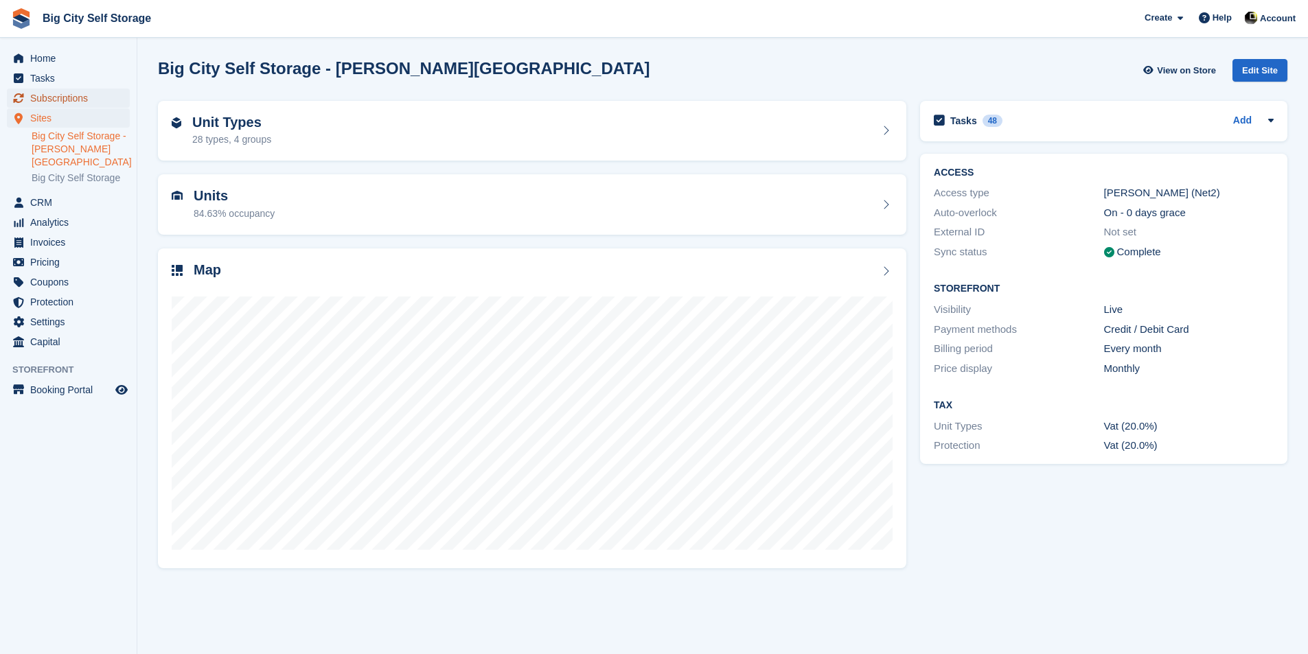
click at [71, 100] on span "Subscriptions" at bounding box center [71, 98] width 82 height 19
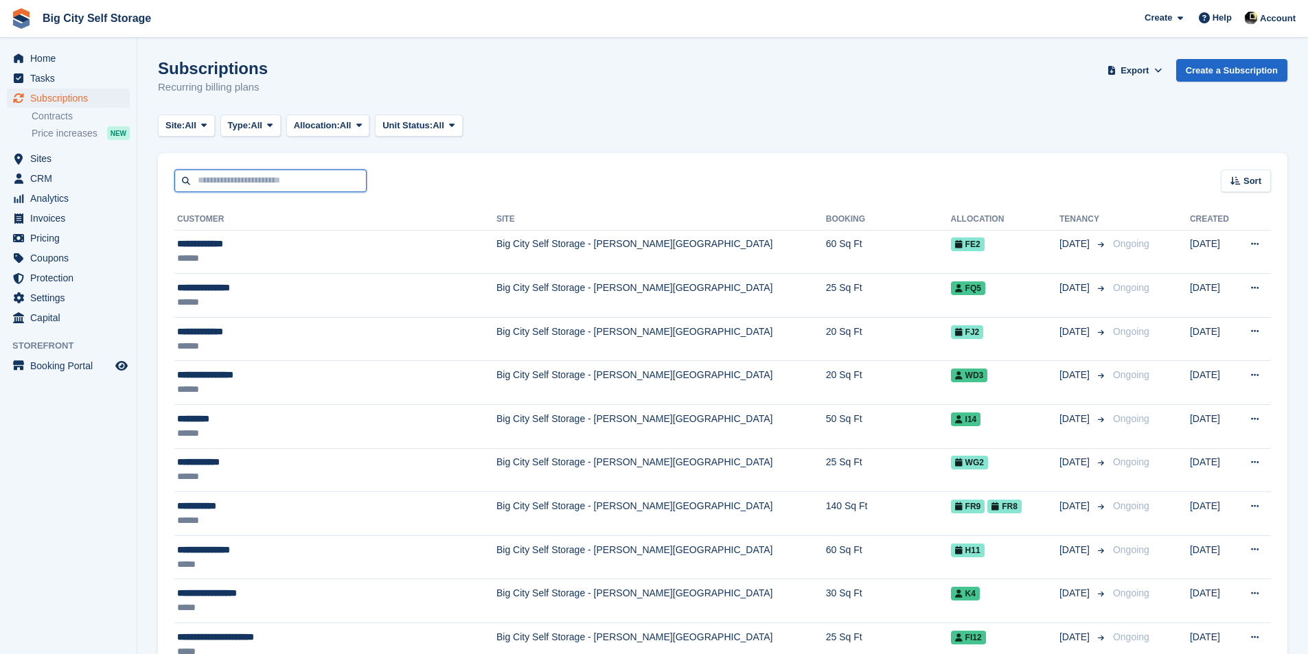
click at [280, 185] on input "text" at bounding box center [270, 181] width 192 height 23
type input "****"
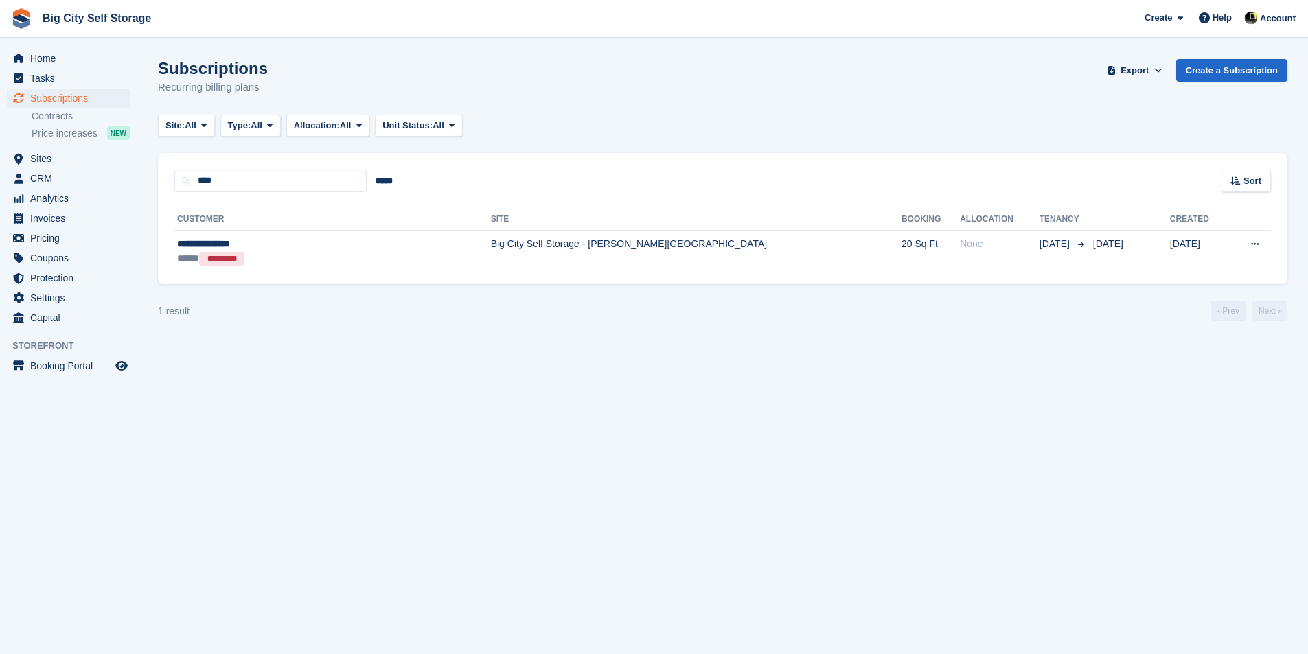
click at [283, 195] on div "**********" at bounding box center [722, 238] width 1129 height 93
click at [279, 185] on input "****" at bounding box center [270, 181] width 192 height 23
type input "******"
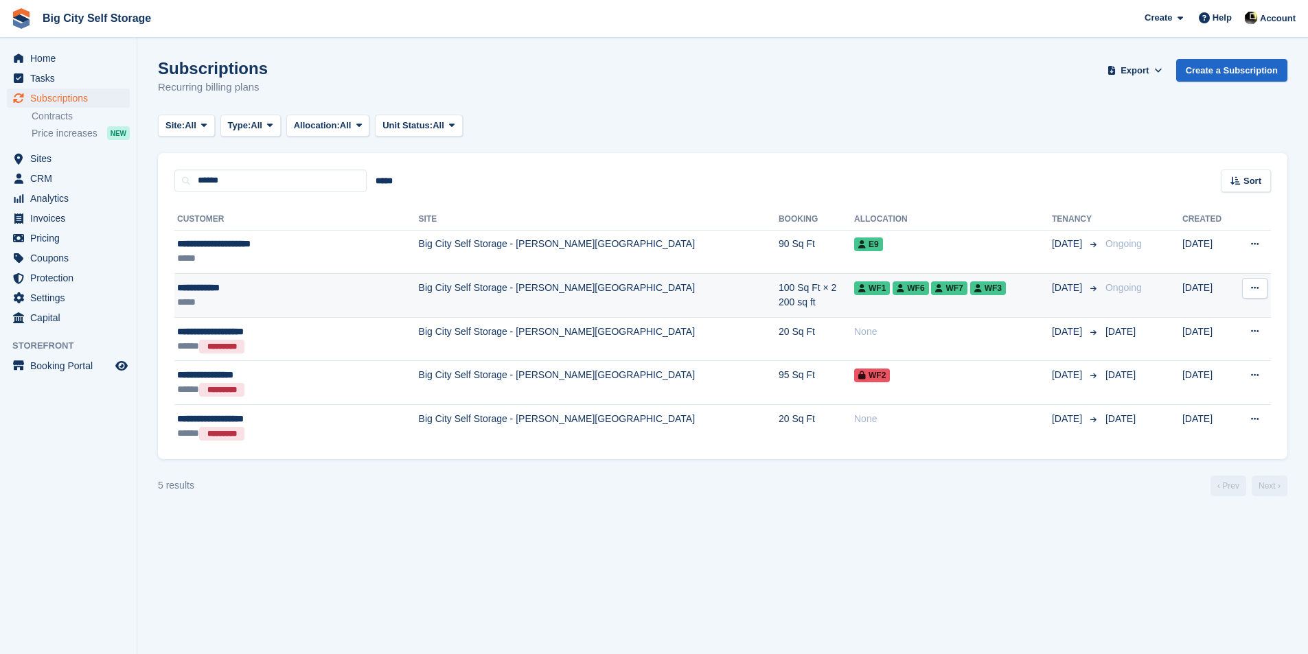
click at [262, 293] on div "**********" at bounding box center [269, 288] width 185 height 14
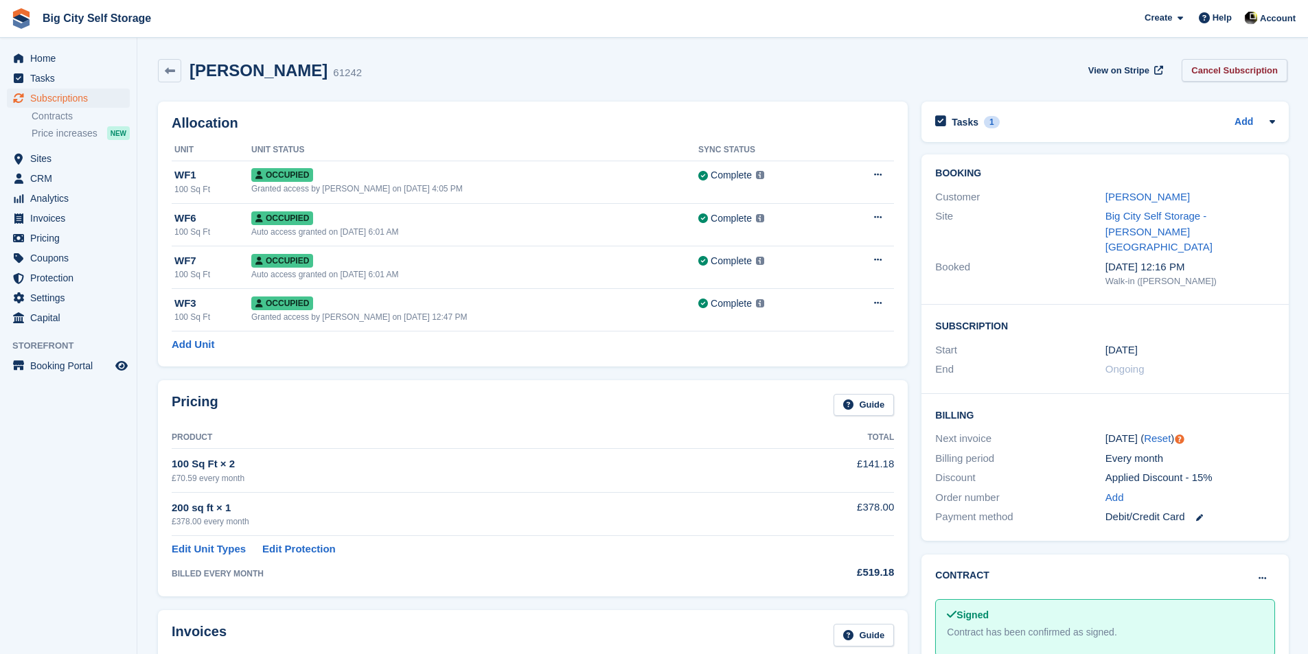
click at [1250, 69] on link "Cancel Subscription" at bounding box center [1234, 70] width 106 height 23
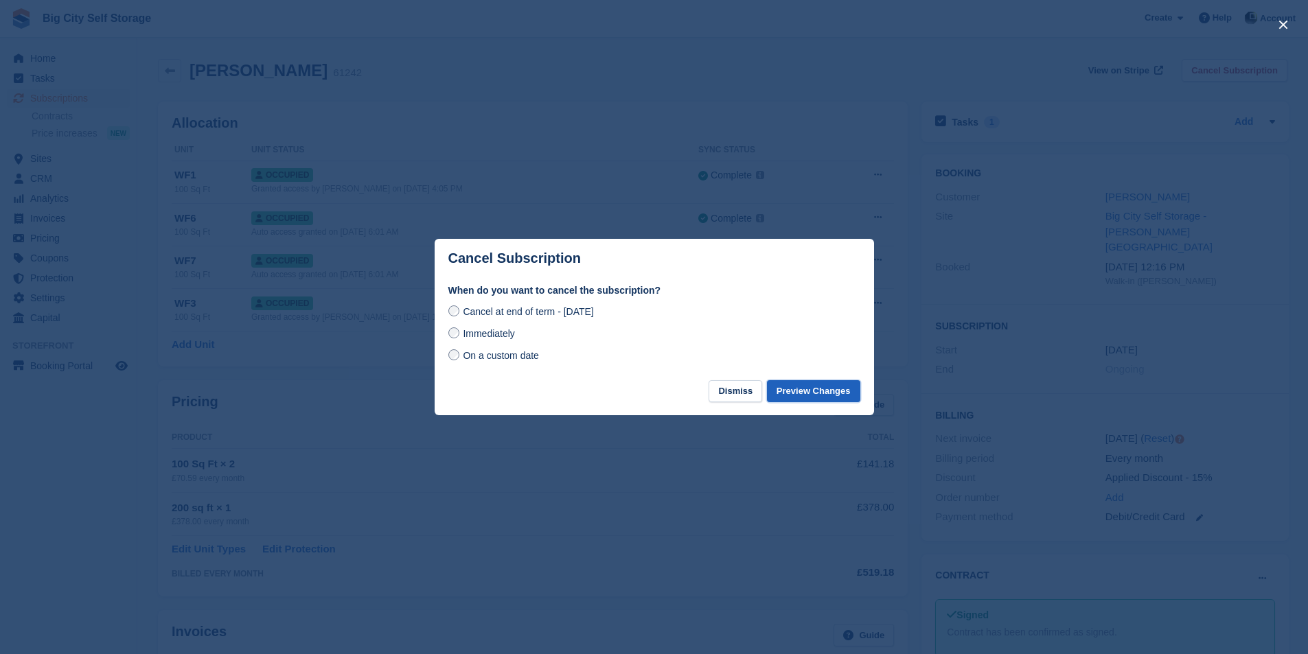
click at [819, 388] on button "Preview Changes" at bounding box center [813, 391] width 93 height 23
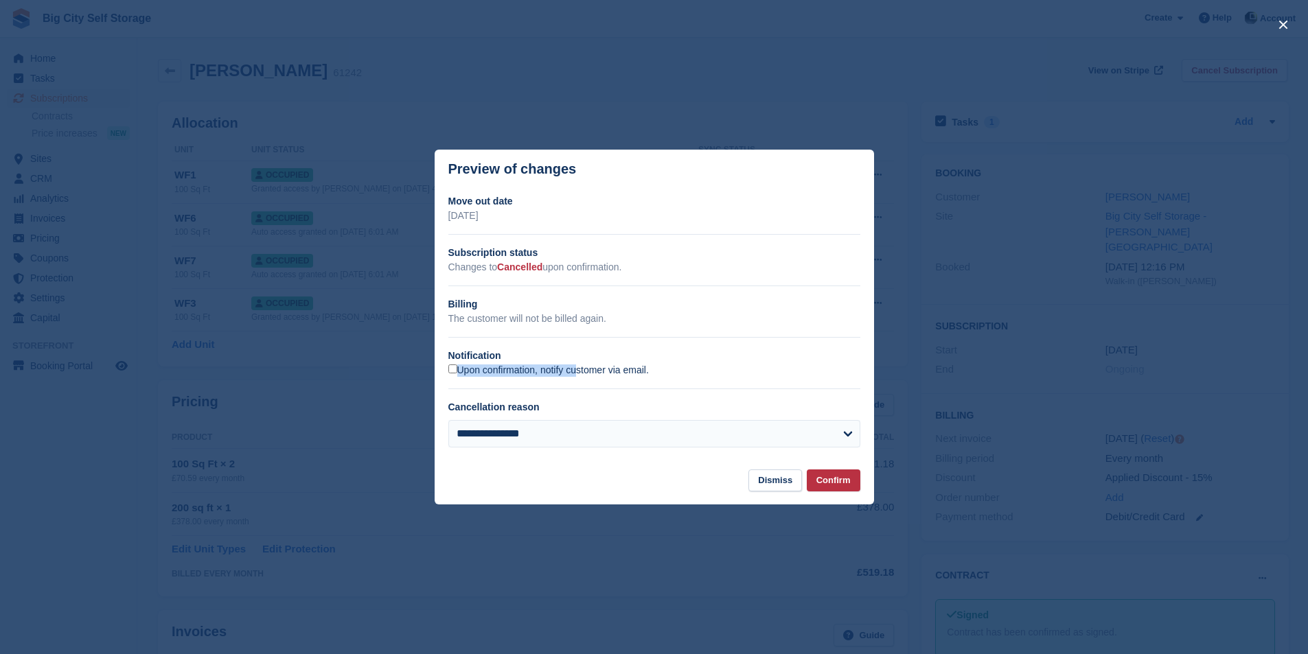
click at [540, 367] on div "Upon confirmation, notify customer via email." at bounding box center [654, 370] width 412 height 14
click at [610, 377] on label "Upon confirmation, notify customer via email." at bounding box center [548, 371] width 200 height 12
click at [848, 483] on button "Confirm" at bounding box center [834, 481] width 54 height 23
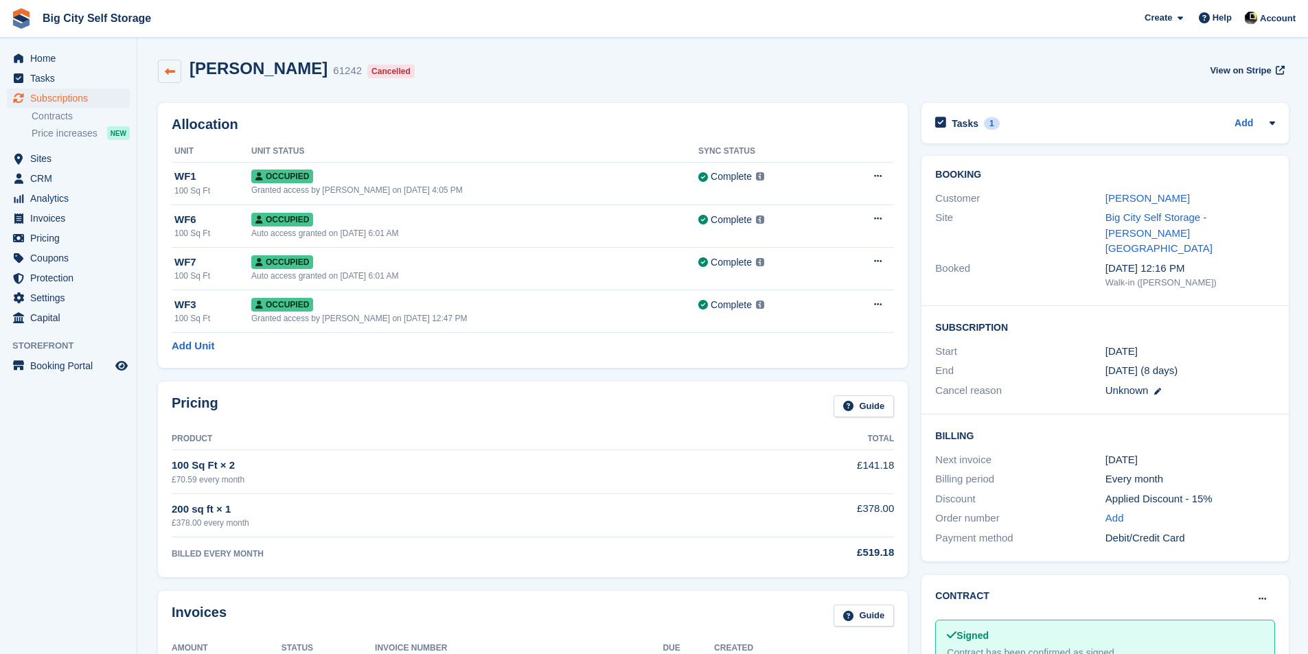
click at [177, 75] on link at bounding box center [169, 71] width 23 height 23
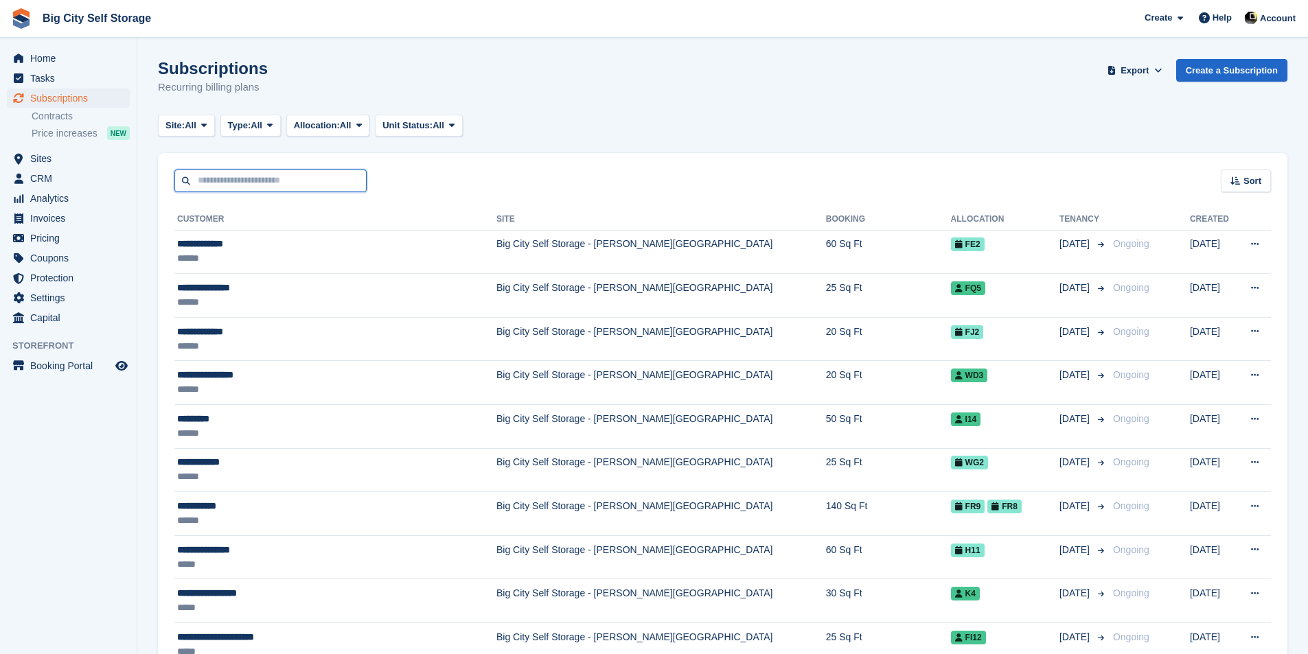
click at [284, 172] on input "text" at bounding box center [270, 181] width 192 height 23
type input "******"
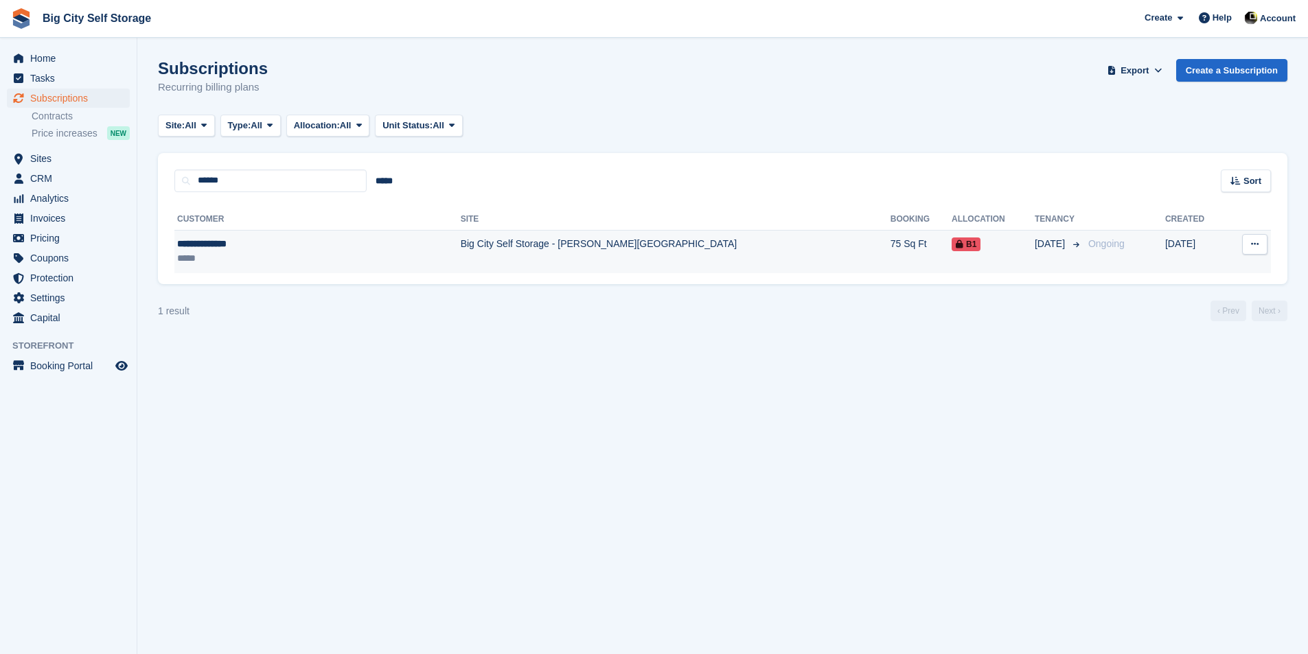
click at [461, 247] on td "Big City Self Storage - [PERSON_NAME][GEOGRAPHIC_DATA]" at bounding box center [676, 251] width 430 height 43
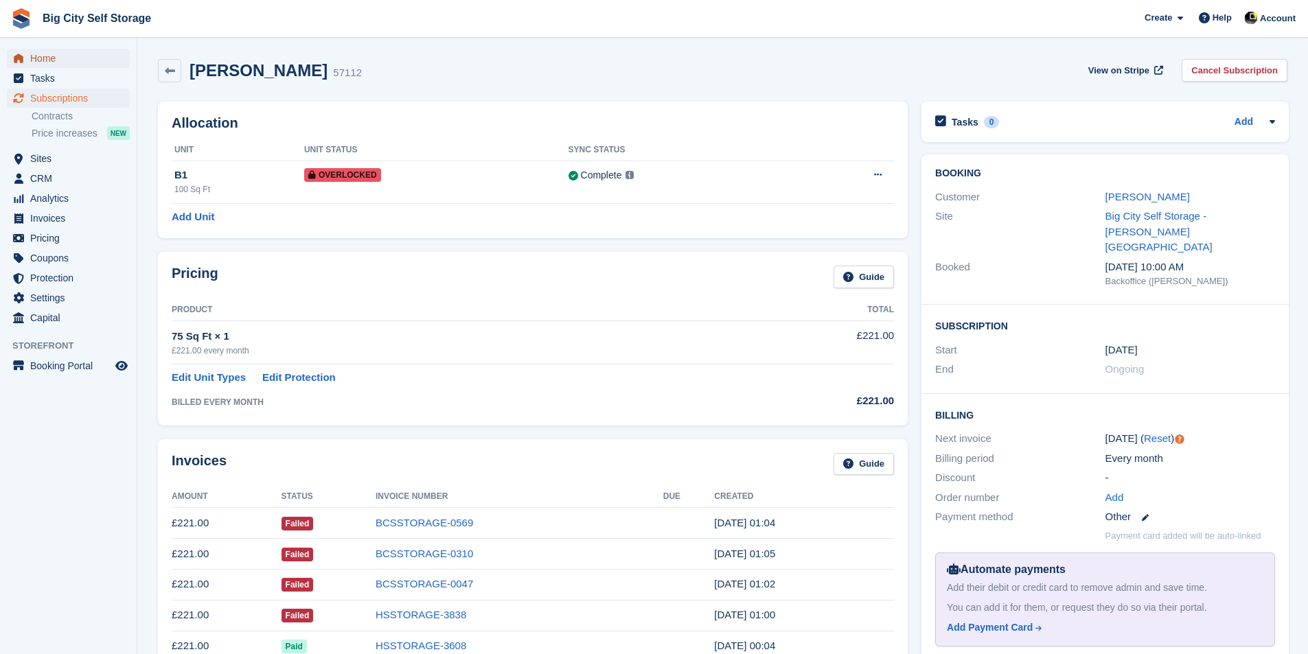
click at [65, 65] on span "Home" at bounding box center [71, 58] width 82 height 19
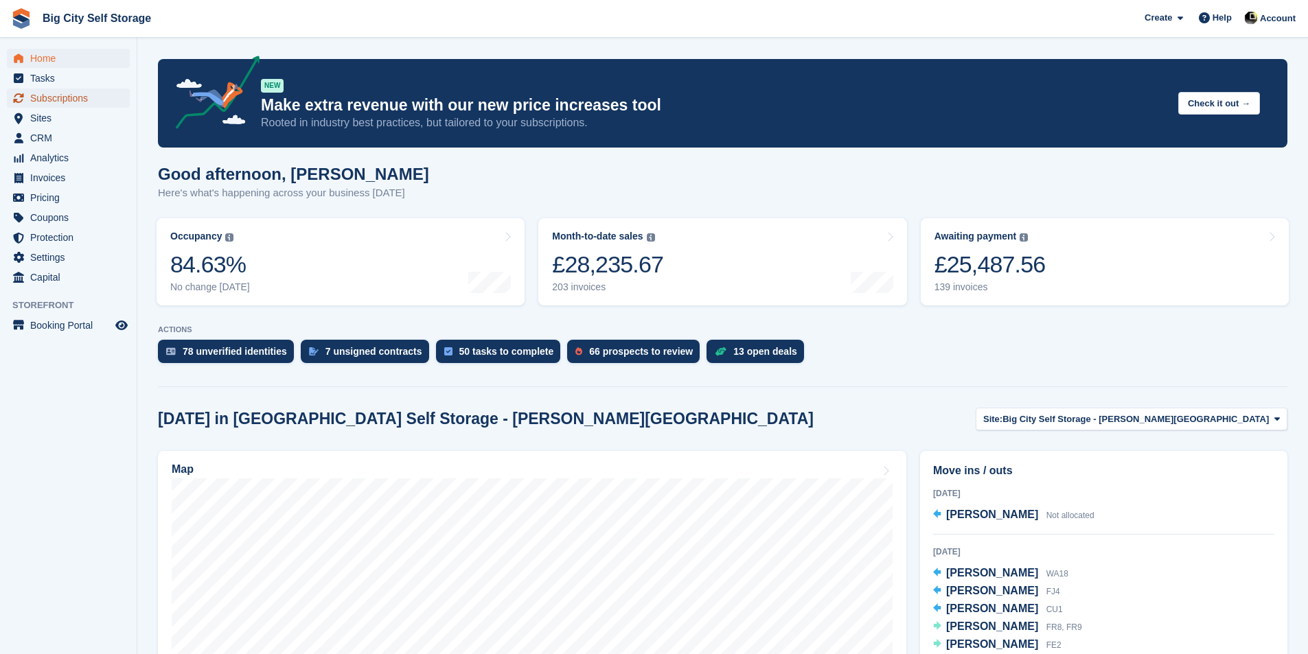
click at [56, 97] on span "Subscriptions" at bounding box center [71, 98] width 82 height 19
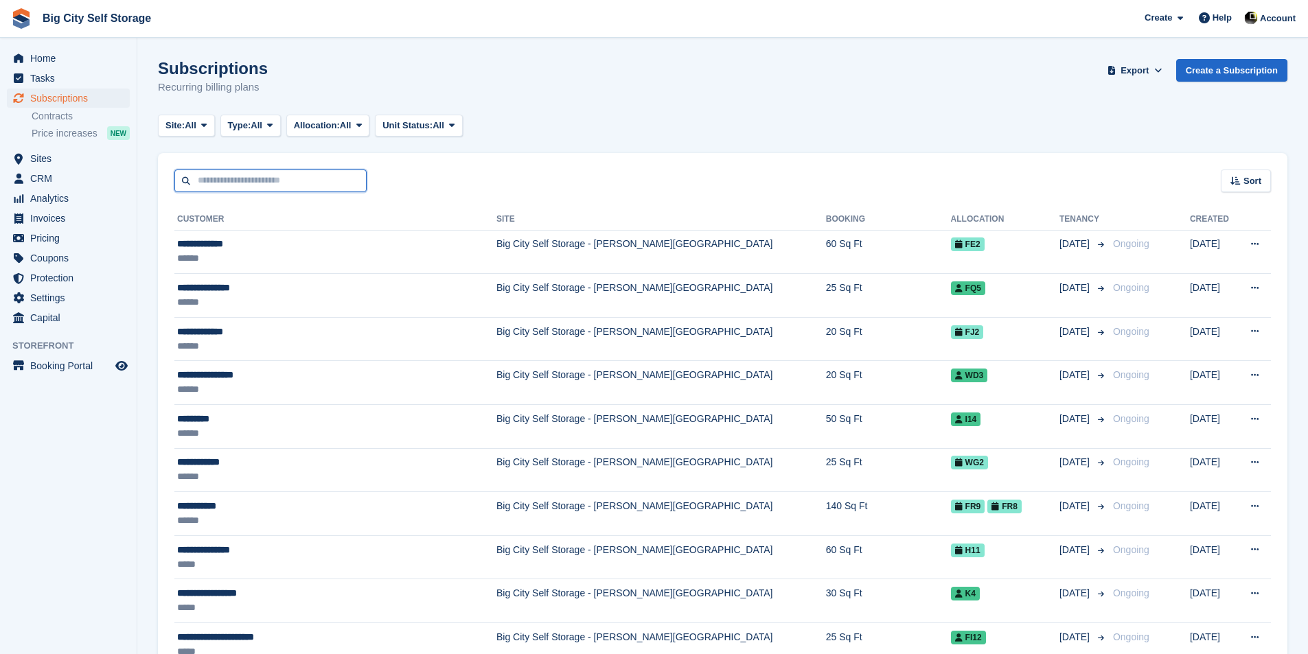
click at [249, 185] on input "text" at bounding box center [270, 181] width 192 height 23
type input "******"
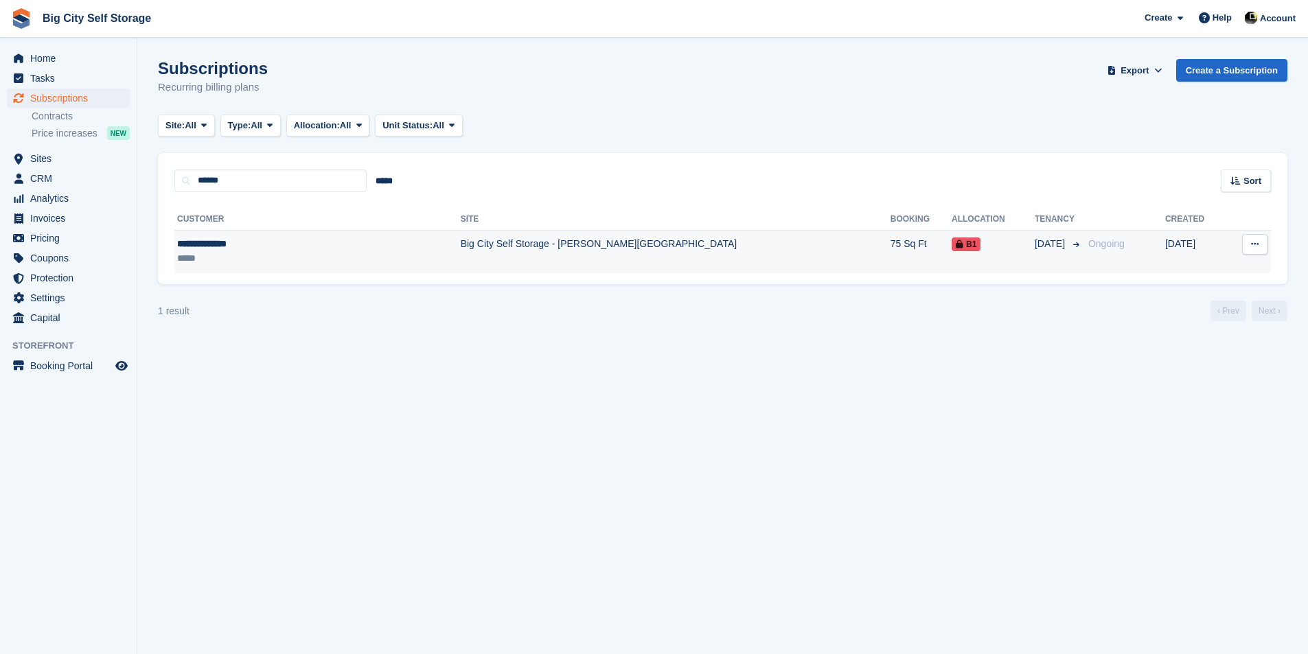
click at [564, 242] on td "Big City Self Storage - [PERSON_NAME][GEOGRAPHIC_DATA]" at bounding box center [676, 251] width 430 height 43
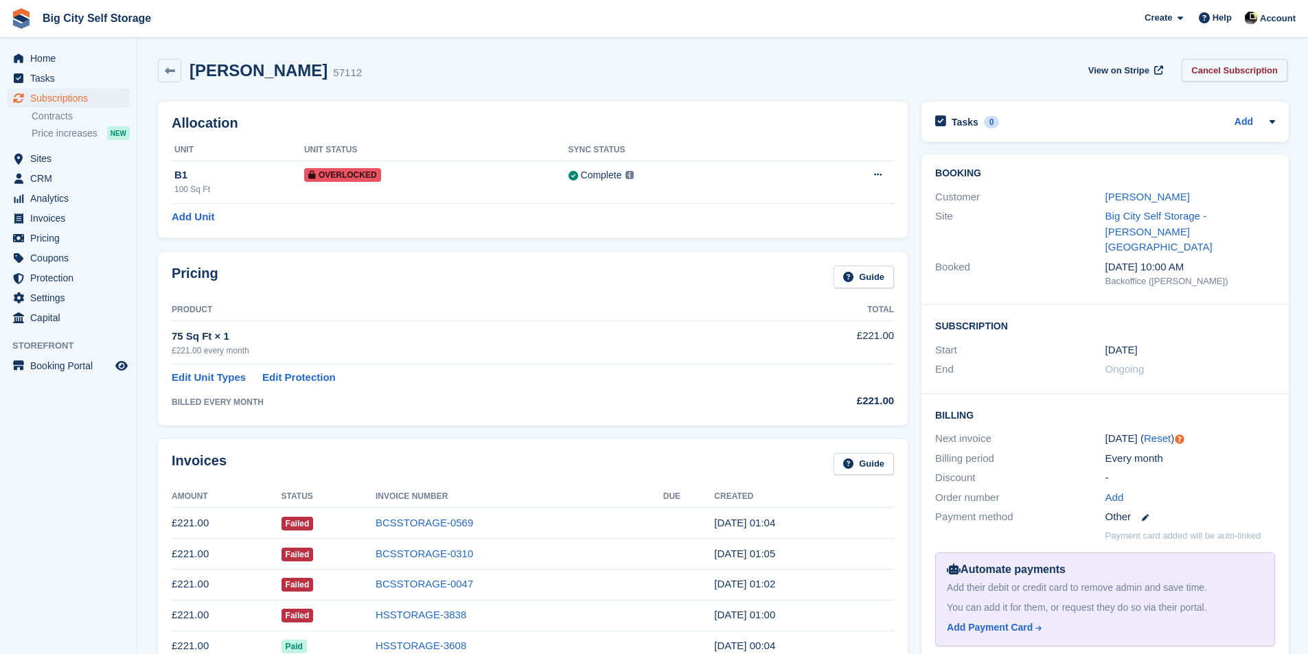
click at [1211, 71] on link "Cancel Subscription" at bounding box center [1234, 70] width 106 height 23
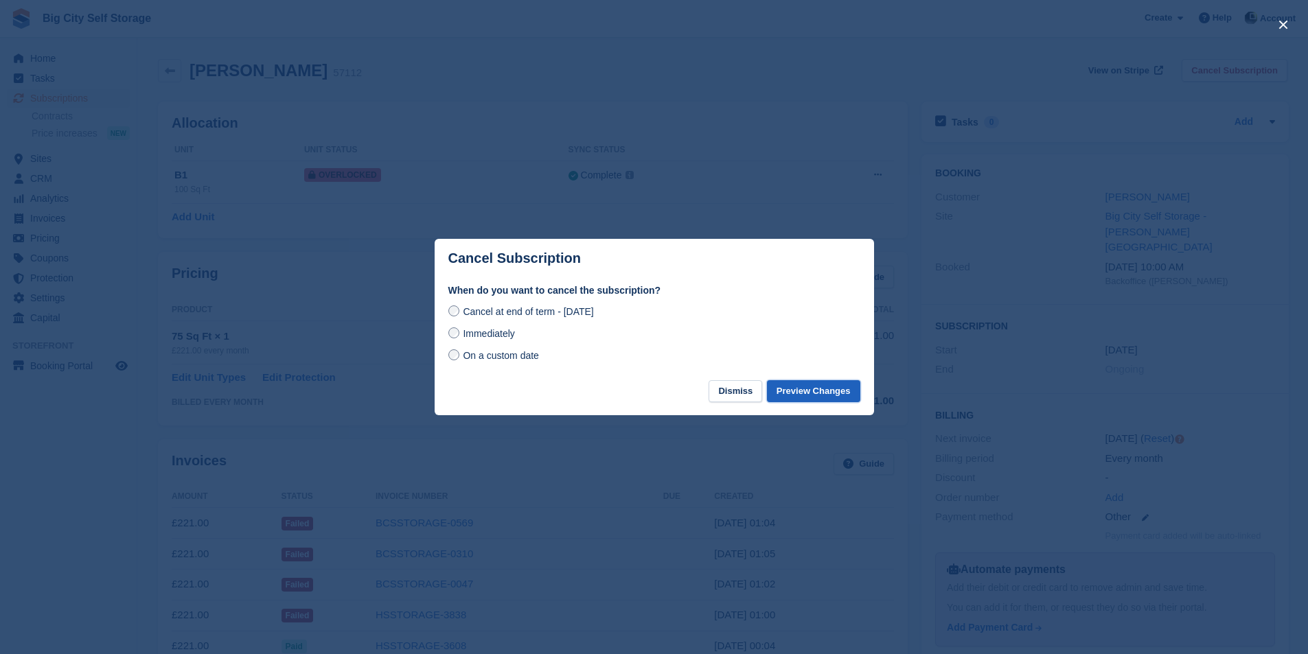
click at [839, 391] on button "Preview Changes" at bounding box center [813, 391] width 93 height 23
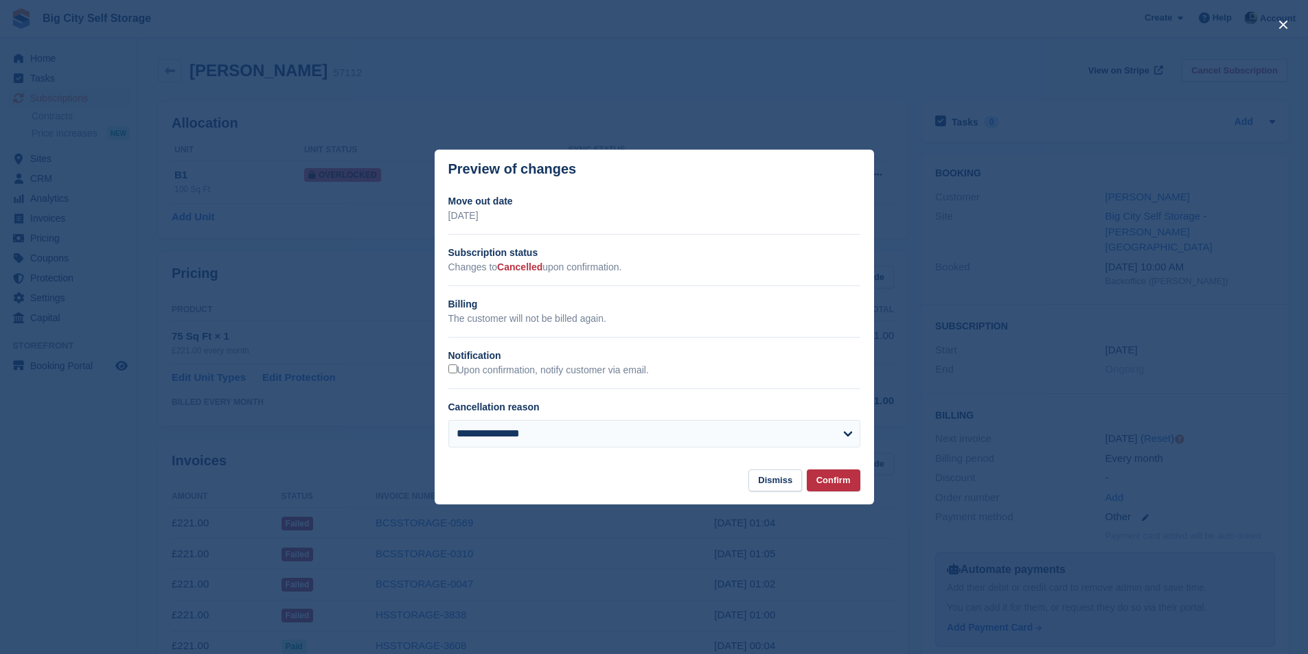
click at [527, 378] on div "Upon confirmation, notify customer via email." at bounding box center [654, 370] width 412 height 14
click at [530, 369] on label "Upon confirmation, notify customer via email." at bounding box center [548, 371] width 200 height 12
click at [846, 483] on button "Confirm" at bounding box center [834, 481] width 54 height 23
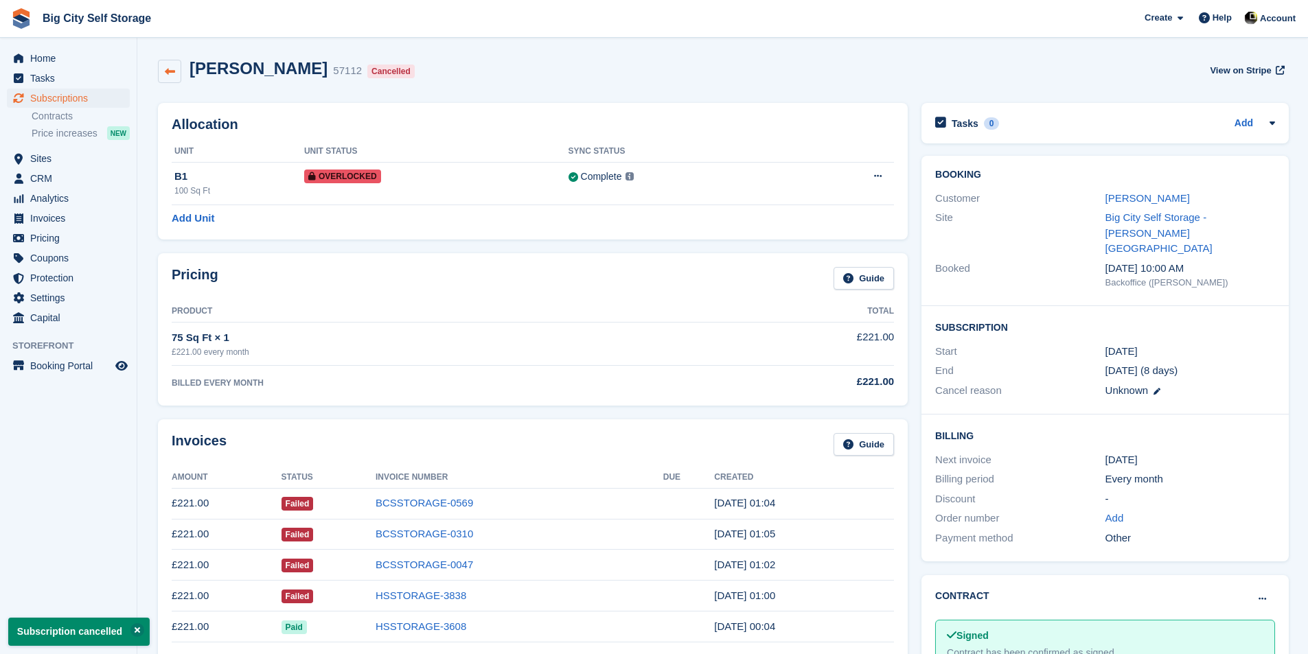
click at [165, 73] on icon at bounding box center [170, 72] width 10 height 10
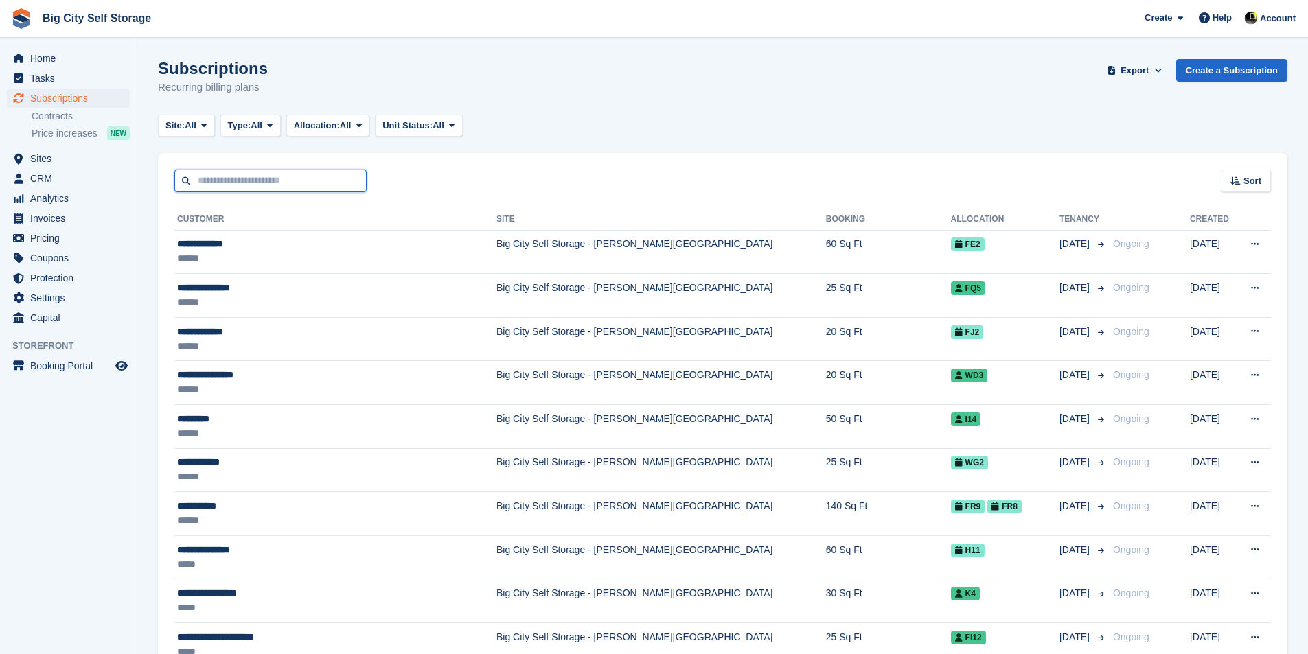
click at [281, 186] on input "text" at bounding box center [270, 181] width 192 height 23
type input "****"
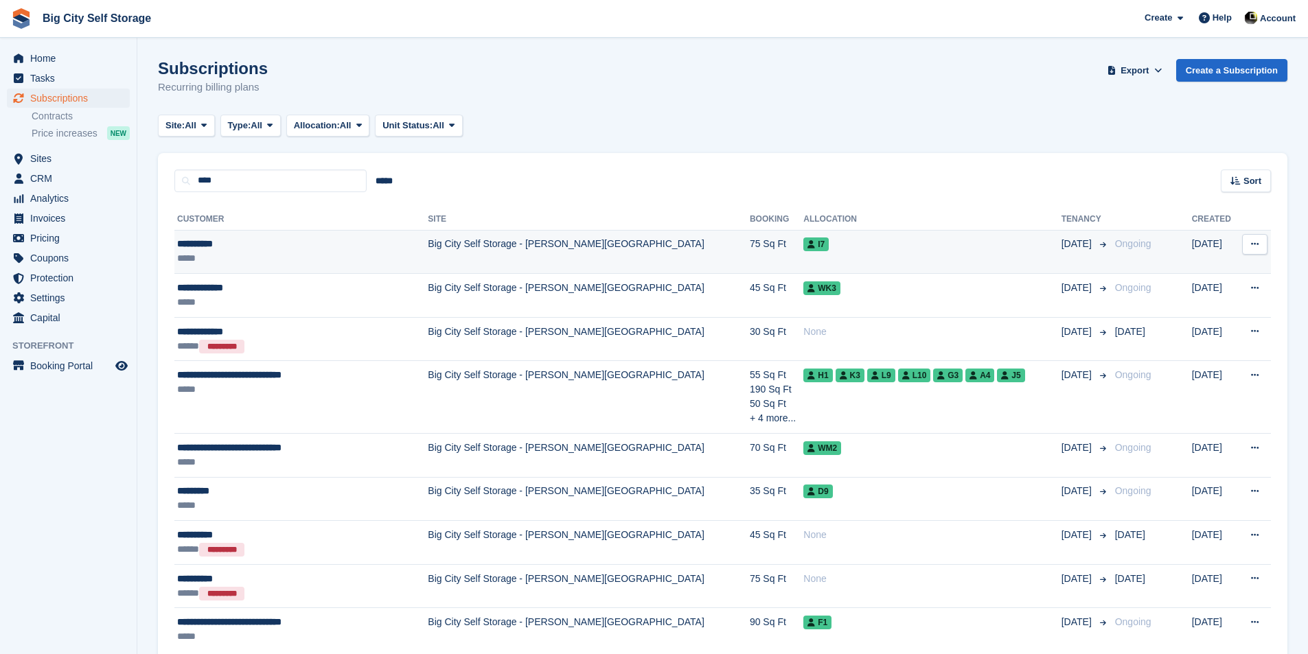
click at [342, 238] on div "**********" at bounding box center [284, 244] width 215 height 14
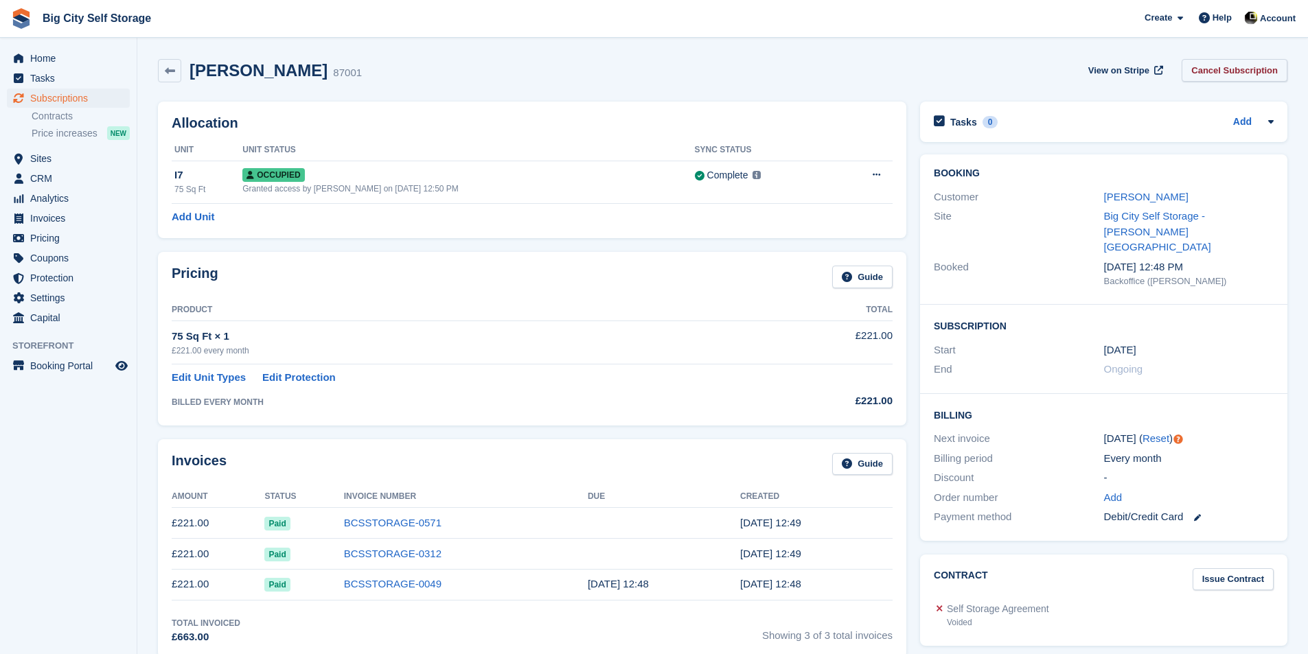
click at [1244, 70] on link "Cancel Subscription" at bounding box center [1234, 70] width 106 height 23
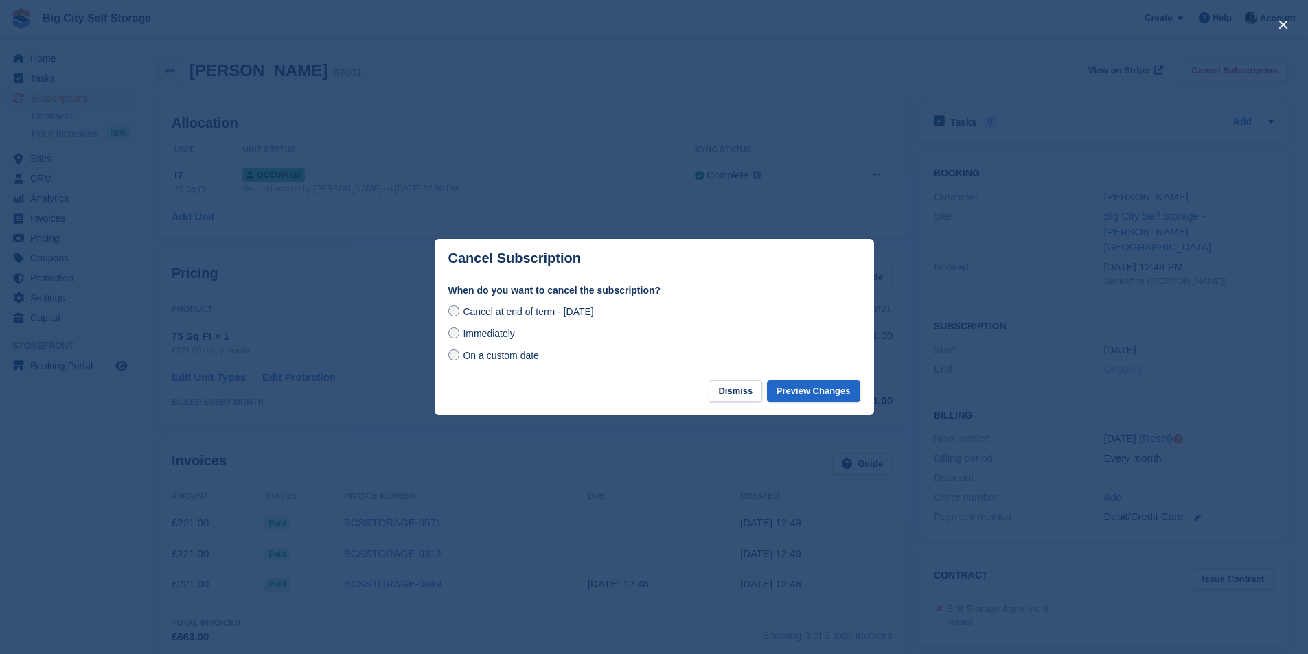
click at [518, 342] on div "Immediately" at bounding box center [654, 333] width 412 height 16
click at [500, 339] on span "Immediately" at bounding box center [488, 333] width 51 height 11
click at [509, 307] on span "Cancel at end of term - [DATE]" at bounding box center [528, 311] width 130 height 11
click at [840, 395] on button "Preview Changes" at bounding box center [813, 391] width 93 height 23
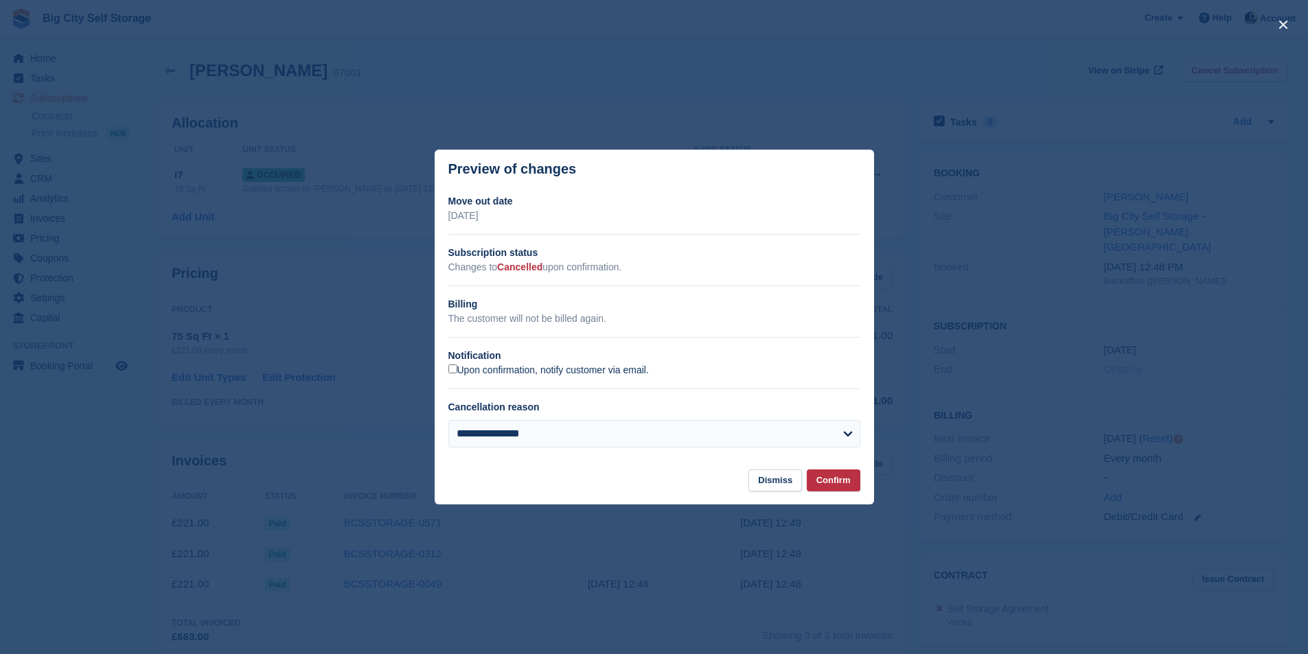
click at [529, 374] on label "Upon confirmation, notify customer via email." at bounding box center [548, 371] width 200 height 12
click at [830, 476] on button "Confirm" at bounding box center [834, 481] width 54 height 23
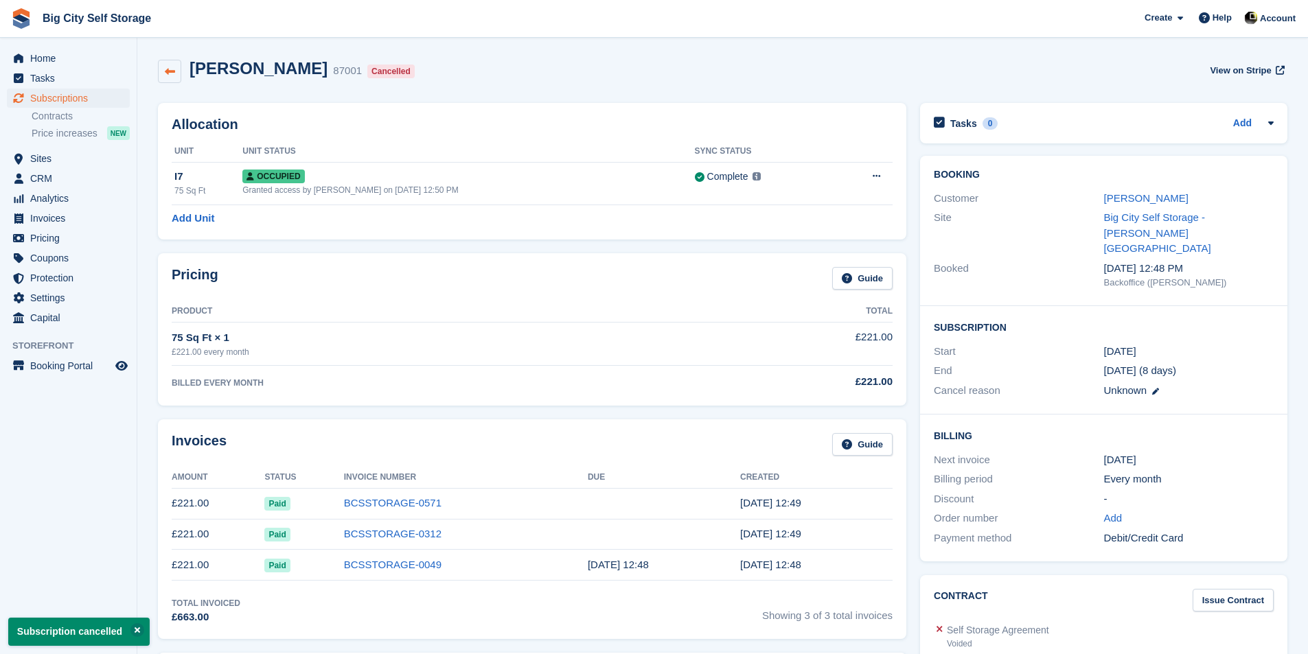
click at [166, 77] on link at bounding box center [169, 71] width 23 height 23
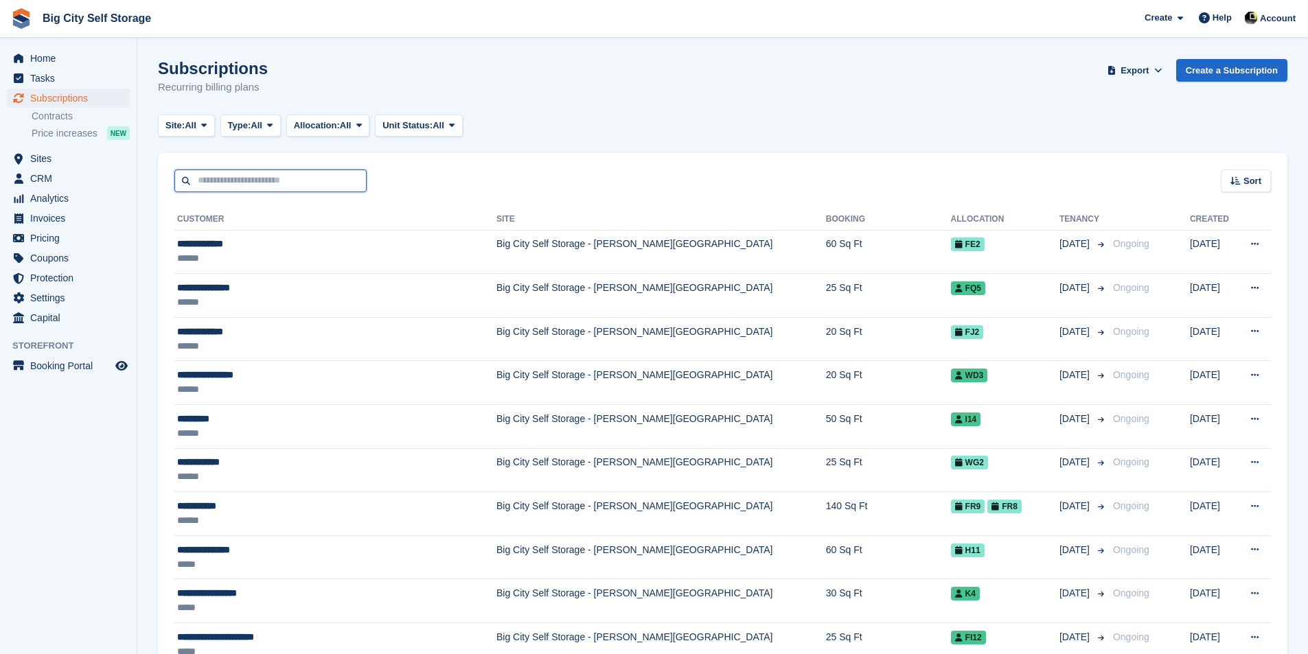
click at [345, 174] on input "text" at bounding box center [270, 181] width 192 height 23
type input "*****"
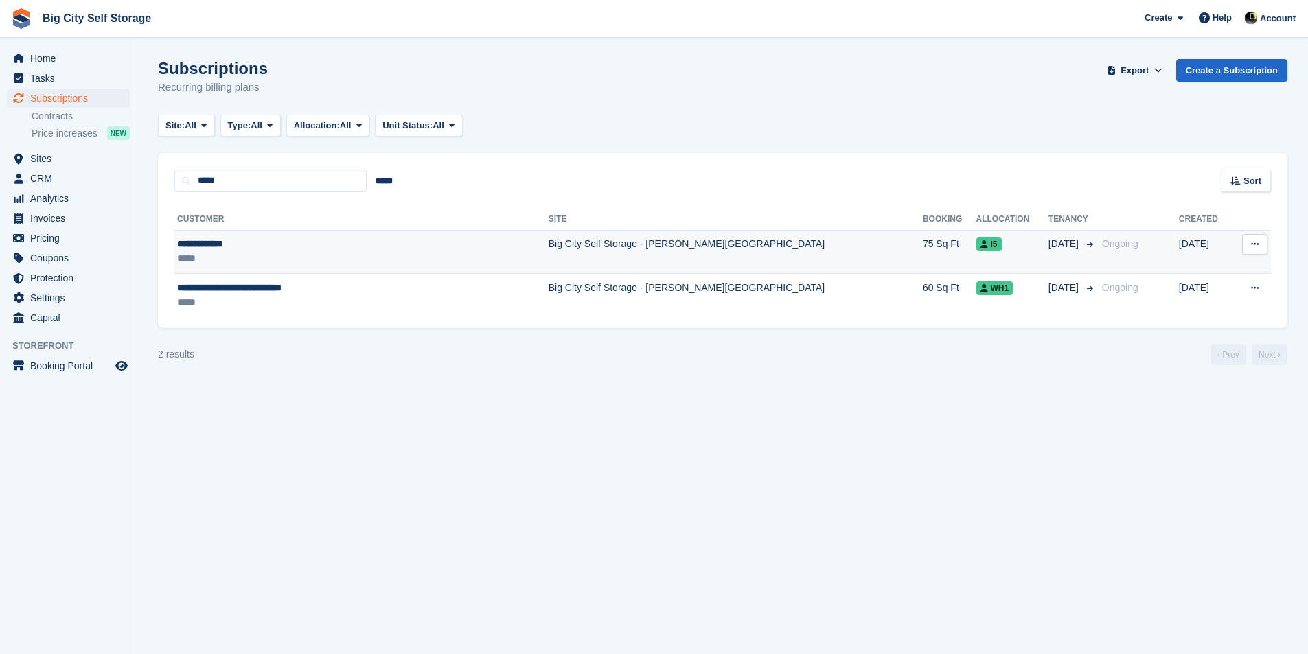
click at [317, 259] on div "*****" at bounding box center [313, 258] width 273 height 14
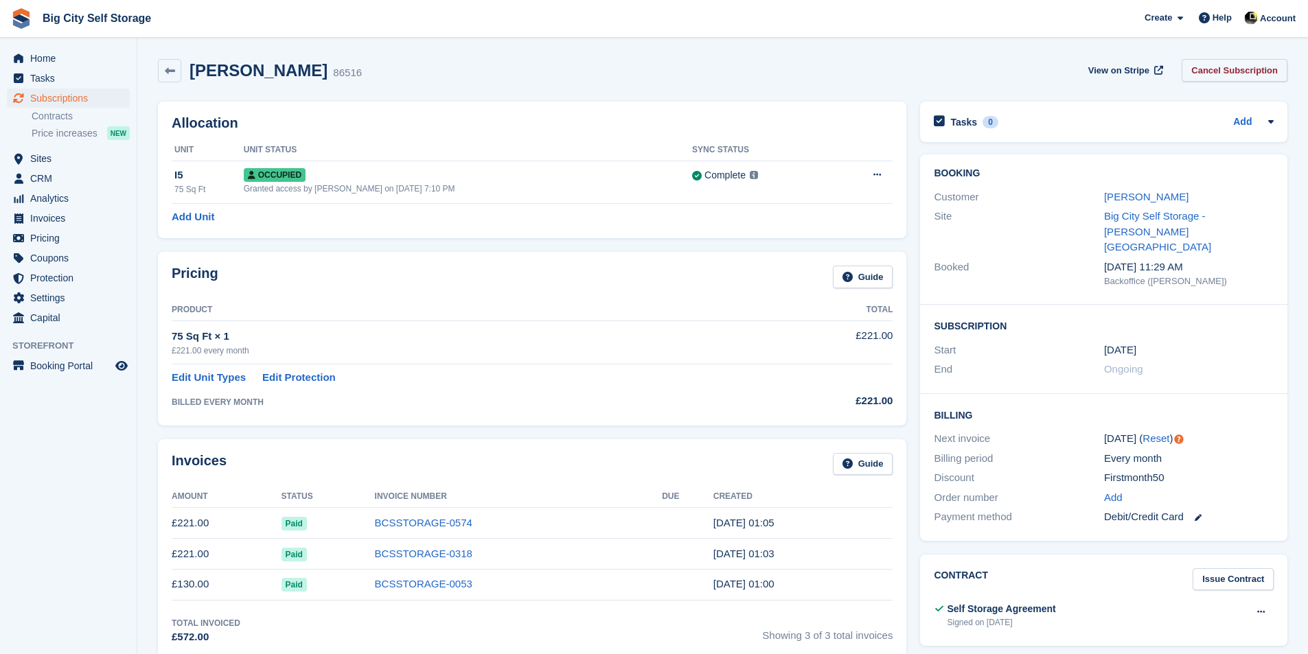
click at [1260, 67] on link "Cancel Subscription" at bounding box center [1234, 70] width 106 height 23
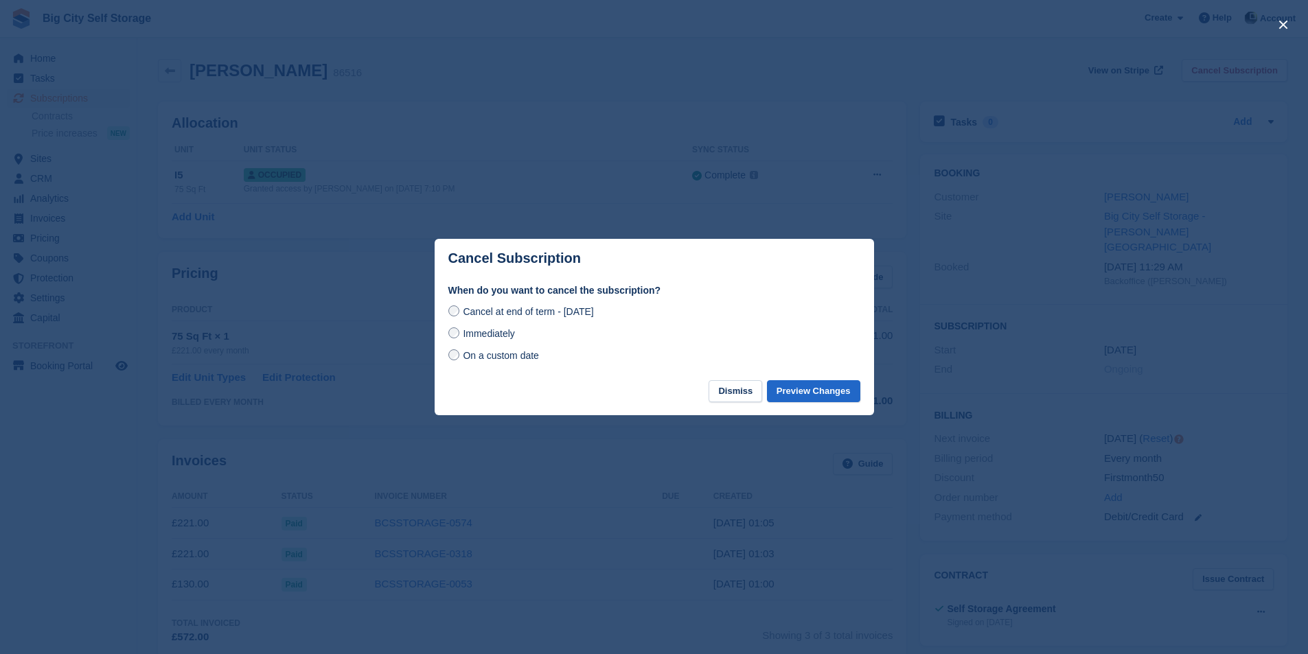
click at [492, 332] on span "Immediately" at bounding box center [488, 333] width 51 height 11
click at [835, 391] on button "Preview Changes" at bounding box center [813, 391] width 93 height 23
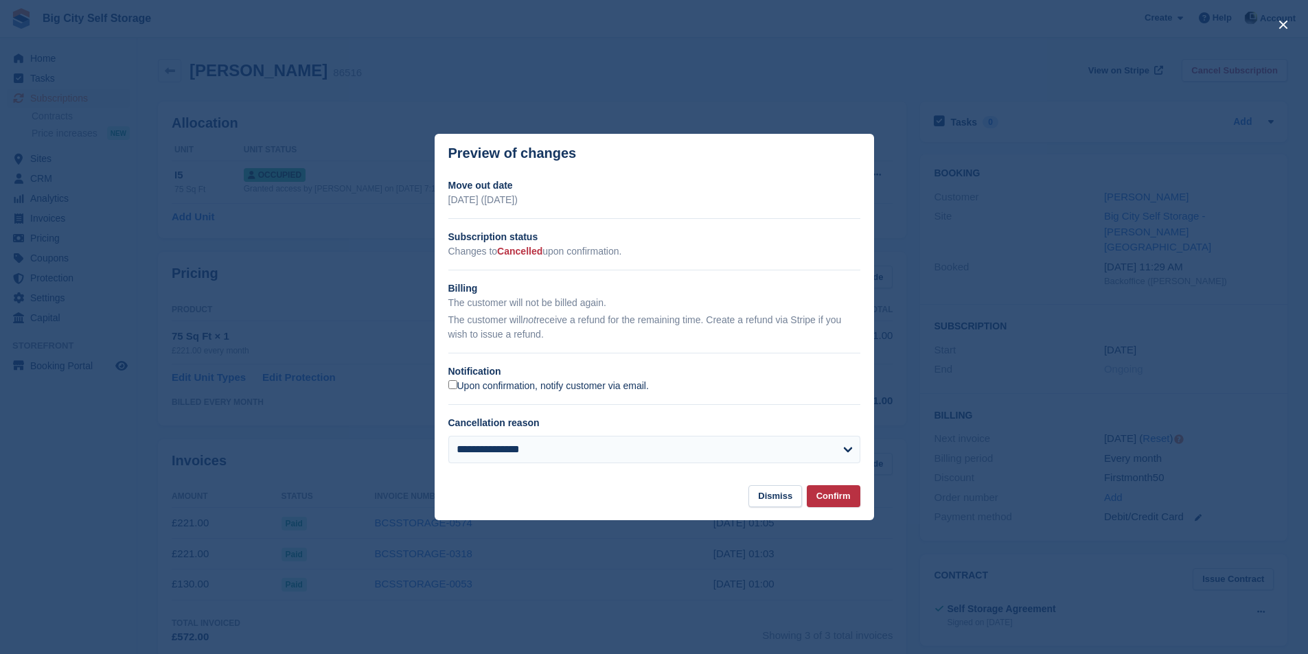
click at [564, 393] on label "Upon confirmation, notify customer via email." at bounding box center [548, 386] width 200 height 12
click at [830, 491] on button "Confirm" at bounding box center [834, 496] width 54 height 23
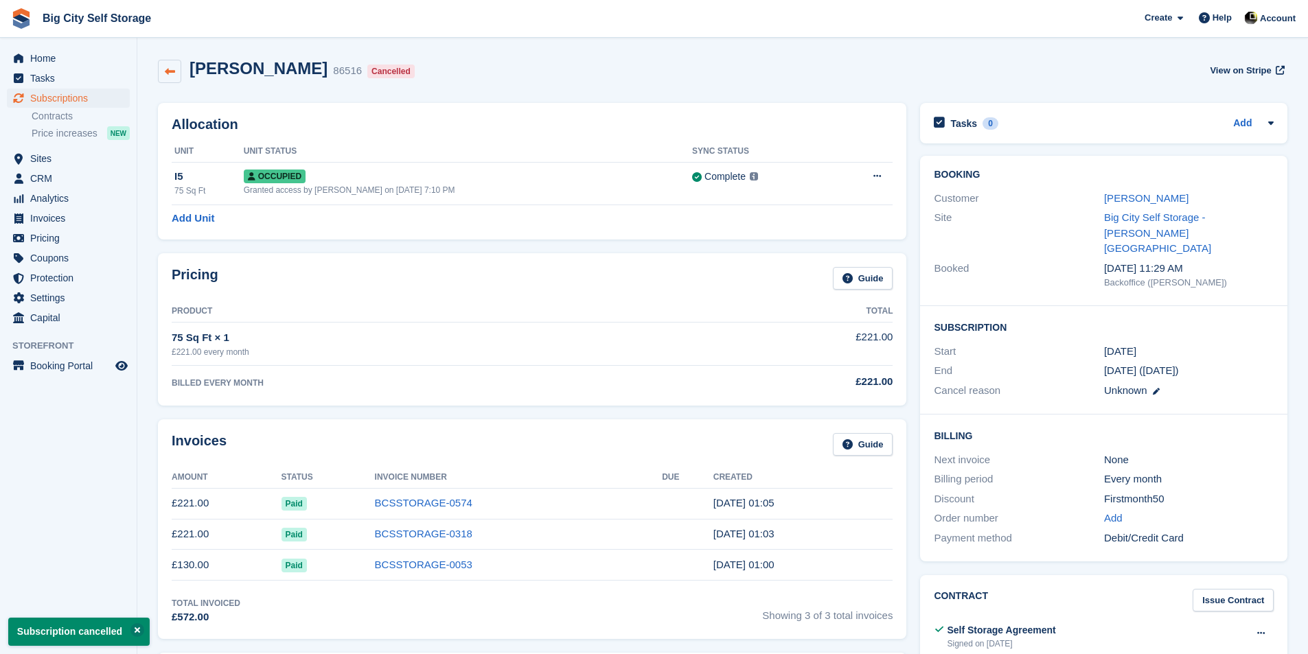
click at [168, 74] on icon at bounding box center [170, 72] width 10 height 10
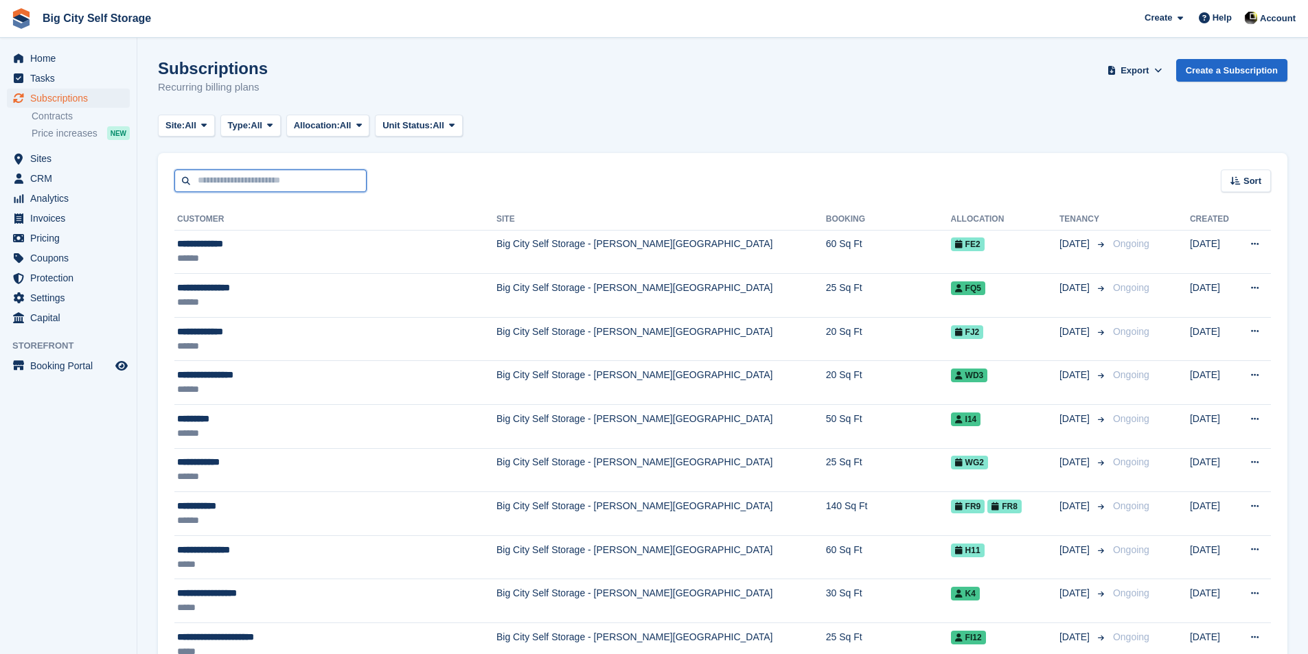
click at [291, 192] on input "text" at bounding box center [270, 181] width 192 height 23
type input "******"
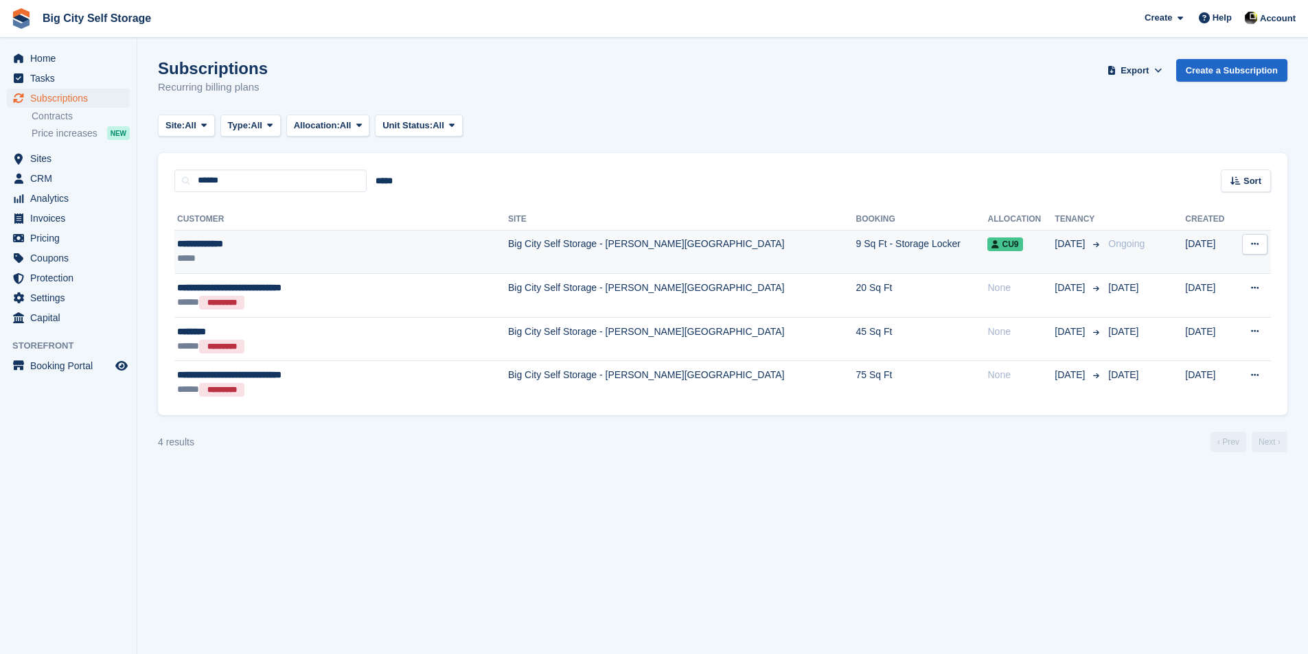
click at [551, 247] on td "Big City Self Storage - [PERSON_NAME][GEOGRAPHIC_DATA]" at bounding box center [682, 252] width 348 height 44
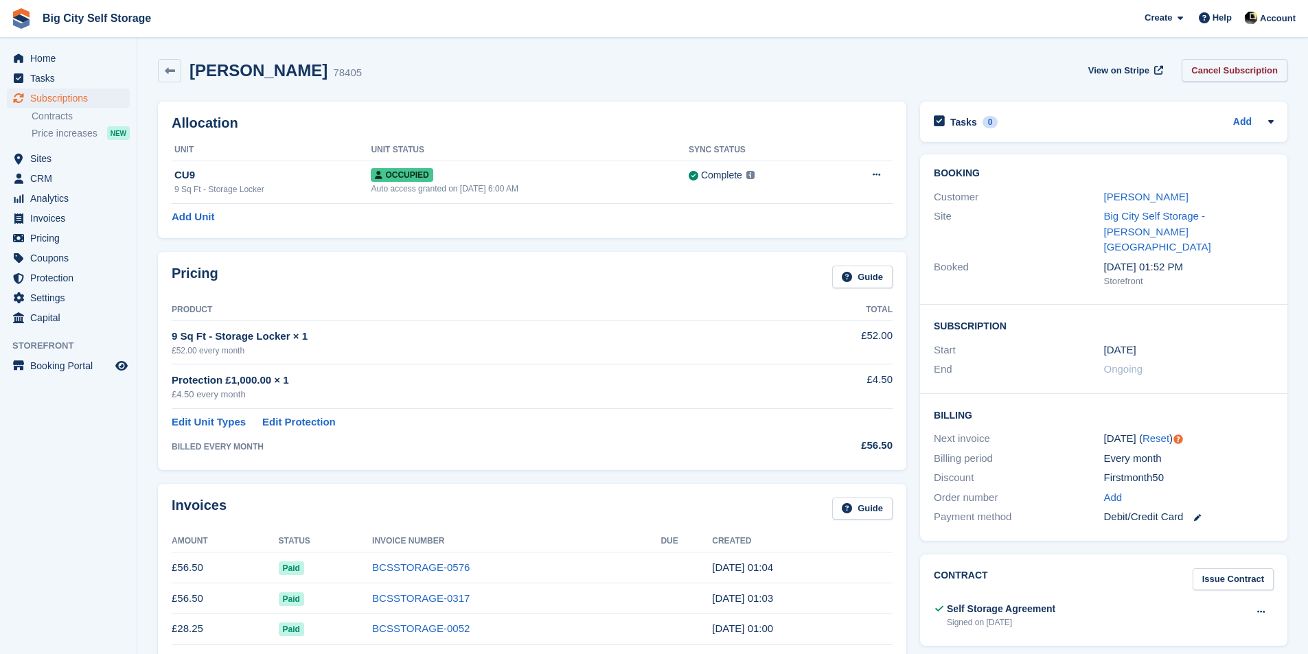
click at [1206, 70] on link "Cancel Subscription" at bounding box center [1234, 70] width 106 height 23
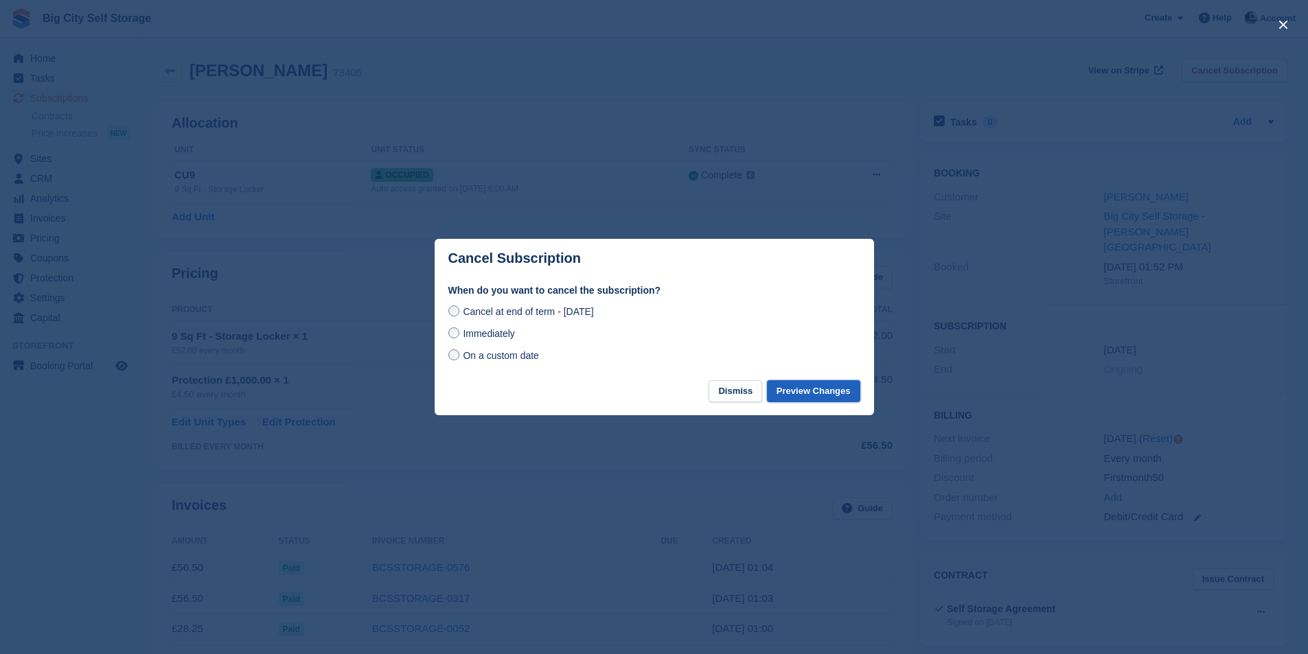
click at [821, 383] on button "Preview Changes" at bounding box center [813, 391] width 93 height 23
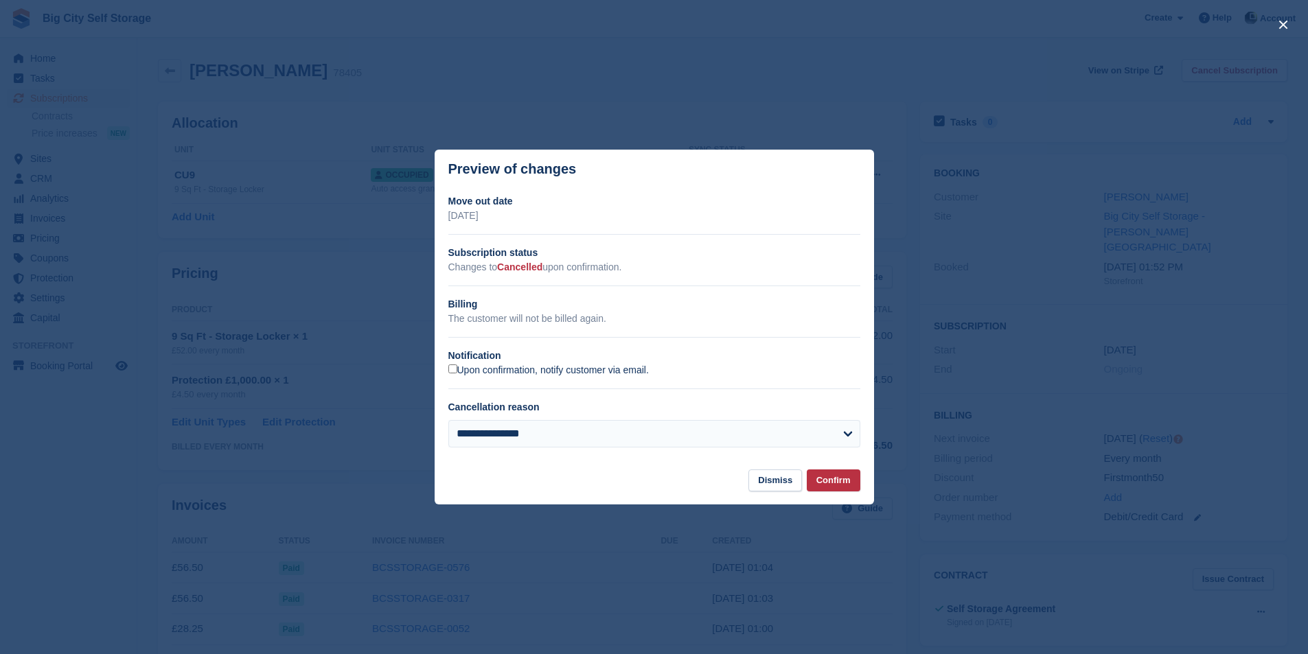
click at [513, 377] on label "Upon confirmation, notify customer via email." at bounding box center [548, 371] width 200 height 12
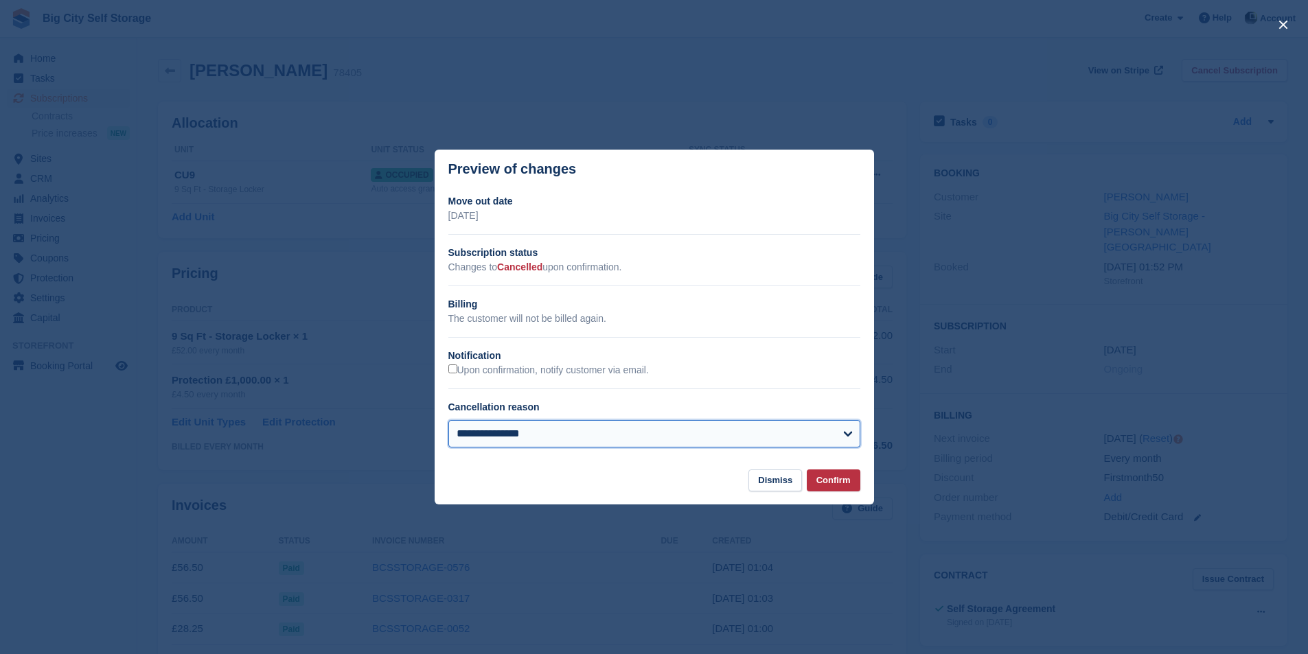
click at [520, 432] on select "**********" at bounding box center [654, 433] width 412 height 27
click at [843, 481] on button "Confirm" at bounding box center [834, 481] width 54 height 23
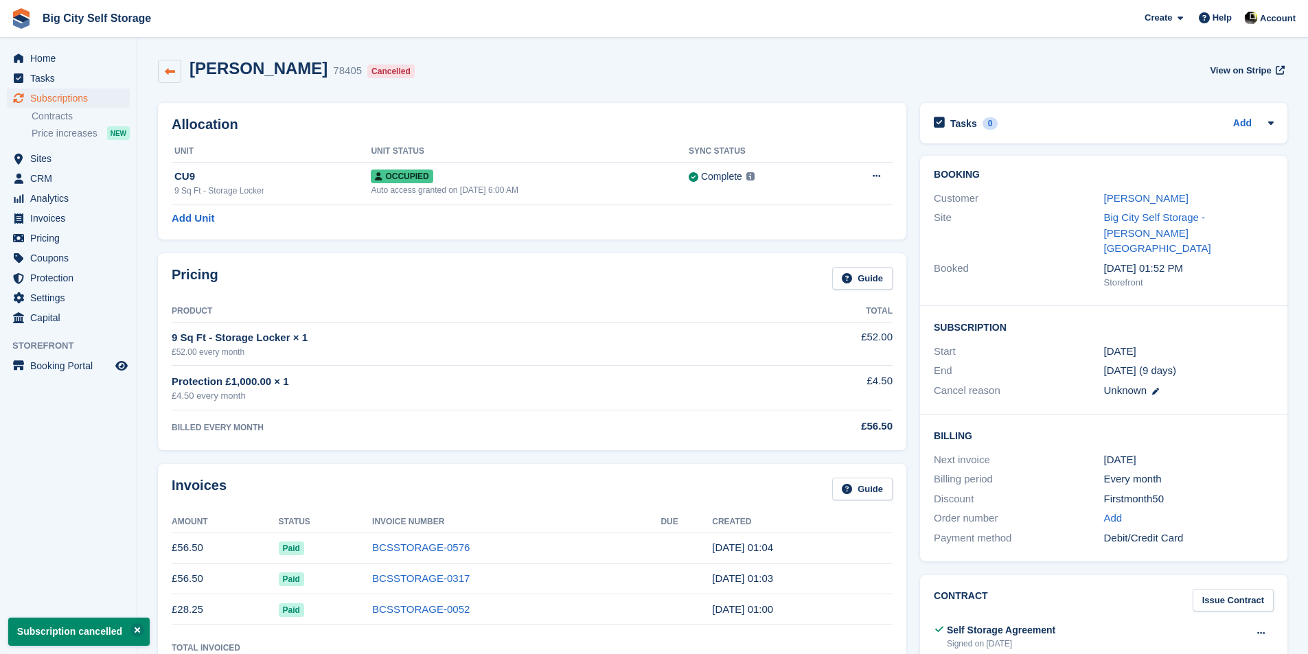
click at [165, 73] on link at bounding box center [169, 71] width 23 height 23
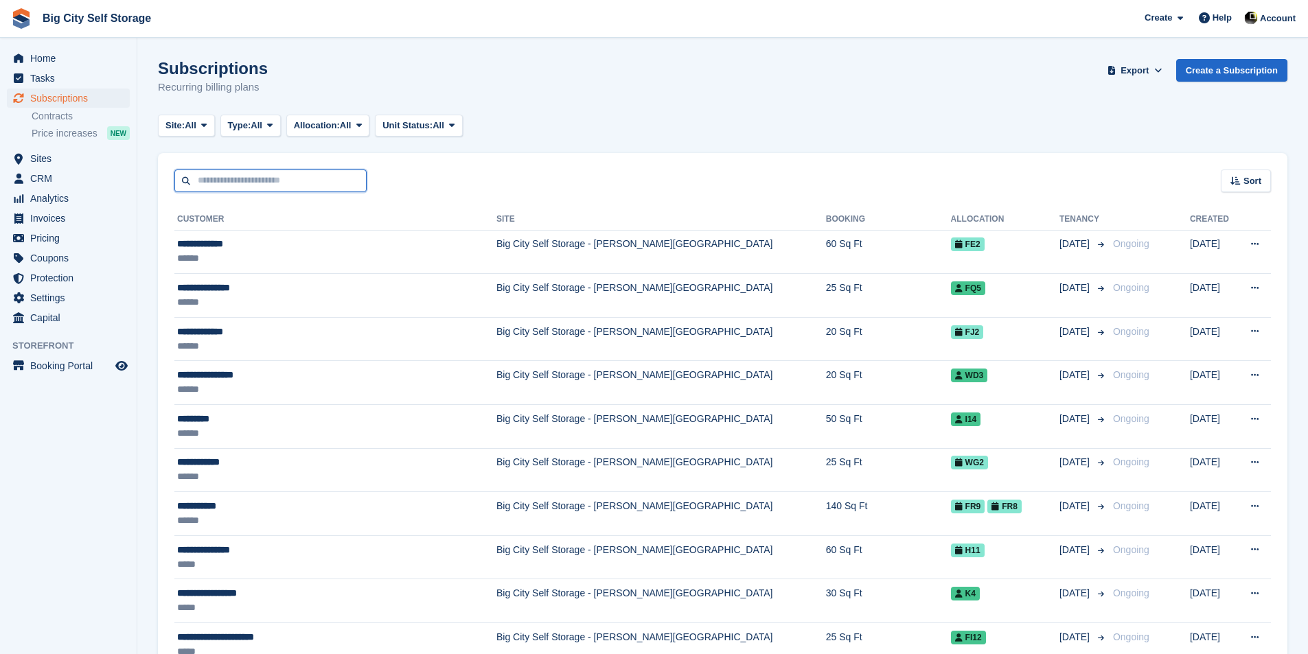
click at [298, 186] on input "text" at bounding box center [270, 181] width 192 height 23
type input "******"
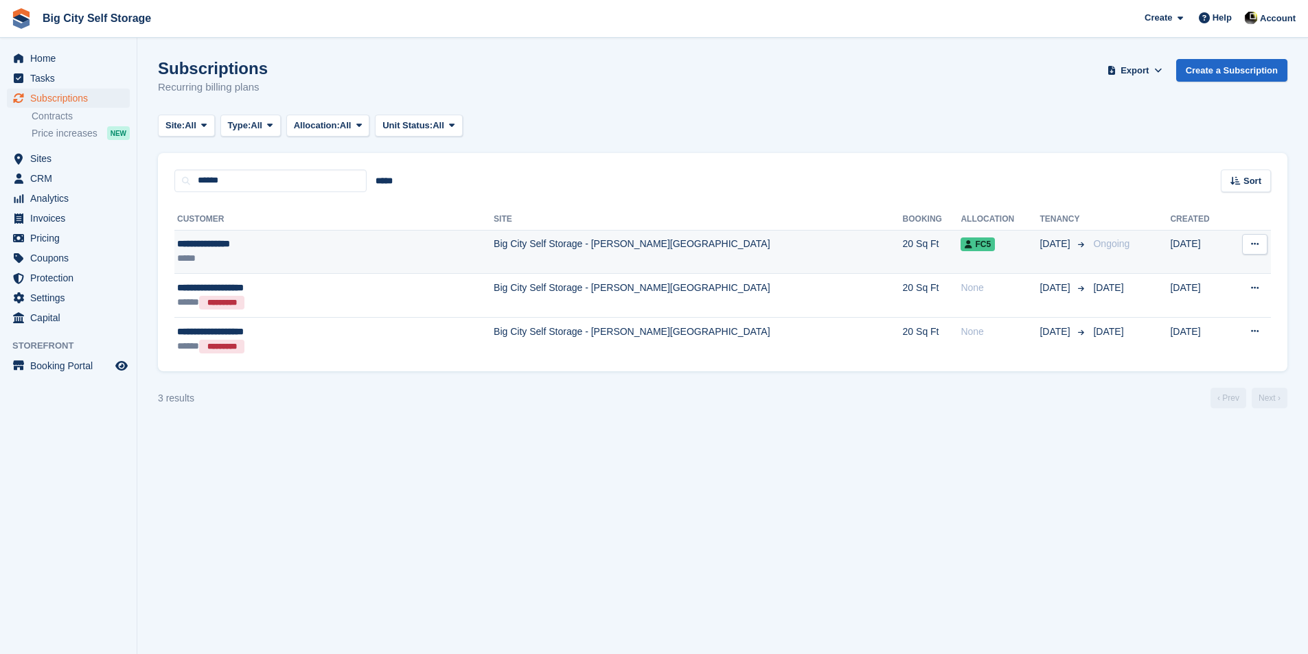
click at [314, 266] on td "**********" at bounding box center [333, 252] width 319 height 44
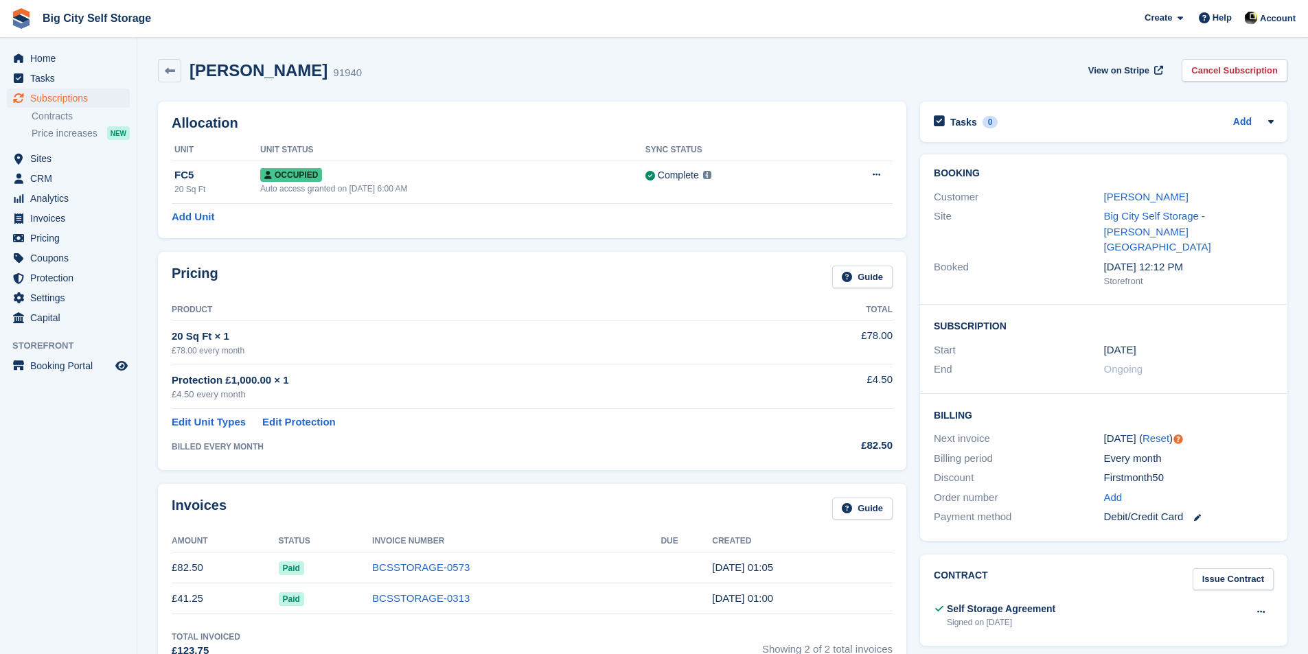
click at [1236, 82] on div "View on Stripe Cancel Subscription" at bounding box center [1185, 73] width 205 height 28
click at [1237, 74] on link "Cancel Subscription" at bounding box center [1234, 70] width 106 height 23
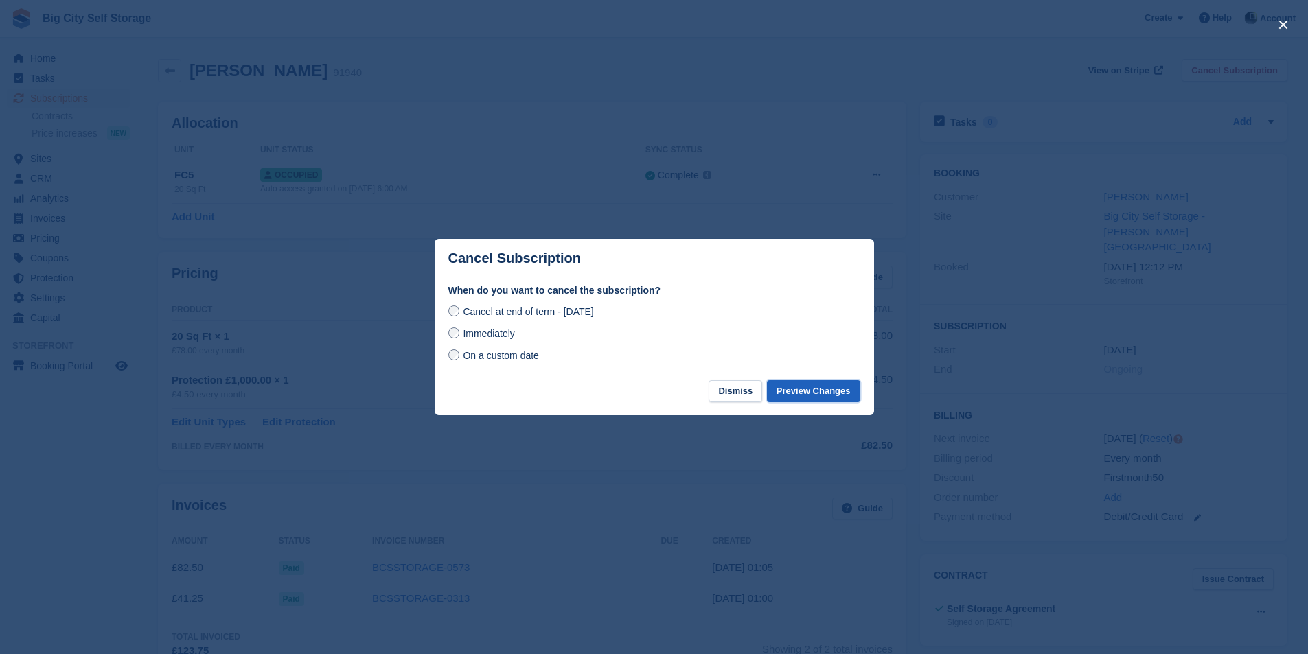
click at [827, 392] on button "Preview Changes" at bounding box center [813, 391] width 93 height 23
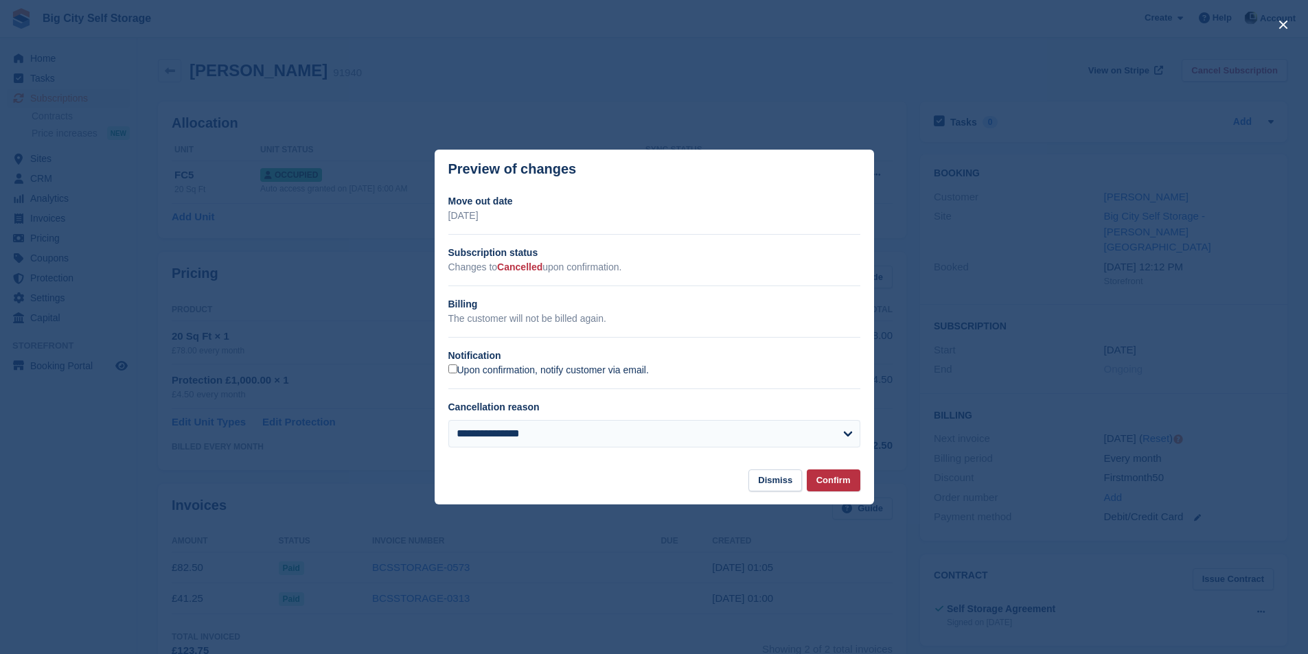
click at [511, 369] on label "Upon confirmation, notify customer via email." at bounding box center [548, 371] width 200 height 12
click at [848, 484] on button "Confirm" at bounding box center [834, 481] width 54 height 23
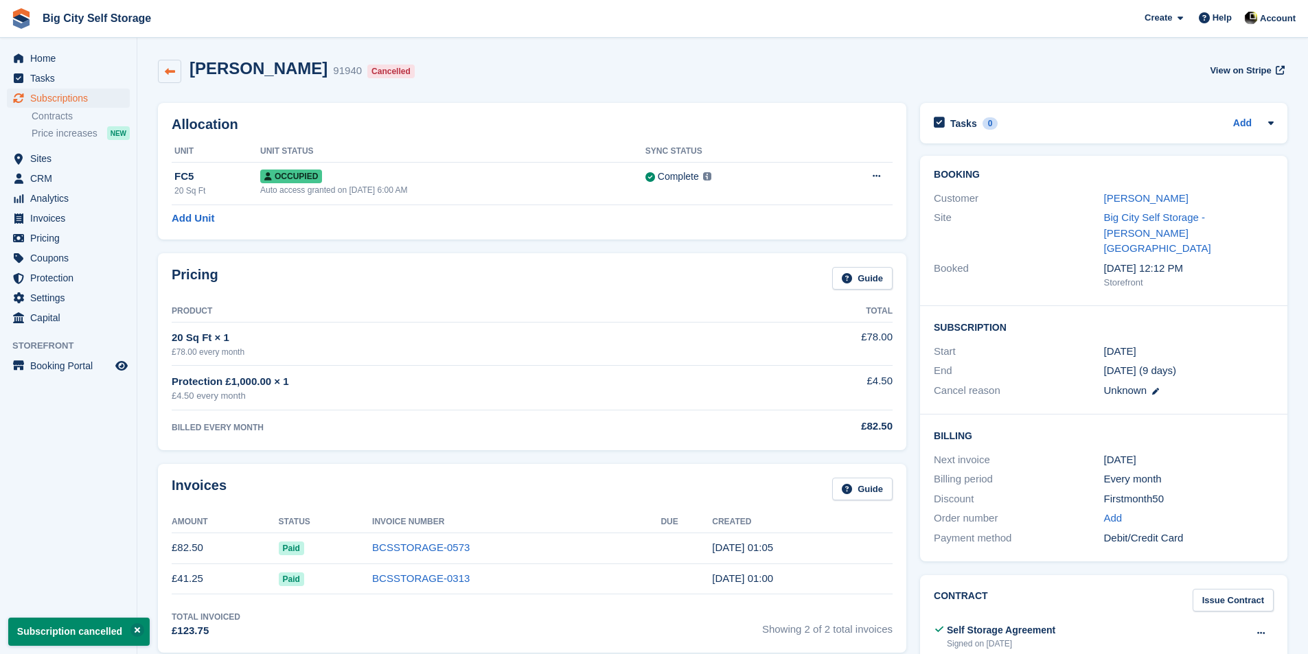
click at [174, 65] on link at bounding box center [169, 71] width 23 height 23
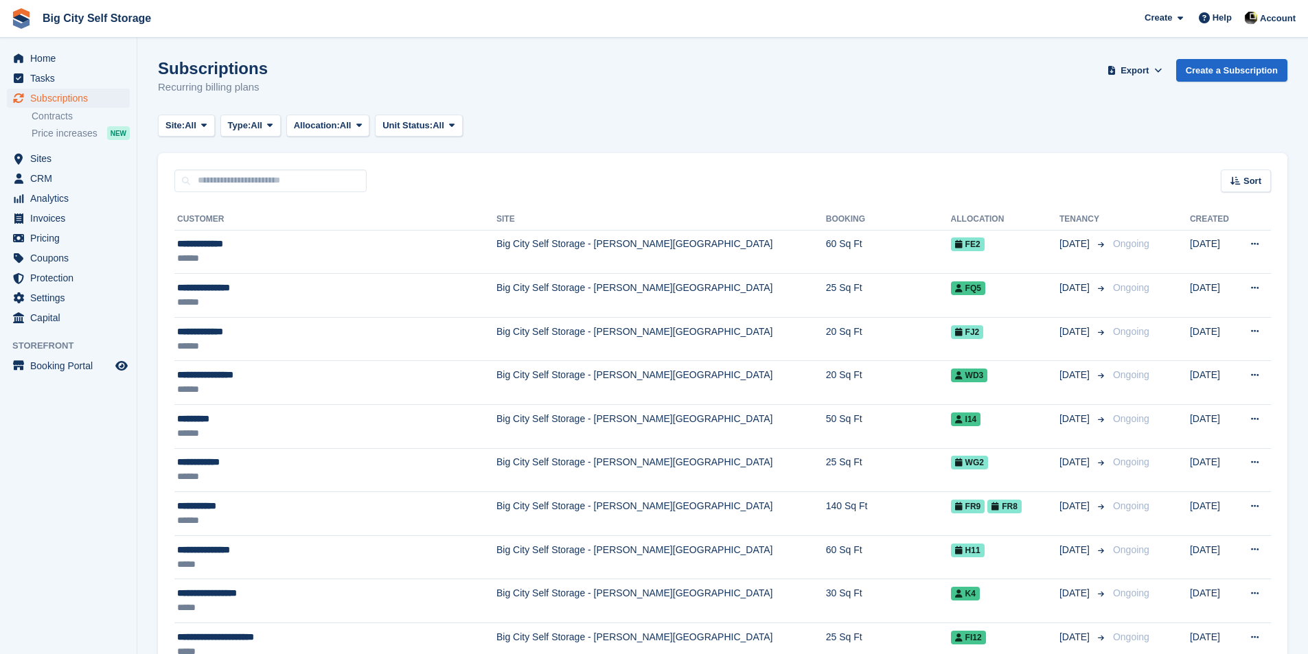
click at [305, 185] on input "text" at bounding box center [270, 181] width 192 height 23
type input "****"
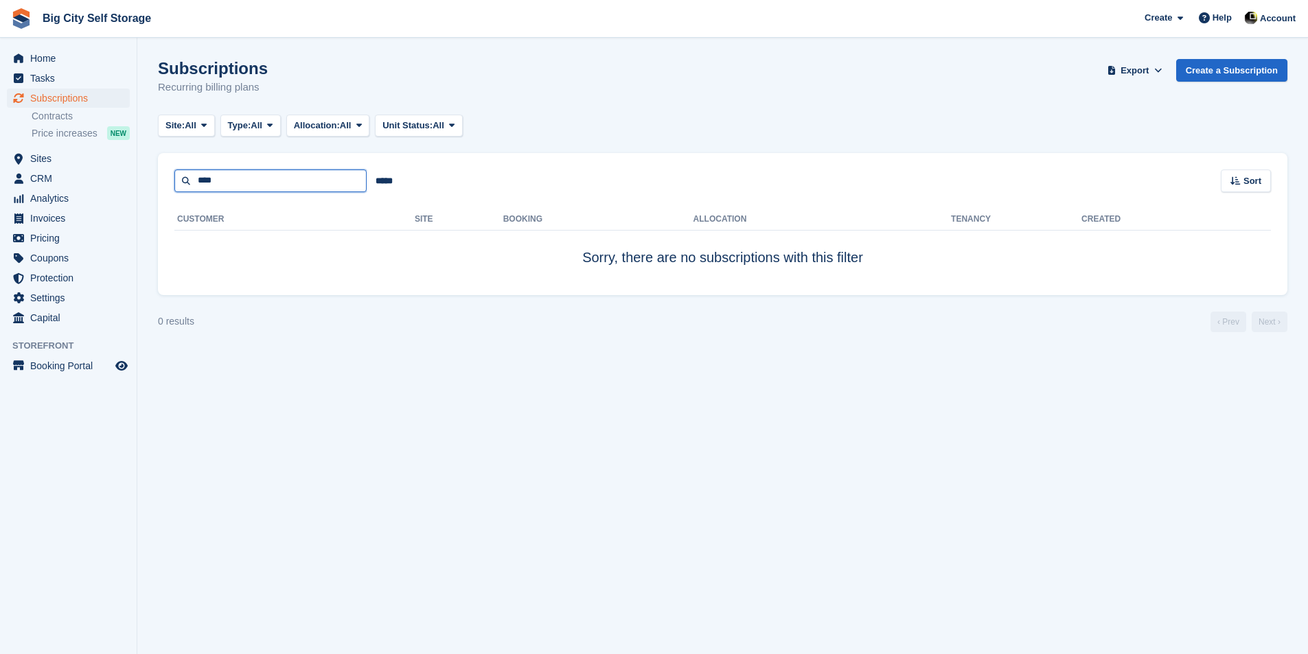
click at [305, 187] on input "****" at bounding box center [270, 181] width 192 height 23
type input "***"
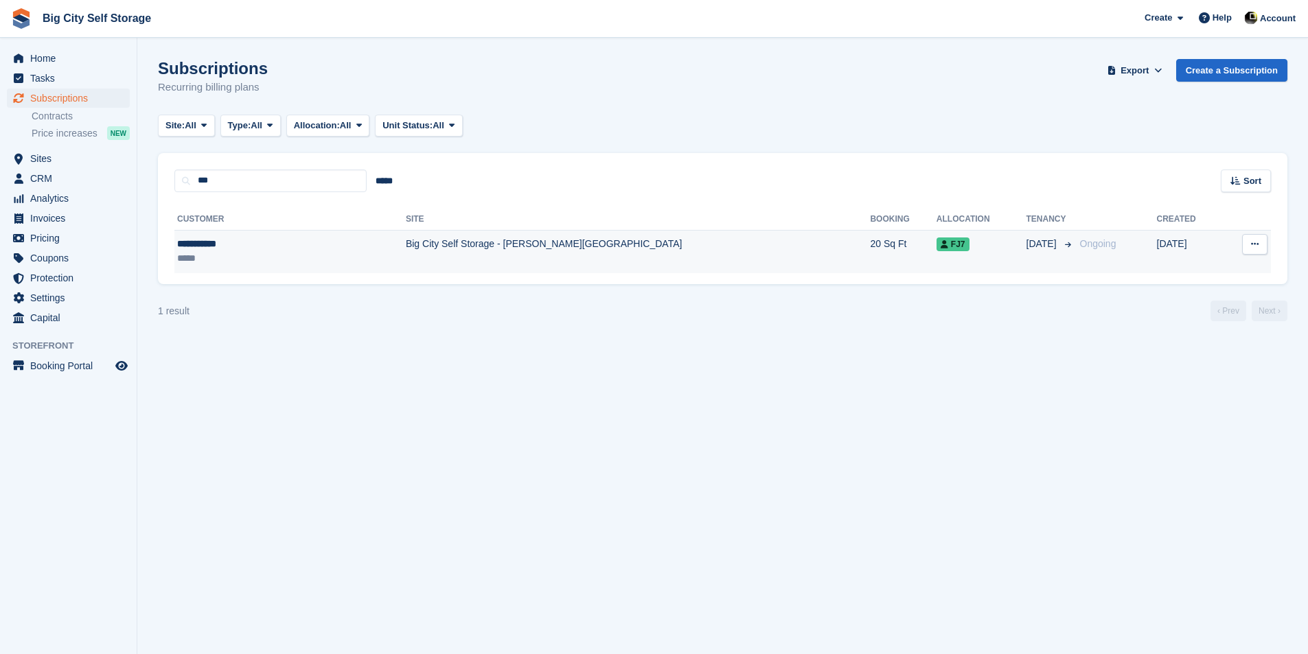
click at [254, 247] on div "**********" at bounding box center [244, 244] width 135 height 14
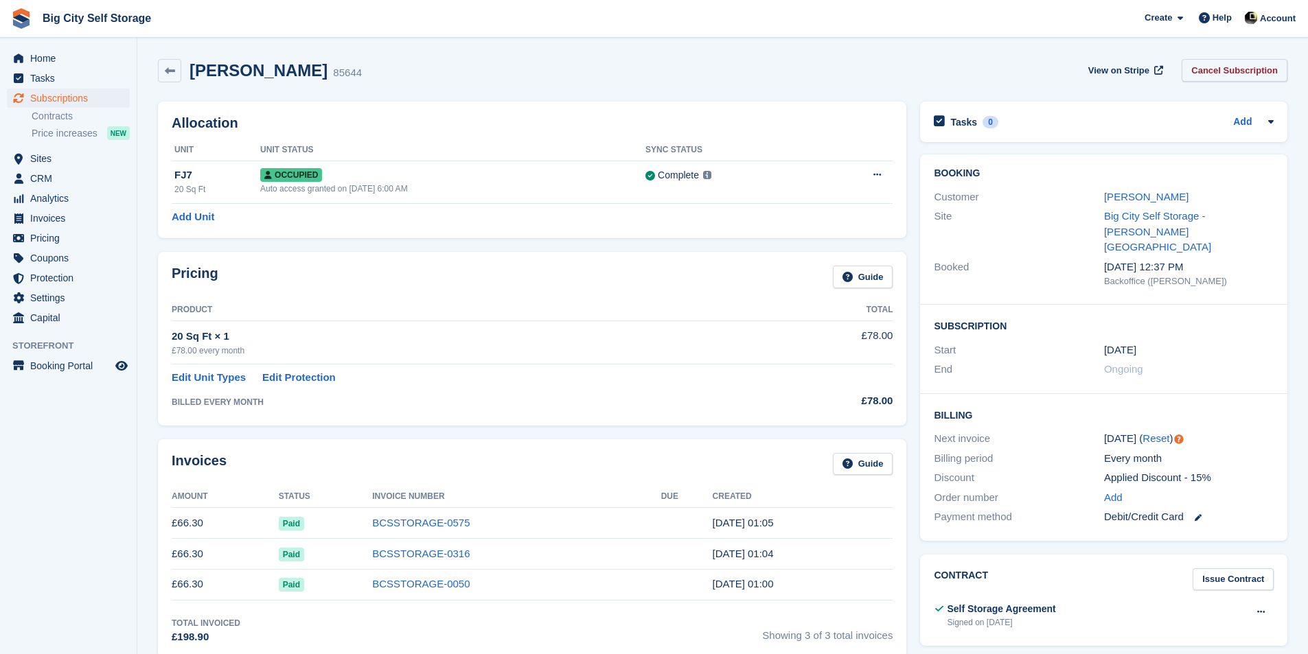
click at [1241, 67] on link "Cancel Subscription" at bounding box center [1234, 70] width 106 height 23
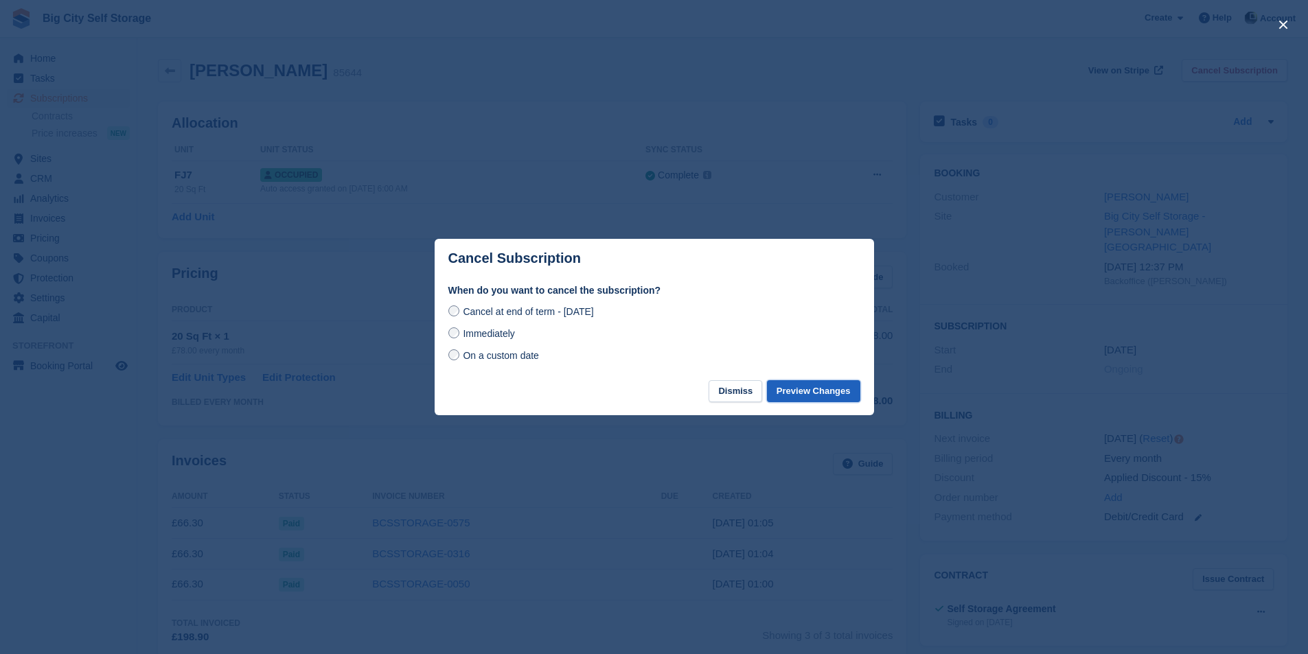
click at [822, 385] on button "Preview Changes" at bounding box center [813, 391] width 93 height 23
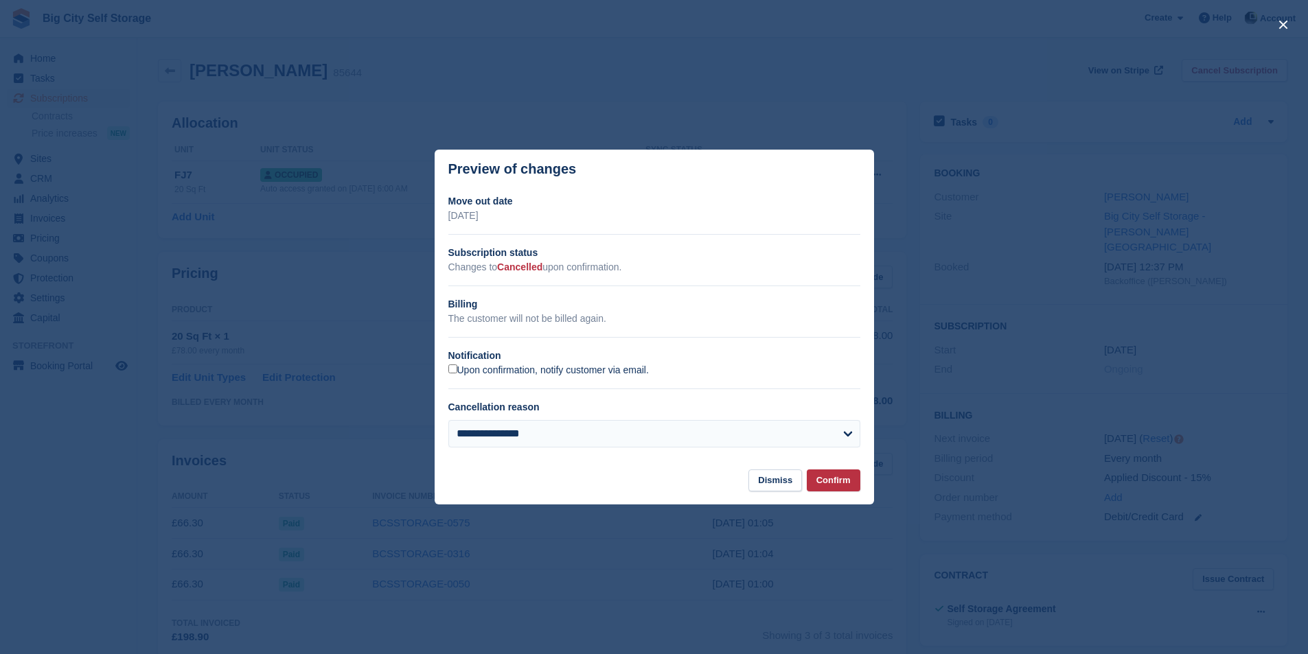
click at [598, 374] on label "Upon confirmation, notify customer via email." at bounding box center [548, 371] width 200 height 12
click at [832, 485] on button "Confirm" at bounding box center [834, 481] width 54 height 23
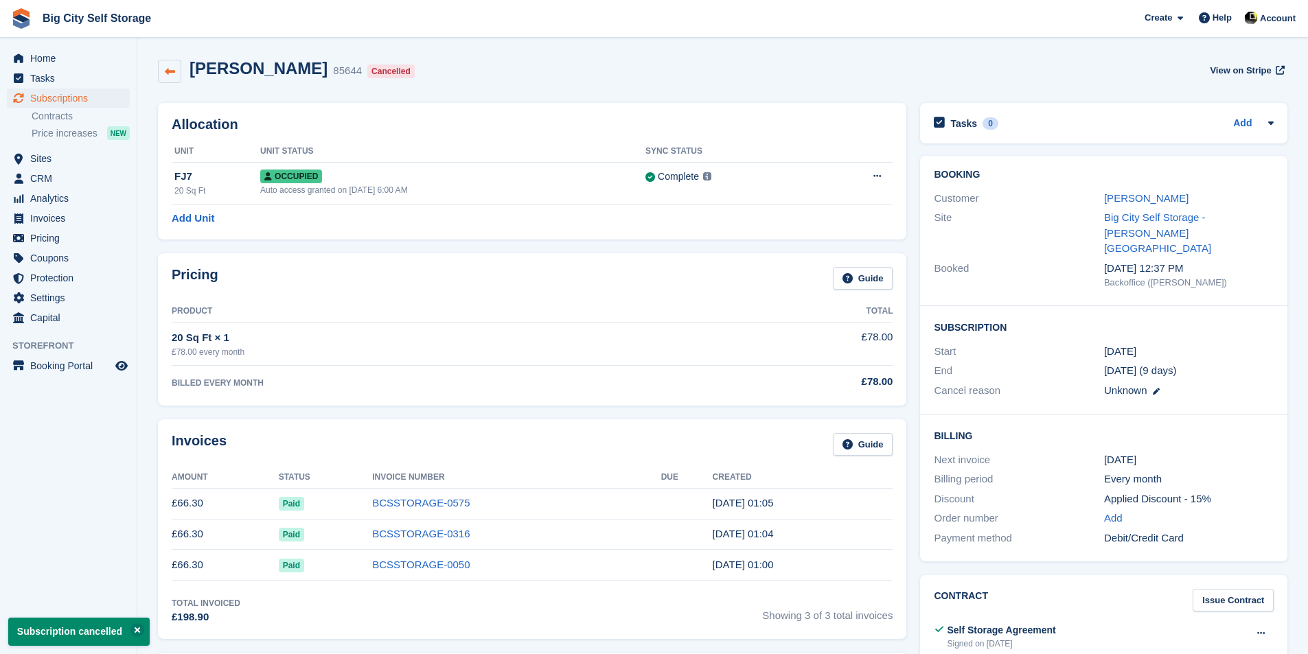
click at [170, 63] on link at bounding box center [169, 71] width 23 height 23
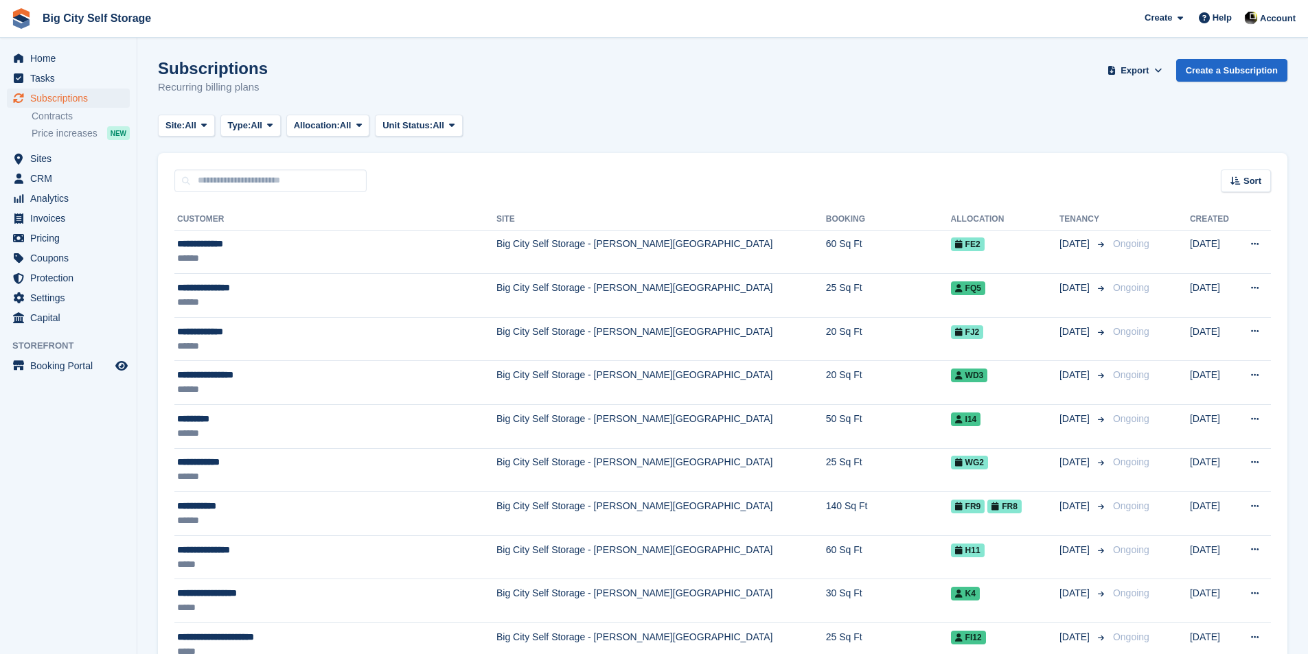
drag, startPoint x: 251, startPoint y: 153, endPoint x: 244, endPoint y: 179, distance: 27.0
click at [251, 157] on div "Sort Sort by Customer name Date created Move in date Move out date Created (old…" at bounding box center [722, 172] width 1129 height 39
click at [244, 181] on input "text" at bounding box center [270, 181] width 192 height 23
type input "*****"
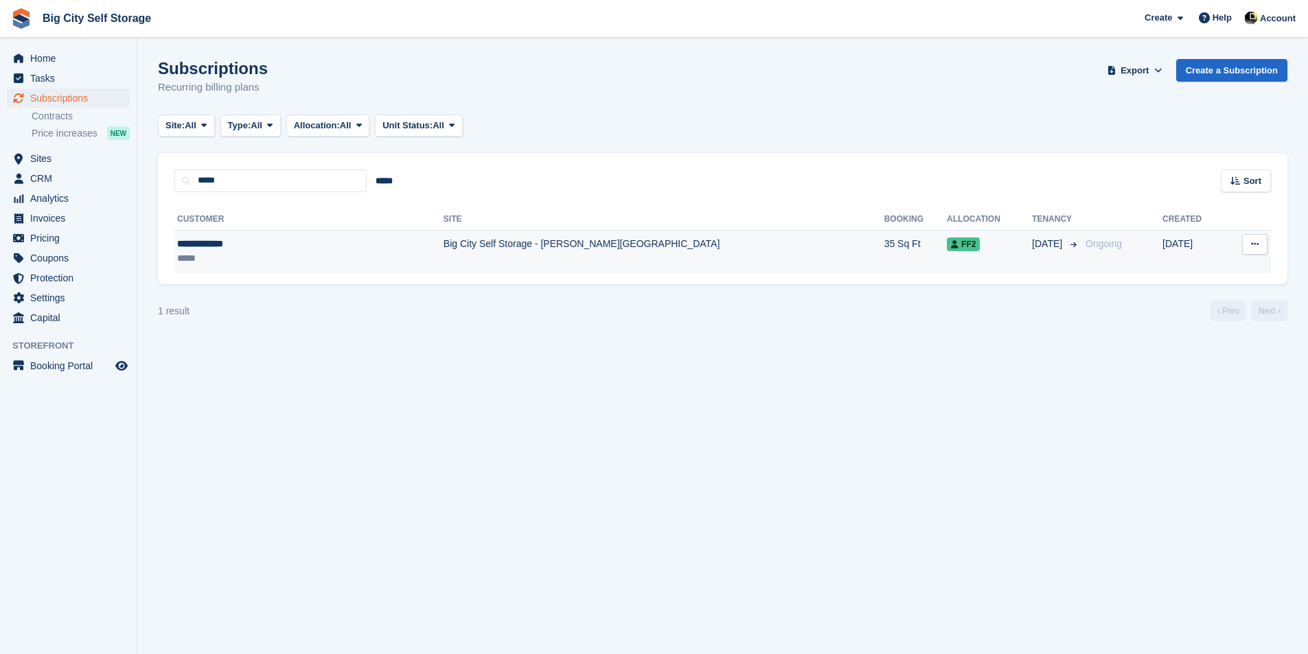
click at [443, 270] on td "Big City Self Storage - [PERSON_NAME][GEOGRAPHIC_DATA]" at bounding box center [663, 251] width 441 height 43
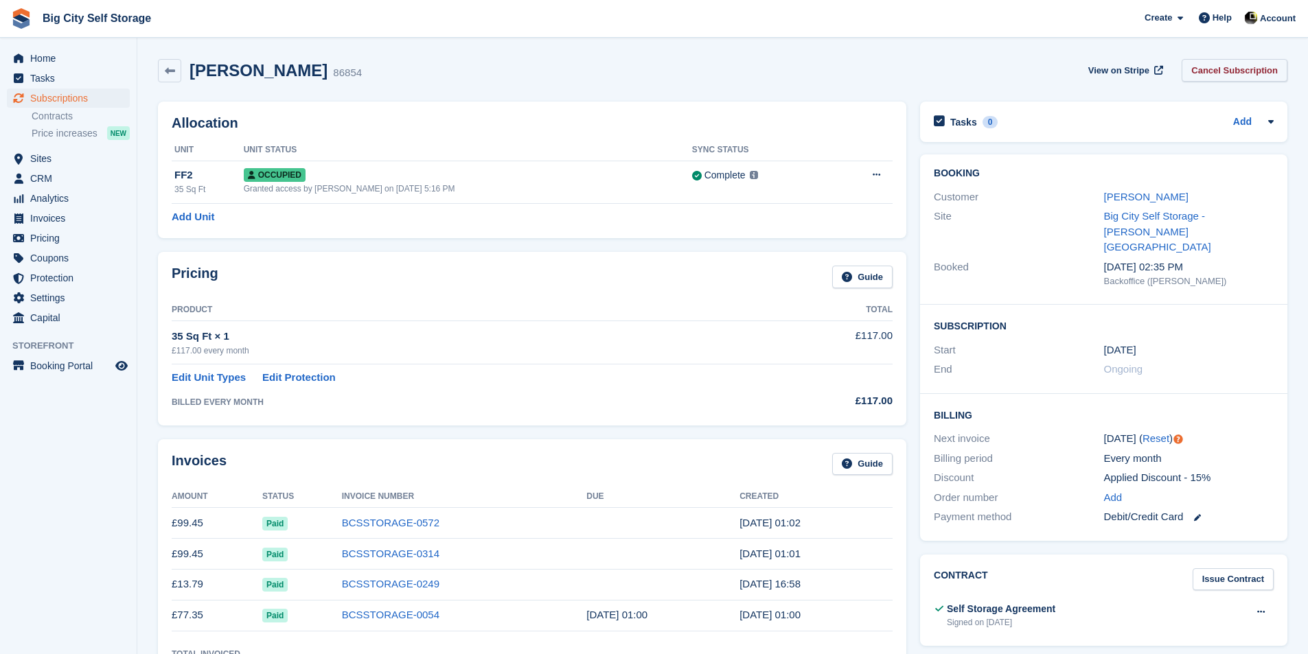
click at [1226, 70] on link "Cancel Subscription" at bounding box center [1234, 70] width 106 height 23
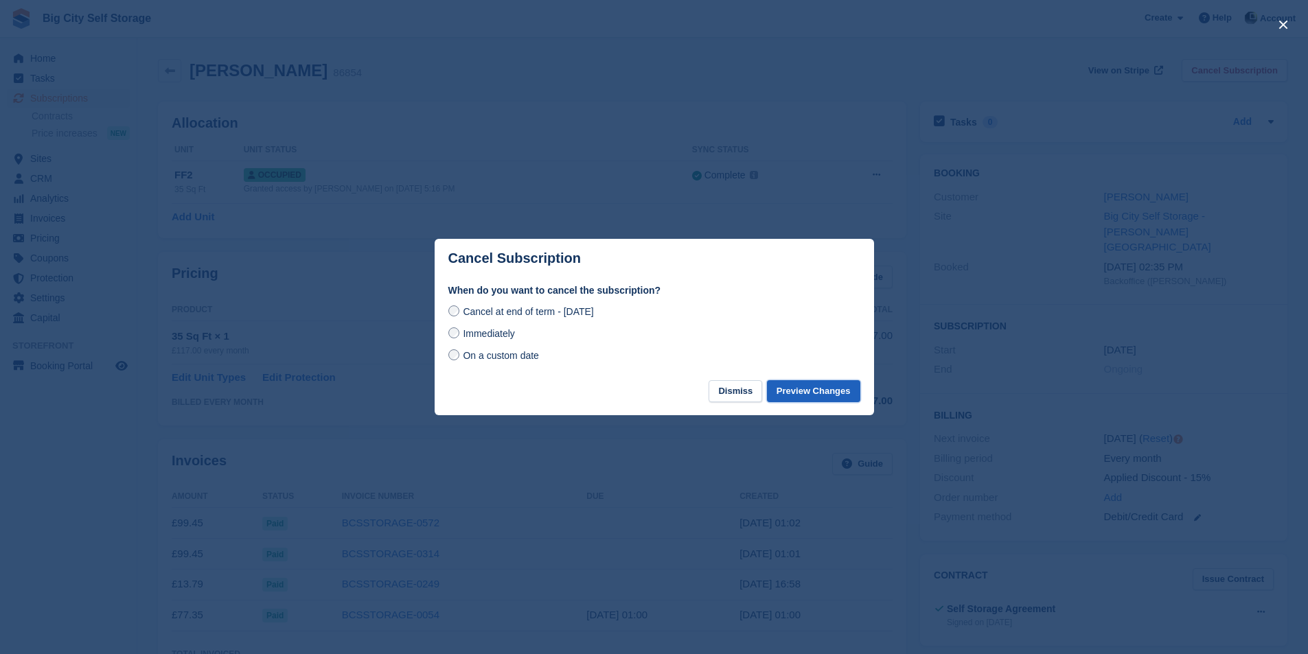
click at [844, 393] on button "Preview Changes" at bounding box center [813, 391] width 93 height 23
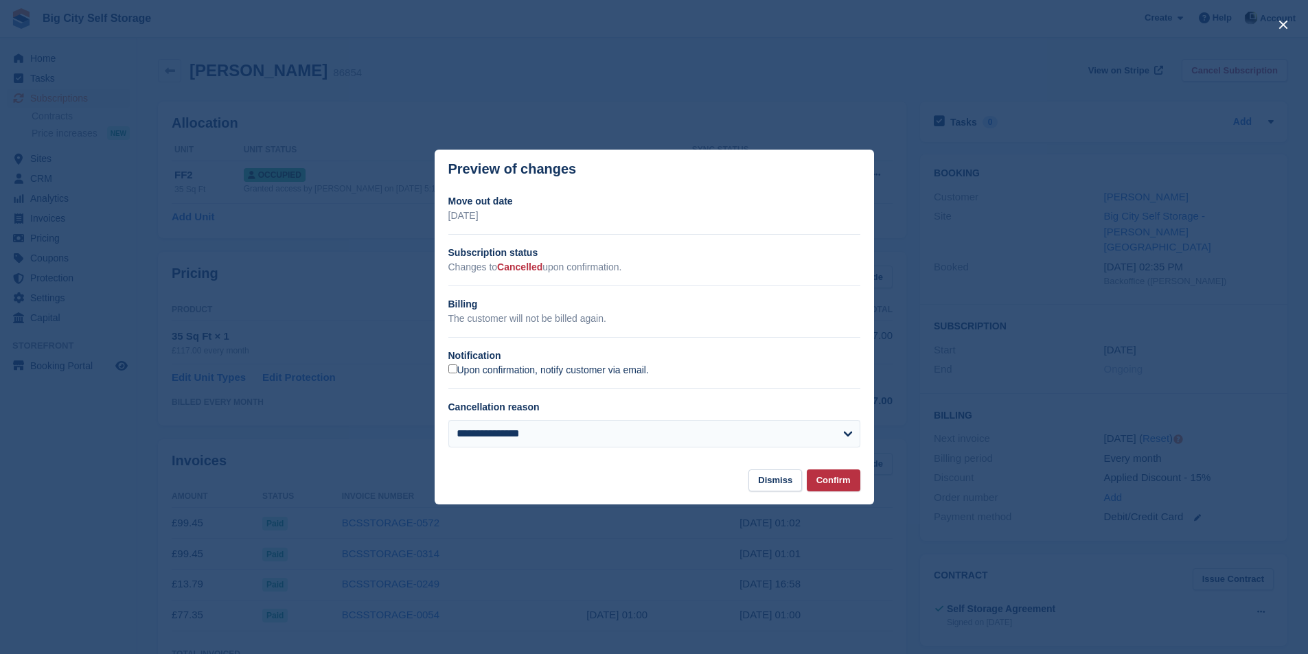
click at [516, 374] on label "Upon confirmation, notify customer via email." at bounding box center [548, 371] width 200 height 12
click at [852, 477] on button "Confirm" at bounding box center [834, 481] width 54 height 23
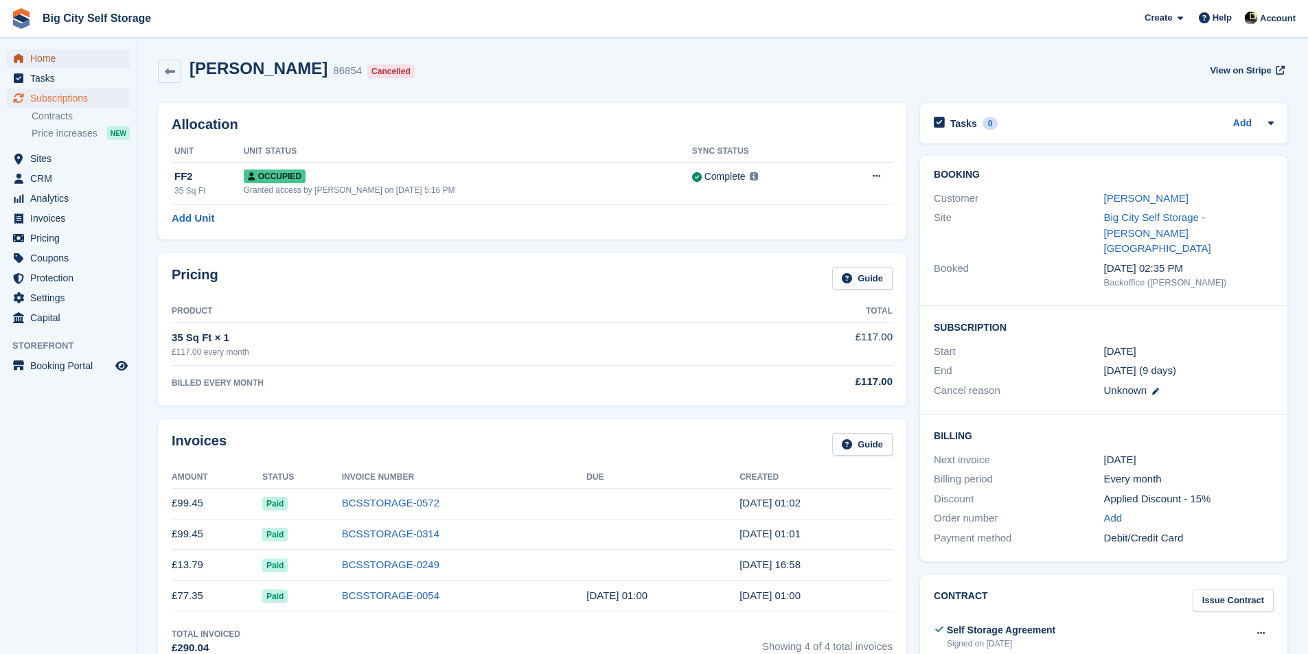
click at [38, 58] on span "Home" at bounding box center [71, 58] width 82 height 19
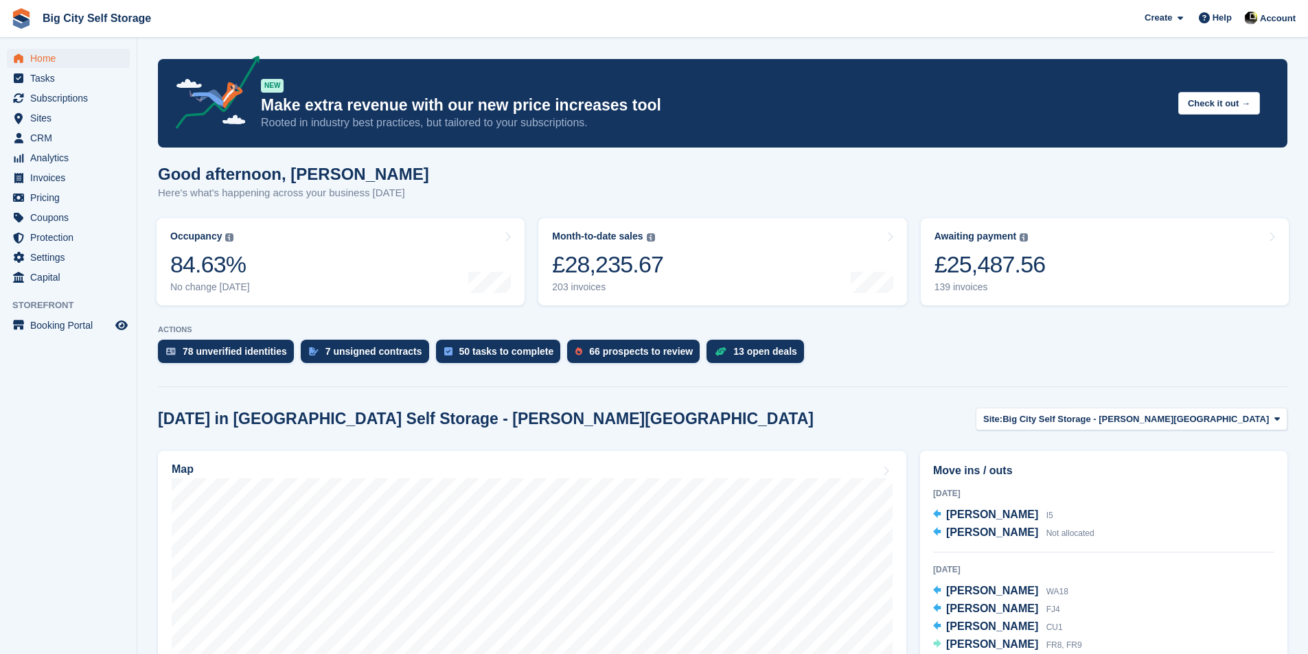
scroll to position [206, 0]
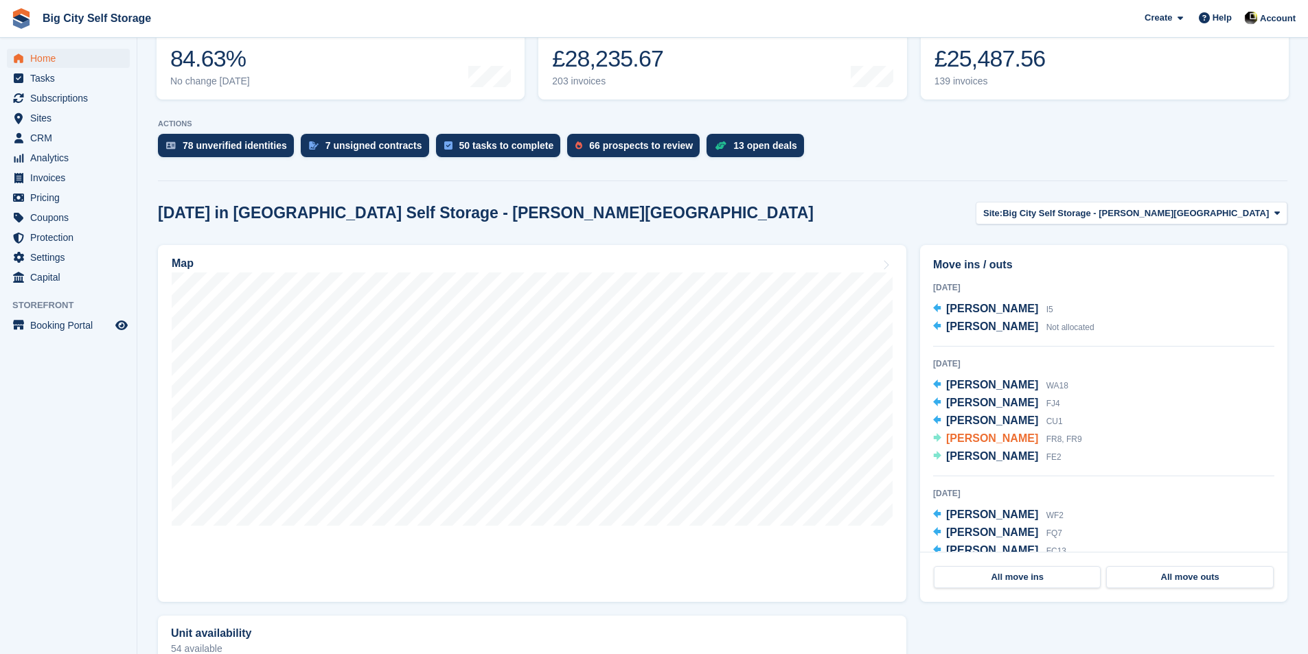
click at [982, 443] on span "[PERSON_NAME]" at bounding box center [992, 438] width 92 height 12
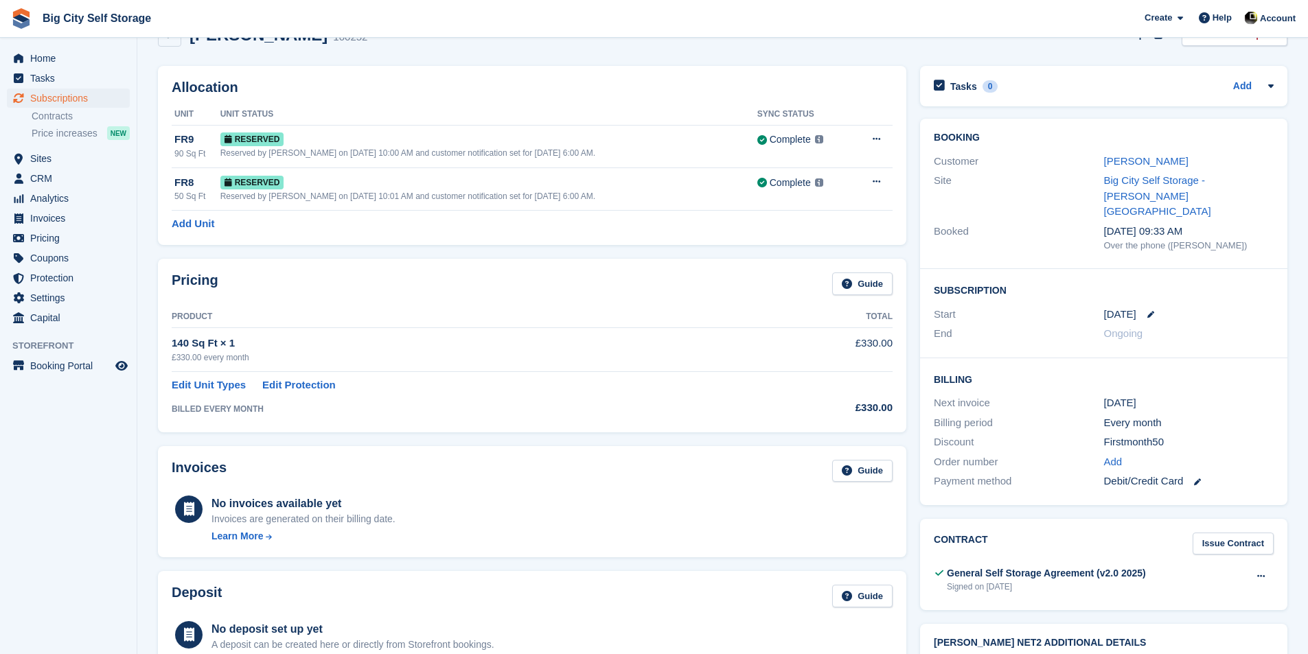
scroll to position [137, 0]
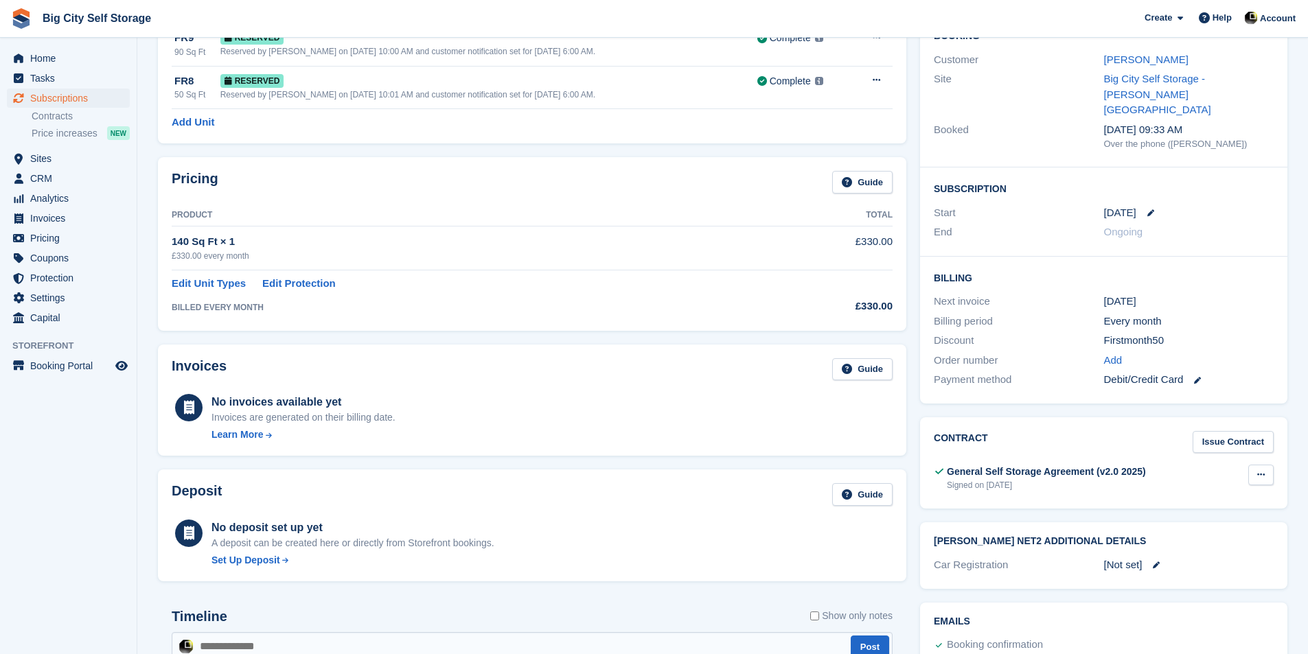
click at [1267, 465] on button at bounding box center [1260, 475] width 25 height 21
click at [1198, 493] on p "View" at bounding box center [1207, 502] width 119 height 18
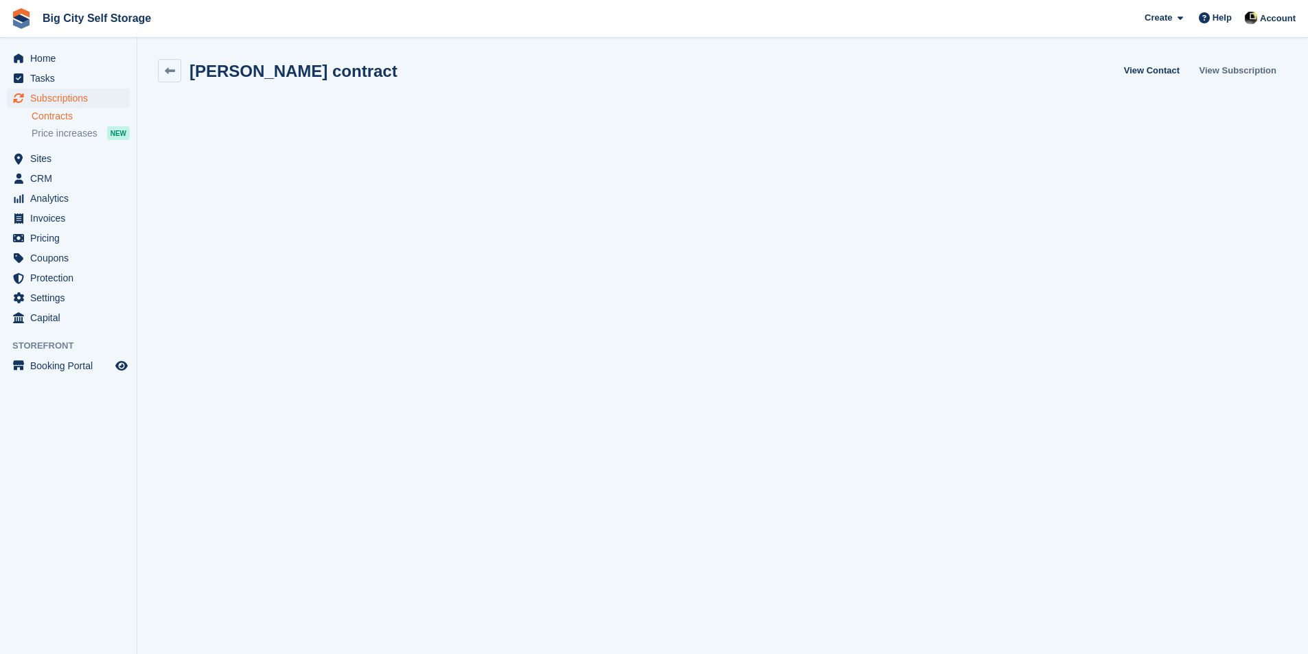
click at [1271, 76] on link "View Subscription" at bounding box center [1238, 70] width 88 height 23
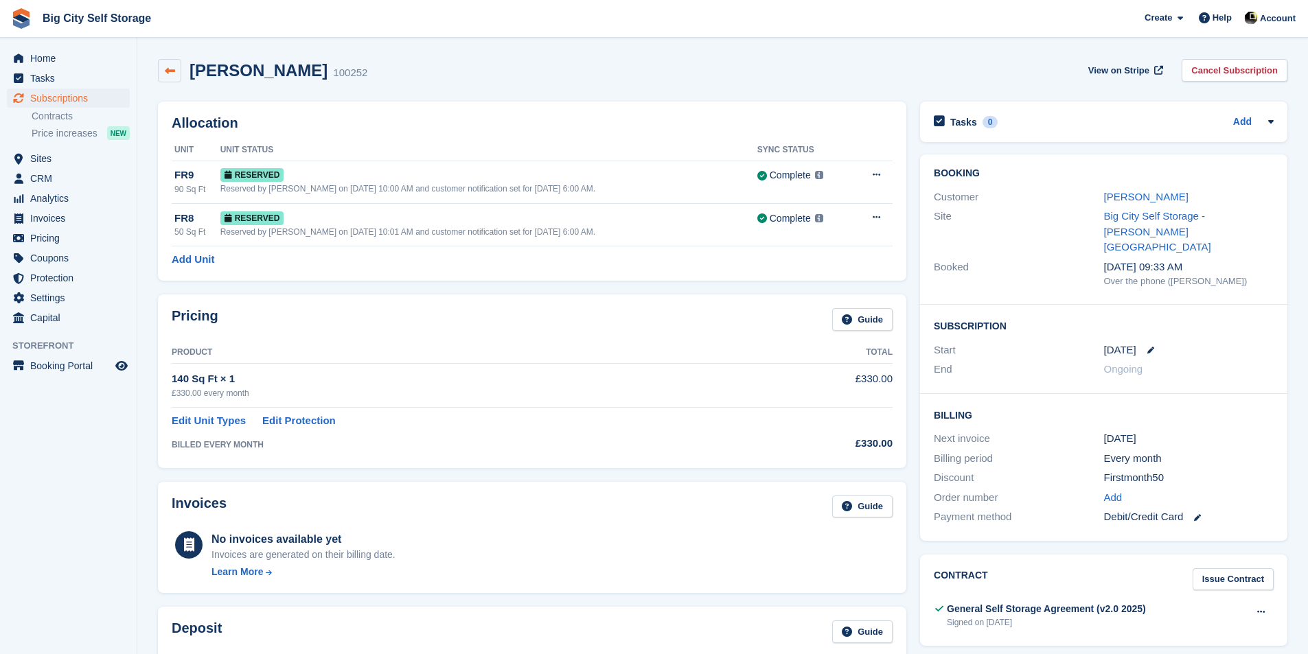
click at [169, 76] on link at bounding box center [169, 70] width 23 height 23
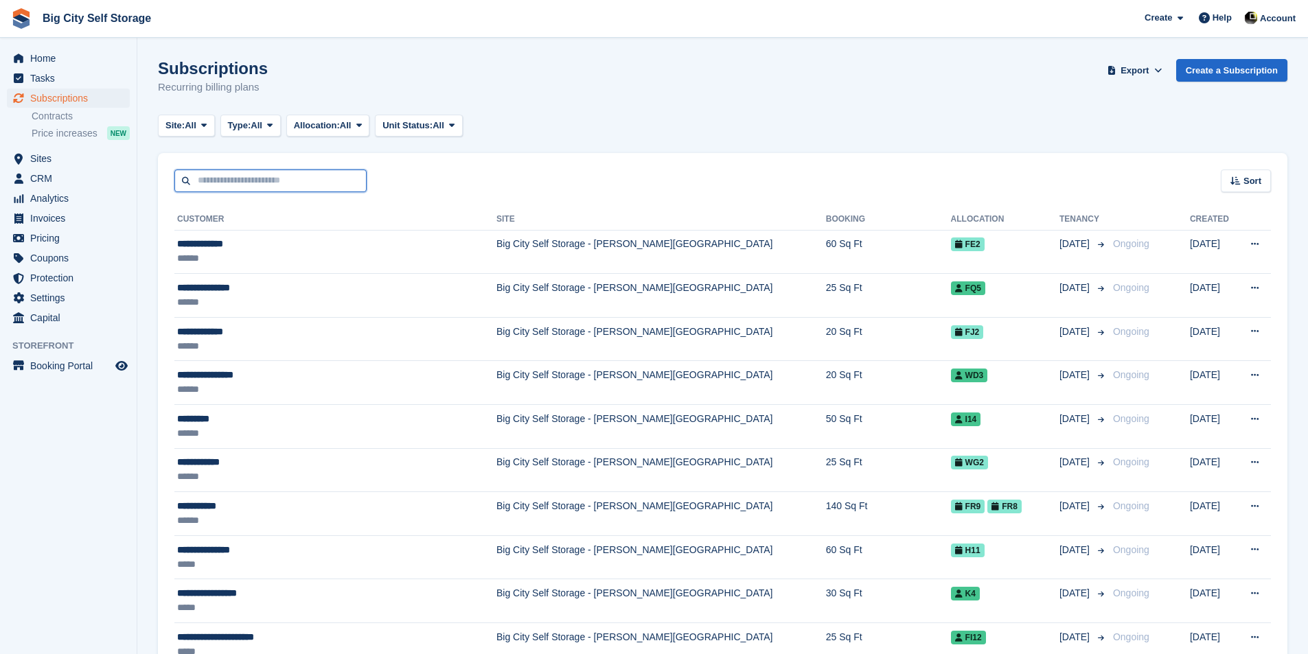
click at [233, 172] on input "text" at bounding box center [270, 181] width 192 height 23
type input "***"
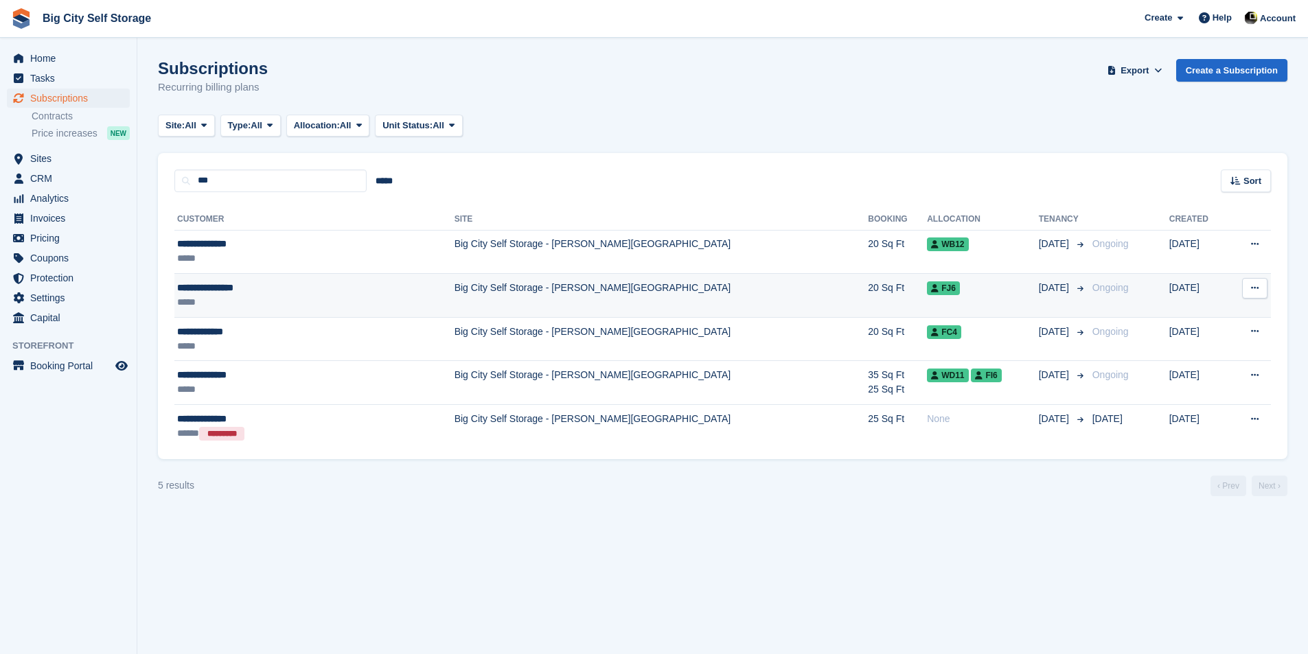
click at [314, 296] on div "*****" at bounding box center [269, 302] width 184 height 14
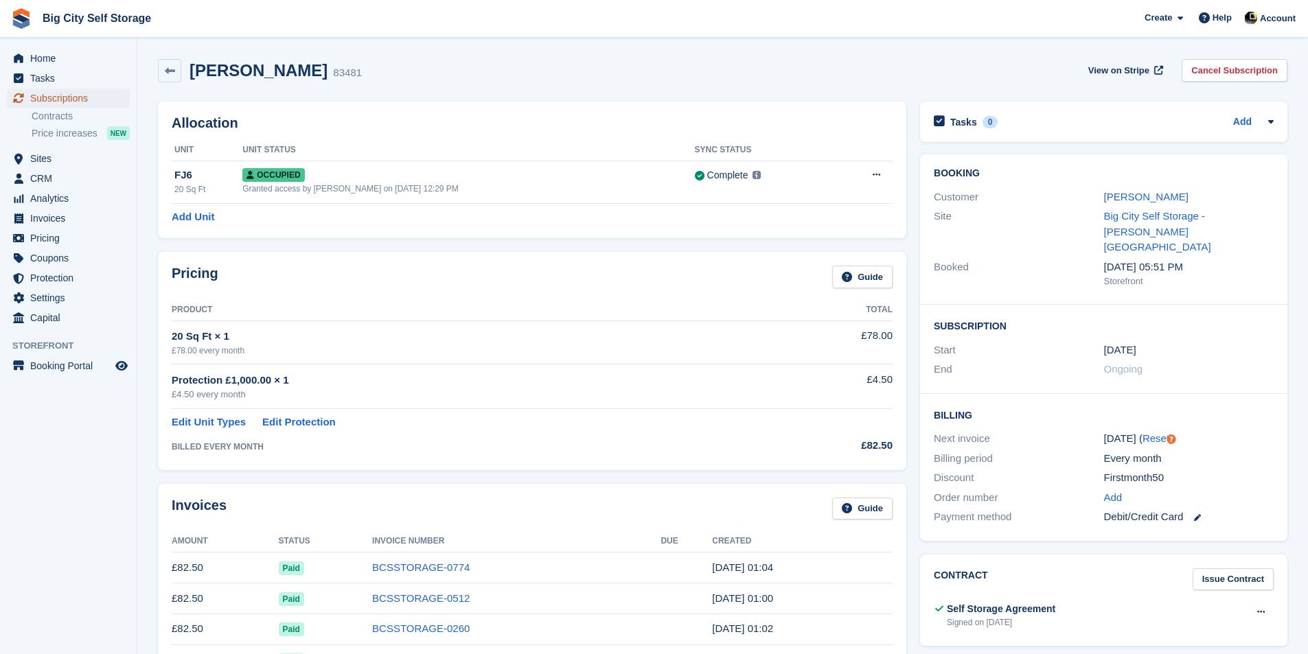
click at [100, 89] on span "Subscriptions" at bounding box center [71, 98] width 82 height 19
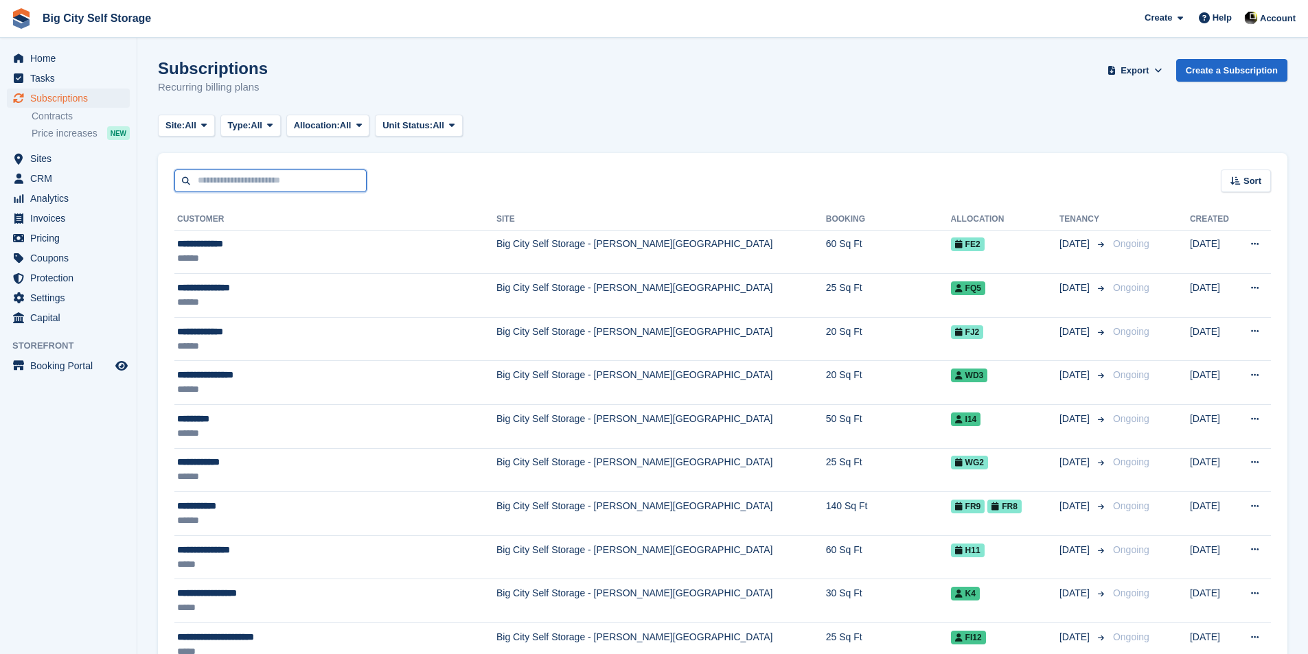
click at [288, 189] on input "text" at bounding box center [270, 181] width 192 height 23
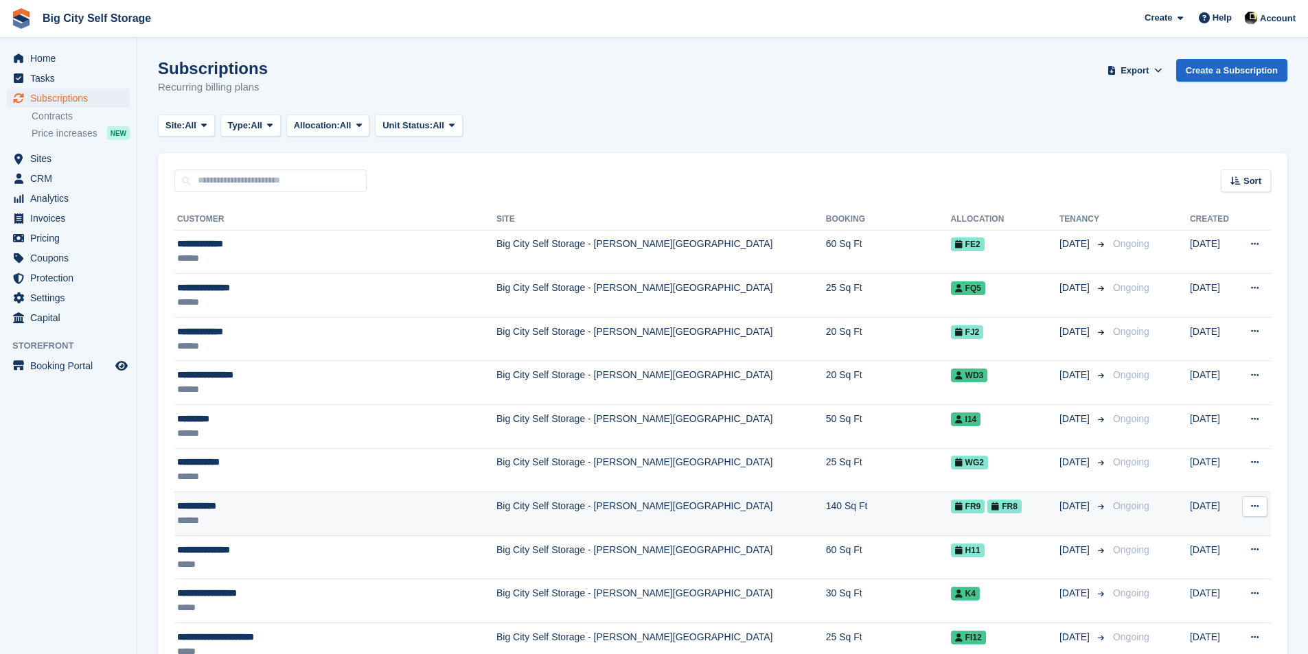
click at [339, 526] on div "******" at bounding box center [310, 520] width 267 height 14
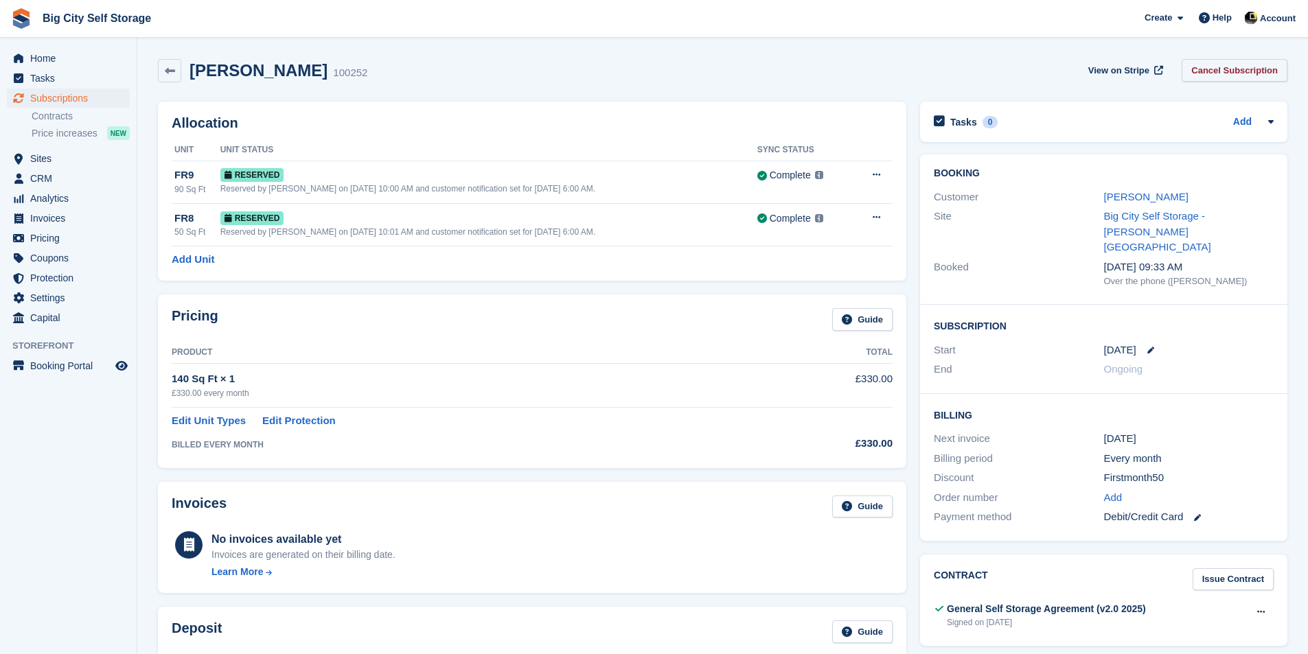
click at [1251, 66] on link "Cancel Subscription" at bounding box center [1234, 70] width 106 height 23
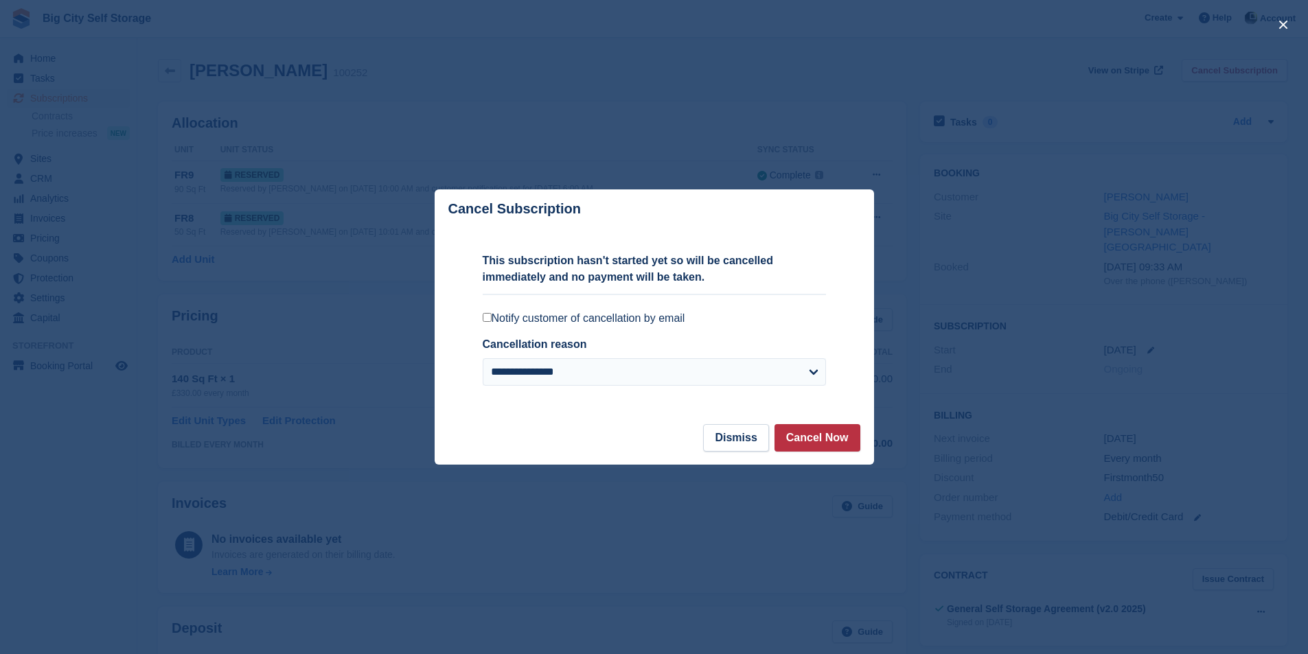
click at [586, 321] on label "Notify customer of cancellation by email" at bounding box center [654, 319] width 343 height 14
click at [837, 443] on button "Cancel Now" at bounding box center [817, 437] width 86 height 27
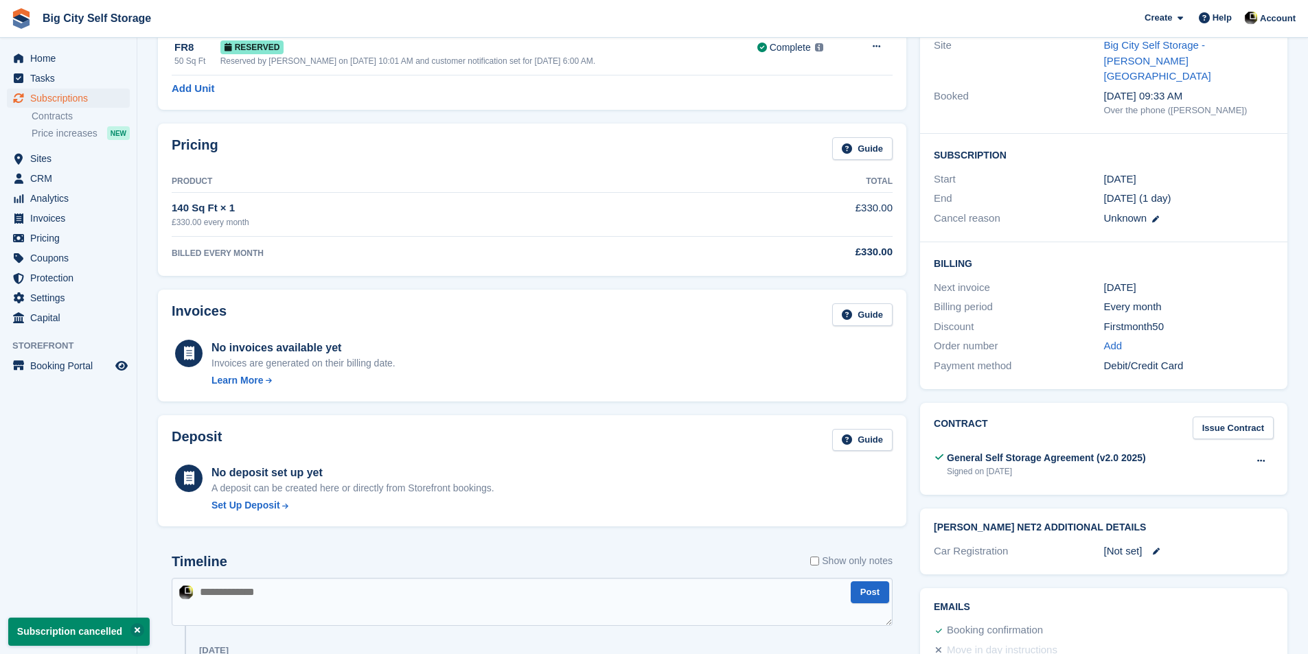
scroll to position [69, 0]
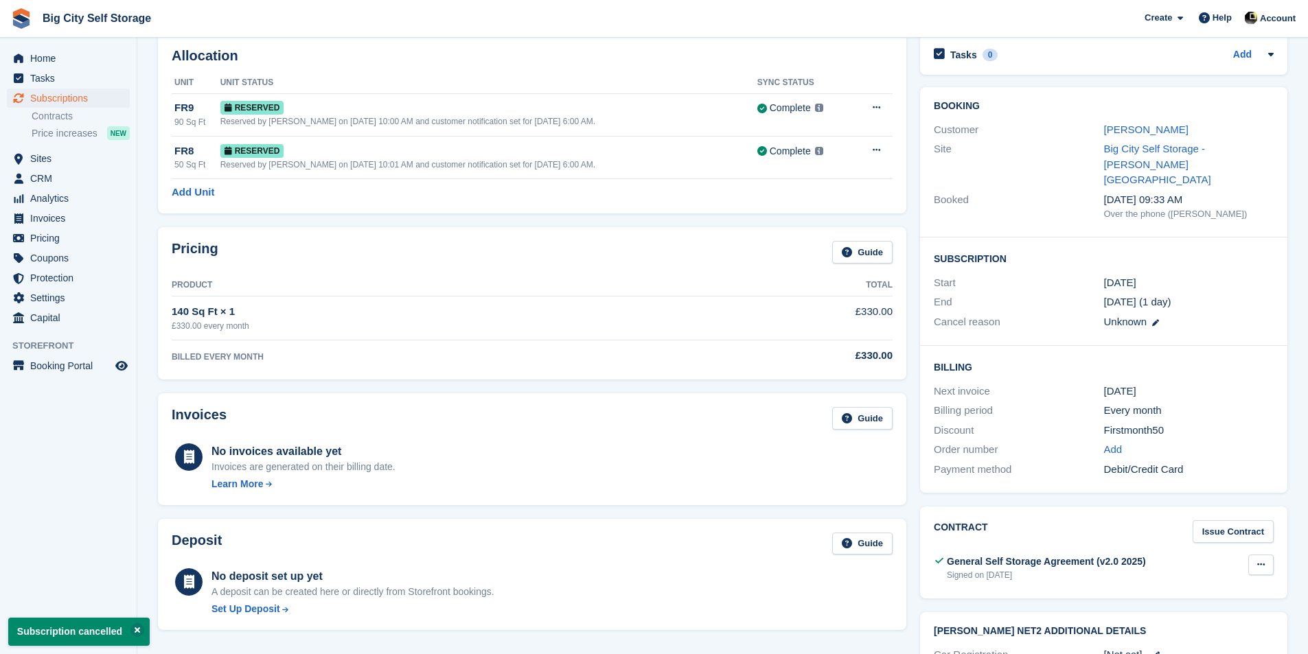
click at [1262, 555] on button at bounding box center [1260, 565] width 25 height 21
click at [1201, 601] on p "Download" at bounding box center [1207, 610] width 119 height 18
click at [1213, 401] on div "Billing period Every month" at bounding box center [1104, 411] width 340 height 20
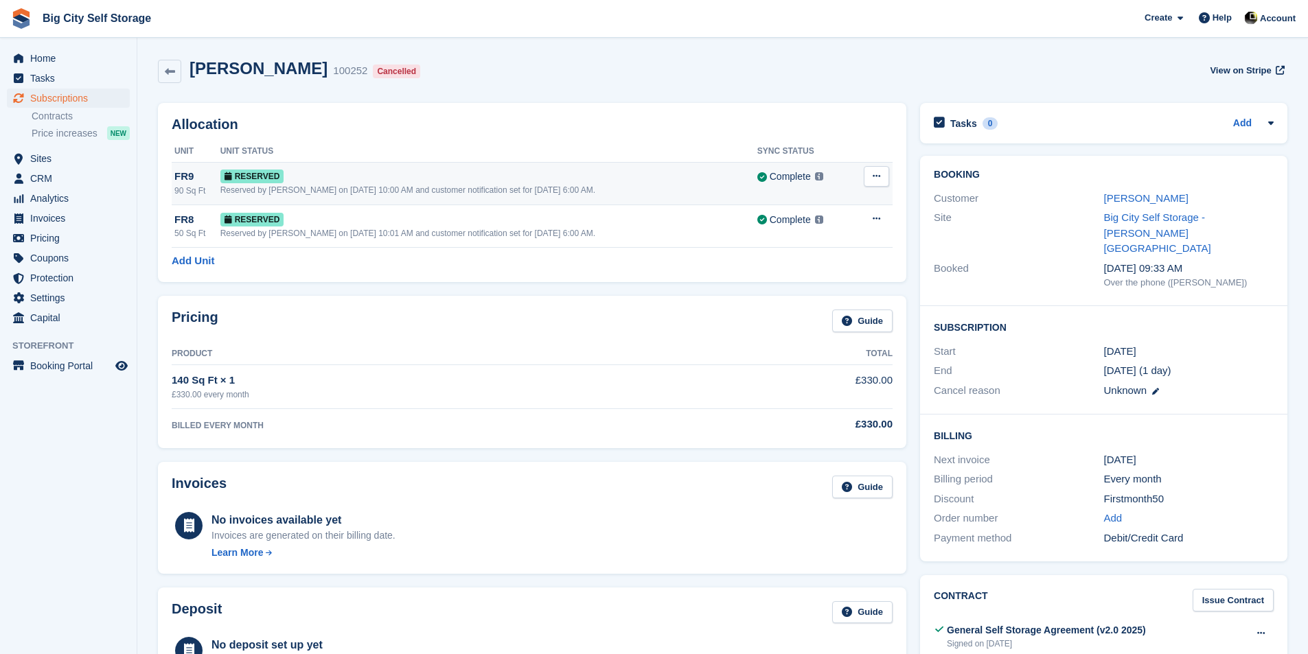
click at [868, 180] on button at bounding box center [876, 176] width 25 height 21
click at [693, 89] on div "Steve Gosay 100252 Cancelled View on Stripe" at bounding box center [722, 74] width 1143 height 44
drag, startPoint x: 598, startPoint y: 326, endPoint x: 622, endPoint y: 103, distance: 224.4
click at [622, 103] on div "Allocation Unit Unit Status Sync Status FR9 90 Sq Ft Reserved Reserved by Patri…" at bounding box center [532, 192] width 748 height 179
click at [67, 58] on span "Home" at bounding box center [71, 58] width 82 height 19
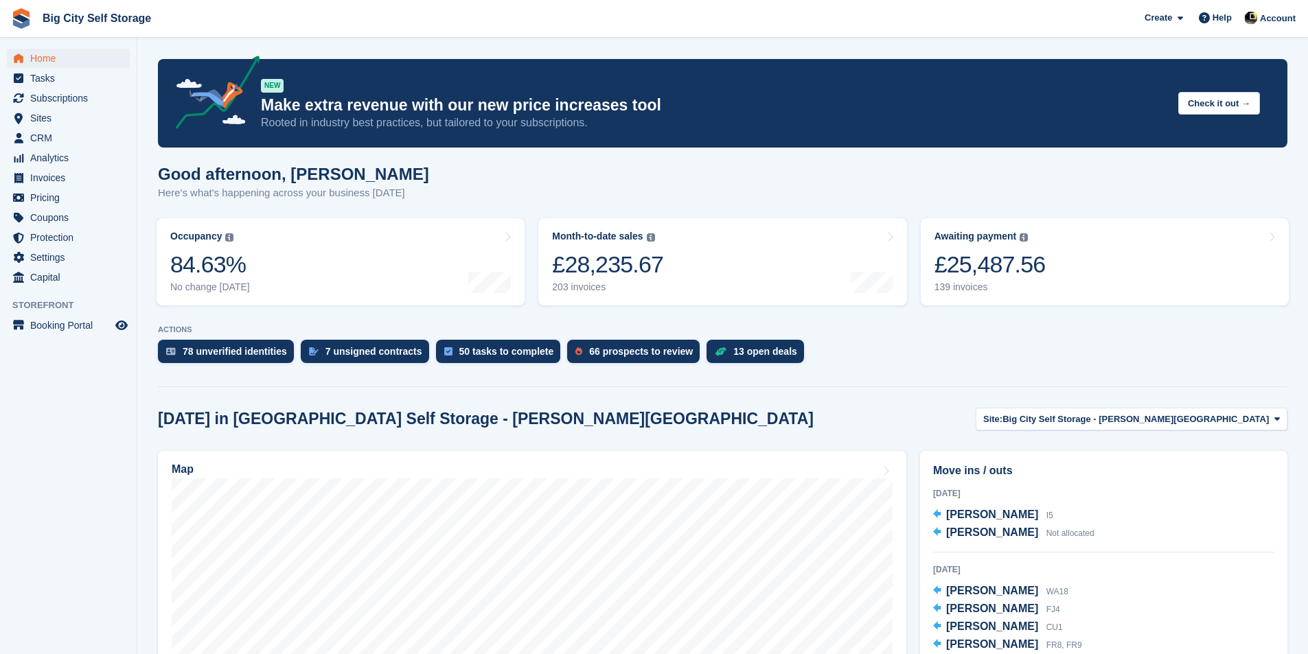
scroll to position [343, 0]
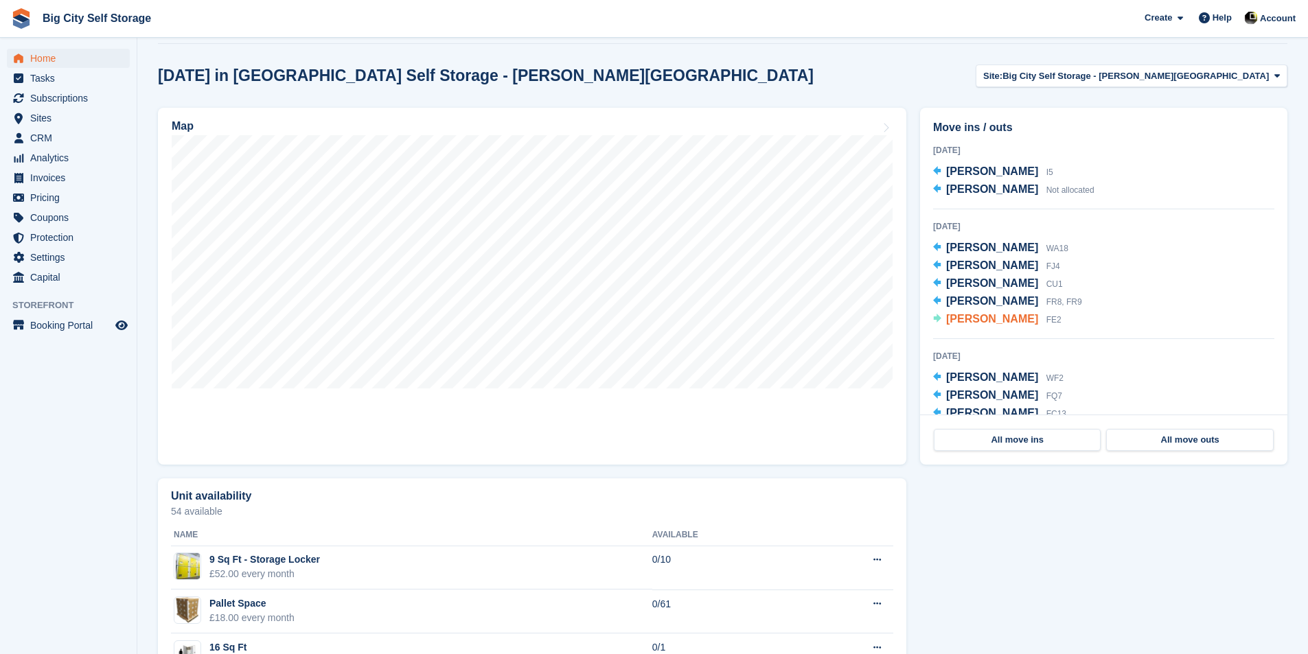
click at [1006, 321] on span "[PERSON_NAME]" at bounding box center [992, 319] width 92 height 12
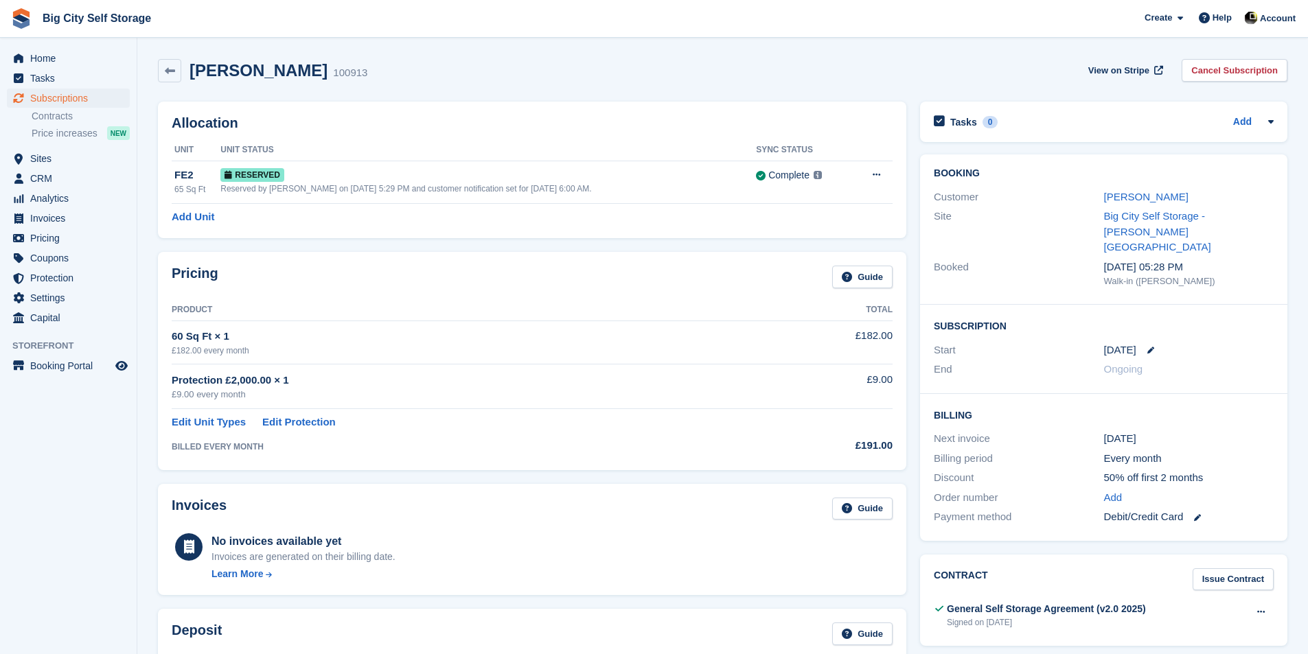
click at [1006, 343] on div "Start" at bounding box center [1019, 351] width 170 height 16
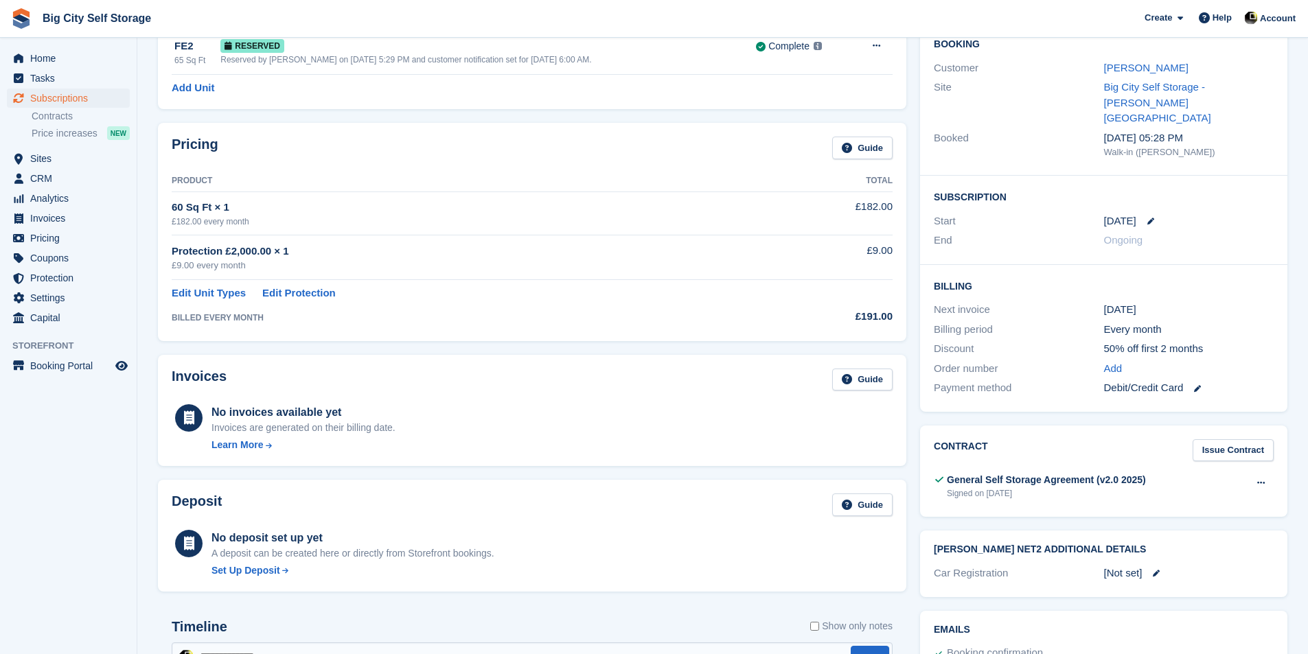
scroll to position [275, 0]
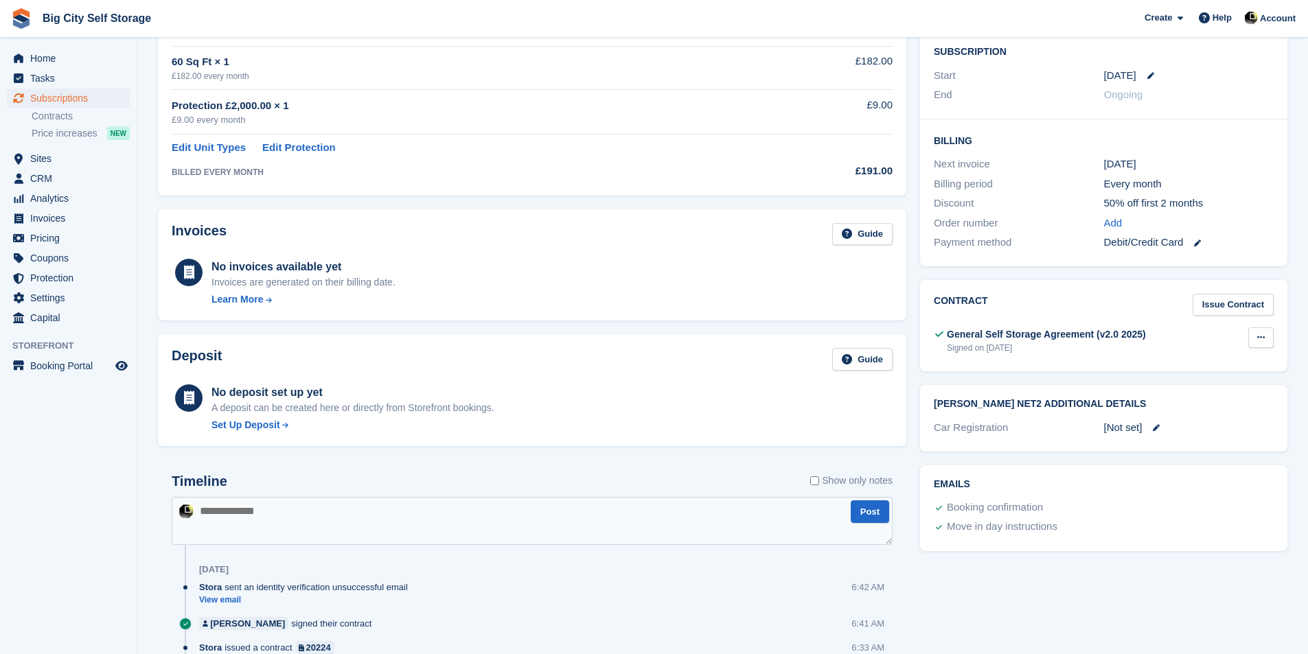
click at [1258, 327] on button at bounding box center [1260, 337] width 25 height 21
click at [1216, 373] on p "Download" at bounding box center [1207, 382] width 119 height 18
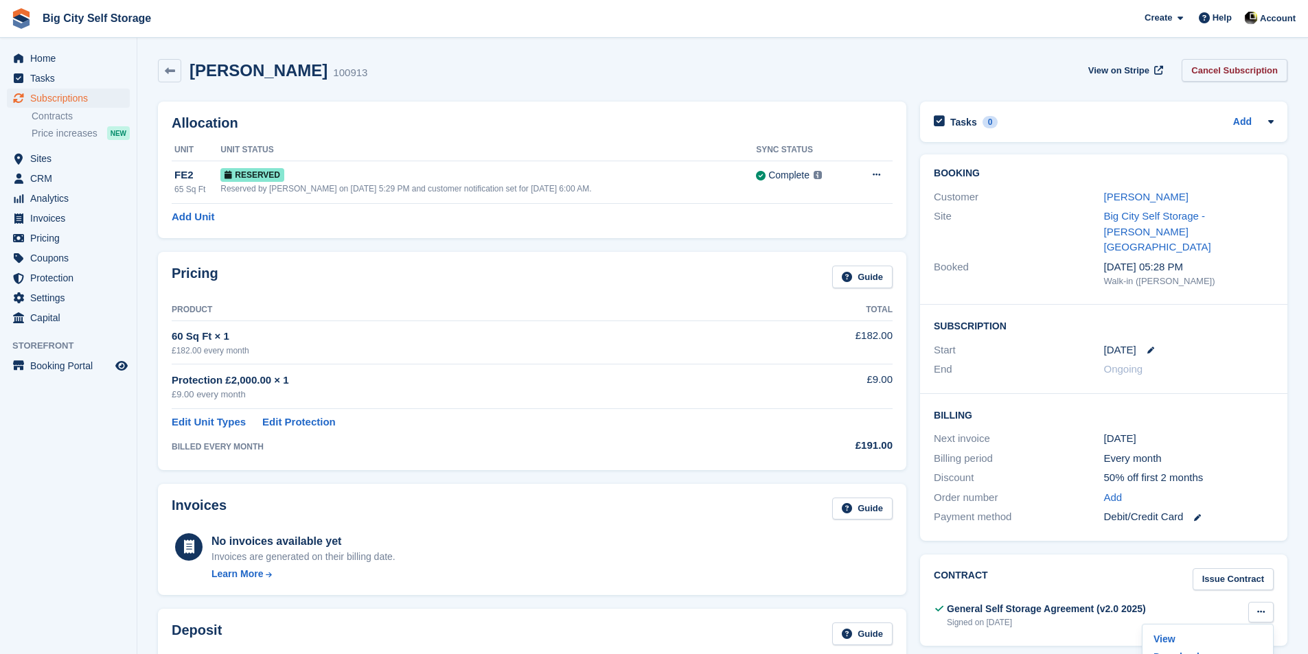
click at [1228, 62] on link "Cancel Subscription" at bounding box center [1234, 70] width 106 height 23
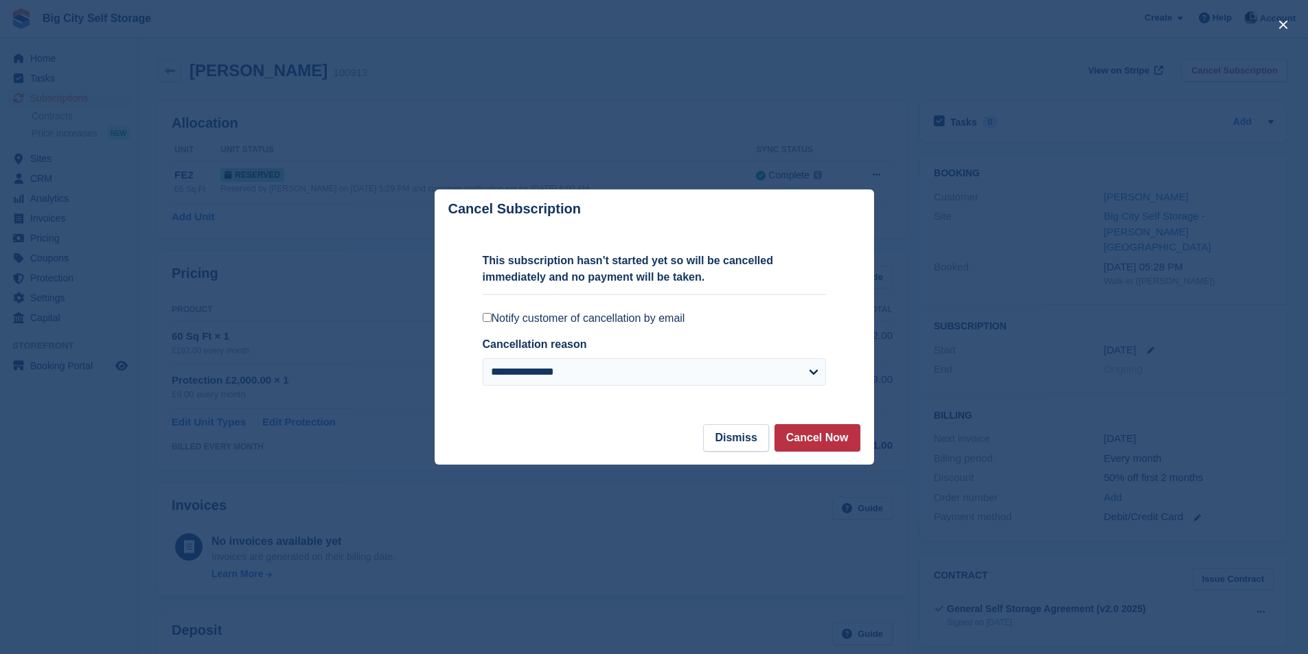
click at [654, 318] on label "Notify customer of cancellation by email" at bounding box center [654, 319] width 343 height 14
click at [822, 445] on button "Cancel Now" at bounding box center [817, 437] width 86 height 27
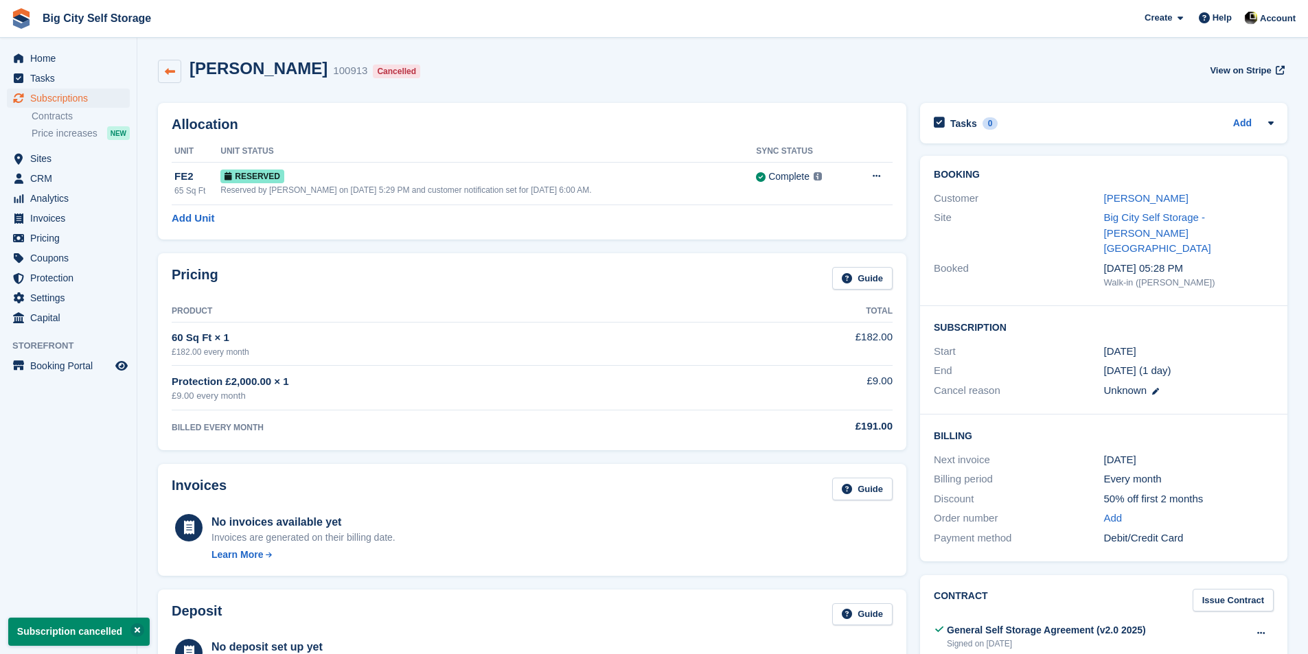
click at [167, 73] on icon at bounding box center [170, 72] width 10 height 10
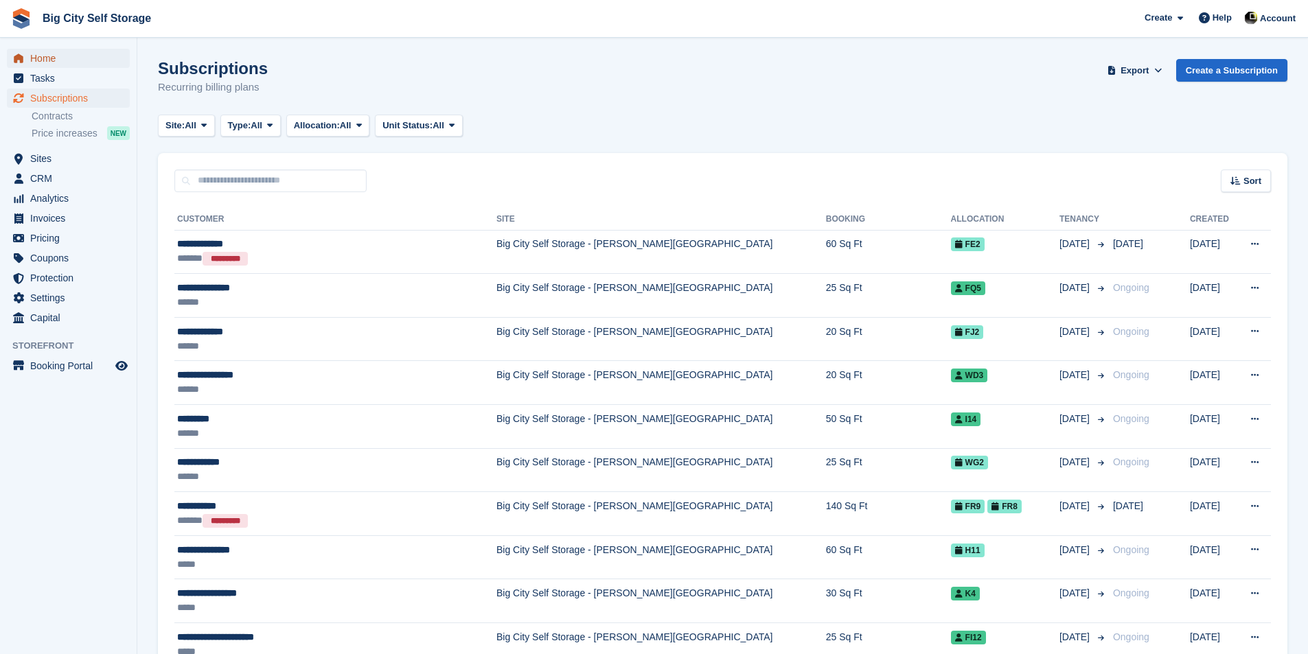
click at [37, 56] on span "Home" at bounding box center [71, 58] width 82 height 19
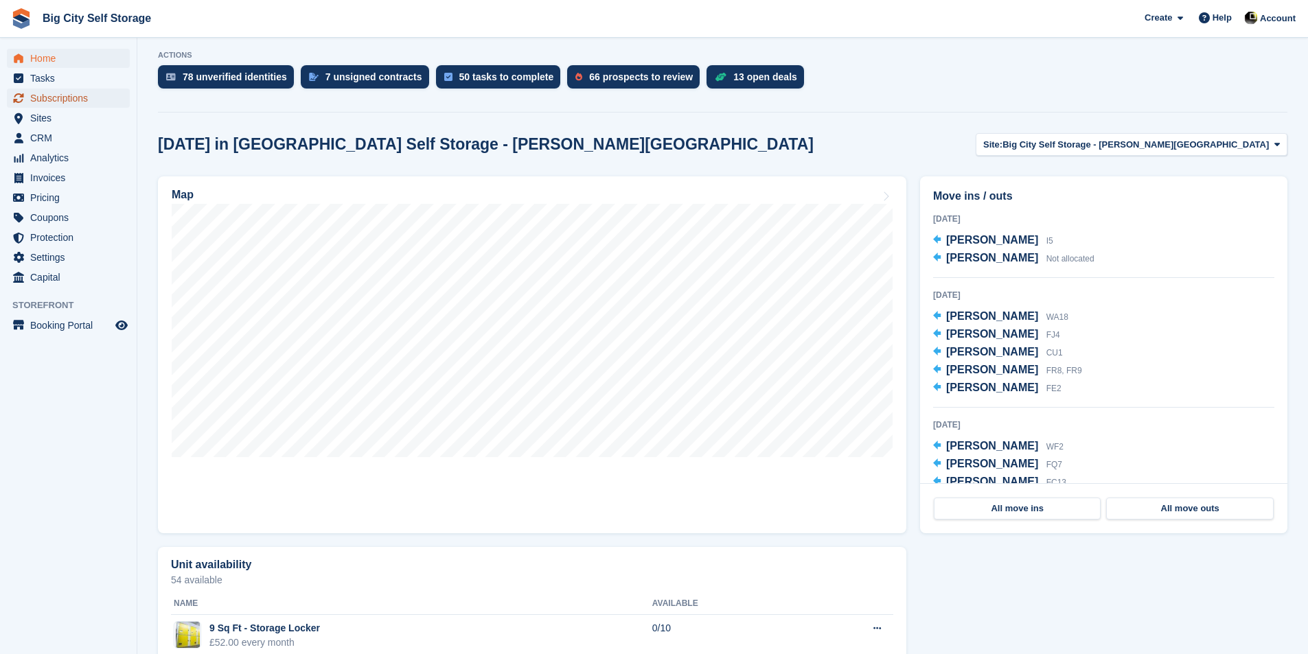
click at [82, 102] on span "Subscriptions" at bounding box center [71, 98] width 82 height 19
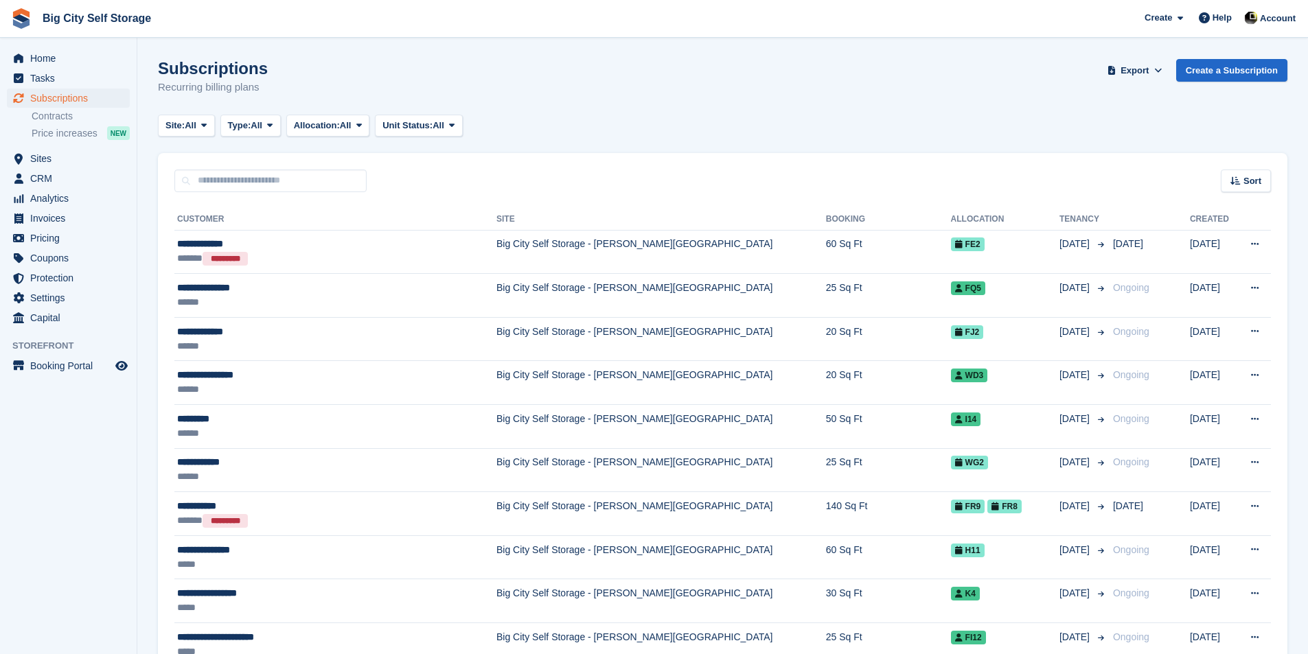
click at [1059, 224] on th "Tenancy" at bounding box center [1083, 220] width 48 height 22
click at [1249, 185] on span "Sort" at bounding box center [1252, 181] width 18 height 14
click at [1219, 260] on div "Move in date" at bounding box center [1207, 267] width 125 height 14
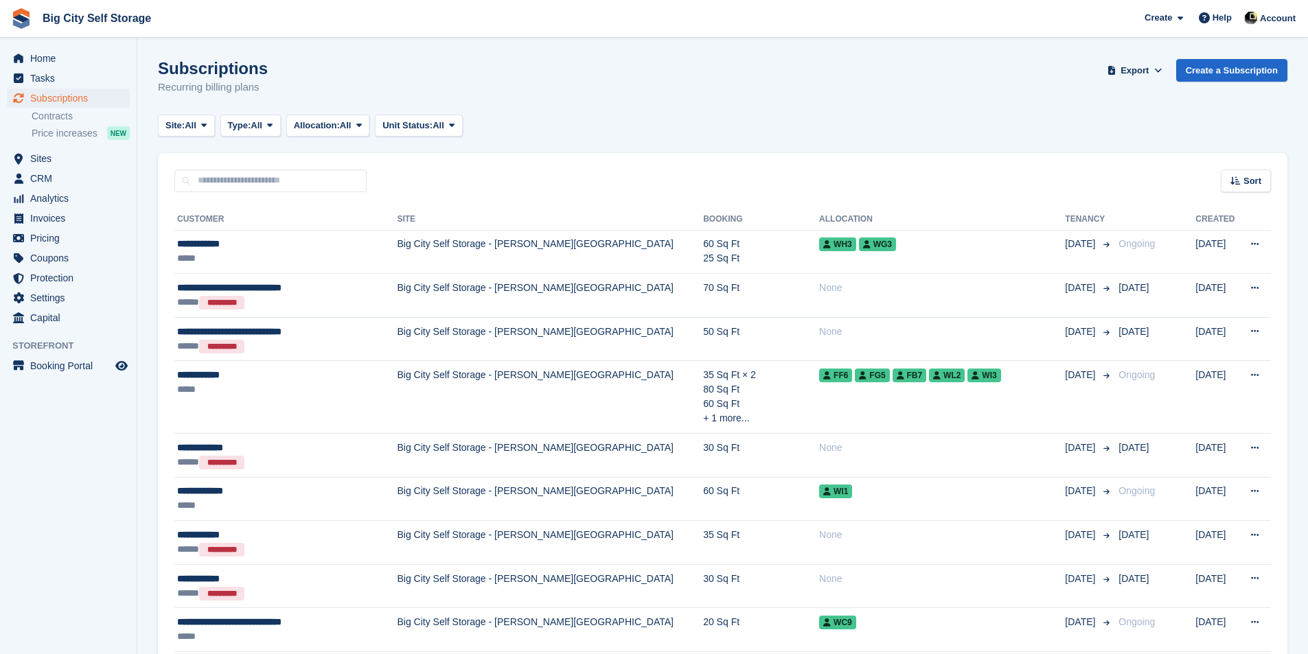
click at [1261, 187] on div "Sort" at bounding box center [1246, 181] width 50 height 23
click at [1193, 345] on span "Move in (newest first)" at bounding box center [1208, 341] width 98 height 11
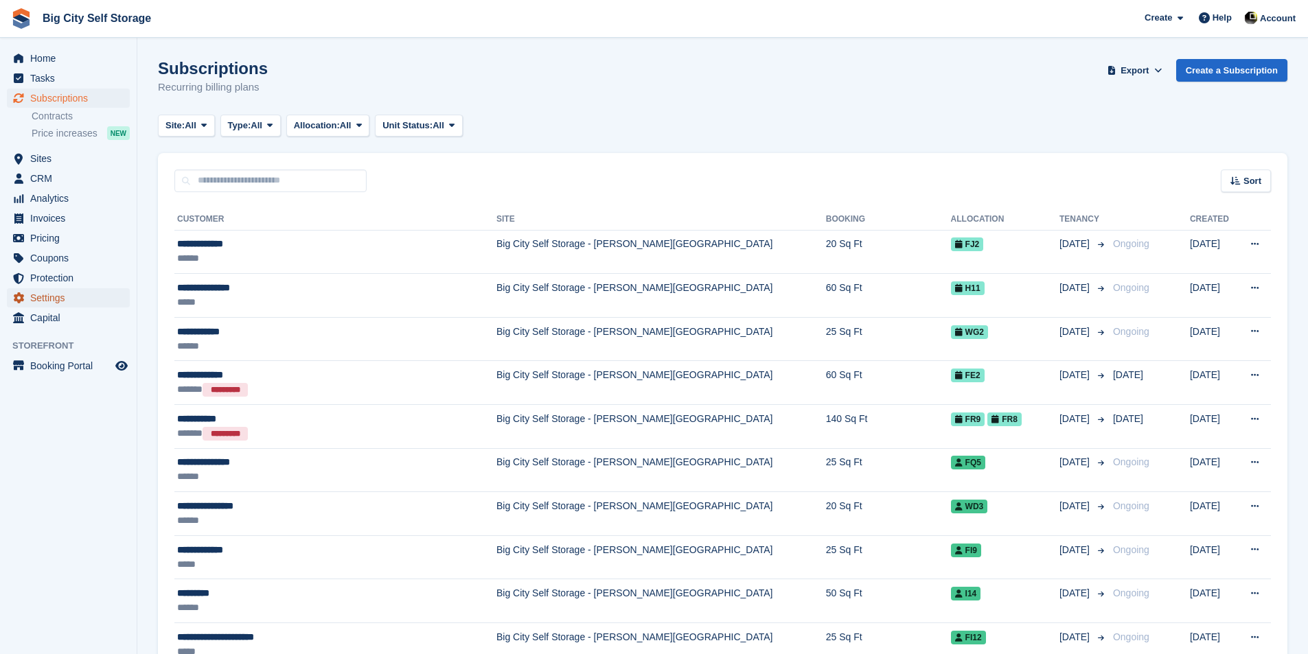
click at [73, 305] on span "Settings" at bounding box center [71, 297] width 82 height 19
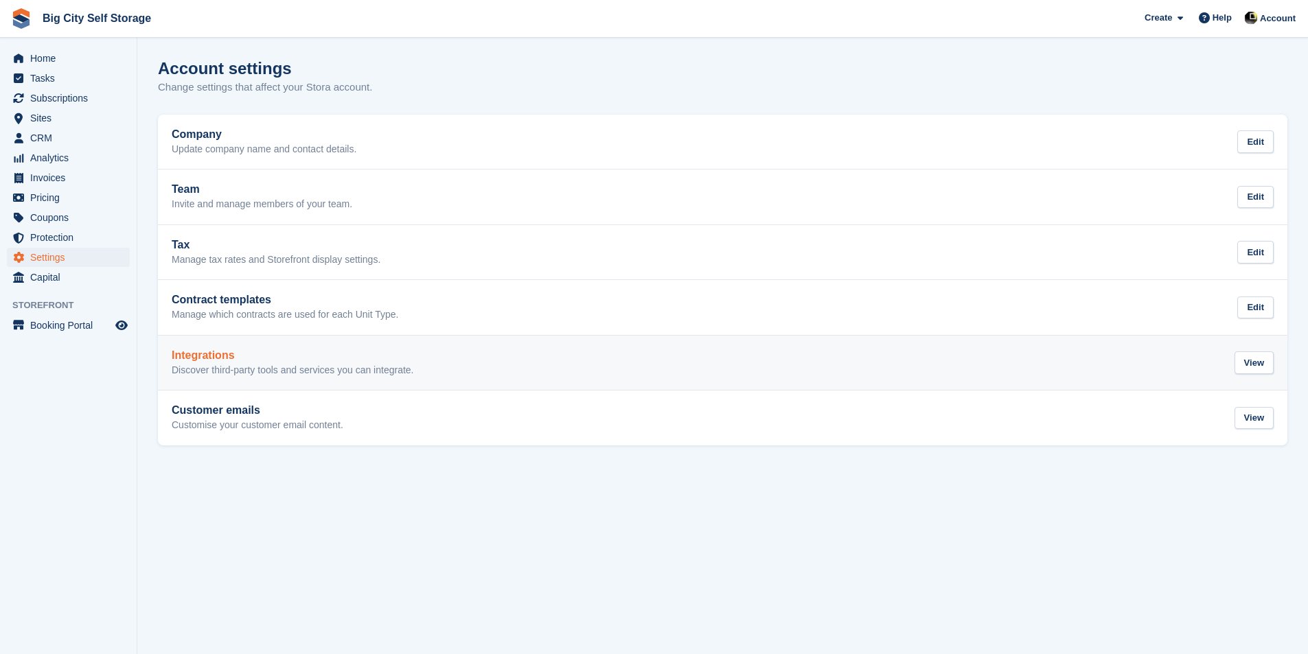
click at [397, 351] on h2 "Integrations" at bounding box center [293, 355] width 242 height 12
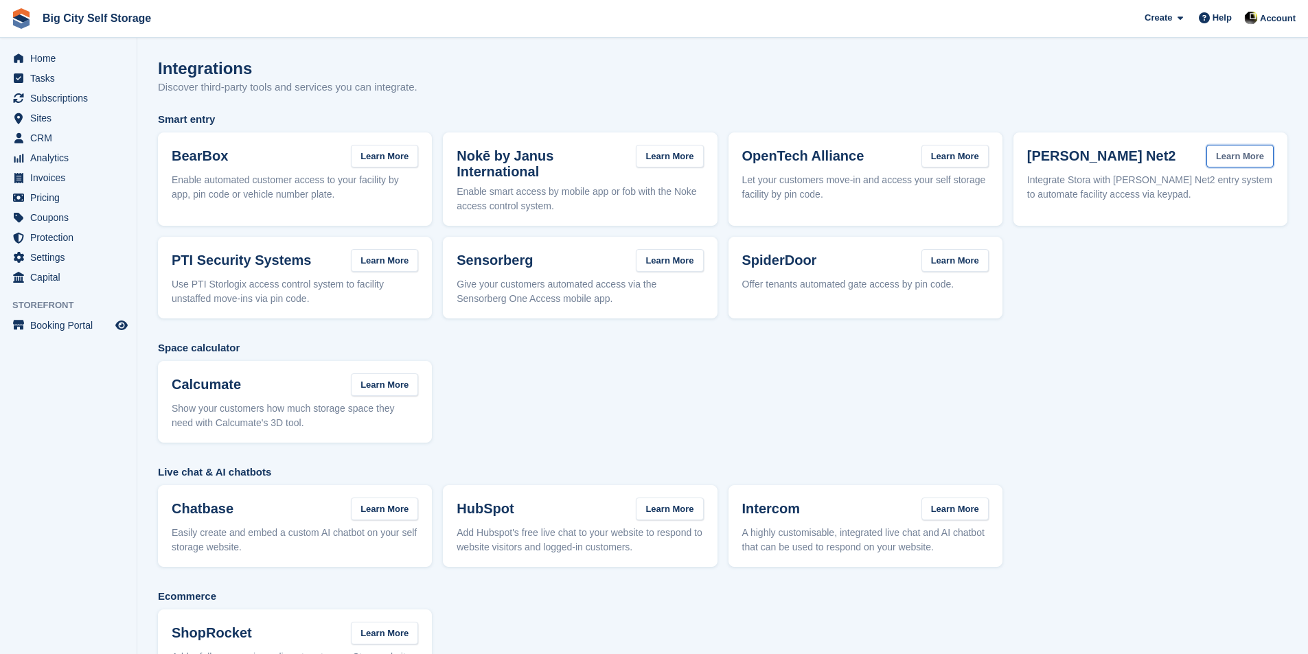
click at [1251, 157] on link "Learn More" at bounding box center [1239, 156] width 67 height 23
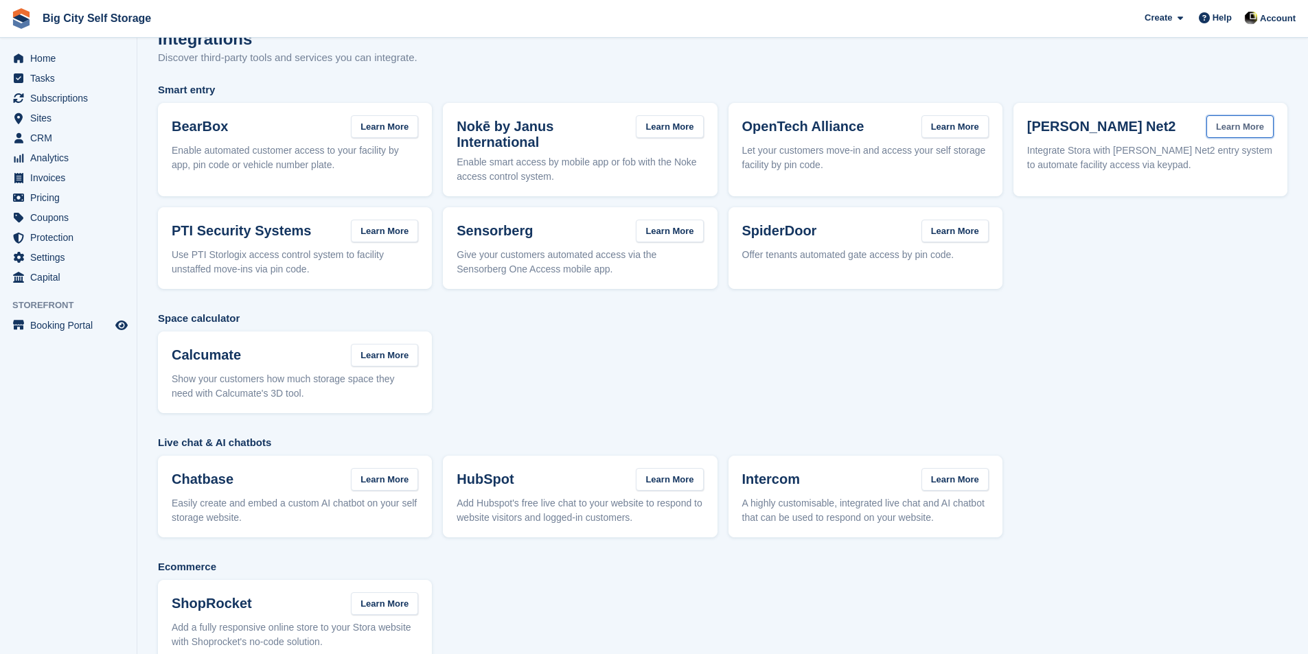
scroll to position [58, 0]
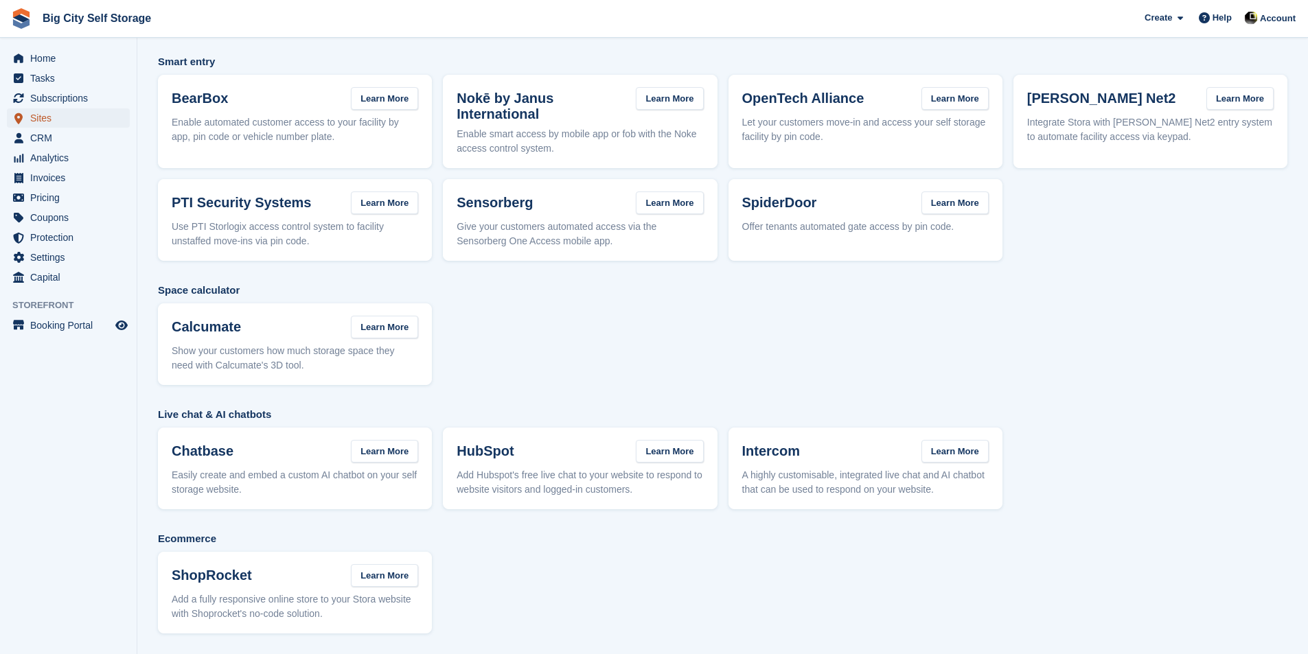
click at [92, 115] on span "Sites" at bounding box center [71, 117] width 82 height 19
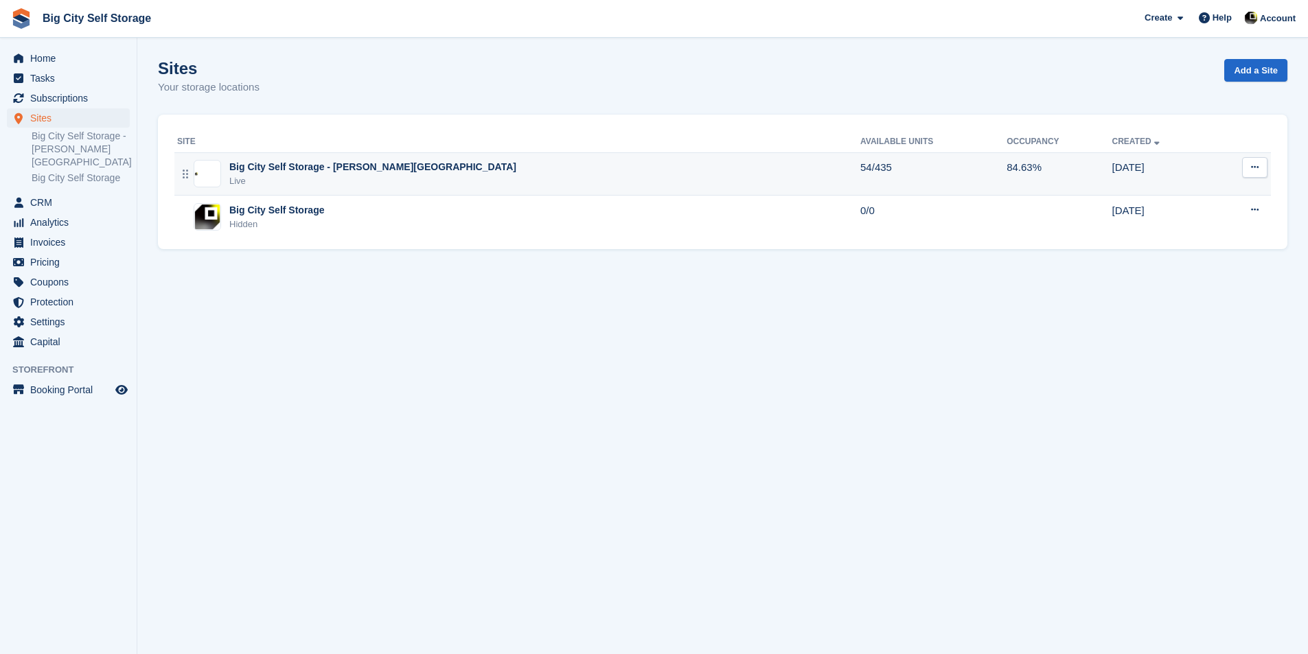
click at [332, 165] on div "Big City Self Storage - [PERSON_NAME][GEOGRAPHIC_DATA]" at bounding box center [372, 167] width 287 height 14
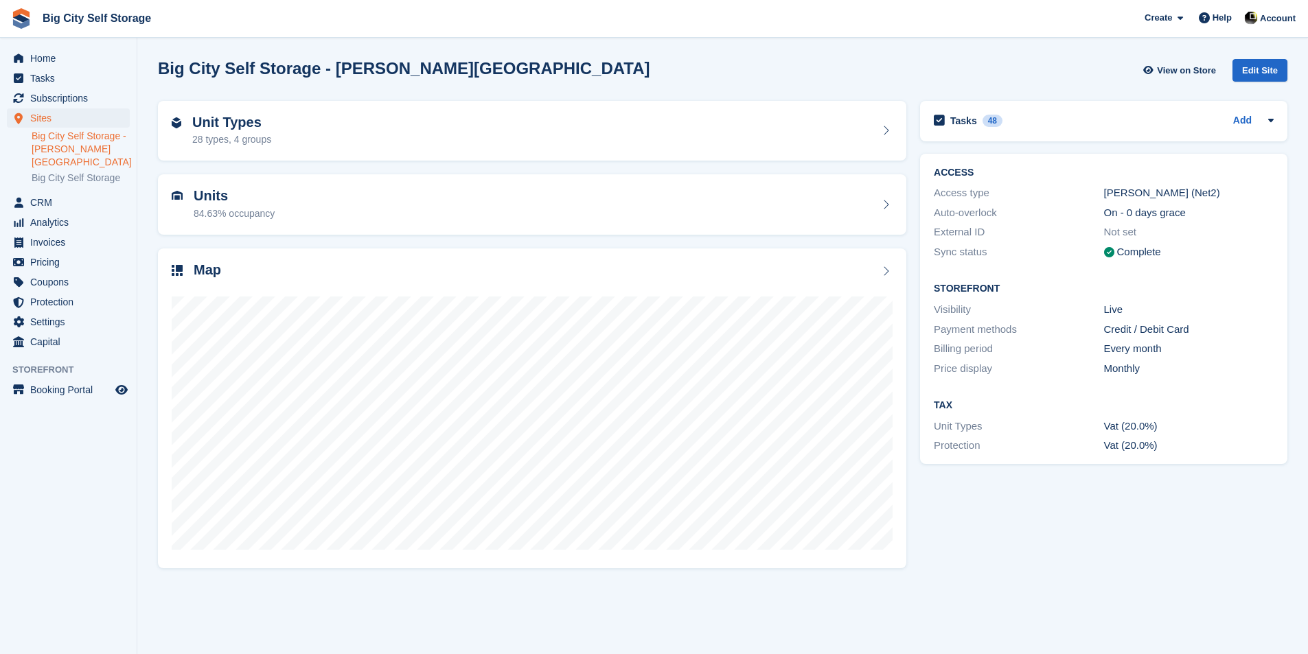
click at [1264, 71] on div "Edit Site" at bounding box center [1259, 70] width 55 height 23
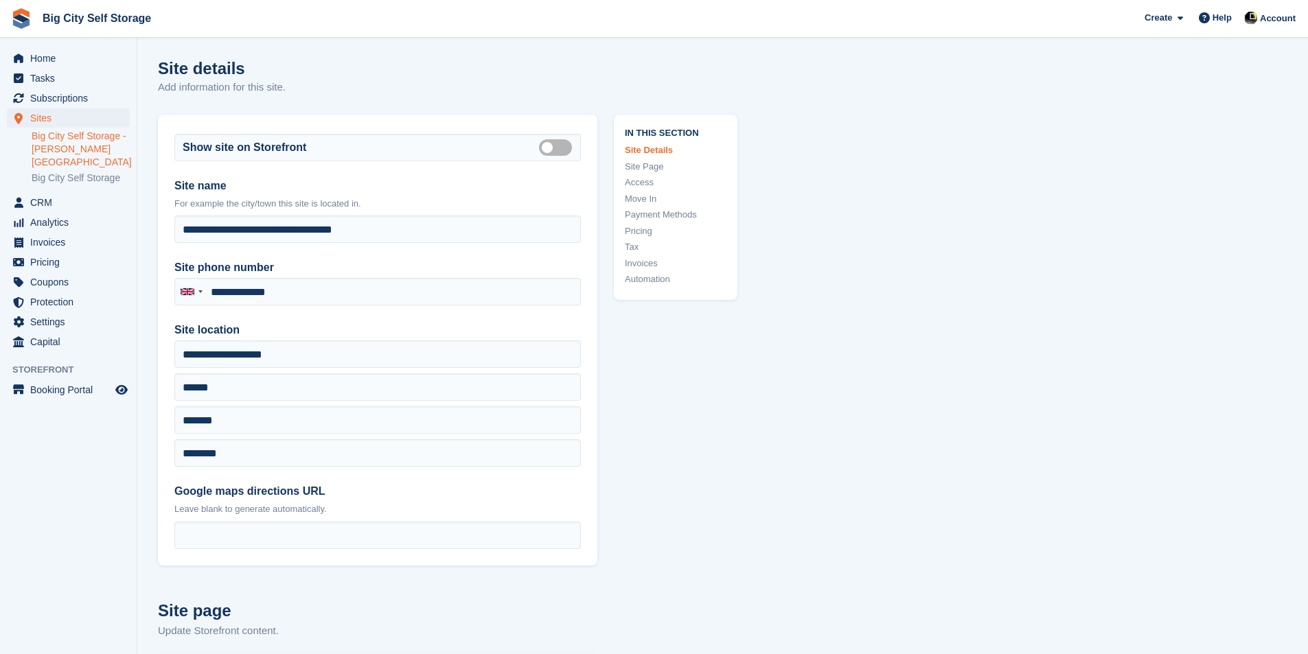
type input "**********"
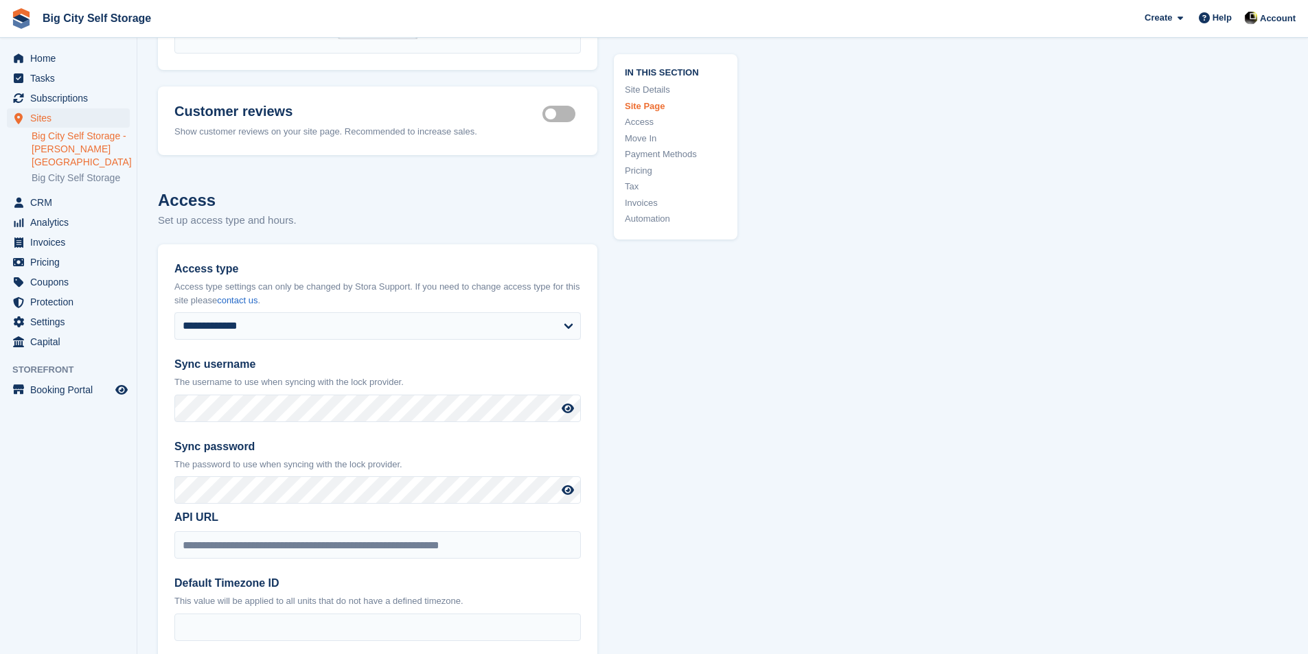
scroll to position [2403, 0]
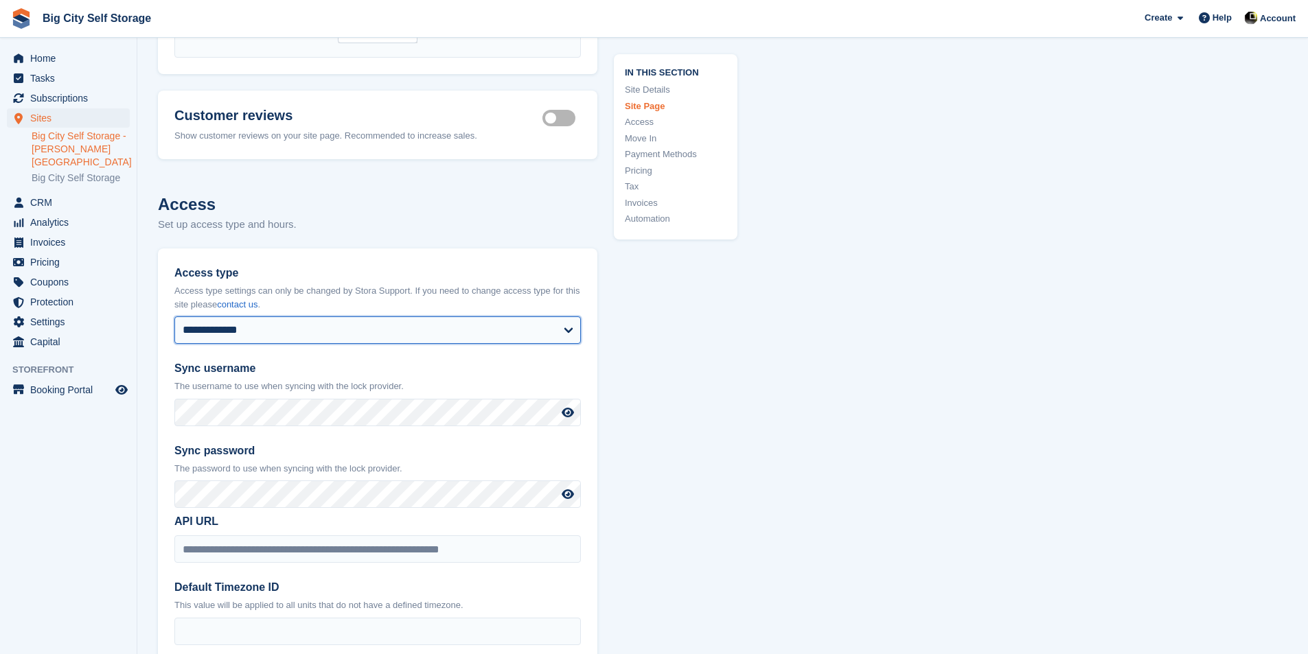
click at [439, 316] on select "**********" at bounding box center [377, 329] width 406 height 27
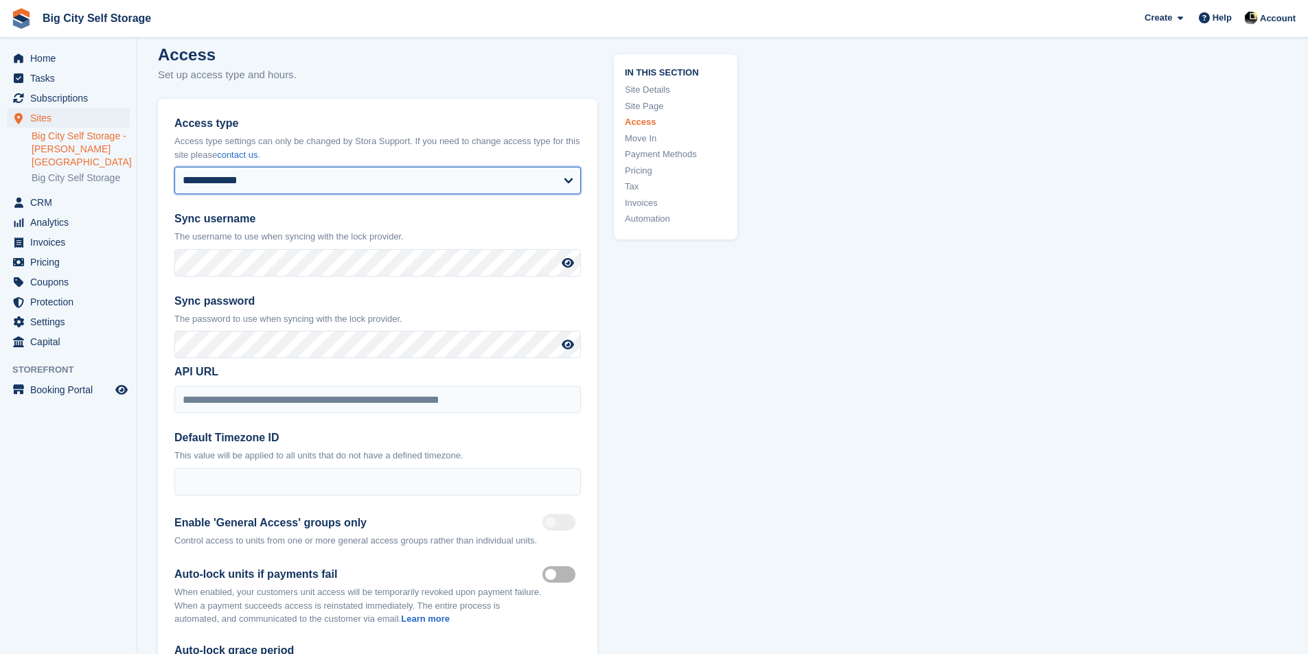
scroll to position [2540, 0]
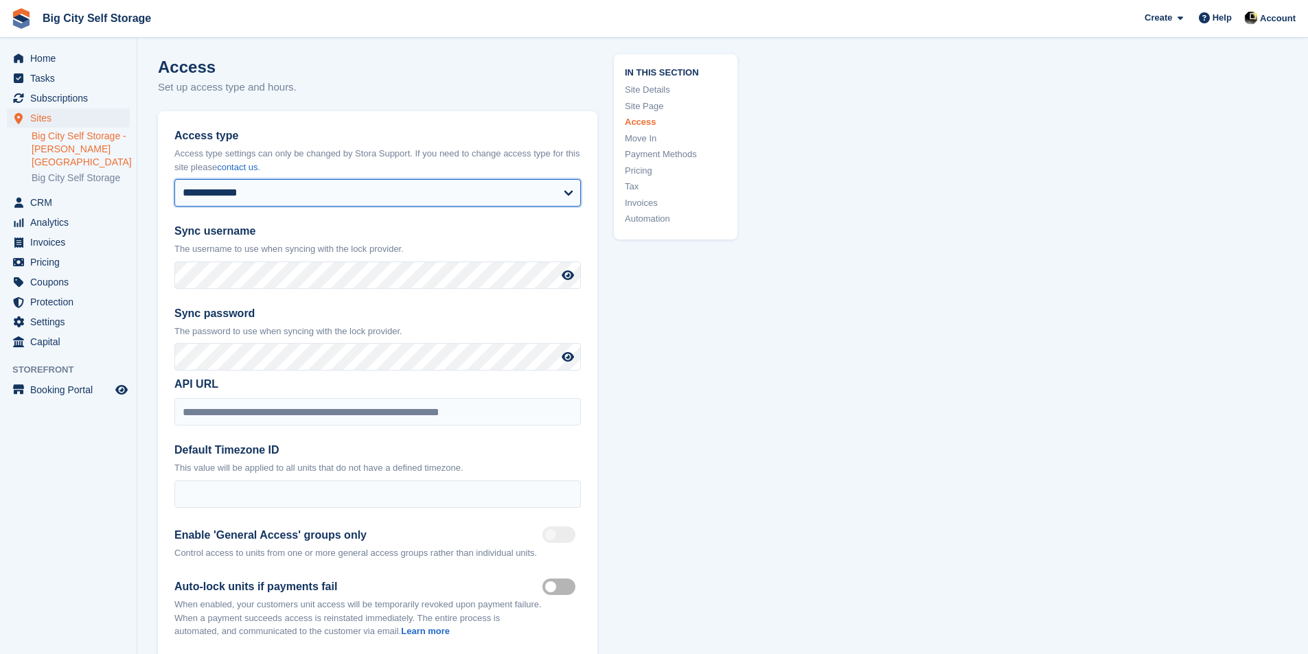
click at [465, 179] on select "**********" at bounding box center [377, 192] width 406 height 27
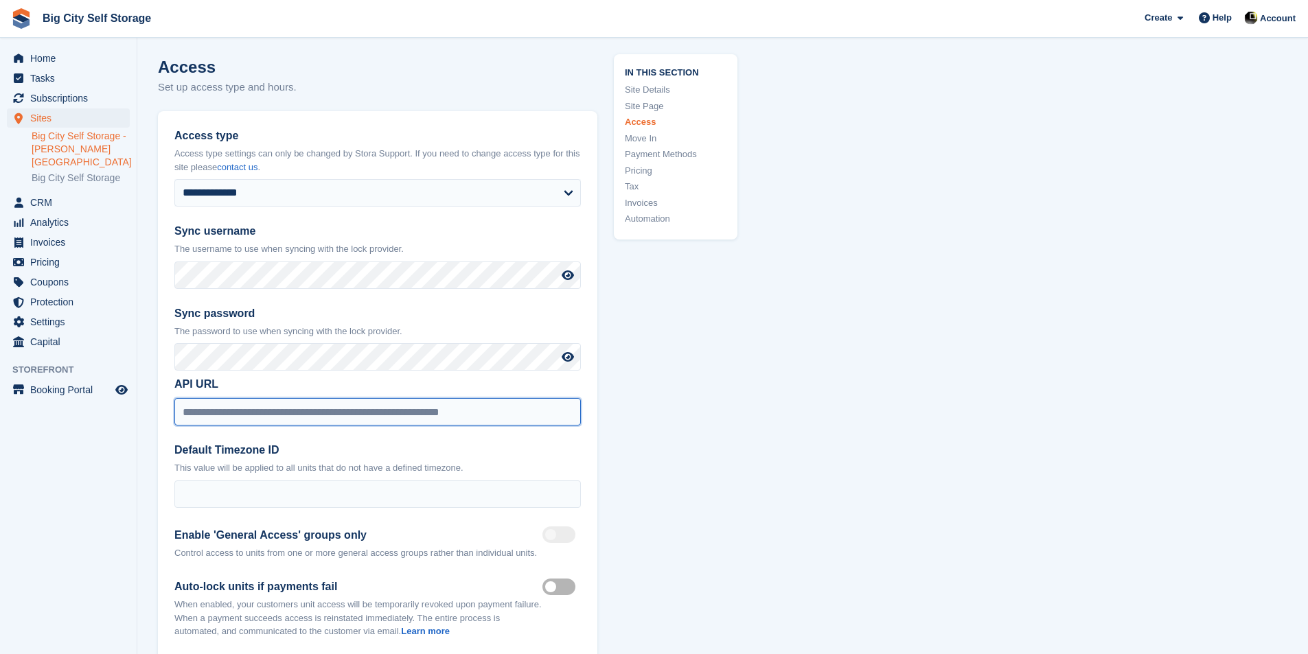
click at [275, 398] on input "**********" at bounding box center [377, 411] width 406 height 27
drag, startPoint x: 273, startPoint y: 400, endPoint x: 271, endPoint y: 417, distance: 17.3
click at [271, 417] on div "**********" at bounding box center [377, 423] width 439 height 625
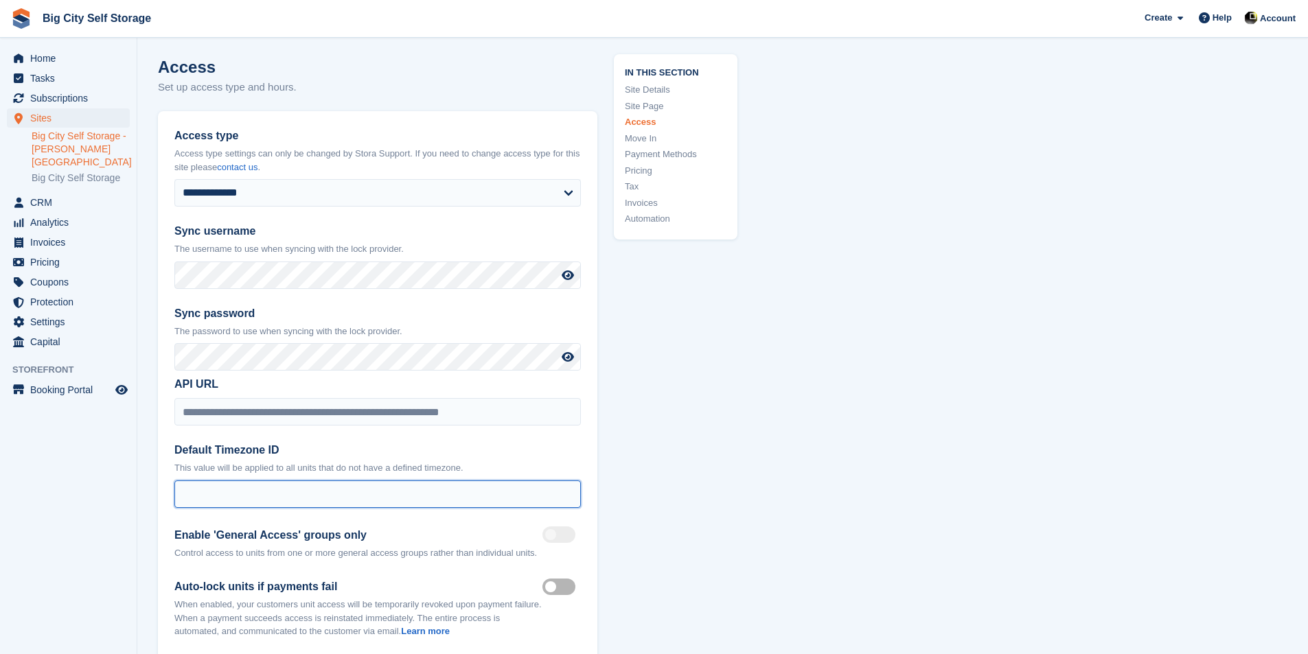
click at [232, 481] on input "*" at bounding box center [377, 494] width 406 height 27
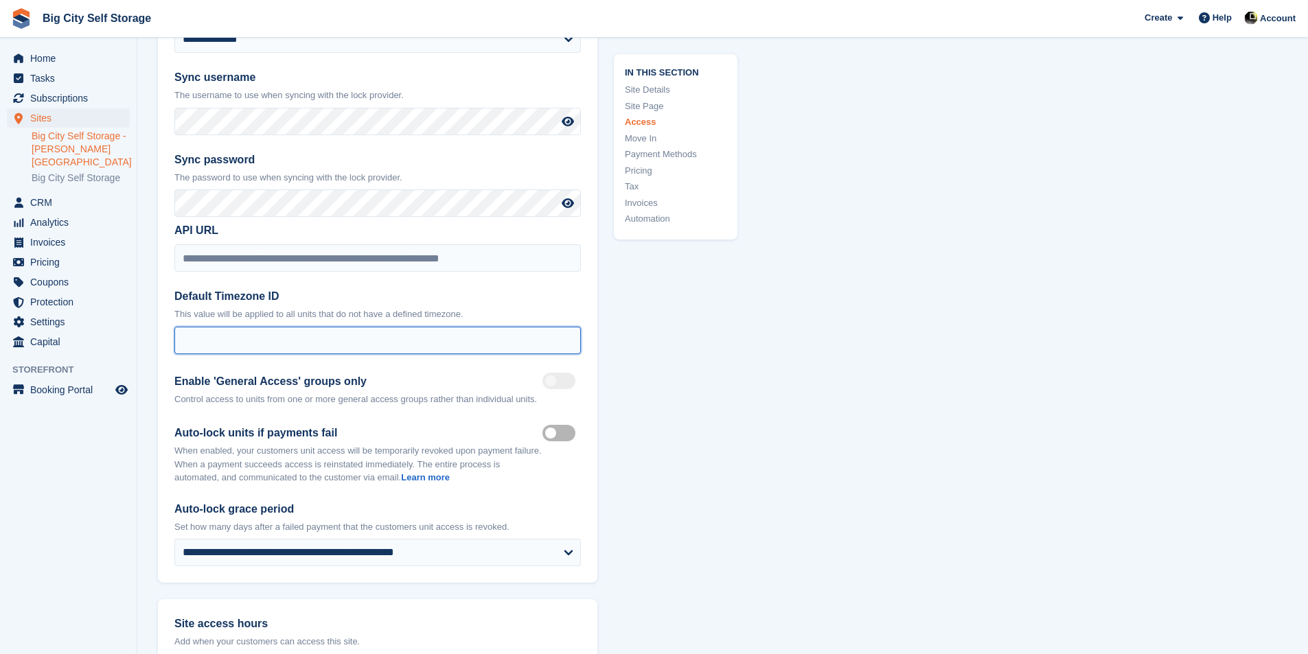
scroll to position [2814, 0]
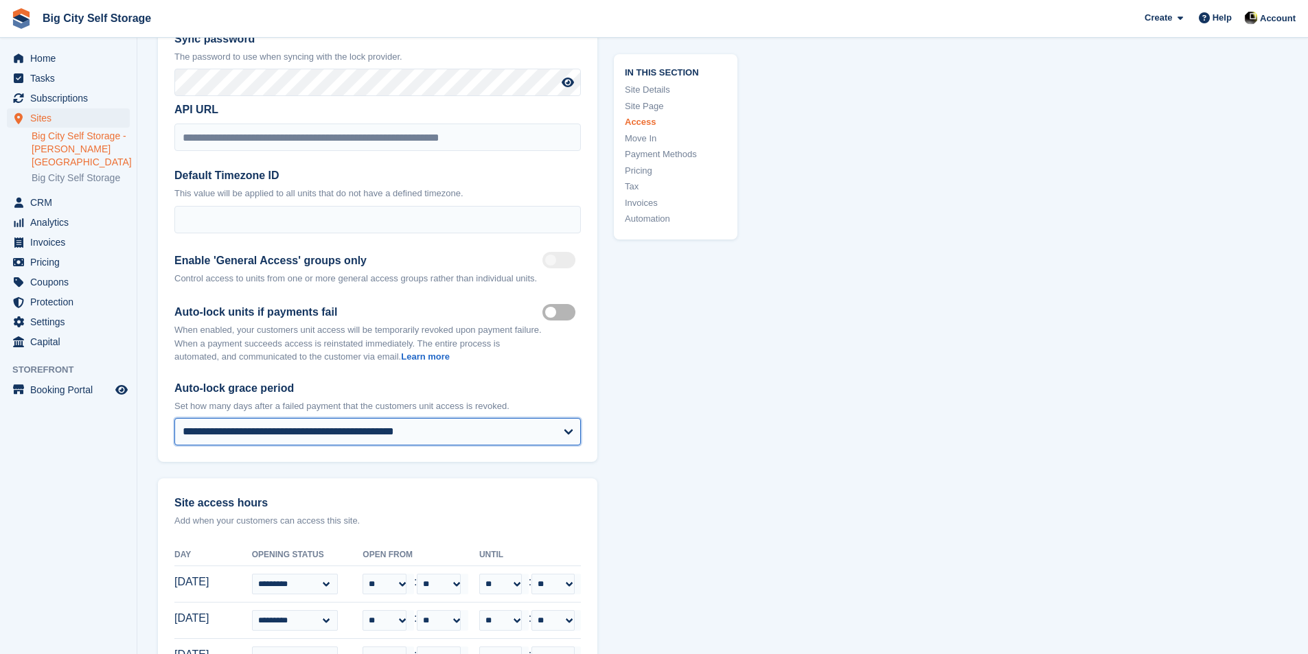
click at [385, 418] on select "**********" at bounding box center [377, 431] width 406 height 27
click at [384, 418] on select "**********" at bounding box center [377, 431] width 406 height 27
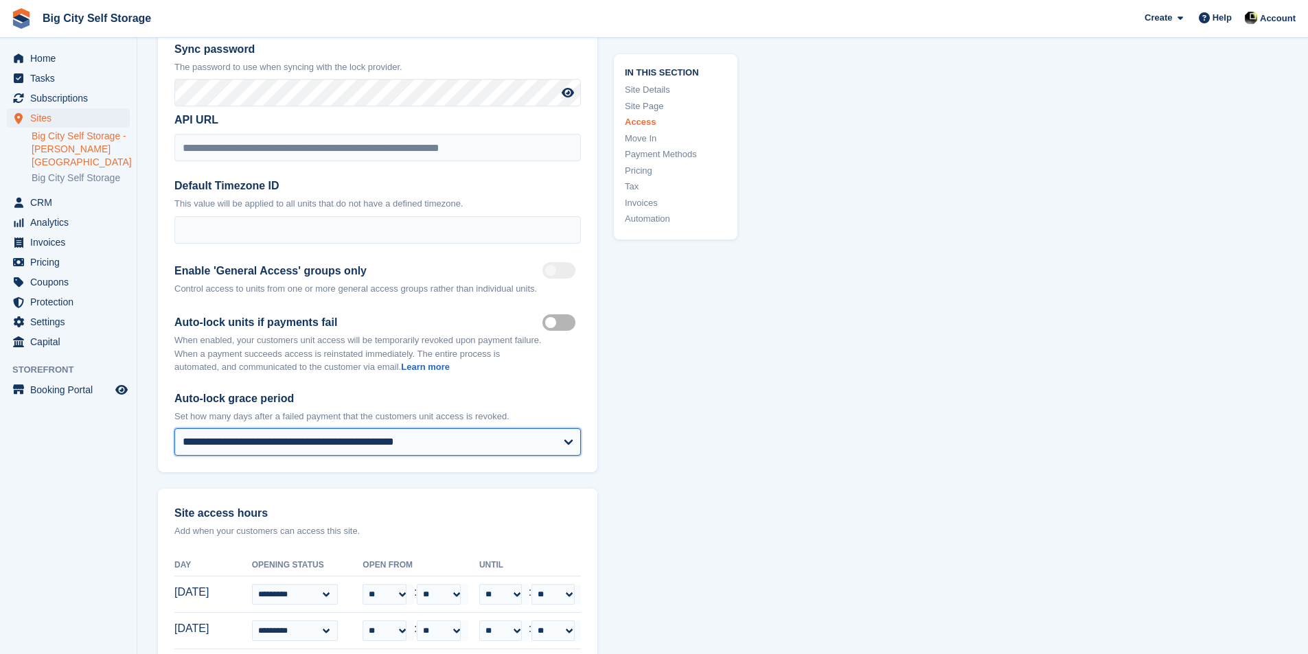
scroll to position [2403, 0]
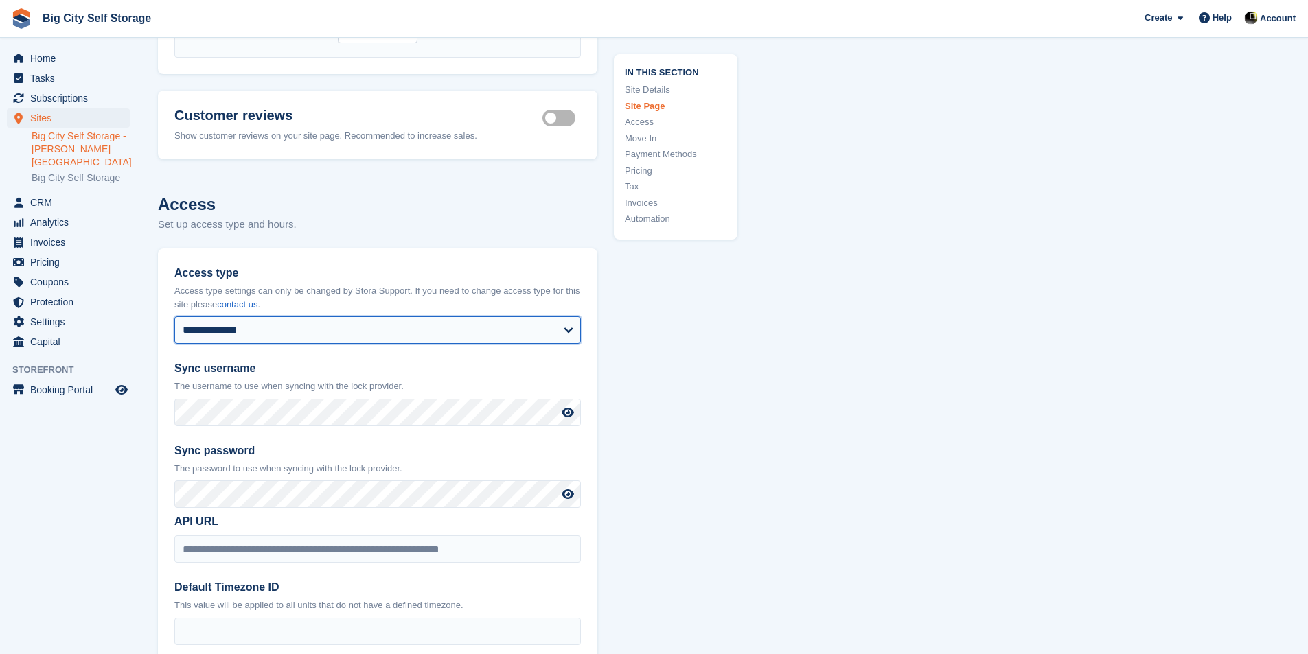
click at [563, 316] on select "**********" at bounding box center [377, 329] width 406 height 27
click at [250, 299] on link "contact us" at bounding box center [237, 304] width 41 height 10
